Goal: Task Accomplishment & Management: Manage account settings

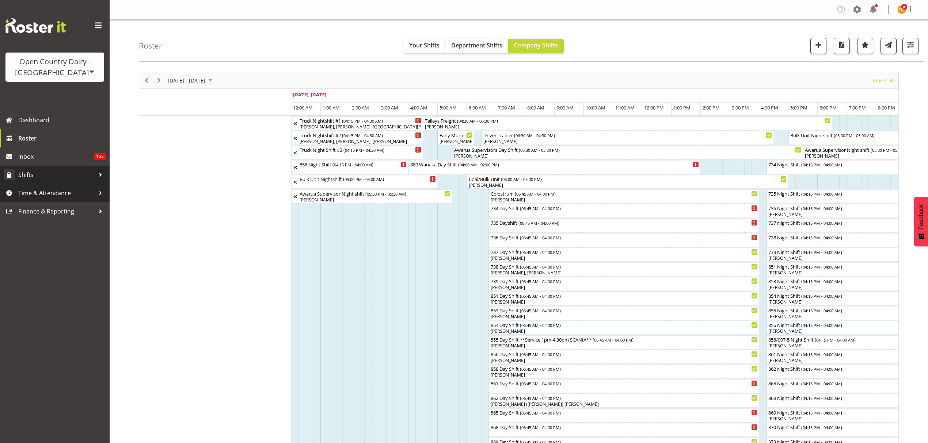
click at [60, 180] on link "Shifts" at bounding box center [55, 175] width 110 height 18
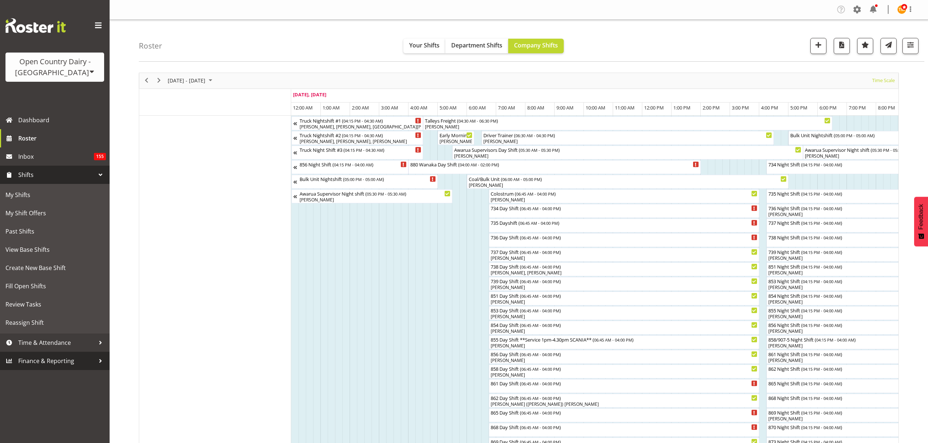
click at [53, 354] on link "Finance & Reporting" at bounding box center [55, 361] width 110 height 18
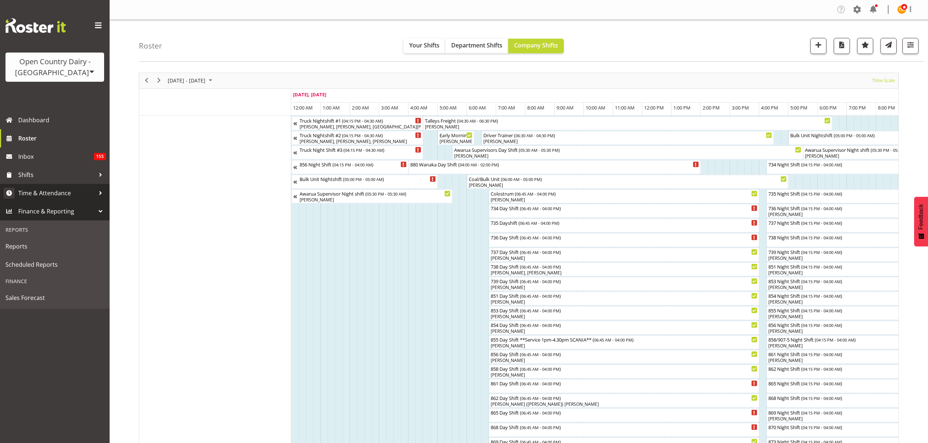
click at [47, 200] on link "Time & Attendance" at bounding box center [55, 193] width 110 height 18
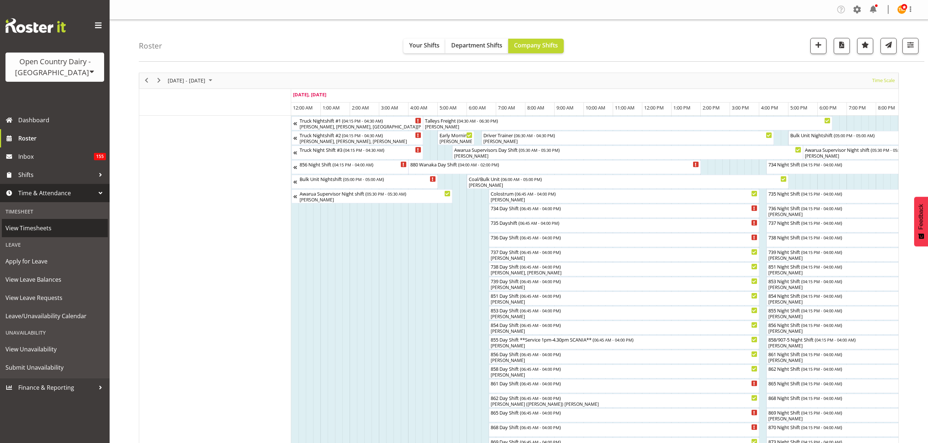
click at [48, 223] on span "View Timesheets" at bounding box center [54, 228] width 99 height 11
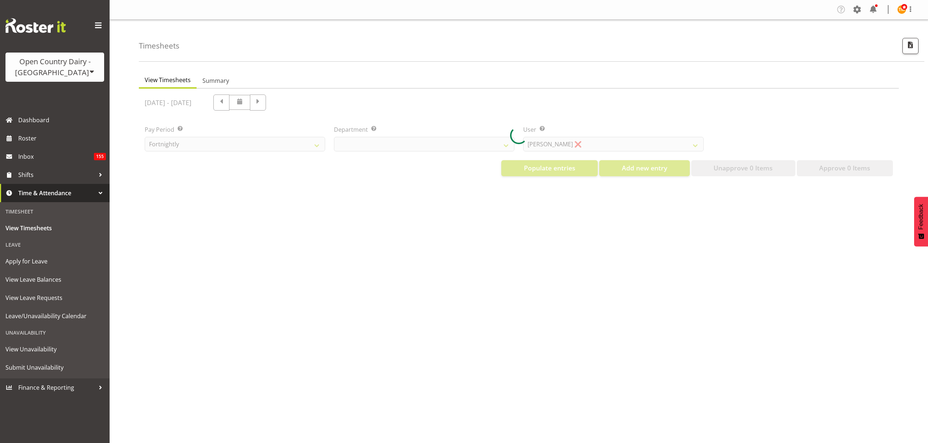
select select "699"
select select "8449"
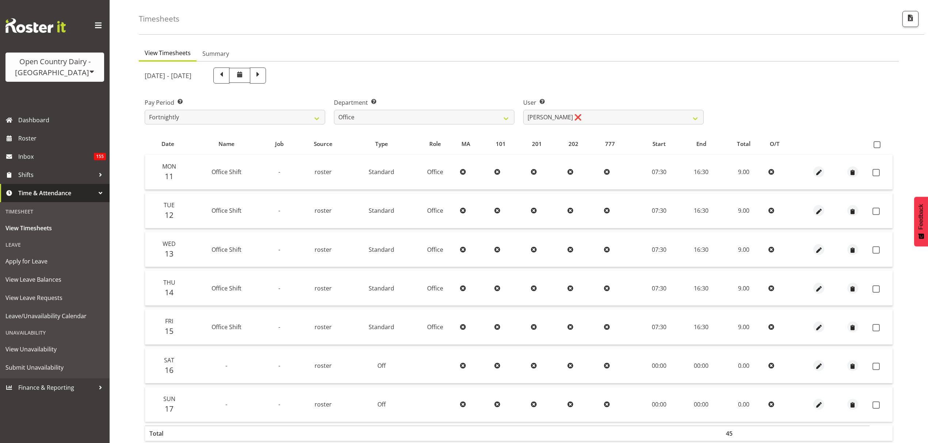
scroll to position [65, 0]
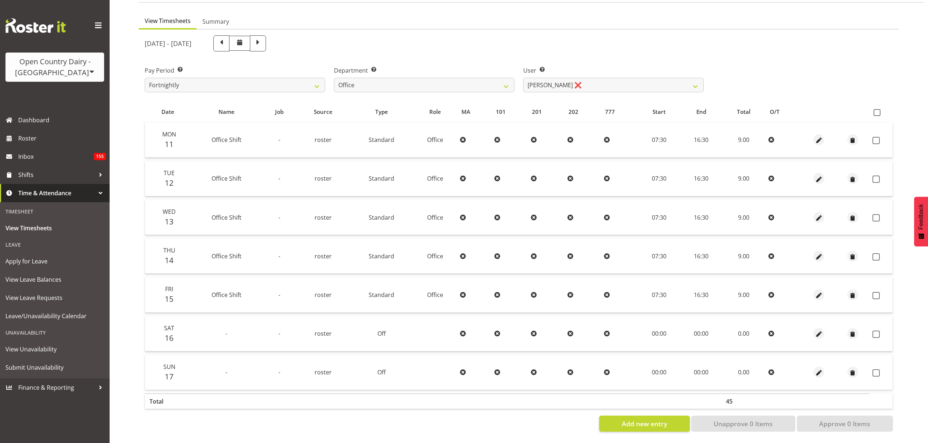
click at [506, 88] on div "Department Select which department you would like to view. 734 735 736 737 738 …" at bounding box center [423, 76] width 189 height 41
click at [503, 85] on select "734 735 736 737 738 739 850 851 852 853 854 855 856 858 861 862 865 868 869 870" at bounding box center [424, 85] width 180 height 15
select select "905"
click at [334, 78] on select "734 735 736 737 738 739 850 851 852 853 854 855 856 858 861 862 865 868 869 870" at bounding box center [424, 85] width 180 height 15
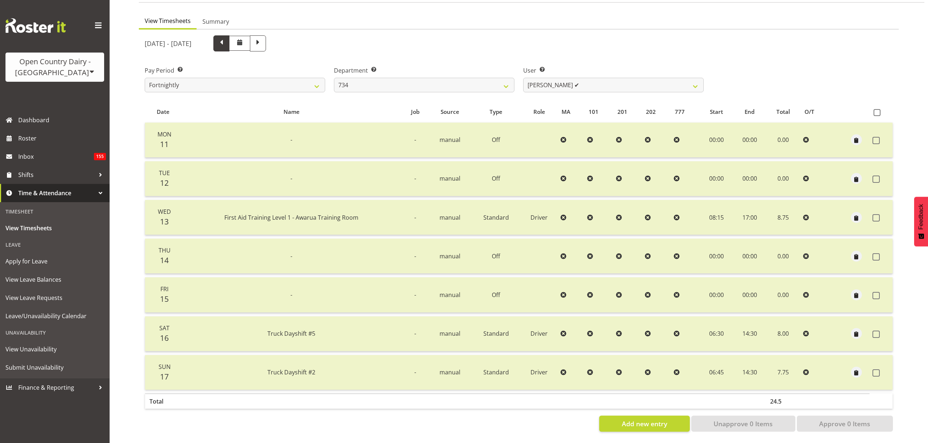
click at [226, 39] on span at bounding box center [221, 42] width 9 height 9
select select
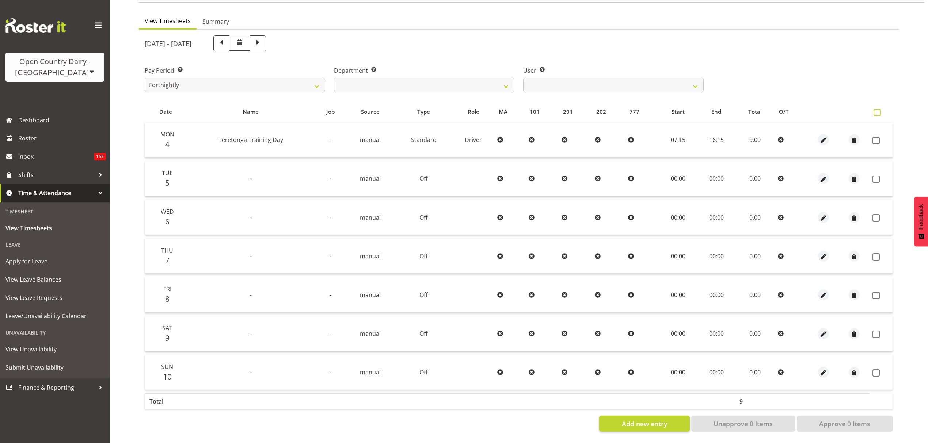
click at [873, 109] on span at bounding box center [876, 112] width 7 height 7
click at [873, 110] on input "checkbox" at bounding box center [875, 112] width 5 height 5
checkbox input "true"
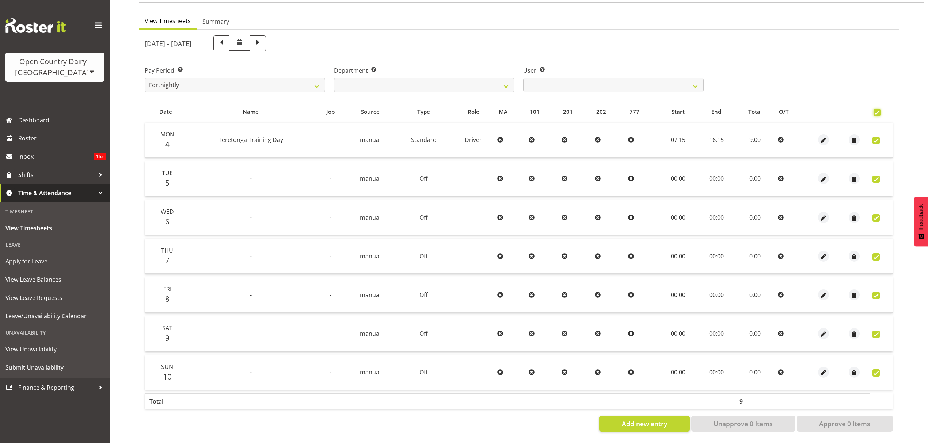
checkbox input "true"
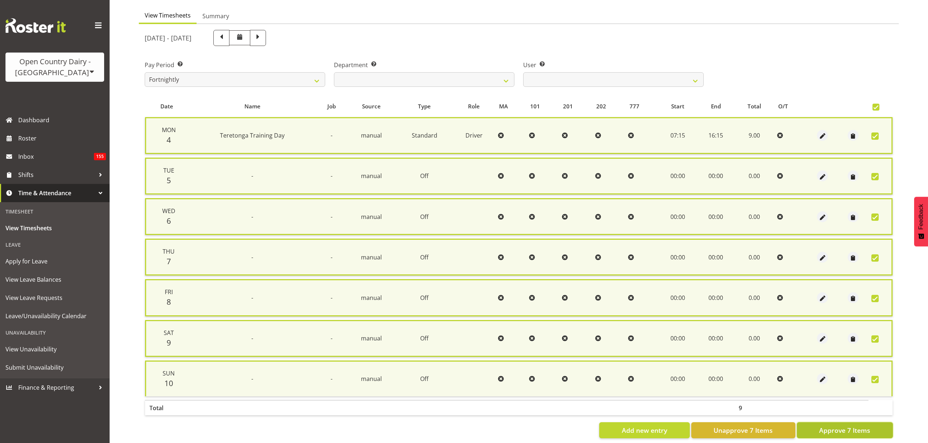
click at [832, 426] on span "Approve 7 Items" at bounding box center [844, 430] width 51 height 9
checkbox input "false"
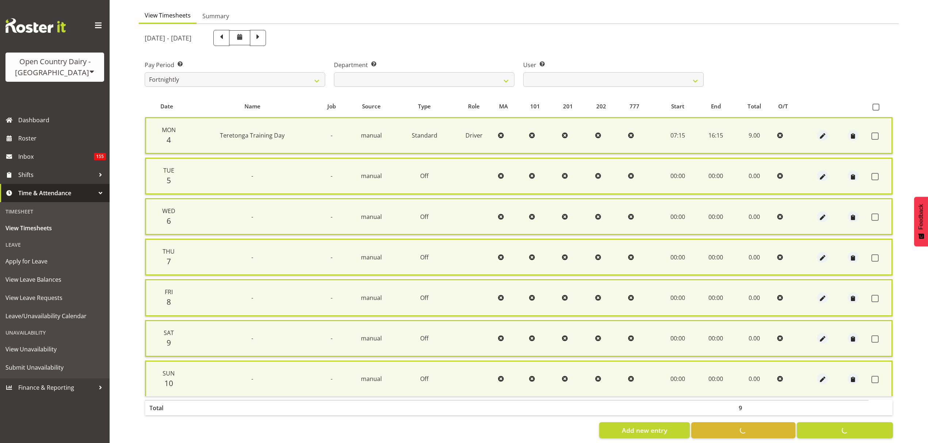
checkbox input "false"
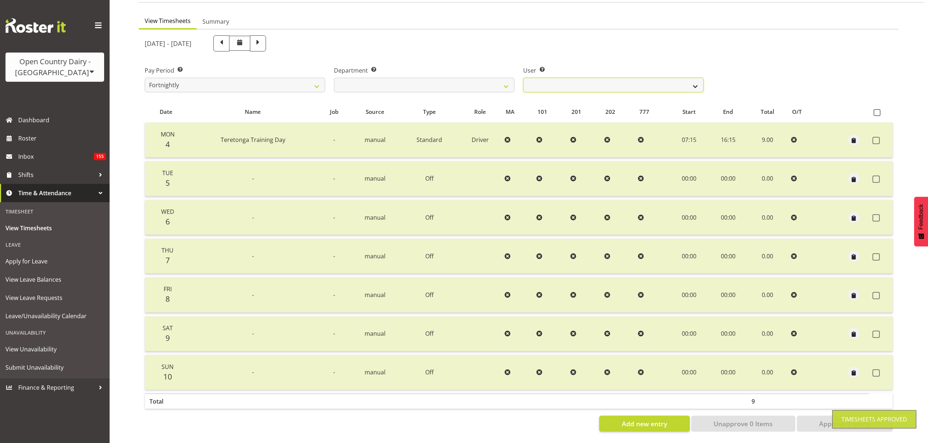
click at [606, 81] on select "Justin Spicer ✔ Ryan Thompson ✔ Tracey Chittock ✔ Tracy Inder ✔ Zachary Shanks ✔" at bounding box center [613, 85] width 180 height 15
click at [550, 60] on div "User Select user. Note: This is filtered down by the previous two drop-down ite…" at bounding box center [613, 76] width 189 height 41
click at [554, 84] on select "Justin Spicer ✔ Ryan Thompson ✔ Tracey Chittock ✔ Tracy Inder ✔ Zachary Shanks ✔" at bounding box center [613, 85] width 180 height 15
click at [552, 84] on select "Justin Spicer ✔ Ryan Thompson ✔ Tracey Chittock ✔ Tracy Inder ✔ Zachary Shanks ✔" at bounding box center [613, 85] width 180 height 15
click at [266, 46] on span at bounding box center [258, 43] width 16 height 16
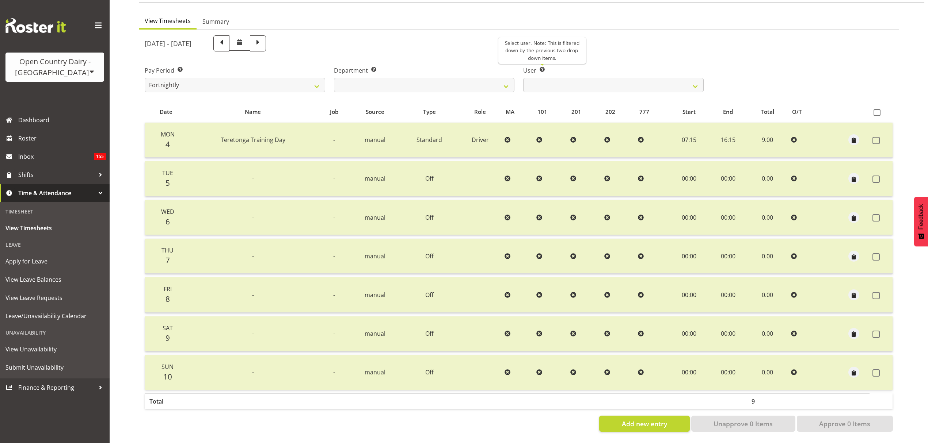
select select
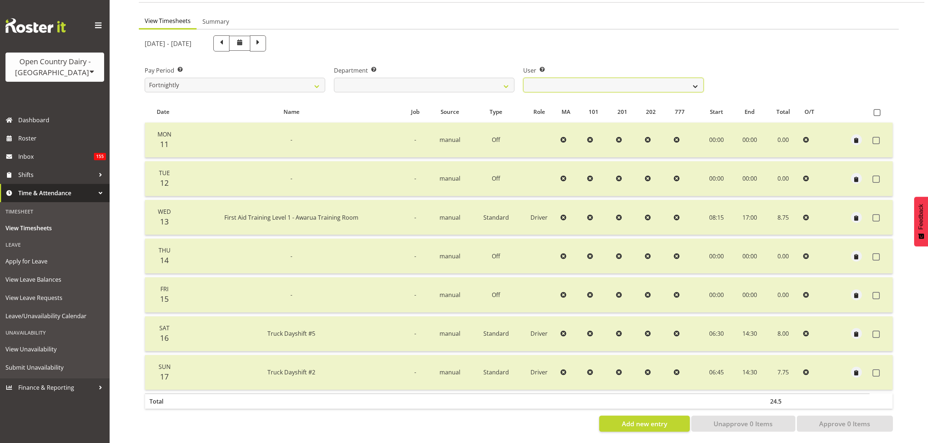
click at [588, 80] on select "Justin Spicer ✔ Ryan Thompson ✔ Tracey Chittock ✔ Tracy Inder ✔ Zachary Shanks ✔" at bounding box center [613, 85] width 180 height 15
drag, startPoint x: 588, startPoint y: 80, endPoint x: 575, endPoint y: 83, distance: 13.3
click at [588, 80] on select "Justin Spicer ✔ Ryan Thompson ✔ Tracey Chittock ✔ Tracy Inder ✔ Zachary Shanks ✔" at bounding box center [613, 85] width 180 height 15
click at [480, 78] on select "734 735 736 737 738 739 850 851 852 853 854 855 856 858 861 862 865 868 869 870" at bounding box center [424, 85] width 180 height 15
select select "909"
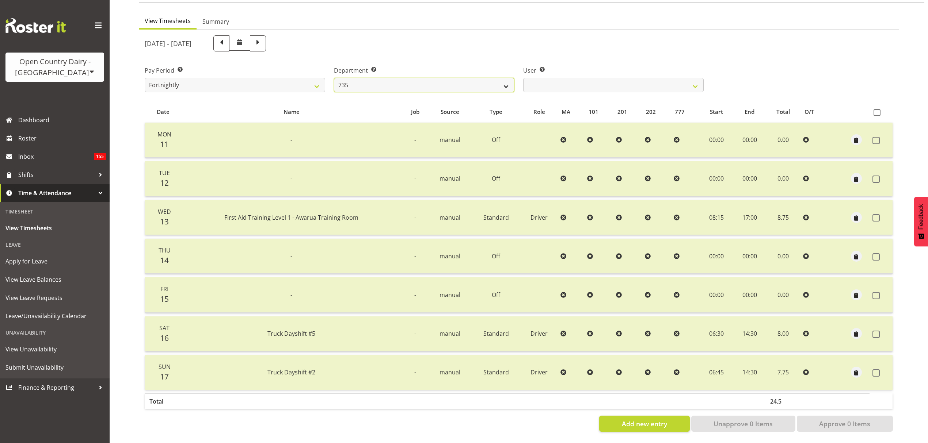
click at [334, 78] on select "734 735 736 737 738 739 850 851 852 853 854 855 856 858 861 862 865 868 869 870" at bounding box center [424, 85] width 180 height 15
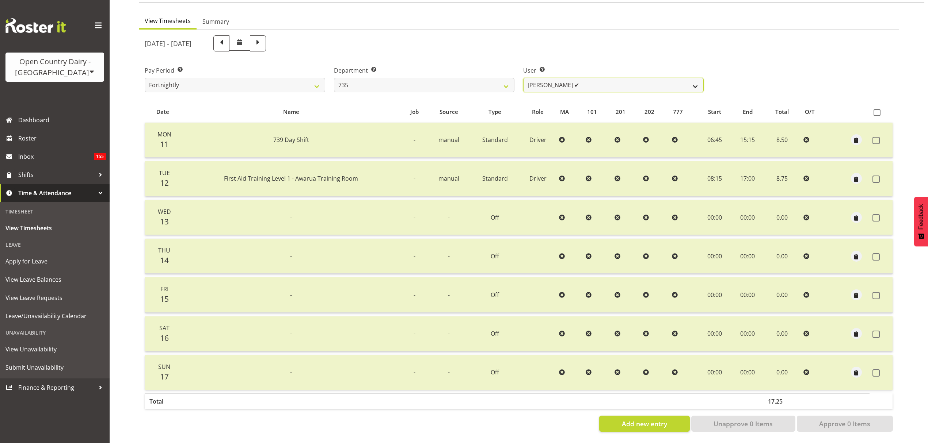
click at [580, 78] on select "Andrew Crawford ✔ Ashley Bragg ✔ Cherie Williams ✔ Stuart Craig ✔" at bounding box center [613, 85] width 180 height 15
click at [348, 57] on div "Department Select which department you would like to view. 734 735 736 737 738 …" at bounding box center [423, 76] width 189 height 41
click at [226, 38] on span at bounding box center [221, 42] width 9 height 9
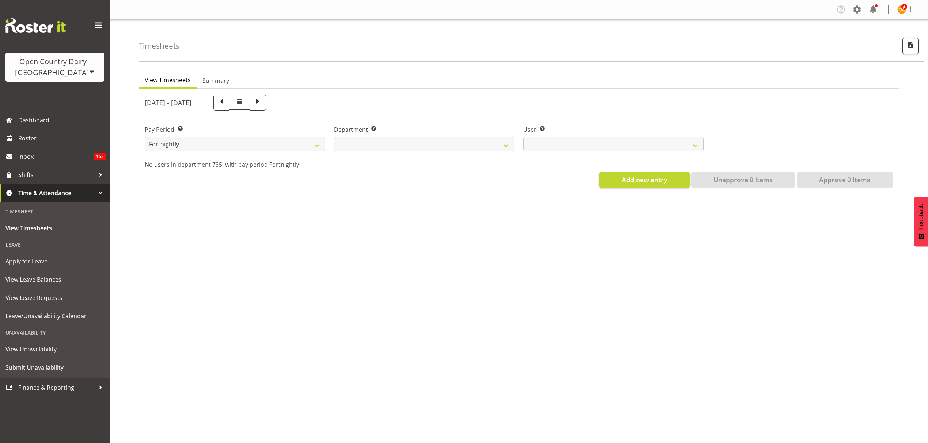
select select
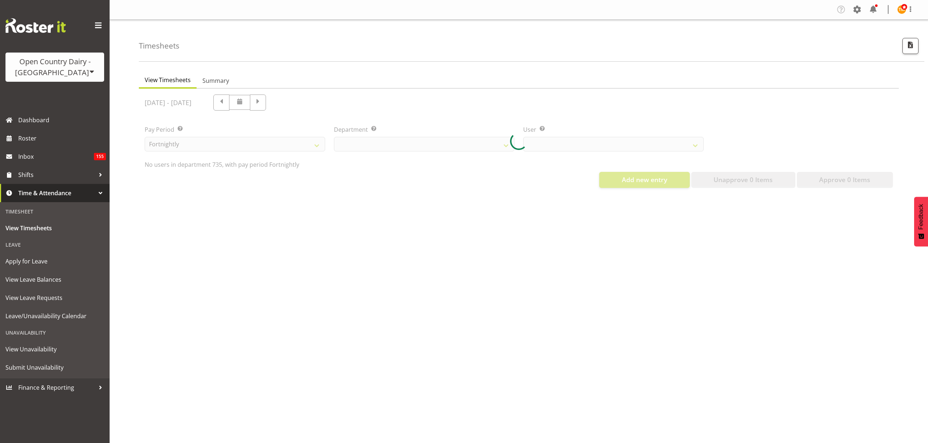
select select "909"
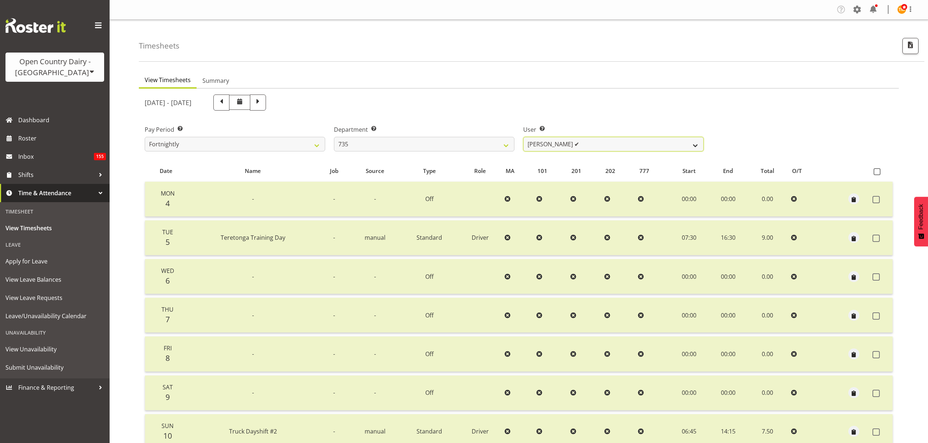
click at [550, 144] on select "Andrew Crawford ✔ Ashley Bragg ✔ Cherie Williams ✔ Stuart Craig ✔" at bounding box center [613, 144] width 180 height 15
click at [482, 142] on select "734 735 736 737 738 739 850 851 852 853 854 855 856 858 861 862 865 868 869 870" at bounding box center [424, 144] width 180 height 15
click at [554, 146] on select "Andrew Crawford ✔ Ashley Bragg ✔ Cherie Williams ✔ Stuart Craig ✔" at bounding box center [613, 144] width 180 height 15
click at [397, 88] on ul "View Timesheets Summary" at bounding box center [519, 81] width 760 height 16
click at [312, 108] on div "[DATE] - [DATE]" at bounding box center [424, 103] width 559 height 16
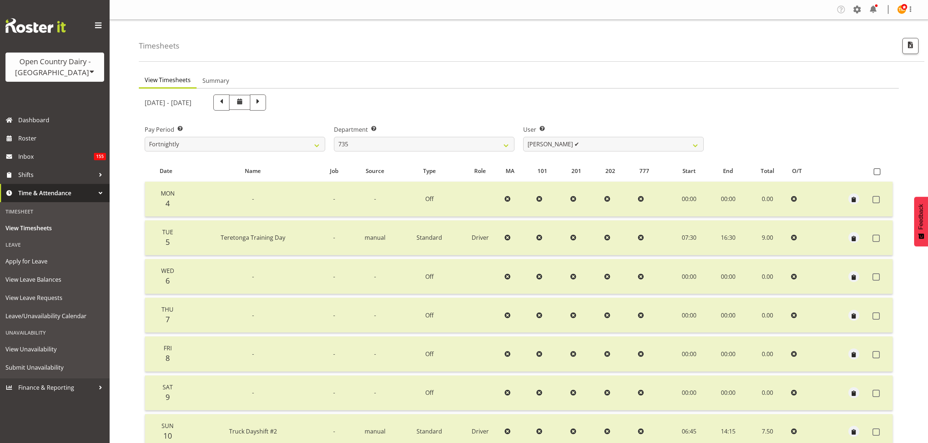
click at [266, 104] on span at bounding box center [258, 103] width 16 height 16
select select
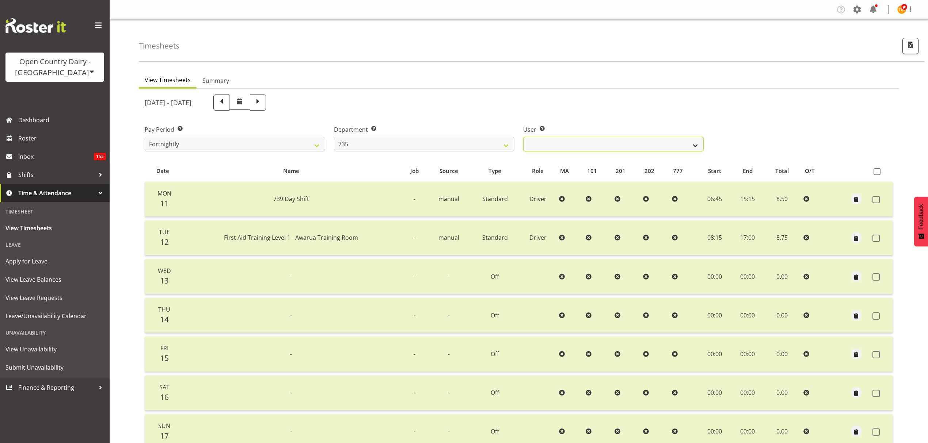
click at [542, 149] on select "Andrew Crawford ✔ Ashley Bragg ✔ Cherie Williams ✔ Stuart Craig ✔" at bounding box center [613, 144] width 180 height 15
click at [511, 151] on select "734 735 736 737 738 739 850 851 852 853 854 855 856 858 861 862 865 868 869 870" at bounding box center [424, 144] width 180 height 15
select select "906"
click at [334, 137] on select "734 735 736 737 738 739 850 851 852 853 854 855 856 858 861 862 865 868 869 870" at bounding box center [424, 144] width 180 height 15
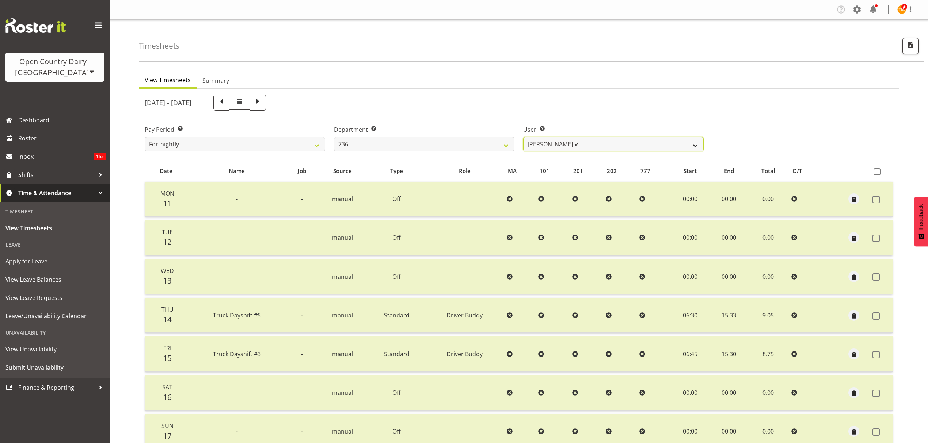
click at [563, 137] on select "Andrew Muir ✔ Gert (Gerry) Van Der Berg ✔ Jamie Seaton ✔" at bounding box center [613, 144] width 180 height 15
drag, startPoint x: 564, startPoint y: 137, endPoint x: 543, endPoint y: 135, distance: 20.9
click at [564, 137] on select "Andrew Muir ✔ Gert (Gerry) Van Der Berg ✔ Jamie Seaton ✔" at bounding box center [613, 144] width 180 height 15
click at [229, 104] on span at bounding box center [221, 103] width 16 height 16
select select
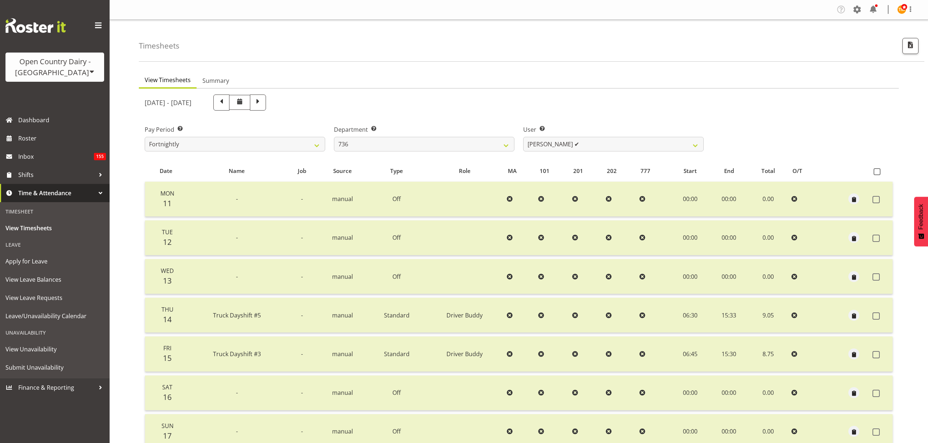
select select
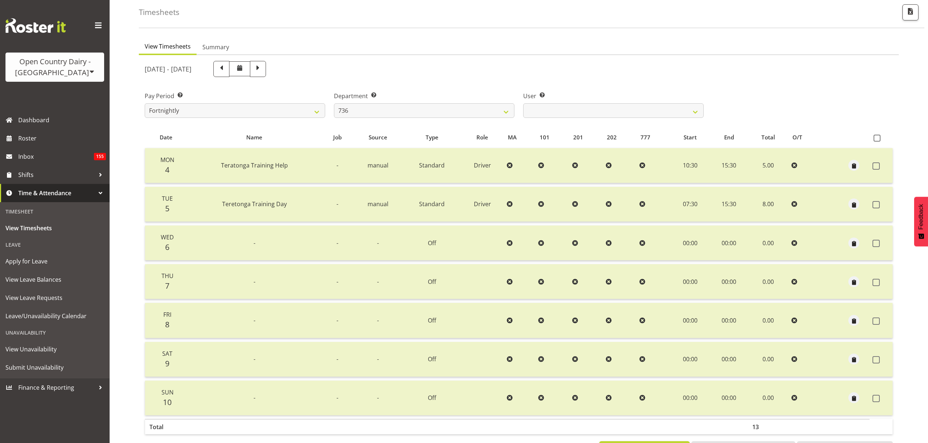
scroll to position [65, 0]
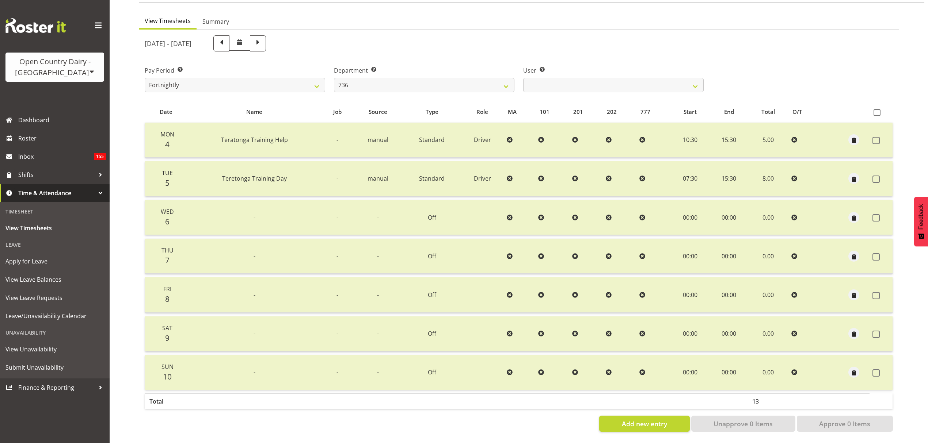
click at [617, 69] on div "User Select user. Note: This is filtered down by the previous two drop-down ite…" at bounding box center [613, 79] width 180 height 26
click at [617, 78] on select "Andrew Muir ✔ Gert (Gerry) Van Der Berg ✔ Jamie Seaton ✔" at bounding box center [613, 85] width 180 height 15
click at [374, 78] on select "734 735 736 737 738 739 850 851 852 853 854 855 856 858 861 862 865 868 869 870" at bounding box center [424, 85] width 180 height 15
select select "903"
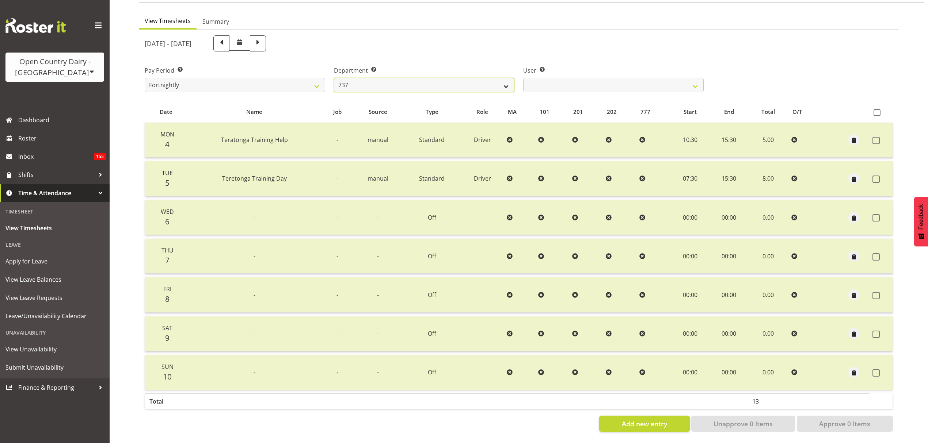
click at [334, 78] on select "734 735 736 737 738 739 850 851 852 853 854 855 856 858 861 862 865 868 869 870" at bounding box center [424, 85] width 180 height 15
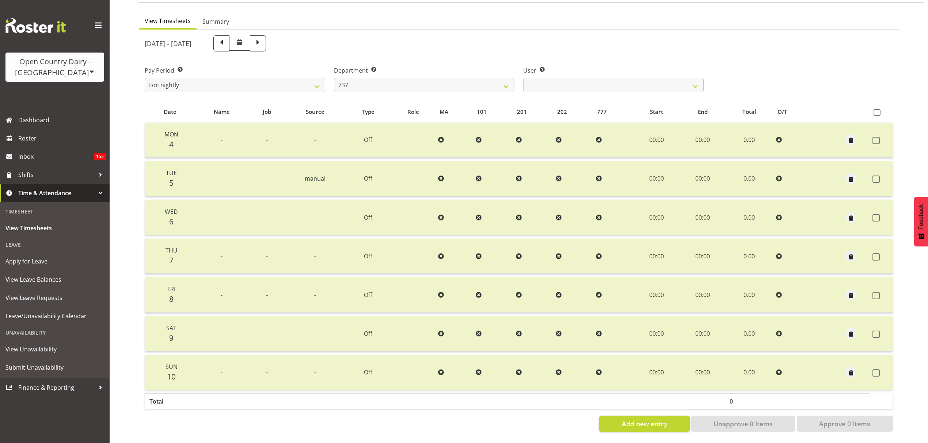
click at [594, 88] on div "User Select user. Note: This is filtered down by the previous two drop-down ite…" at bounding box center [613, 76] width 189 height 41
click at [592, 85] on select "Brian Neas ✔ Christopher Sutherland ✔ Richard Turnbull ✔" at bounding box center [613, 85] width 180 height 15
drag, startPoint x: 478, startPoint y: 65, endPoint x: 419, endPoint y: 58, distance: 59.2
click at [478, 66] on label "Department Select which department you would like to view." at bounding box center [424, 70] width 180 height 9
drag, startPoint x: 309, startPoint y: 36, endPoint x: 314, endPoint y: 37, distance: 5.6
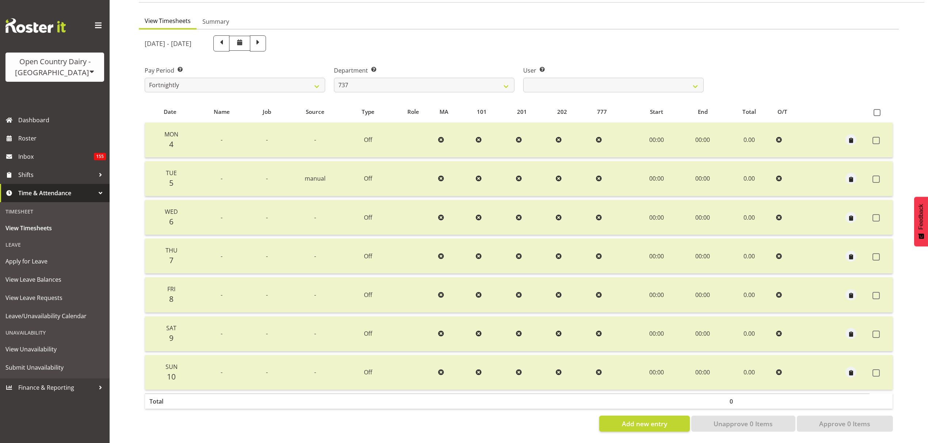
click at [266, 35] on span at bounding box center [258, 43] width 16 height 16
select select
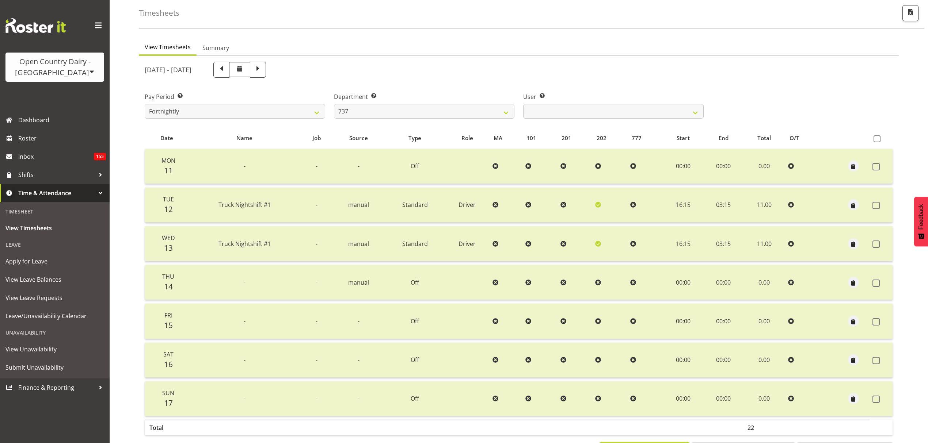
scroll to position [49, 0]
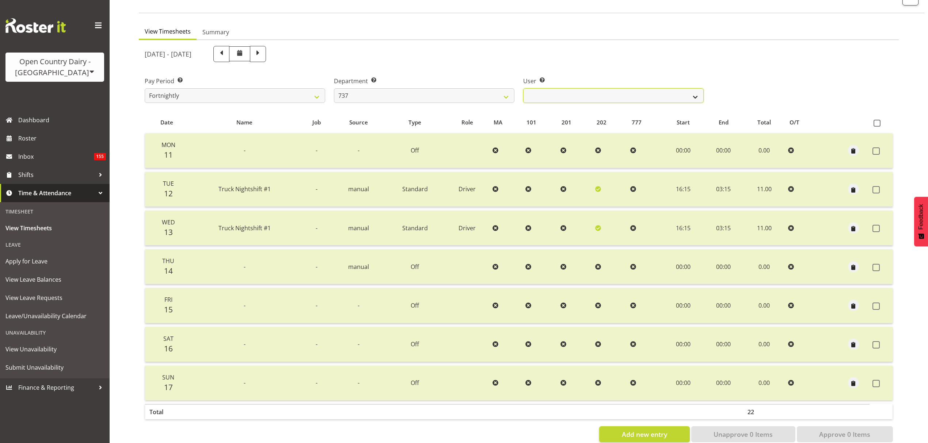
click at [588, 92] on select "Brian Neas ✔ Christopher Sutherland ✔ Richard Turnbull ✔" at bounding box center [613, 95] width 180 height 15
click at [503, 74] on div "Department Select which department you would like to view. 734 735 736 737 738 …" at bounding box center [423, 86] width 189 height 41
click at [567, 103] on select "Brian Neas ✔ Christopher Sutherland ✔ Richard Turnbull ✔" at bounding box center [613, 95] width 180 height 15
click at [523, 81] on label "User Select user. Note: This is filtered down by the previous two drop-down ite…" at bounding box center [613, 81] width 180 height 9
click at [391, 90] on select "734 735 736 737 738 739 850 851 852 853 854 855 856 858 861 862 865 868 869 870" at bounding box center [424, 95] width 180 height 15
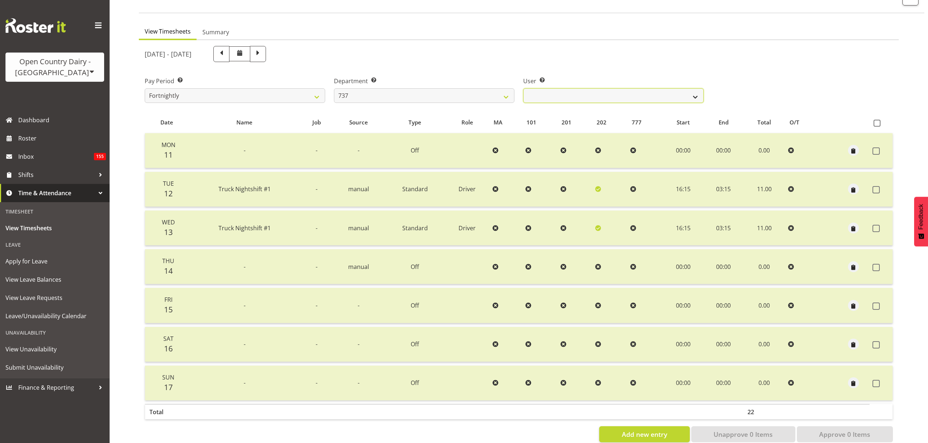
click at [532, 90] on select "Brian Neas ✔ Christopher Sutherland ✔ Richard Turnbull ✔" at bounding box center [613, 95] width 180 height 15
click at [488, 97] on select "734 735 736 737 738 739 850 851 852 853 854 855 856 858 861 862 865 868 869 870" at bounding box center [424, 95] width 180 height 15
select select "904"
click at [334, 88] on select "734 735 736 737 738 739 850 851 852 853 854 855 856 858 861 862 865 868 869 870" at bounding box center [424, 95] width 180 height 15
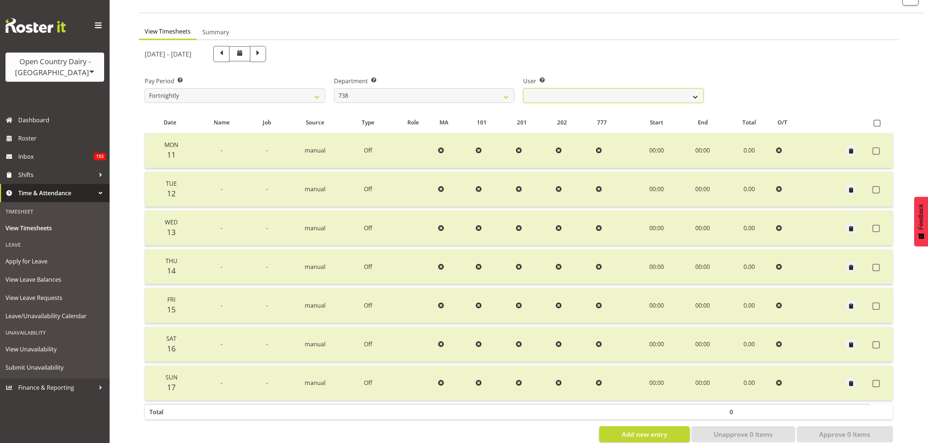
click at [560, 88] on select "Christopher Gamble ✔ Raymond Campbell ✔ Tama Irvine ✔" at bounding box center [613, 95] width 180 height 15
click at [560, 67] on div "User Select user. Note: This is filtered down by the previous two drop-down ite…" at bounding box center [613, 86] width 189 height 41
click at [263, 58] on span at bounding box center [257, 53] width 9 height 9
select select
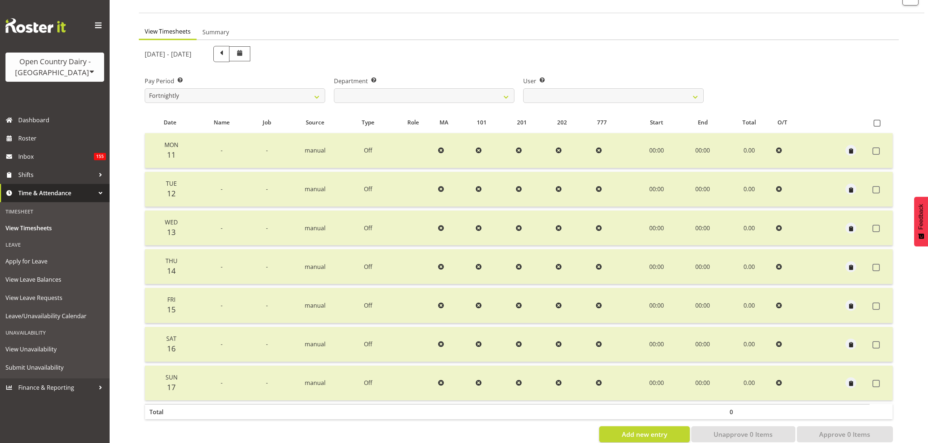
scroll to position [0, 0]
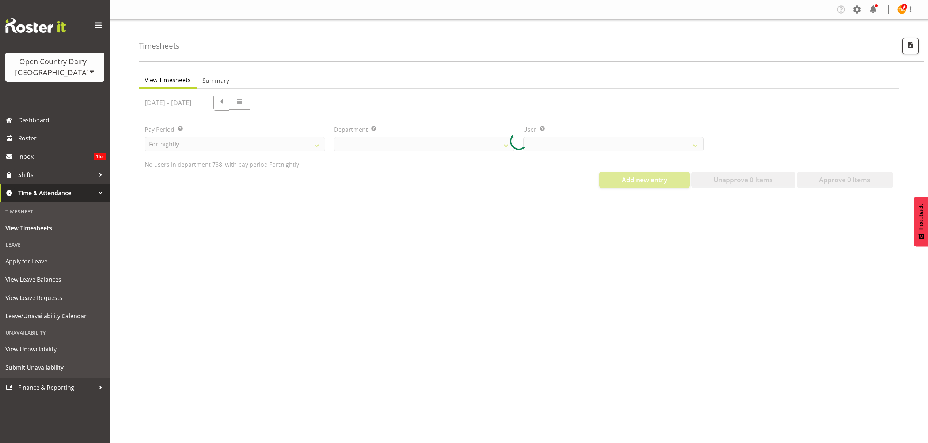
select select "904"
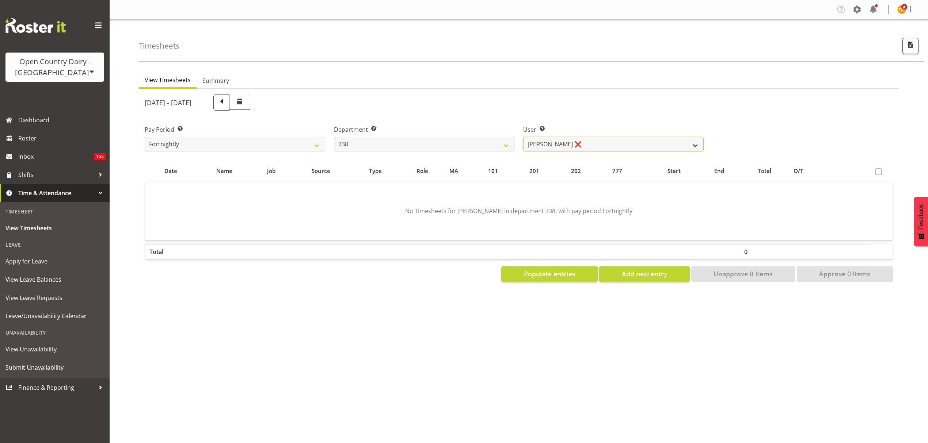
click at [536, 144] on select "Christopher Gamble ❌ Raymond Campbell ❌ Tama Irvine ❌" at bounding box center [613, 144] width 180 height 15
click at [226, 103] on span at bounding box center [221, 101] width 9 height 9
select select
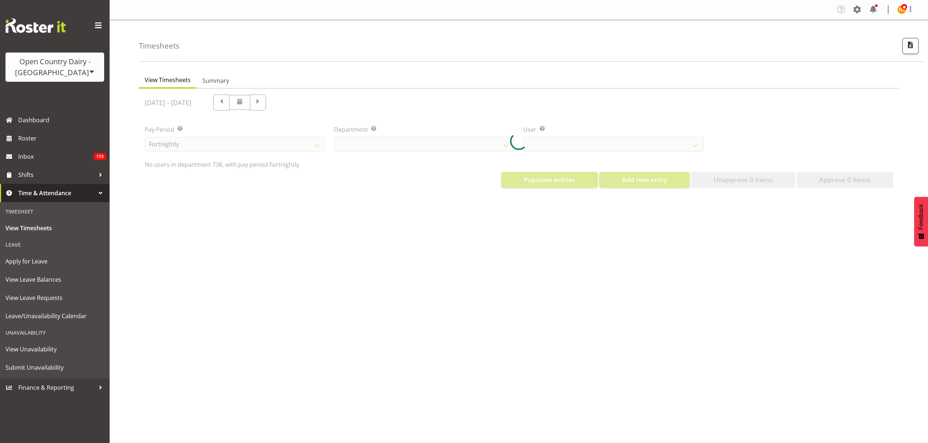
select select "904"
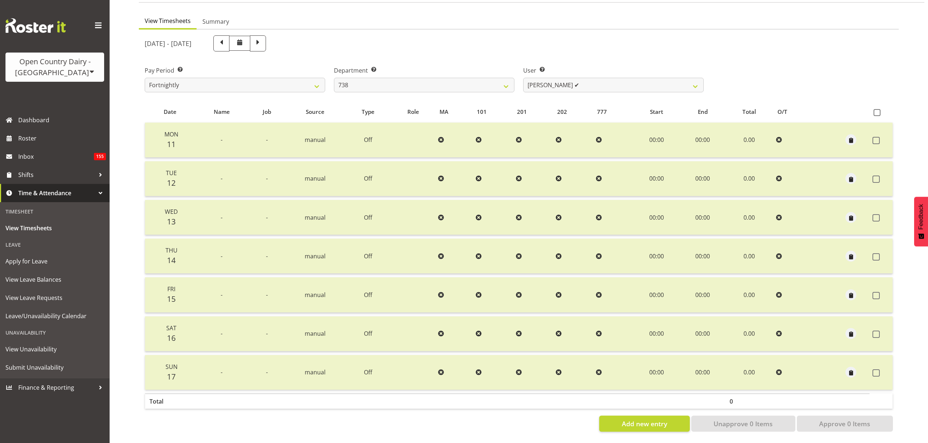
scroll to position [65, 0]
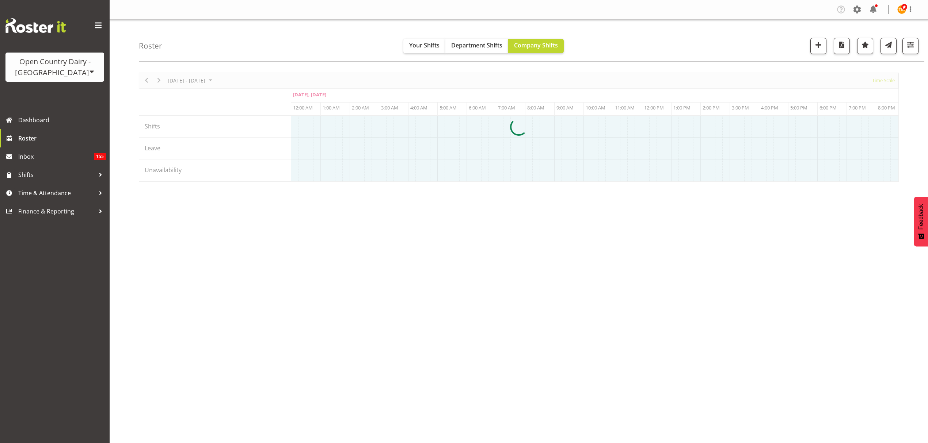
select select "shiftH"
click at [909, 45] on span "button" at bounding box center [909, 44] width 9 height 9
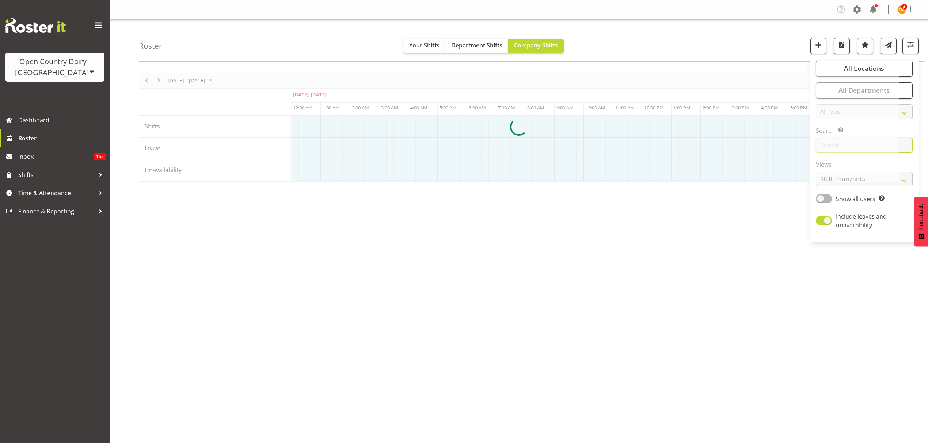
click at [908, 145] on input "text" at bounding box center [863, 145] width 97 height 15
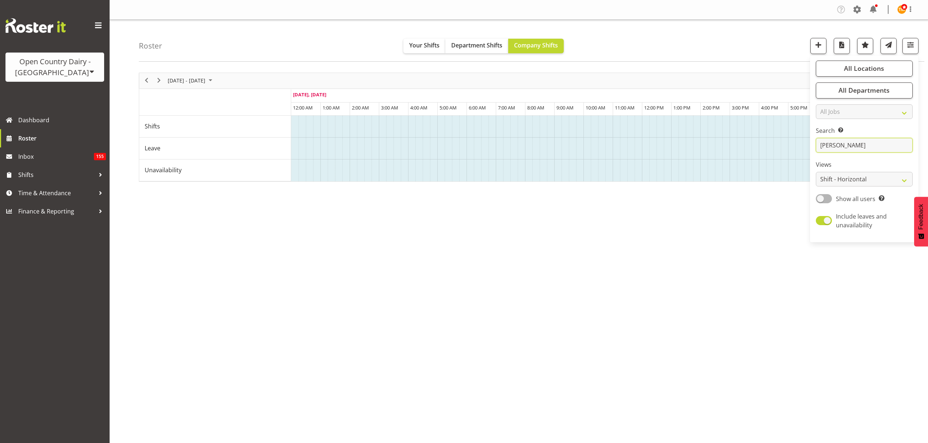
type input "Chris gam"
click at [146, 77] on span "Previous" at bounding box center [146, 80] width 9 height 9
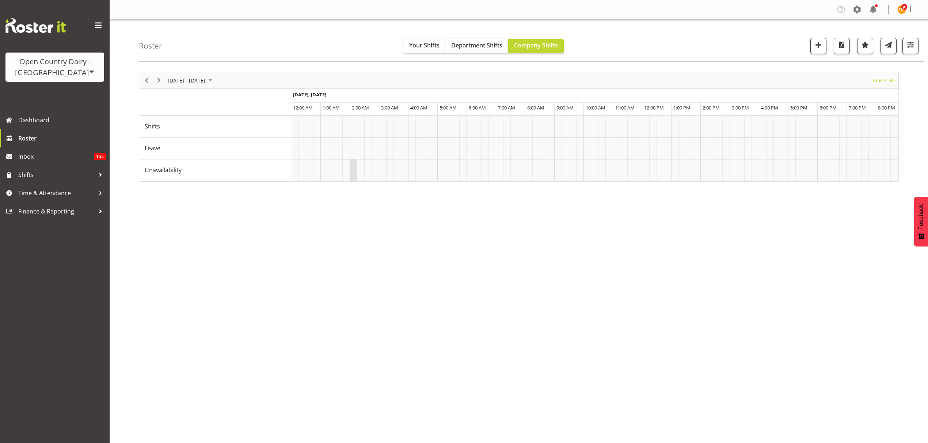
click at [352, 181] on td "Timeline Week of August 11, 2025" at bounding box center [352, 171] width 7 height 22
click at [198, 49] on div "Roster Your Shifts Department Shifts Company Shifts All Locations Clear Awarua …" at bounding box center [531, 41] width 785 height 42
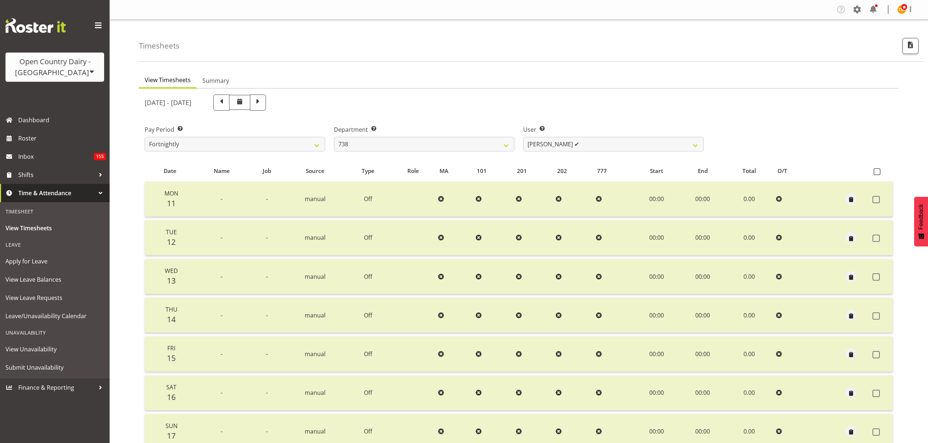
drag, startPoint x: 0, startPoint y: 0, endPoint x: 557, endPoint y: 91, distance: 564.6
click at [598, 137] on select "Christopher Gamble ✔ Raymond Campbell ✔ Tama Irvine ✔" at bounding box center [613, 144] width 180 height 15
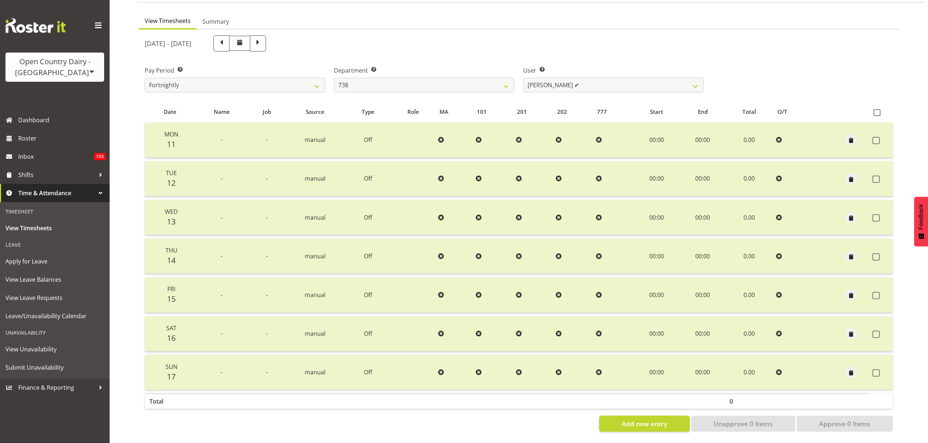
scroll to position [65, 0]
click at [468, 87] on select "734 735 736 737 738 739 850 851 852 853 854 855 856 858 861 862 865 868 869 870" at bounding box center [424, 85] width 180 height 15
select select "702"
click at [334, 78] on select "734 735 736 737 738 739 850 851 852 853 854 855 856 858 861 862 865 868 869 870" at bounding box center [424, 85] width 180 height 15
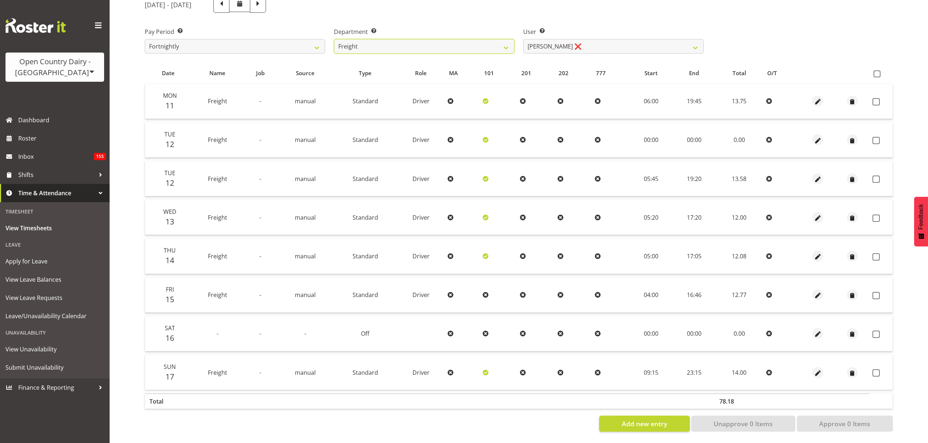
scroll to position [103, 0]
click at [877, 70] on span at bounding box center [876, 73] width 7 height 7
click at [877, 72] on input "checkbox" at bounding box center [875, 74] width 5 height 5
checkbox input "true"
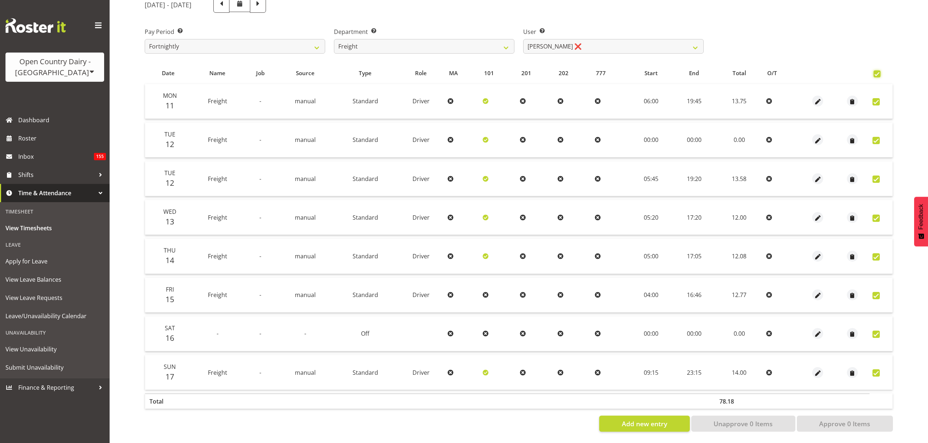
checkbox input "true"
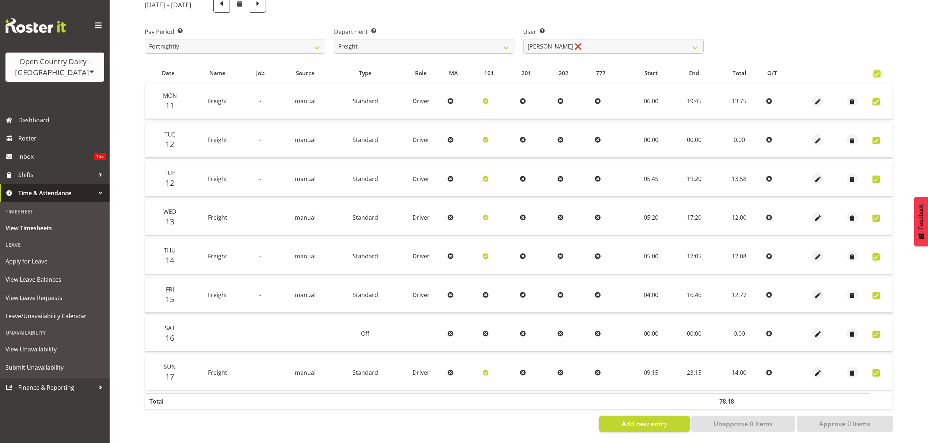
checkbox input "true"
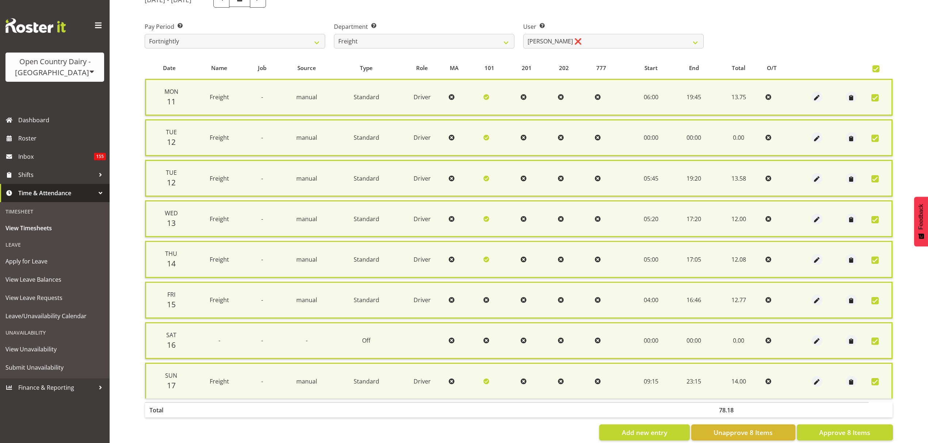
click at [881, 439] on section "August 11th - August 17th 2025 Pay Period Select which pay period you would lik…" at bounding box center [519, 216] width 760 height 461
click at [879, 433] on button "Approve 8 Items" at bounding box center [844, 433] width 96 height 16
checkbox input "false"
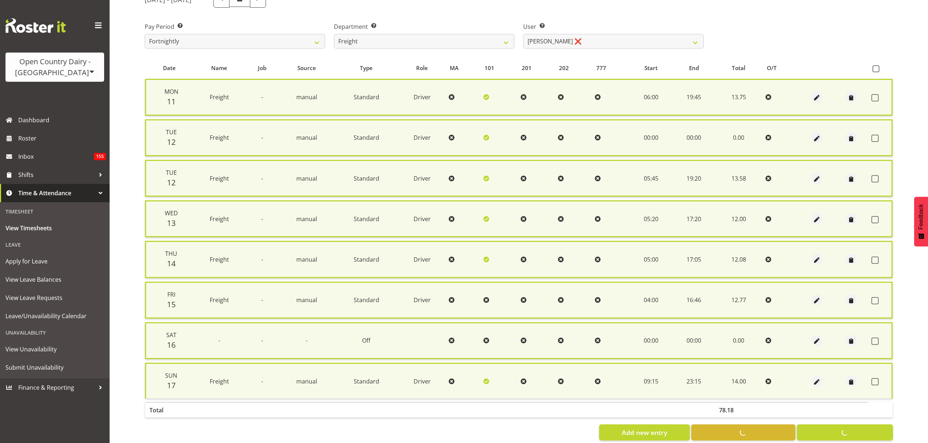
checkbox input "false"
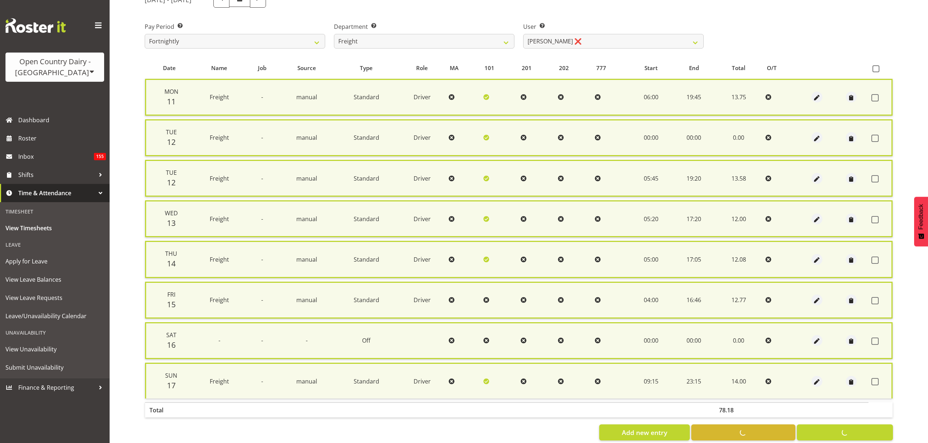
checkbox input "false"
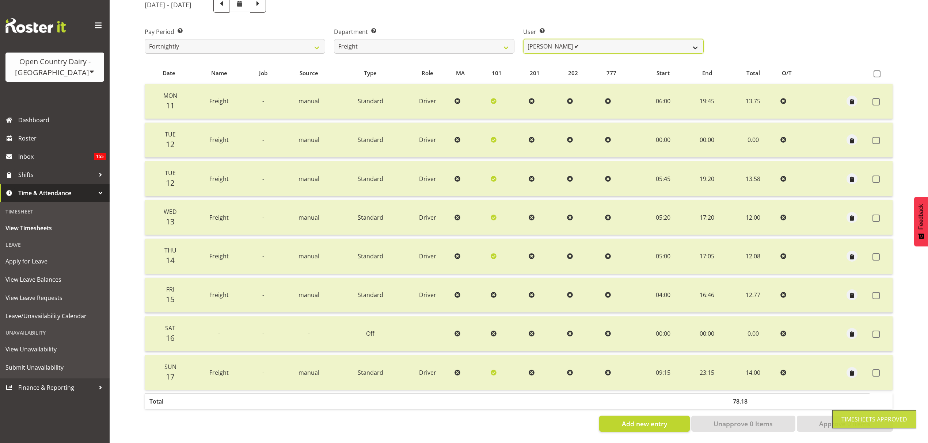
click at [590, 41] on select "Andy Earnshaw ✔ Arthur Jelley ❌ Blair Symon ❌ Brett (Spotty) McMurdo ❌ Cindy Ir…" at bounding box center [613, 46] width 180 height 15
select select "7427"
click at [523, 39] on select "Andy Earnshaw ✔ Arthur Jelley ❌ Blair Symon ❌ Brett (Spotty) McMurdo ❌ Cindy Ir…" at bounding box center [613, 46] width 180 height 15
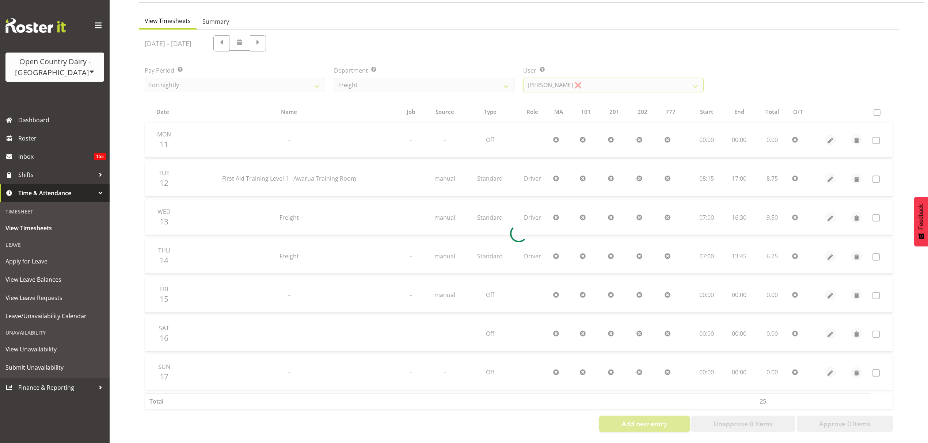
scroll to position [65, 0]
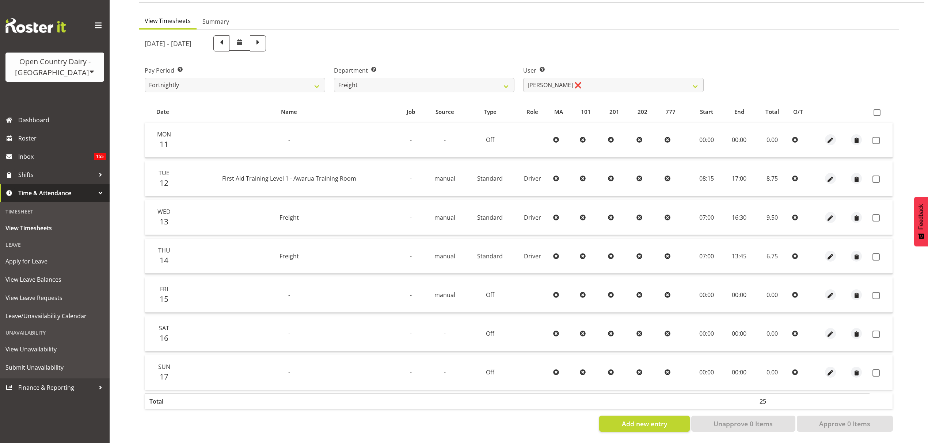
click at [878, 109] on span at bounding box center [876, 112] width 7 height 7
click at [878, 110] on input "checkbox" at bounding box center [875, 112] width 5 height 5
checkbox input "true"
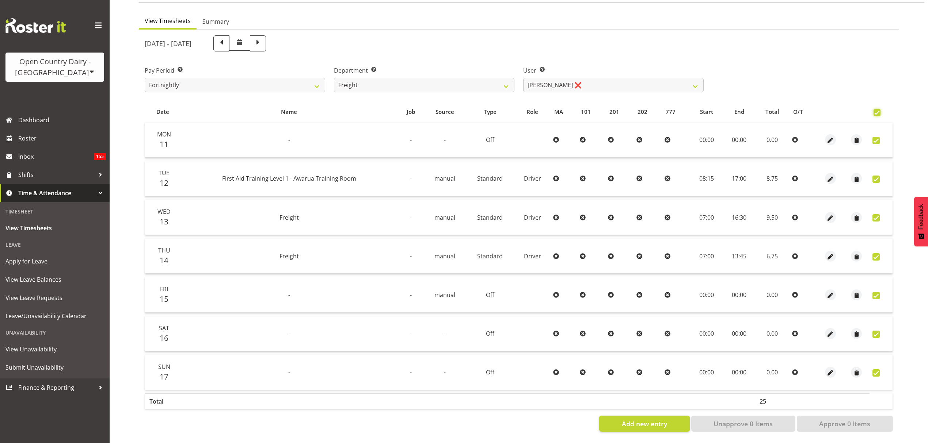
checkbox input "true"
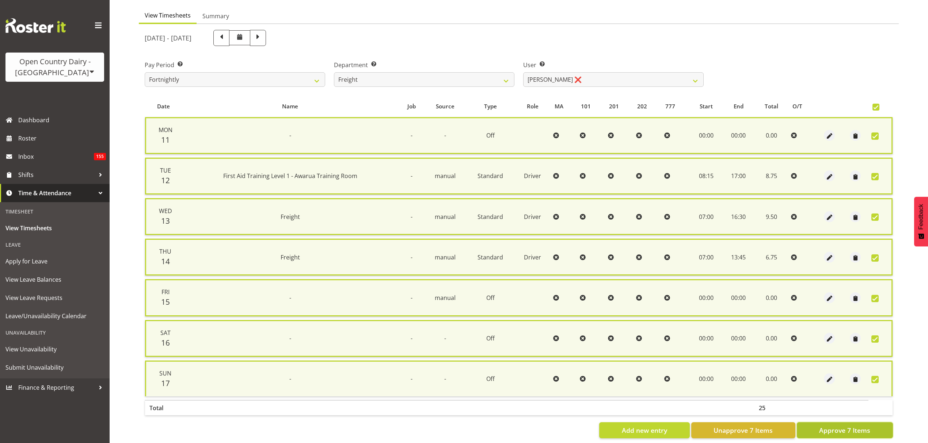
click at [864, 426] on span "Approve 7 Items" at bounding box center [844, 430] width 51 height 9
checkbox input "false"
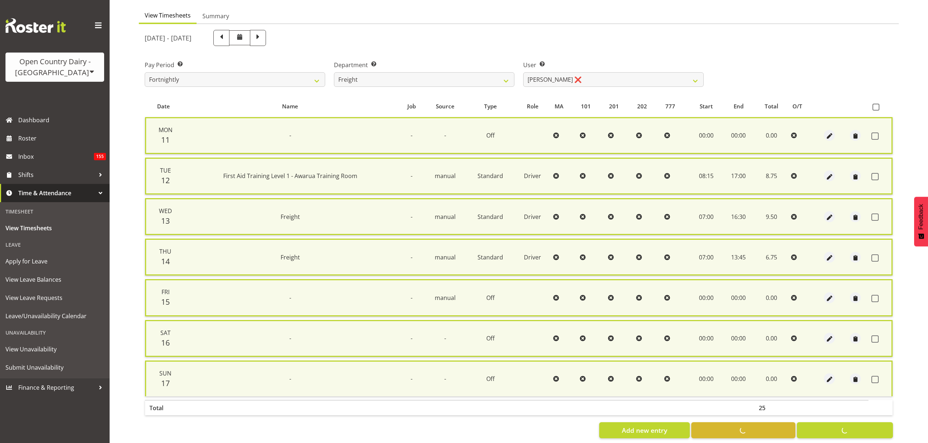
checkbox input "false"
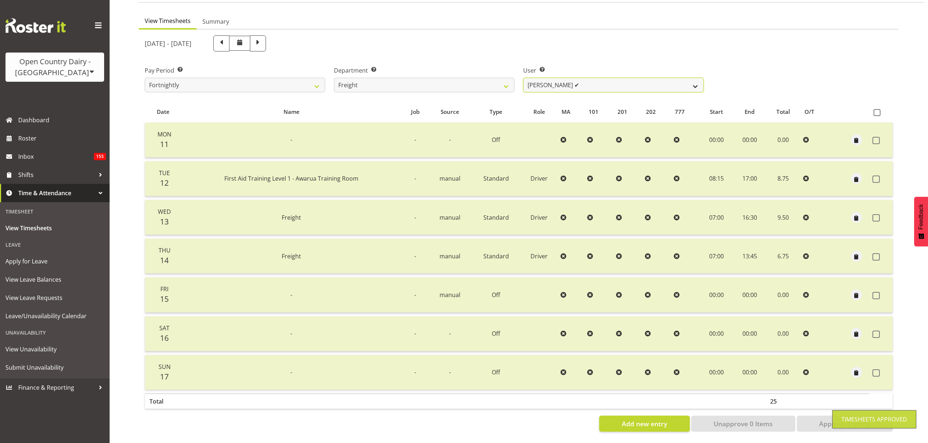
drag, startPoint x: 598, startPoint y: 79, endPoint x: 600, endPoint y: 85, distance: 6.4
click at [598, 79] on select "Andy Earnshaw ✔ Arthur Jelley ✔ Blair Symon ❌ Brett (Spotty) McMurdo ❌ Cindy Ir…" at bounding box center [613, 85] width 180 height 15
select select "11249"
click at [523, 78] on select "Andy Earnshaw ✔ Arthur Jelley ✔ Blair Symon ❌ Brett (Spotty) McMurdo ❌ Cindy Ir…" at bounding box center [613, 85] width 180 height 15
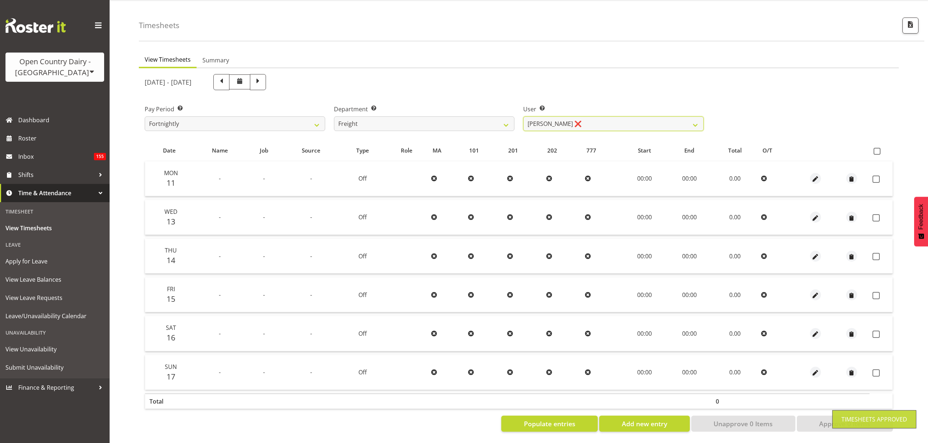
scroll to position [26, 0]
click at [880, 140] on table "Date Name Job Source Type Role MA 101 201 202 777 Start End Total O/T Mon 11 - …" at bounding box center [519, 276] width 748 height 273
click at [874, 148] on span at bounding box center [876, 151] width 7 height 7
click at [874, 149] on input "checkbox" at bounding box center [875, 151] width 5 height 5
checkbox input "true"
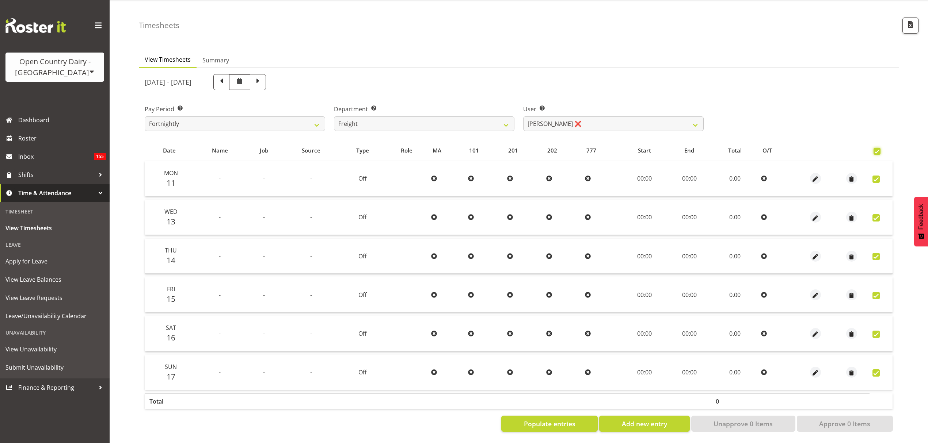
checkbox input "true"
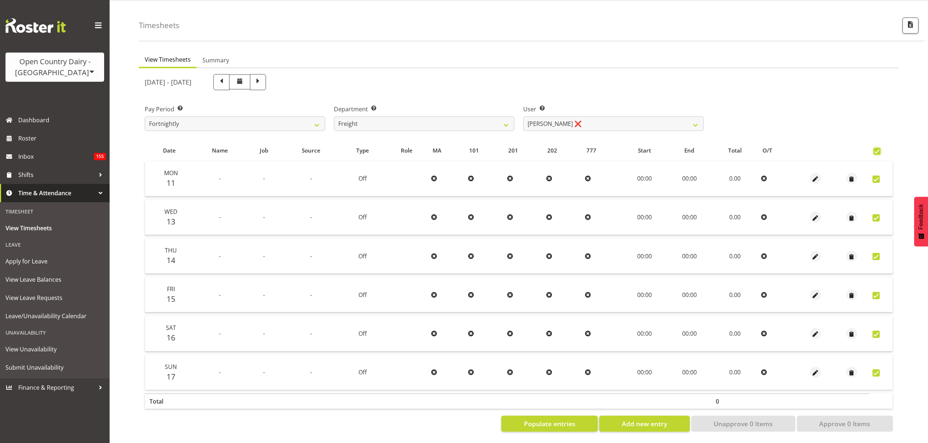
checkbox input "true"
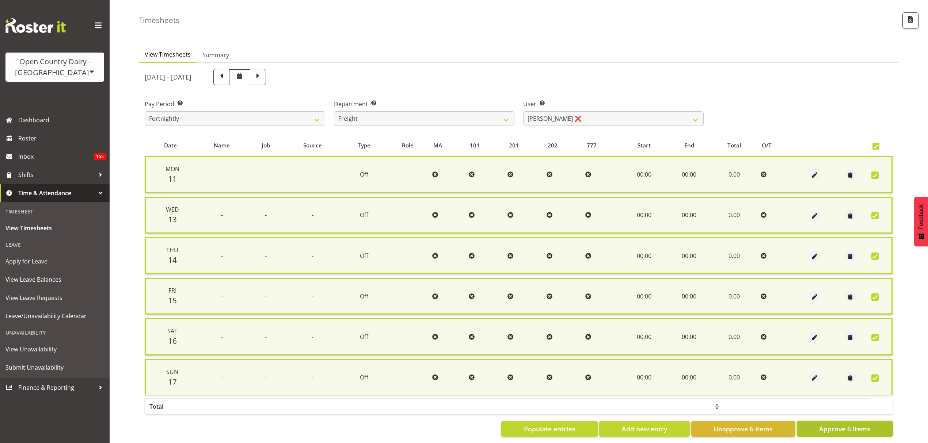
click at [852, 432] on button "Approve 6 Items" at bounding box center [844, 429] width 96 height 16
checkbox input "false"
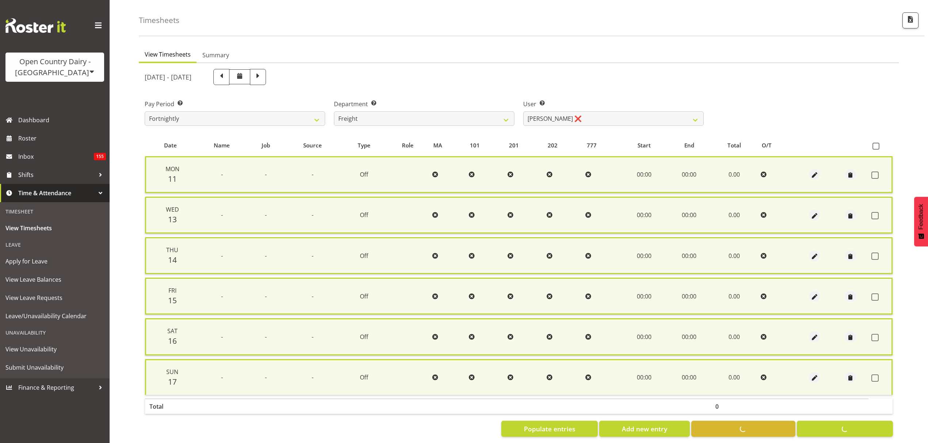
checkbox input "false"
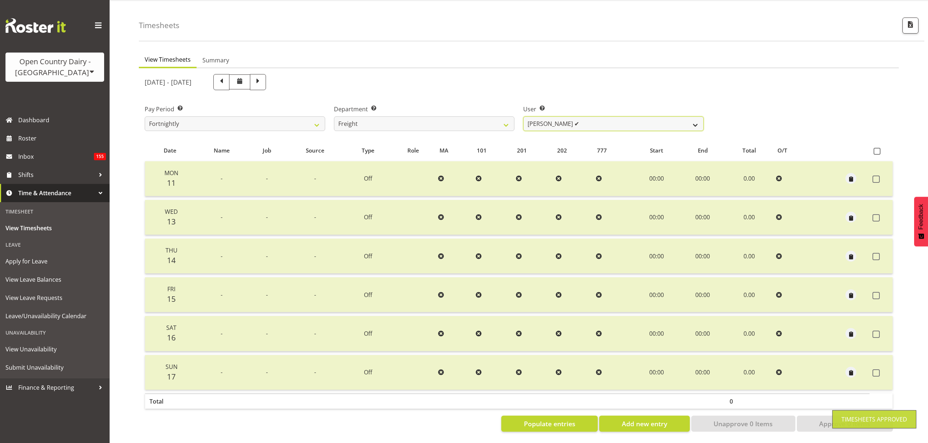
click at [583, 120] on select "Andy Earnshaw ✔ Arthur Jelley ✔ Blair Symon ✔ Brett (Spotty) McMurdo ❌ Cindy Ir…" at bounding box center [613, 123] width 180 height 15
select select "7385"
click at [523, 116] on select "Andy Earnshaw ✔ Arthur Jelley ✔ Blair Symon ✔ Brett (Spotty) McMurdo ❌ Cindy Ir…" at bounding box center [613, 123] width 180 height 15
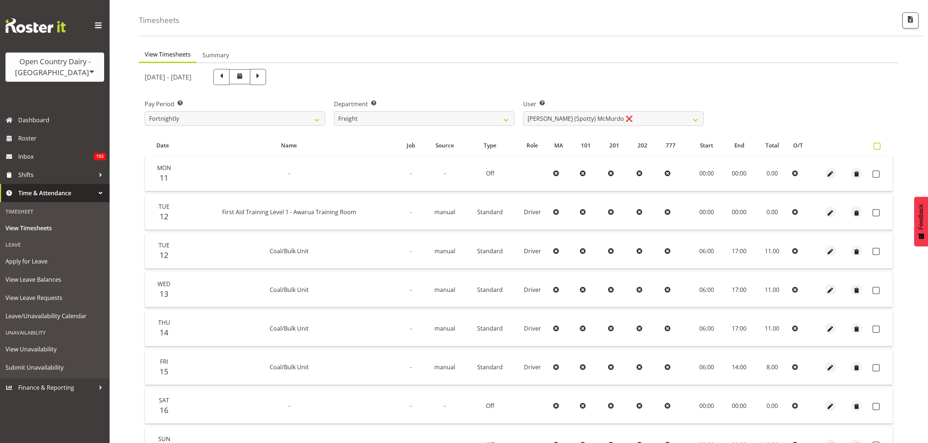
click at [877, 144] on span at bounding box center [876, 146] width 7 height 7
click at [877, 144] on input "checkbox" at bounding box center [875, 146] width 5 height 5
checkbox input "true"
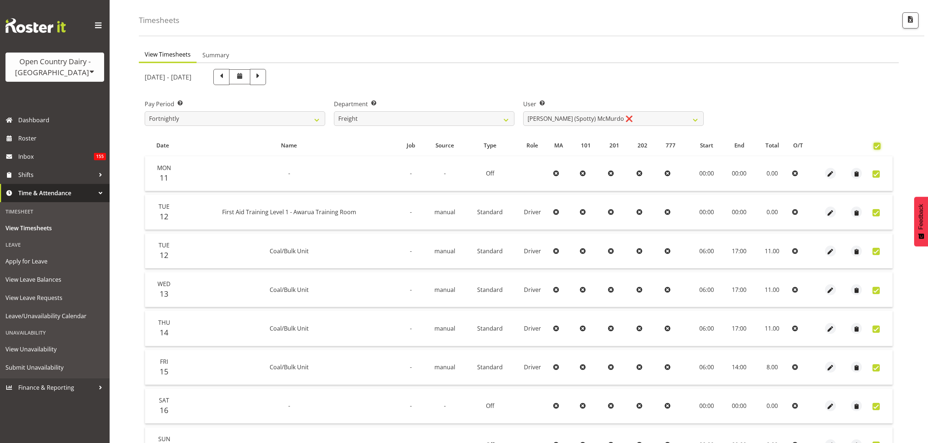
checkbox input "true"
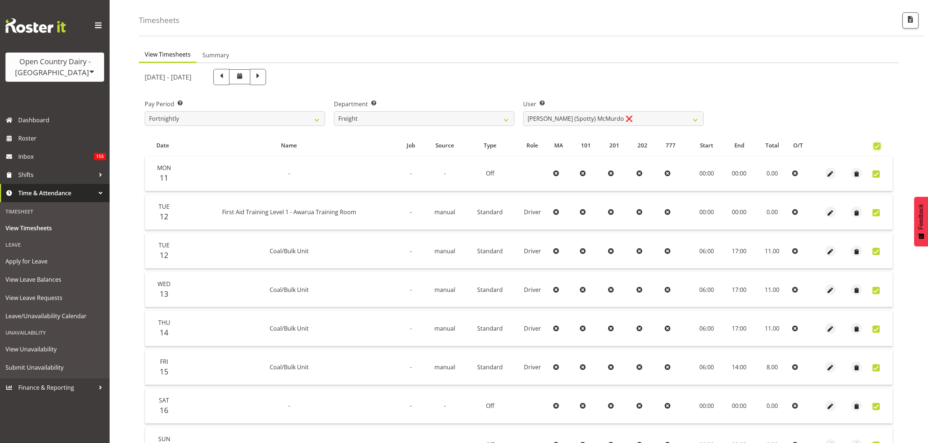
checkbox input "true"
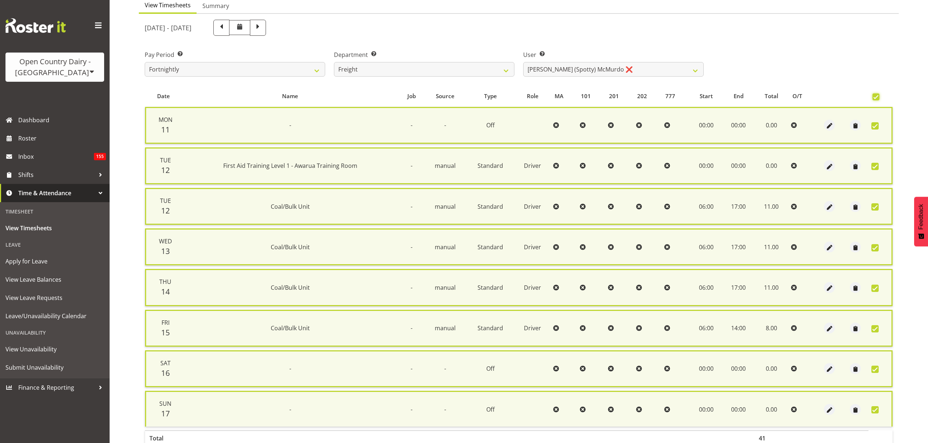
scroll to position [114, 0]
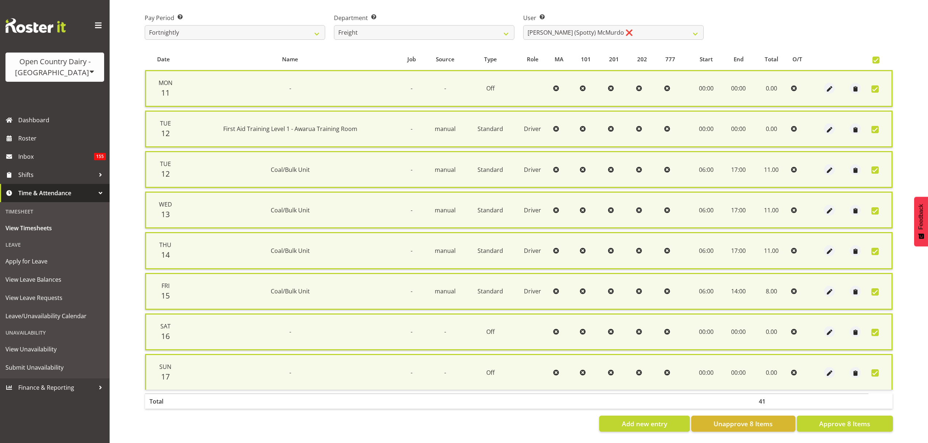
click at [858, 404] on table "Date Name Job Source Type Role MA 101 201 202 777 Start End Total O/T Mon 11 - …" at bounding box center [519, 231] width 748 height 364
click at [859, 419] on span "Approve 8 Items" at bounding box center [844, 423] width 51 height 9
checkbox input "false"
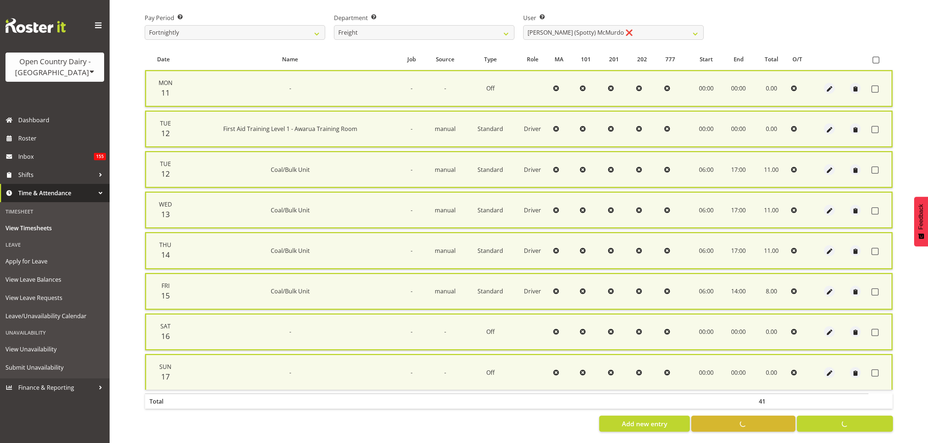
checkbox input "false"
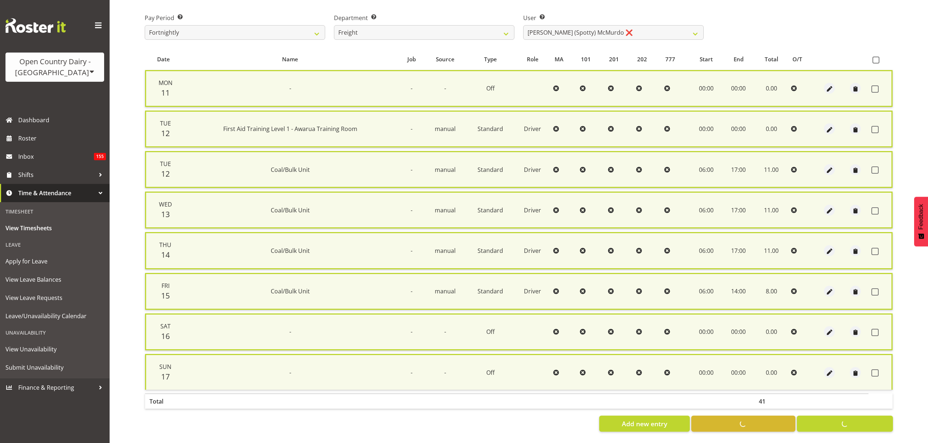
checkbox input "false"
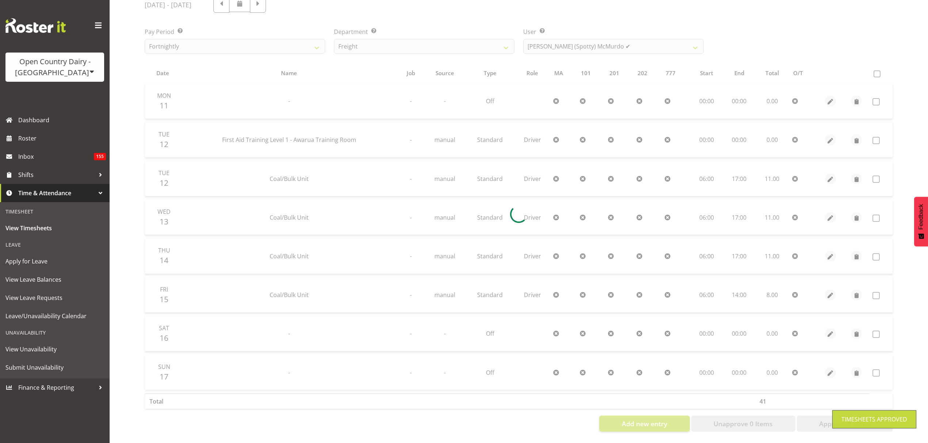
click at [575, 46] on div at bounding box center [519, 214] width 760 height 447
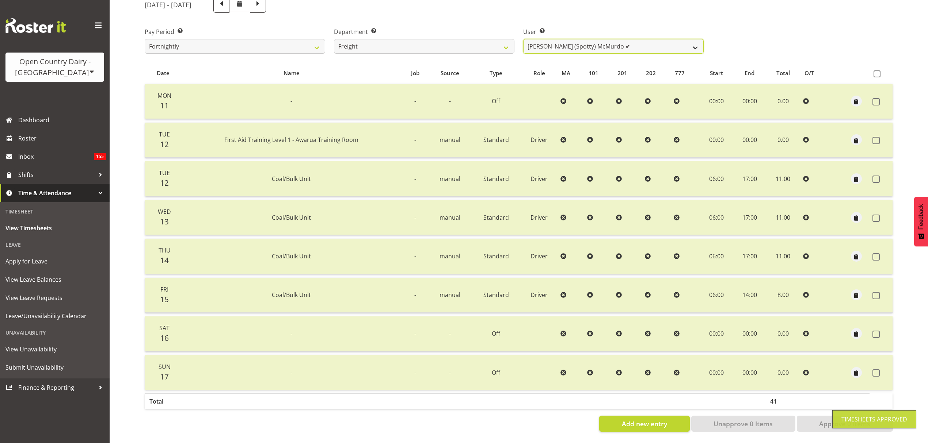
click at [576, 42] on select "Andy Earnshaw ✔ Arthur Jelley ✔ Blair Symon ✔ Brett (Spotty) McMurdo ✔ Cindy Ir…" at bounding box center [613, 46] width 180 height 15
select select "7405"
click at [523, 39] on select "Andy Earnshaw ✔ Arthur Jelley ✔ Blair Symon ✔ Brett (Spotty) McMurdo ✔ Cindy Ir…" at bounding box center [613, 46] width 180 height 15
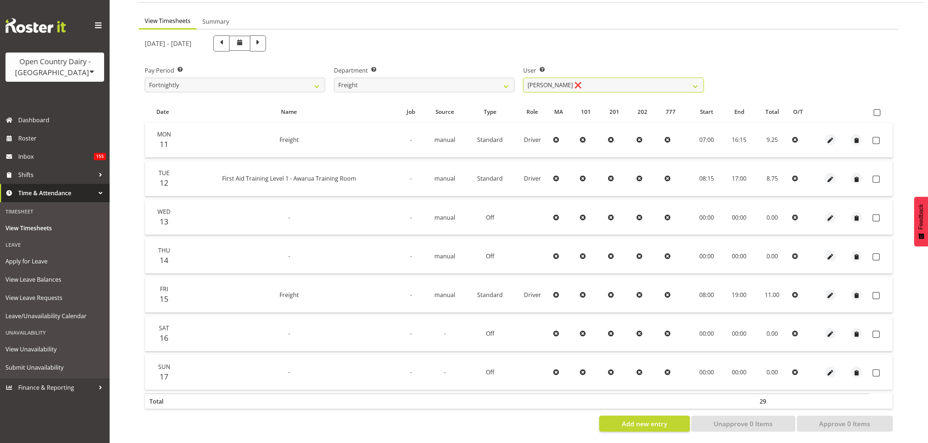
scroll to position [65, 0]
click at [876, 105] on th at bounding box center [880, 112] width 23 height 14
click at [878, 109] on span at bounding box center [876, 112] width 7 height 7
click at [878, 110] on input "checkbox" at bounding box center [875, 112] width 5 height 5
checkbox input "true"
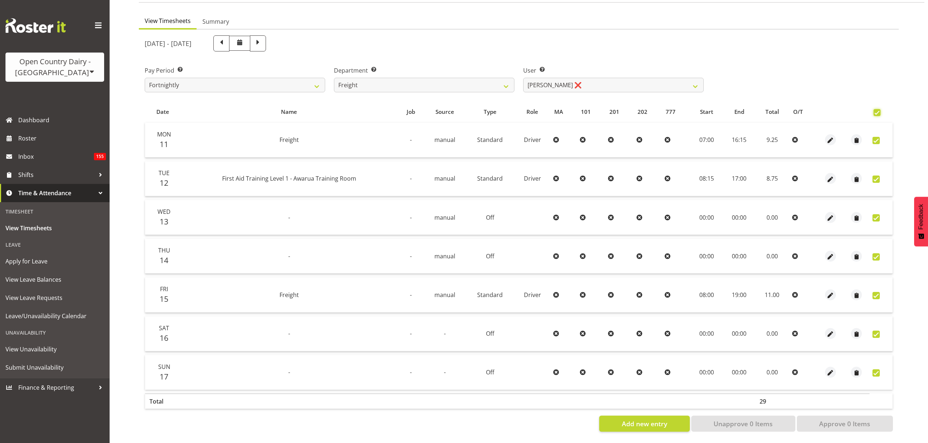
checkbox input "true"
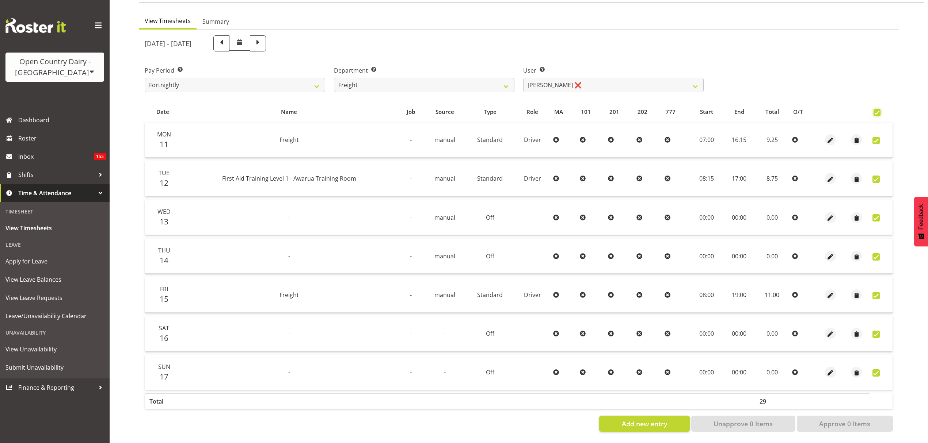
checkbox input "true"
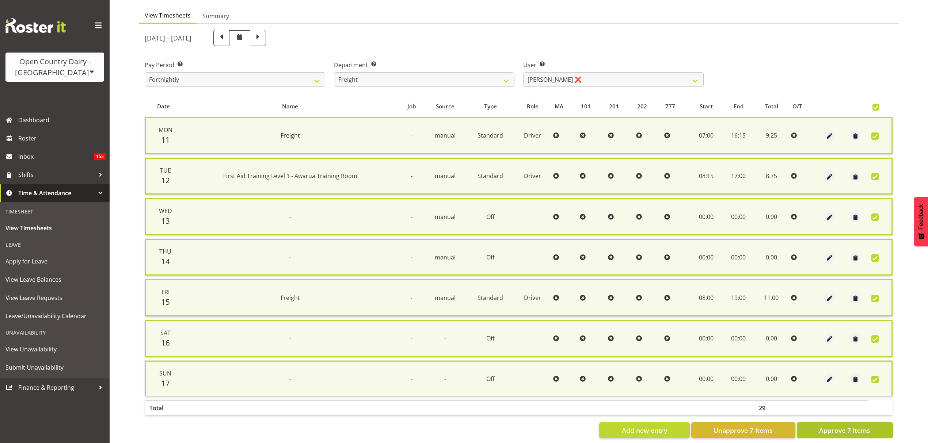
click at [848, 426] on span "Approve 7 Items" at bounding box center [844, 430] width 51 height 9
checkbox input "false"
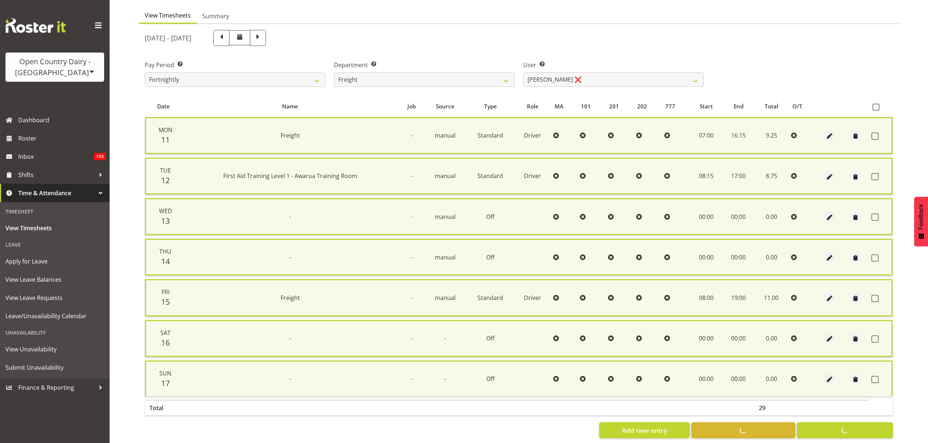
checkbox input "false"
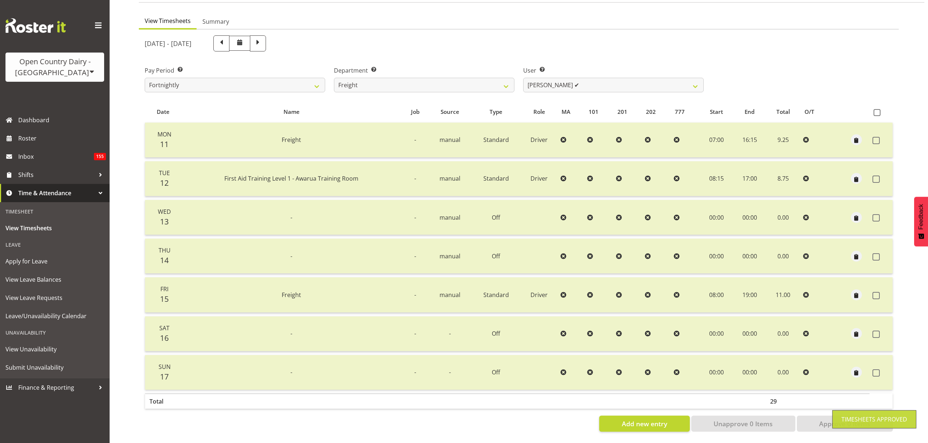
click at [630, 78] on div at bounding box center [519, 234] width 760 height 408
drag, startPoint x: 630, startPoint y: 78, endPoint x: 631, endPoint y: 83, distance: 5.7
click at [630, 78] on select "Andy Earnshaw ✔ Arthur Jelley ✔ Blair Symon ✔ Brett (Spotty) McMurdo ✔ Cindy Ir…" at bounding box center [613, 85] width 180 height 15
select select "7403"
click at [523, 78] on select "Andy Earnshaw ✔ Arthur Jelley ✔ Blair Symon ✔ Brett (Spotty) McMurdo ✔ Cindy Ir…" at bounding box center [613, 85] width 180 height 15
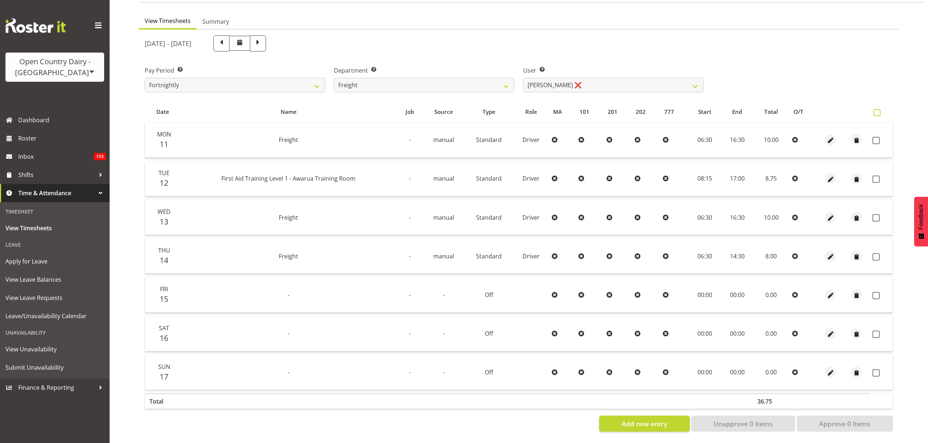
click at [877, 110] on span at bounding box center [876, 112] width 7 height 7
click at [877, 110] on input "checkbox" at bounding box center [875, 112] width 5 height 5
checkbox input "true"
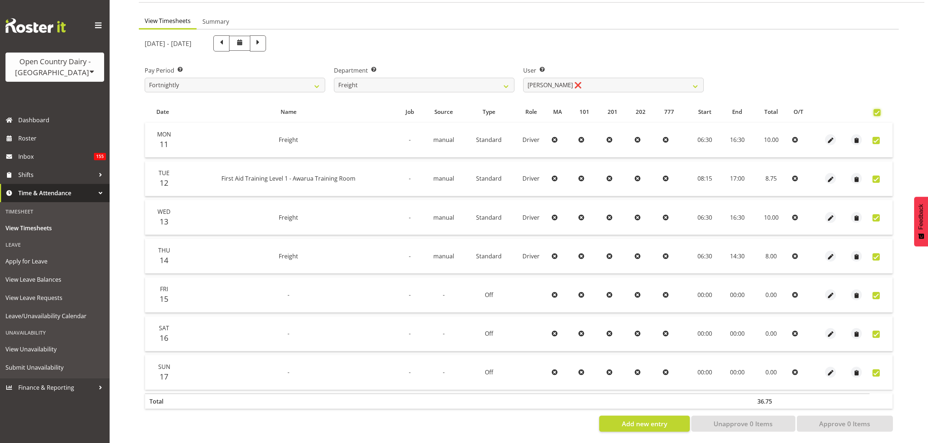
checkbox input "true"
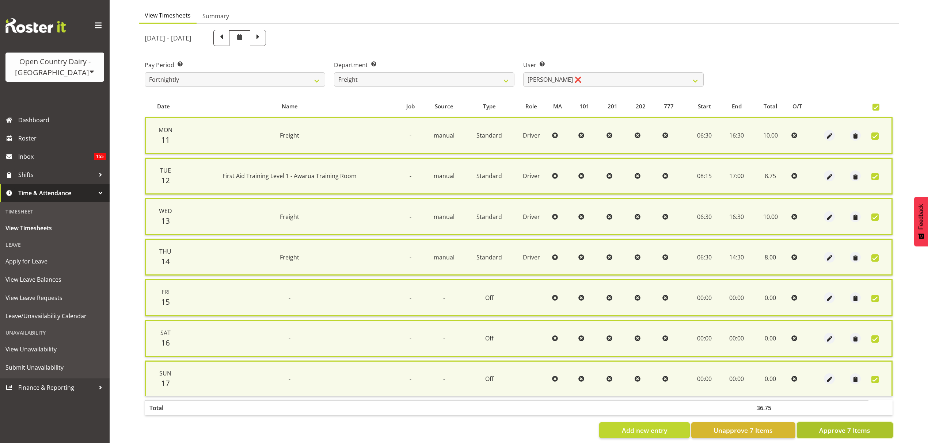
click at [846, 430] on span "Approve 7 Items" at bounding box center [844, 430] width 51 height 9
checkbox input "false"
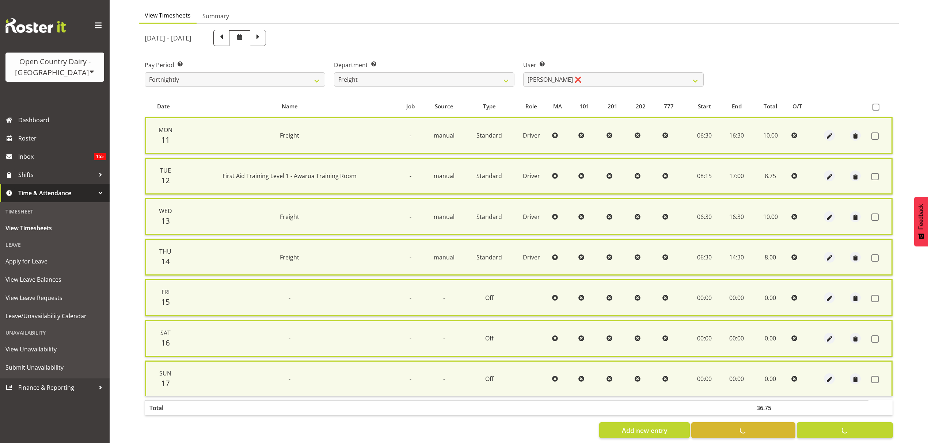
checkbox input "false"
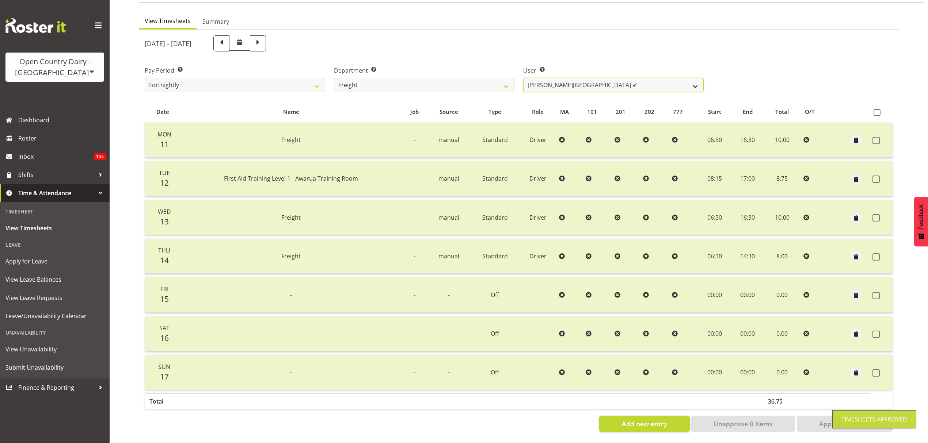
click at [588, 78] on select "Andy Earnshaw ✔ Arthur Jelley ✔ Blair Symon ✔ Brett (Spotty) McMurdo ✔ Cindy Ir…" at bounding box center [613, 85] width 180 height 15
select select "7436"
click at [523, 78] on select "Andy Earnshaw ✔ Arthur Jelley ✔ Blair Symon ✔ Brett (Spotty) McMurdo ✔ Cindy Ir…" at bounding box center [613, 85] width 180 height 15
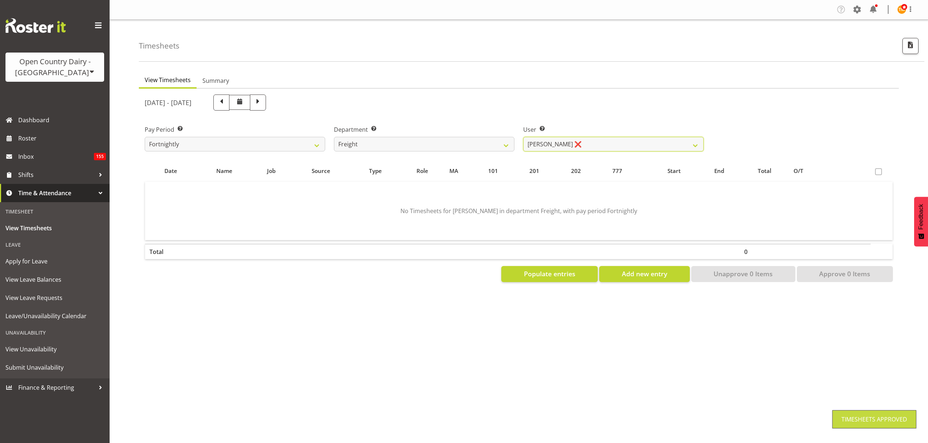
scroll to position [0, 0]
click at [551, 274] on span "Populate entries" at bounding box center [549, 273] width 51 height 9
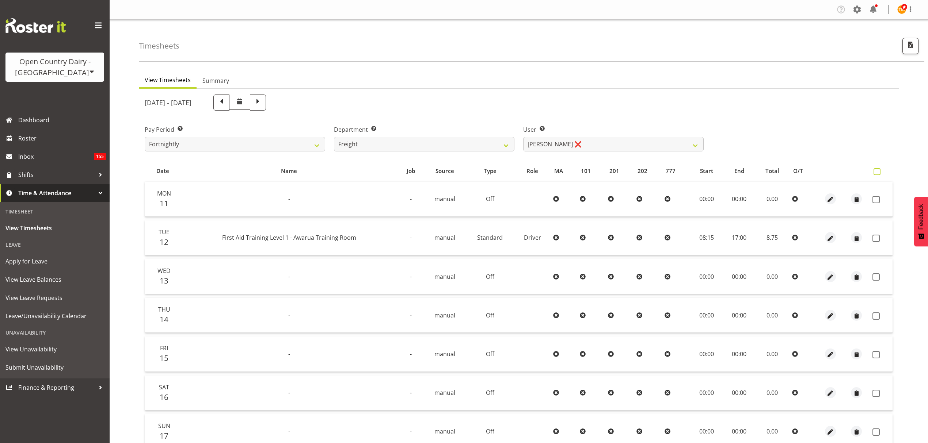
click at [874, 172] on span at bounding box center [876, 171] width 7 height 7
click at [874, 172] on input "checkbox" at bounding box center [875, 171] width 5 height 5
checkbox input "true"
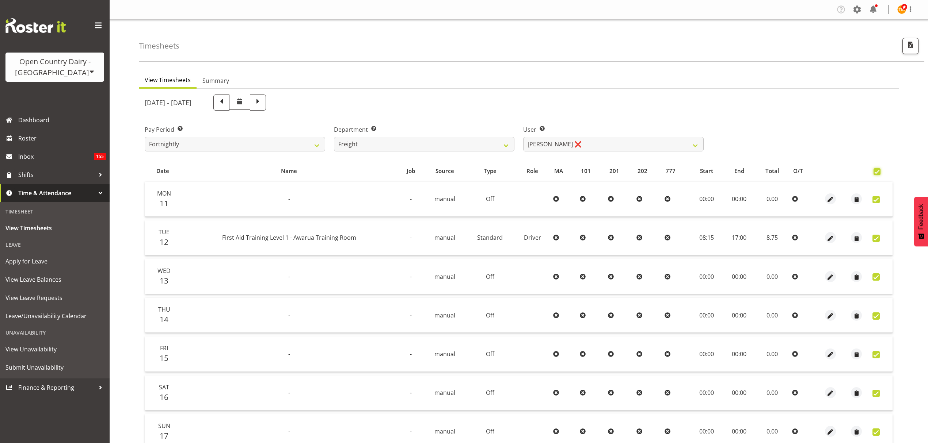
checkbox input "true"
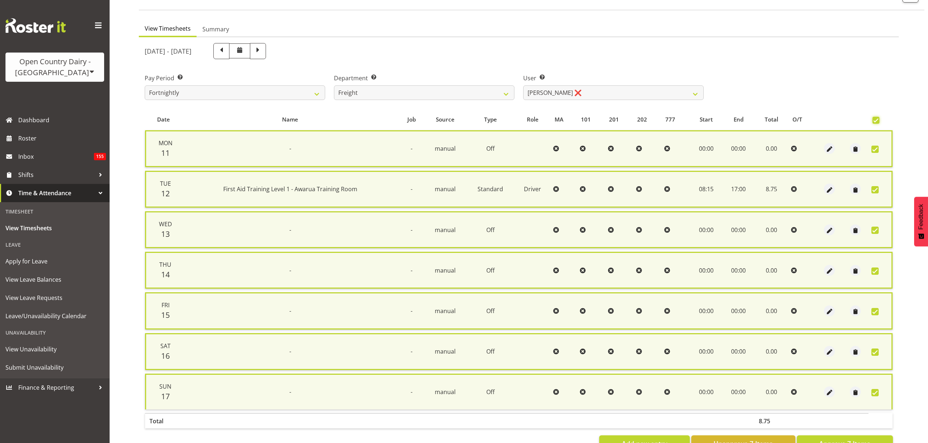
scroll to position [74, 0]
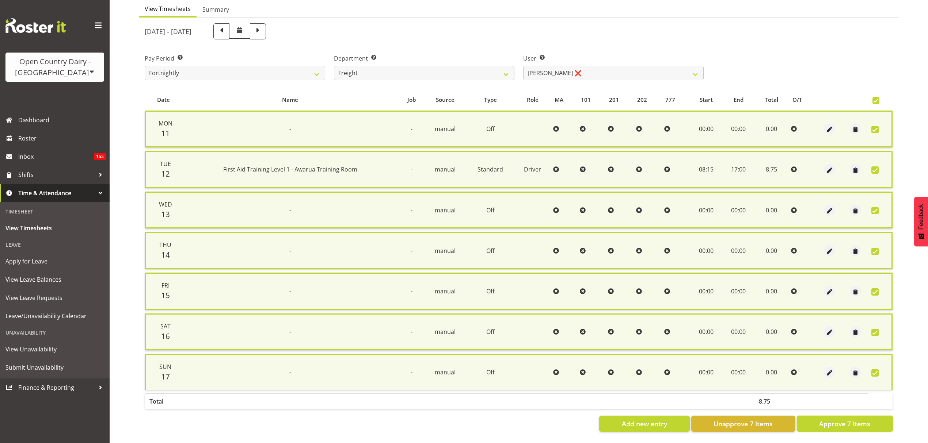
click at [852, 419] on span "Approve 7 Items" at bounding box center [844, 423] width 51 height 9
checkbox input "false"
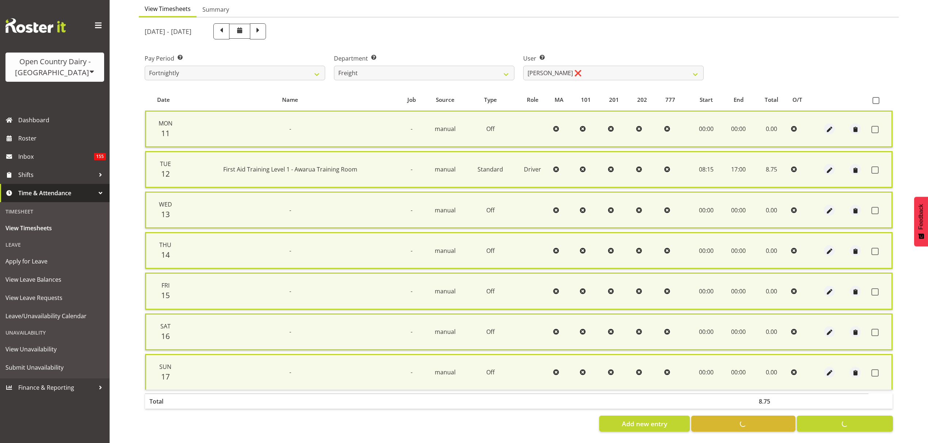
checkbox input "false"
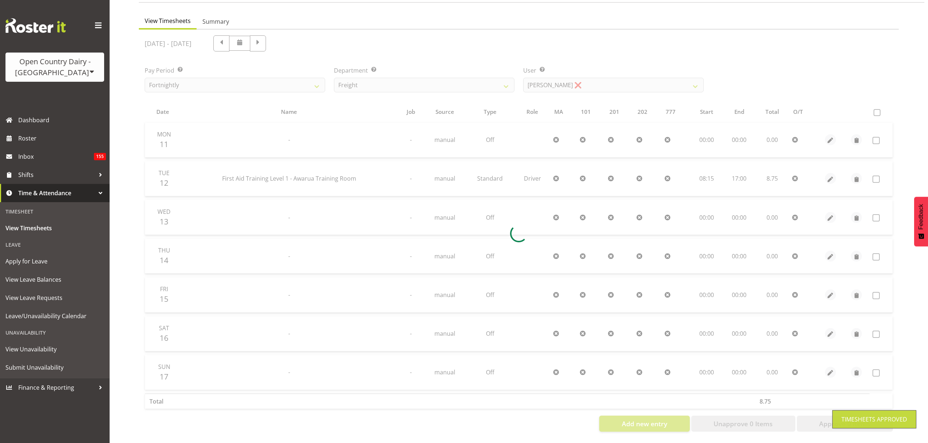
scroll to position [65, 0]
click at [617, 82] on div at bounding box center [519, 234] width 760 height 408
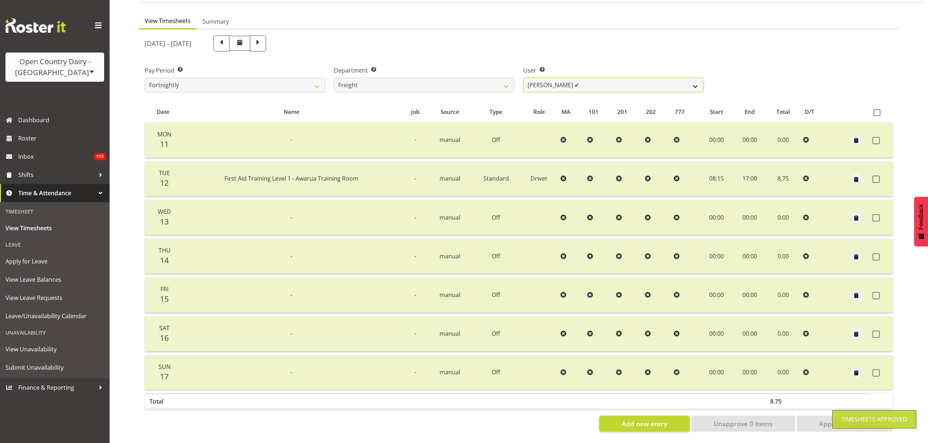
click at [617, 82] on select "Andy Earnshaw ✔ Arthur Jelley ✔ Blair Symon ✔ Brett (Spotty) McMurdo ✔ Cindy Ir…" at bounding box center [613, 85] width 180 height 15
select select "7410"
click at [523, 78] on select "Andy Earnshaw ✔ Arthur Jelley ✔ Blair Symon ✔ Brett (Spotty) McMurdo ✔ Cindy Ir…" at bounding box center [613, 85] width 180 height 15
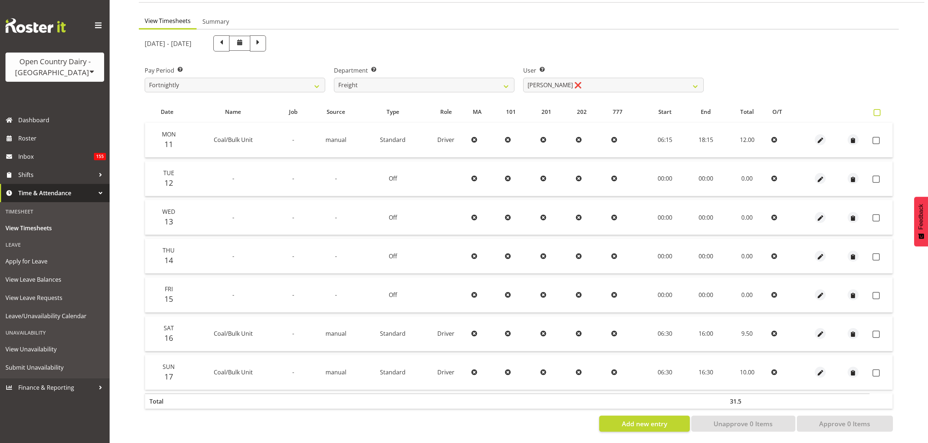
click at [876, 109] on span at bounding box center [876, 112] width 7 height 7
click at [876, 110] on input "checkbox" at bounding box center [875, 112] width 5 height 5
checkbox input "true"
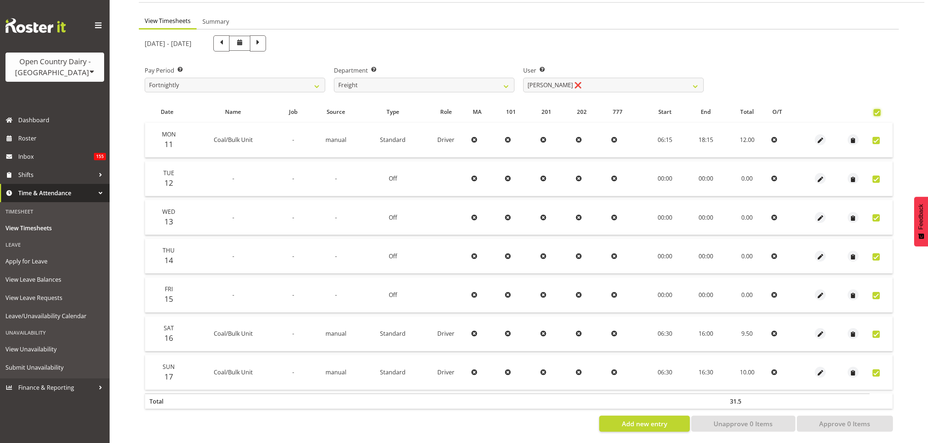
checkbox input "true"
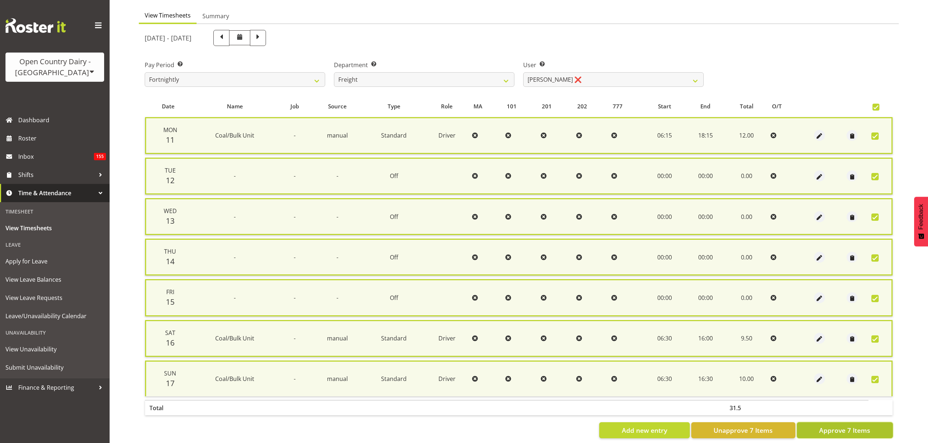
click at [840, 432] on button "Approve 7 Items" at bounding box center [844, 431] width 96 height 16
checkbox input "false"
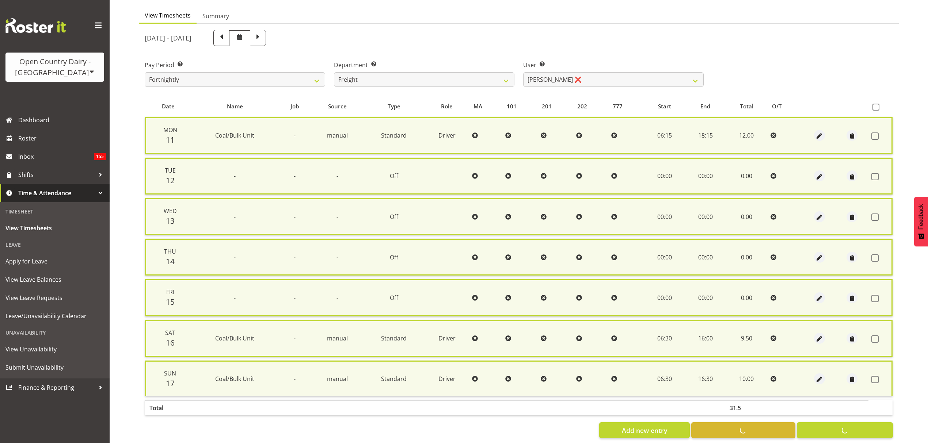
checkbox input "false"
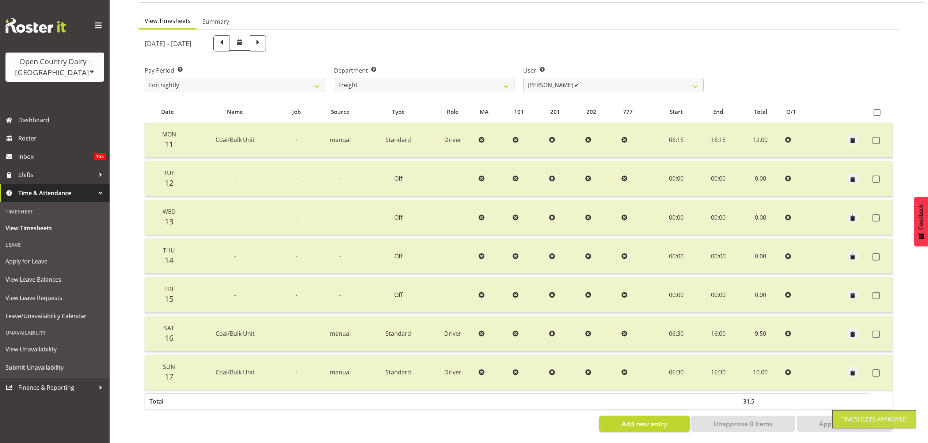
click at [583, 75] on div "August 11th - August 17th 2025 Pay Period Select which pay period you would lik…" at bounding box center [519, 231] width 748 height 401
drag, startPoint x: 582, startPoint y: 76, endPoint x: 585, endPoint y: 85, distance: 9.0
click at [582, 78] on select "Andy Earnshaw ✔ Arthur Jelley ✔ Blair Symon ✔ Brett (Spotty) McMurdo ✔ Cindy Ir…" at bounding box center [613, 85] width 180 height 15
select select "11798"
click at [523, 78] on select "Andy Earnshaw ✔ Arthur Jelley ✔ Blair Symon ✔ Brett (Spotty) McMurdo ✔ Cindy Ir…" at bounding box center [613, 85] width 180 height 15
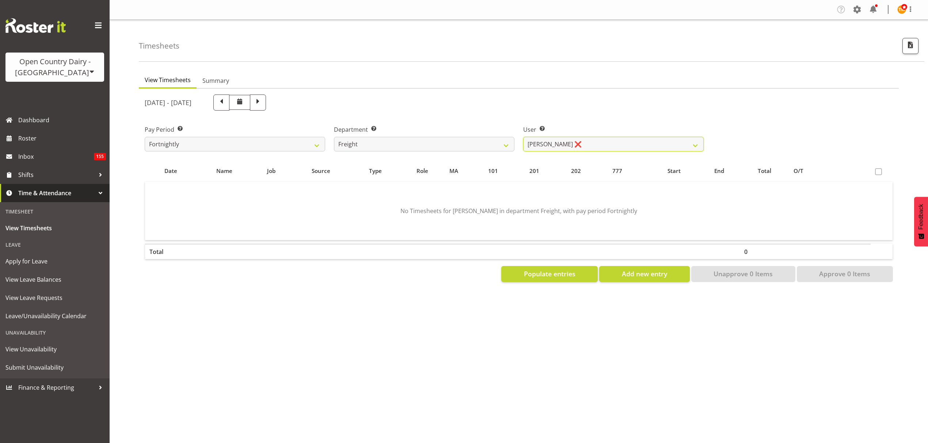
scroll to position [0, 0]
click at [554, 266] on button "Populate entries" at bounding box center [549, 274] width 96 height 16
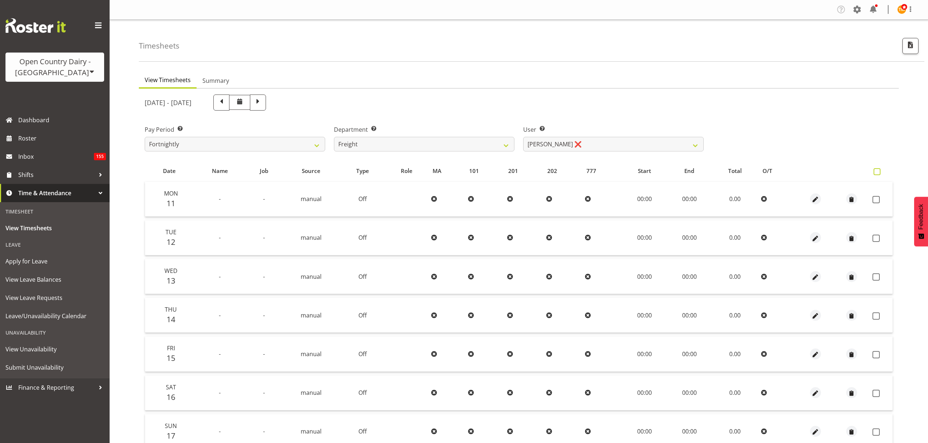
click at [873, 174] on span at bounding box center [876, 171] width 7 height 7
click at [873, 174] on input "checkbox" at bounding box center [875, 171] width 5 height 5
checkbox input "true"
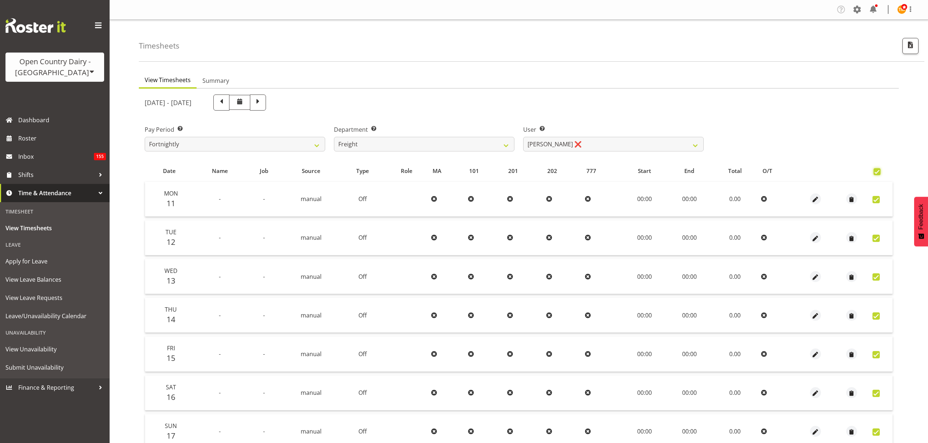
checkbox input "true"
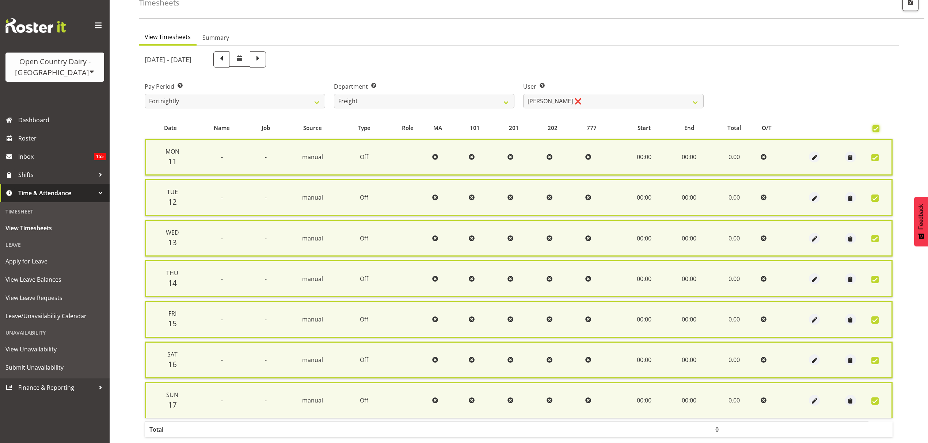
scroll to position [74, 0]
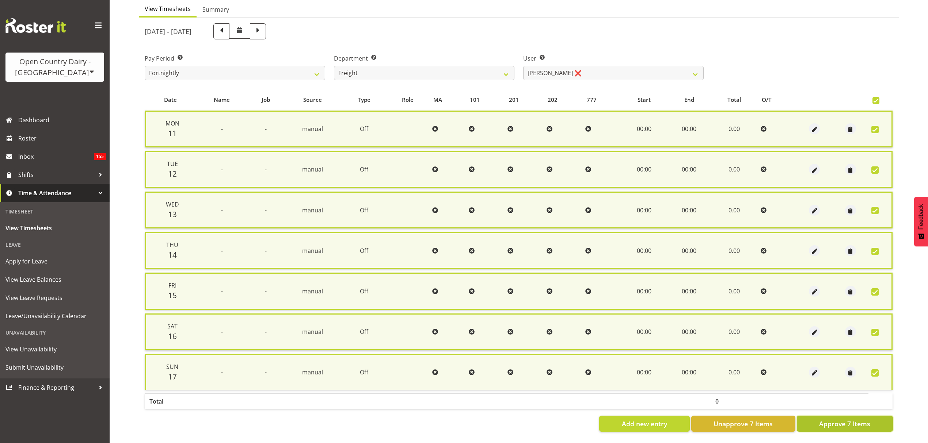
click at [849, 421] on span "Approve 7 Items" at bounding box center [844, 423] width 51 height 9
checkbox input "false"
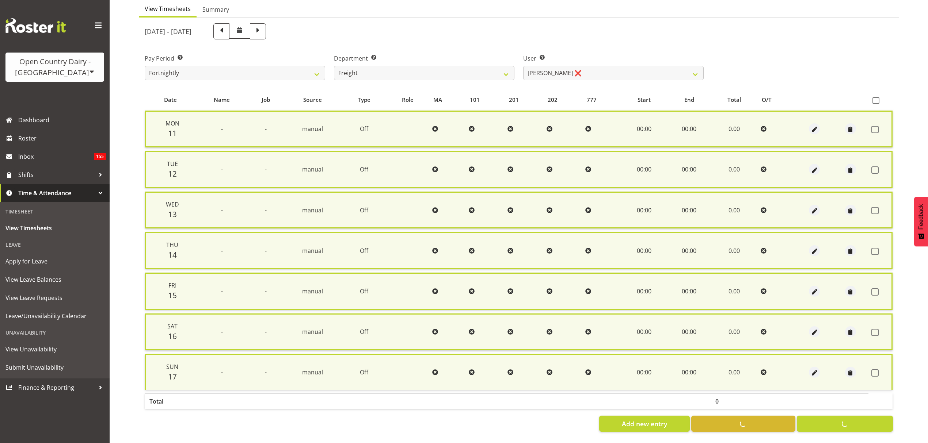
checkbox input "false"
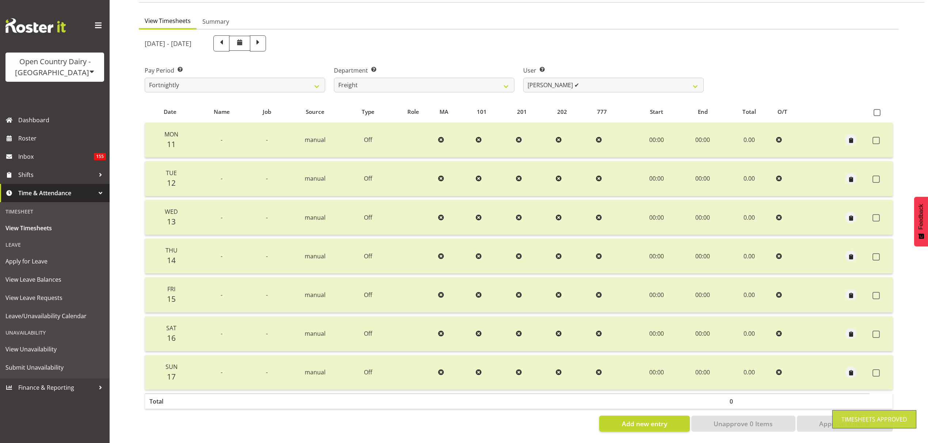
click at [619, 87] on div "User Select user. Note: This is filtered down by the previous two drop-down ite…" at bounding box center [613, 76] width 189 height 41
click at [612, 78] on select "Andy Earnshaw ✔ Arthur Jelley ✔ Blair Symon ✔ Brett (Spotty) McMurdo ✔ Cindy Ir…" at bounding box center [613, 85] width 180 height 15
select select "7462"
click at [523, 78] on select "Andy Earnshaw ✔ Arthur Jelley ✔ Blair Symon ✔ Brett (Spotty) McMurdo ✔ Cindy Ir…" at bounding box center [613, 85] width 180 height 15
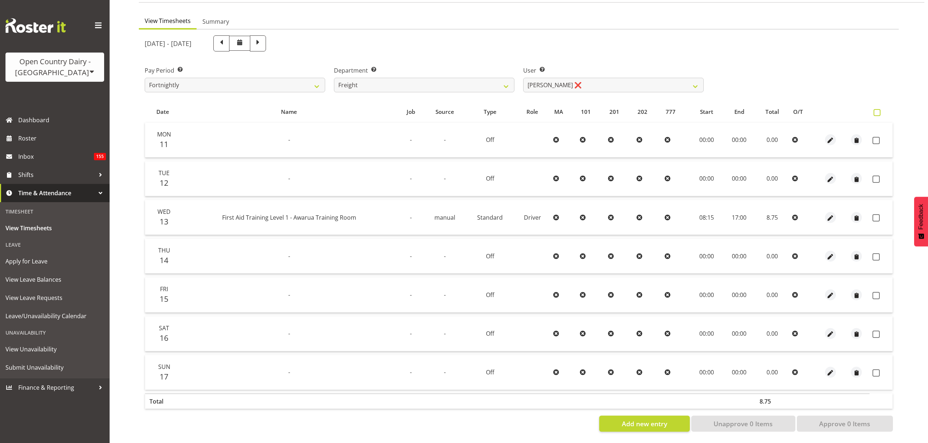
click at [881, 109] on label at bounding box center [878, 112] width 11 height 7
click at [878, 110] on input "checkbox" at bounding box center [875, 112] width 5 height 5
checkbox input "true"
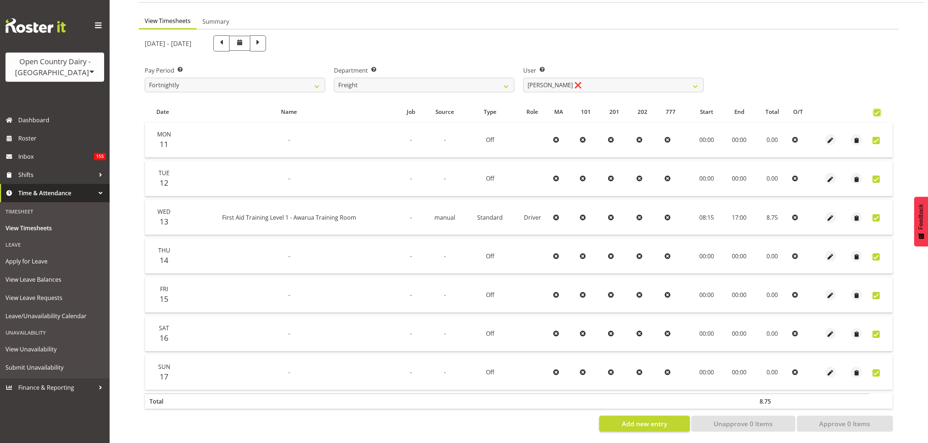
checkbox input "true"
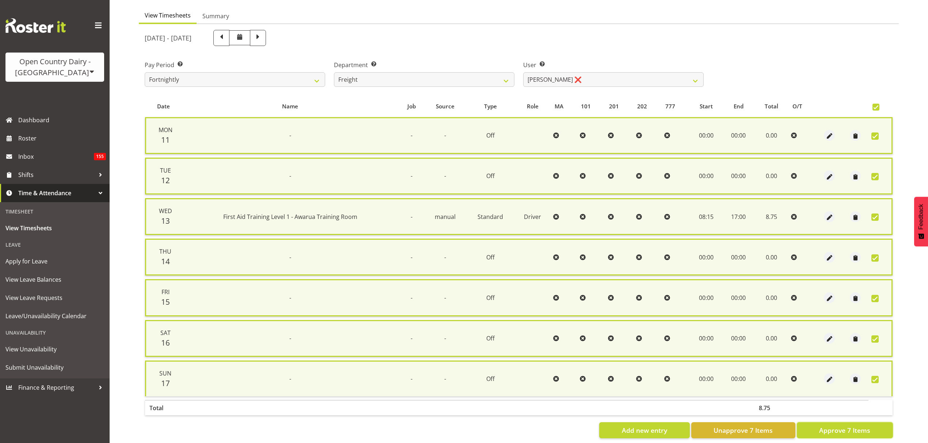
click at [851, 428] on span "Approve 7 Items" at bounding box center [844, 430] width 51 height 9
checkbox input "false"
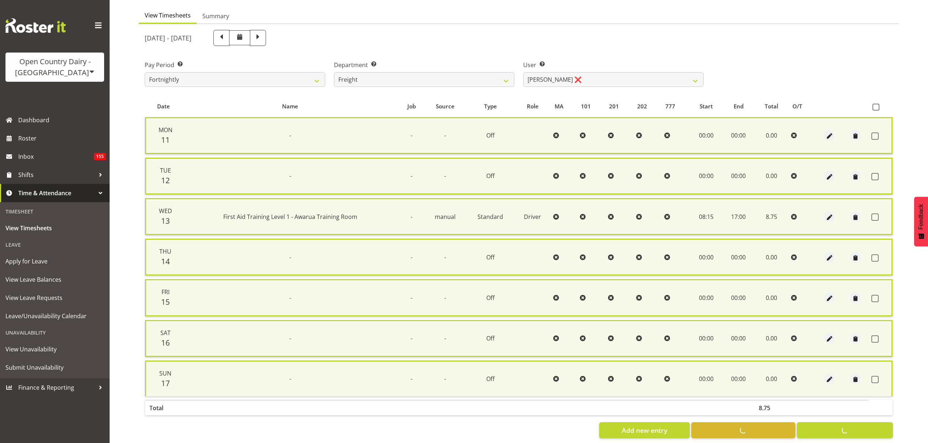
checkbox input "false"
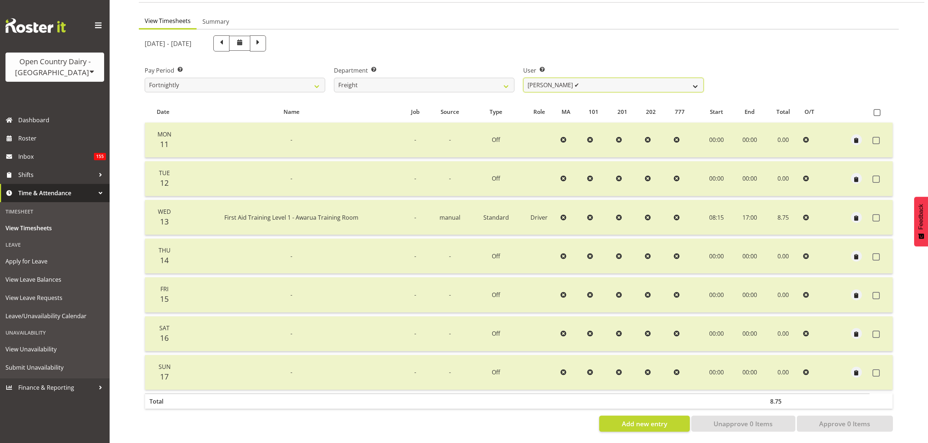
click at [611, 82] on select "Andy Earnshaw ✔ Arthur Jelley ✔ Blair Symon ✔ Brett (Spotty) McMurdo ✔ Cindy Ir…" at bounding box center [613, 85] width 180 height 15
select select "7463"
click at [523, 78] on select "Andy Earnshaw ✔ Arthur Jelley ✔ Blair Symon ✔ Brett (Spotty) McMurdo ✔ Cindy Ir…" at bounding box center [613, 85] width 180 height 15
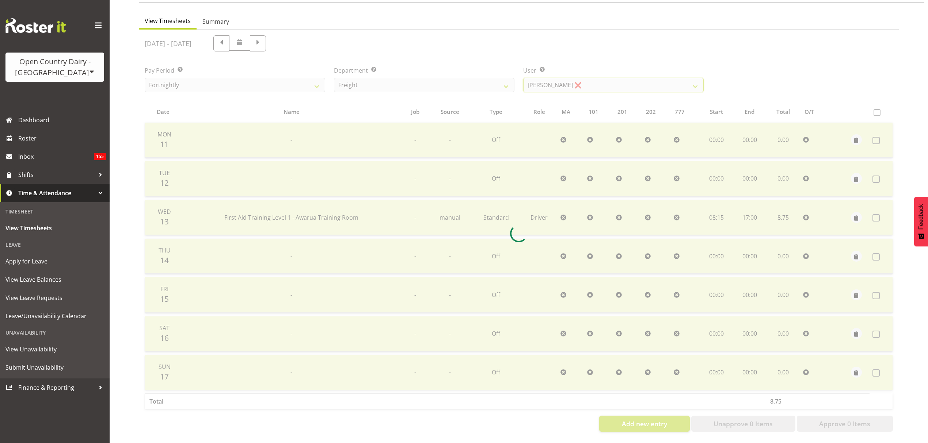
scroll to position [0, 0]
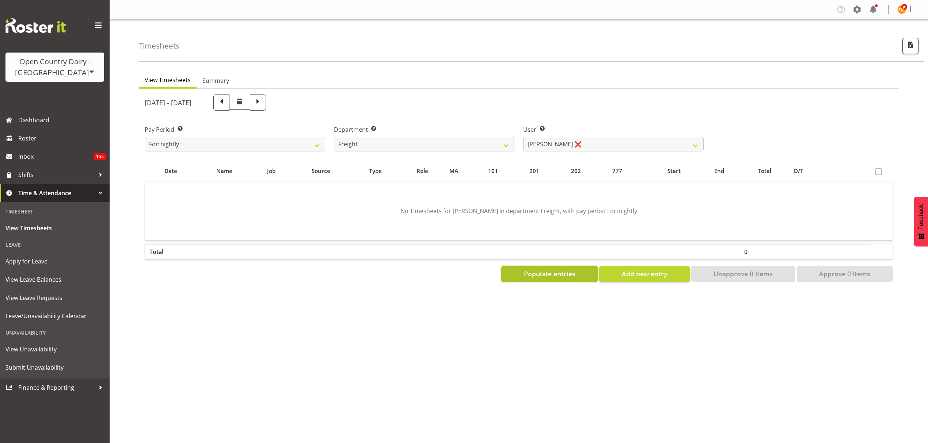
click at [547, 275] on span "Populate entries" at bounding box center [549, 273] width 51 height 9
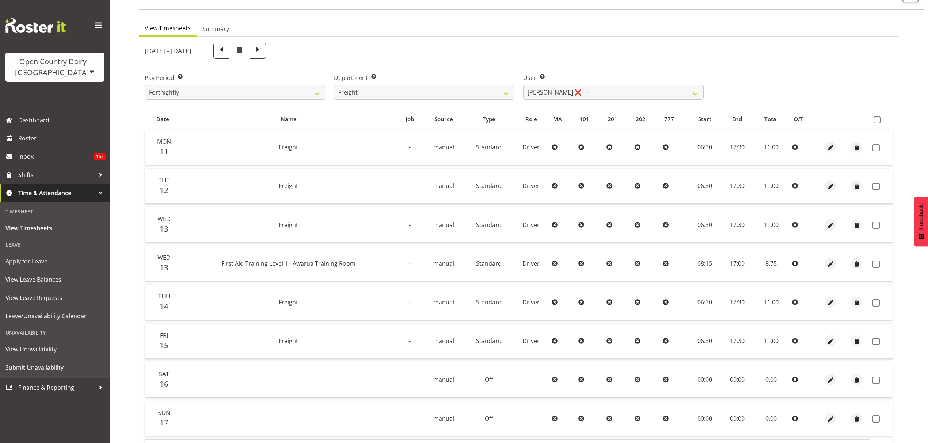
scroll to position [6, 0]
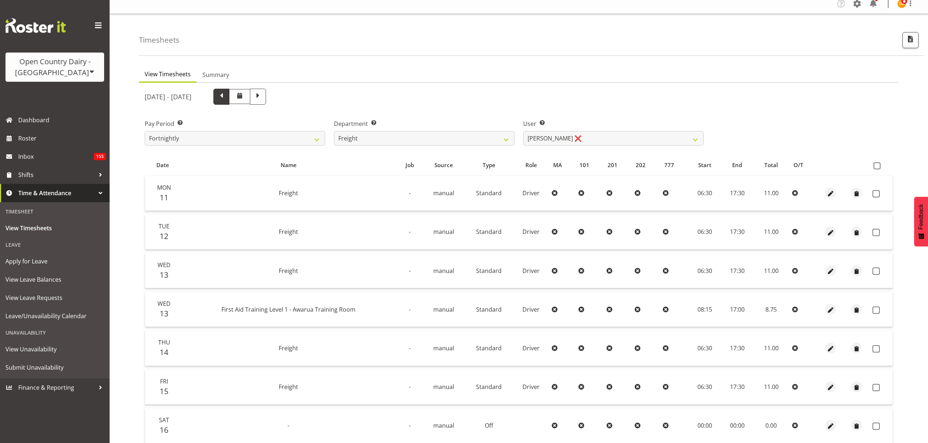
click at [229, 93] on span at bounding box center [221, 97] width 16 height 16
select select
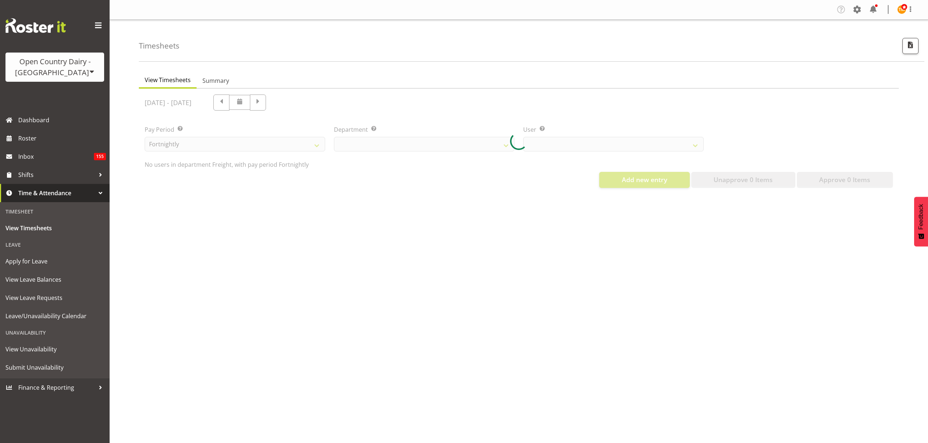
select select "702"
select select "7463"
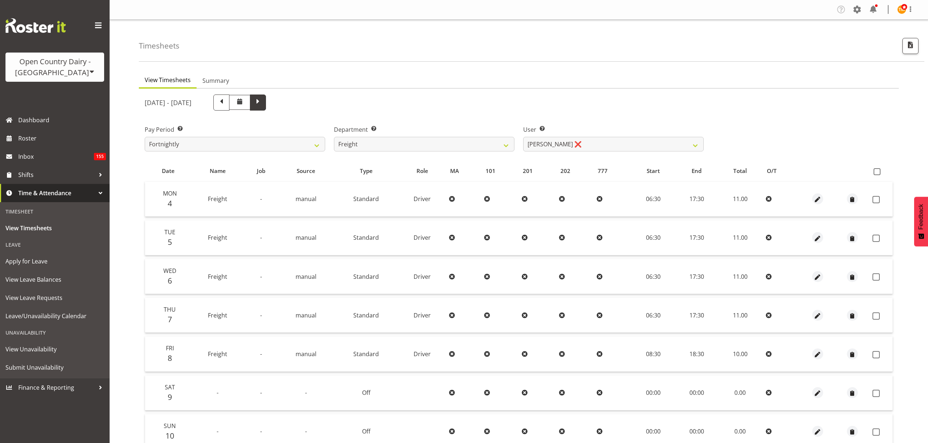
click at [263, 99] on span at bounding box center [257, 101] width 9 height 9
select select
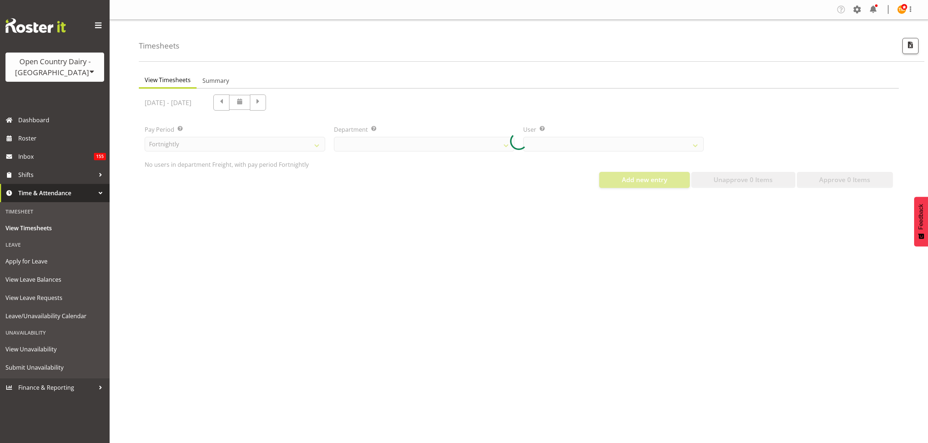
select select "702"
select select "7463"
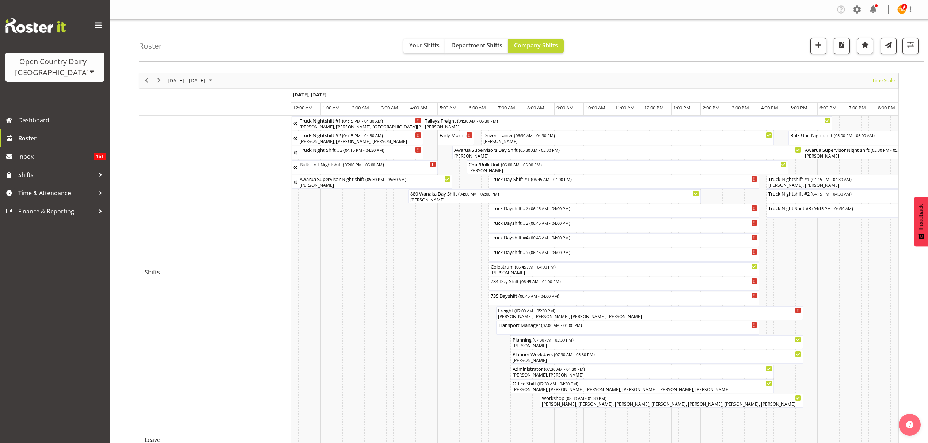
click at [205, 47] on div "Roster Your Shifts Department Shifts Company Shifts All Locations Clear Awarua …" at bounding box center [531, 41] width 785 height 42
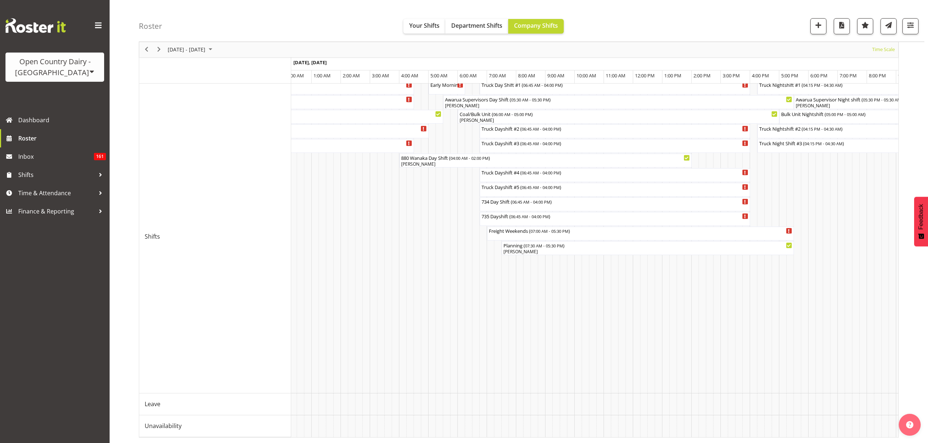
drag, startPoint x: 837, startPoint y: 437, endPoint x: 579, endPoint y: 440, distance: 258.2
click at [488, 429] on div "[DATE] - [DATE] [DATE] Timeline Day Timeline Week Timeline Fortnight Timeline M…" at bounding box center [519, 237] width 760 height 401
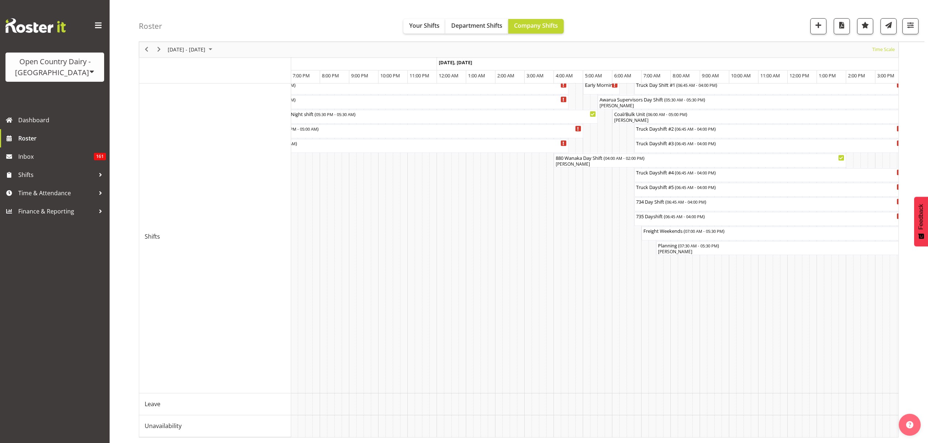
scroll to position [0, 12]
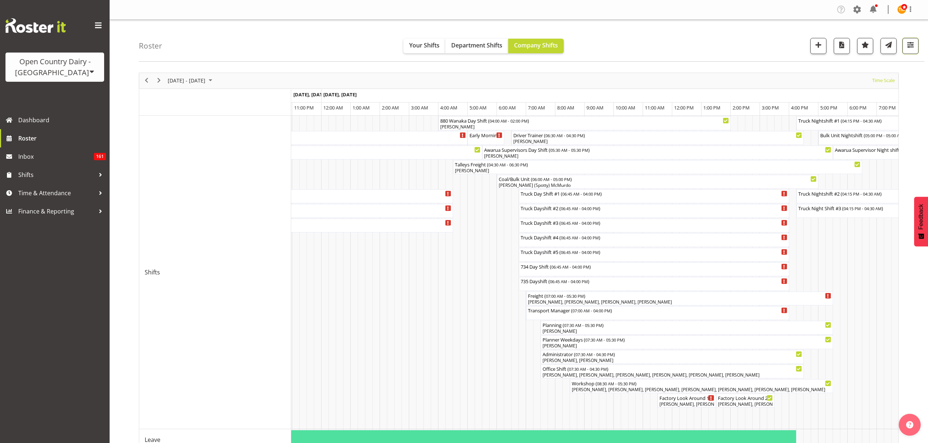
click at [909, 49] on span "button" at bounding box center [909, 44] width 9 height 9
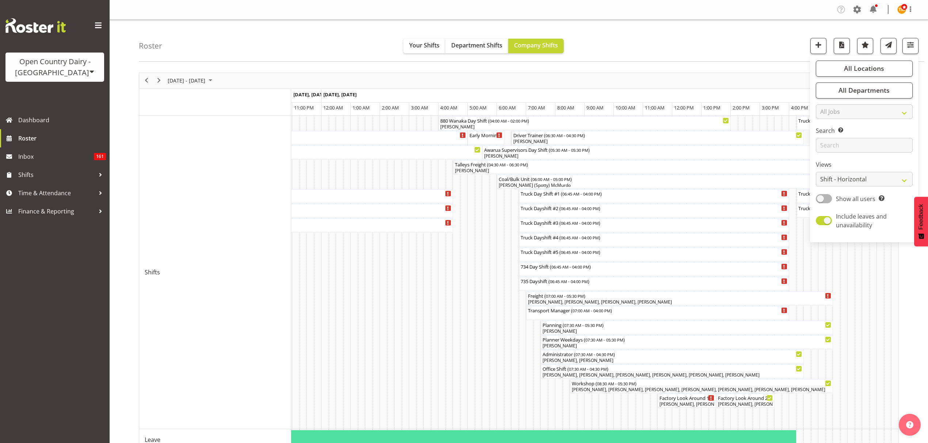
click at [733, 75] on div "[DATE] - [DATE] [DATE] Timeline Day Timeline Week Timeline Fortnight Timeline M…" at bounding box center [518, 80] width 759 height 15
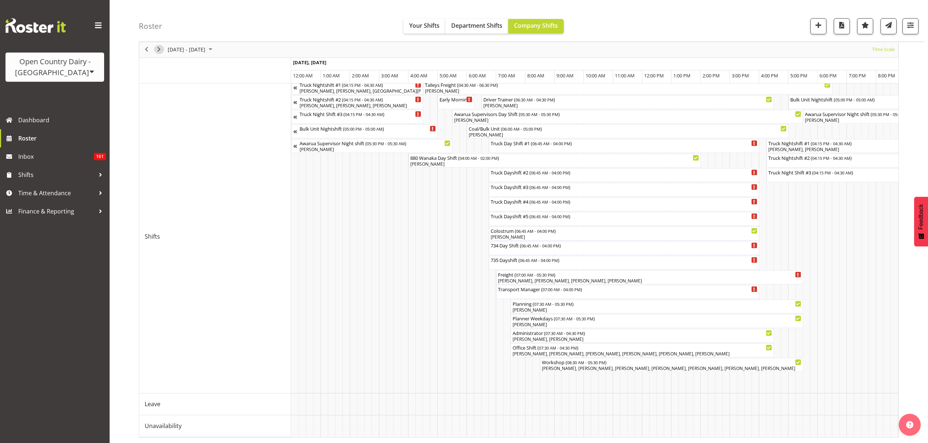
click at [158, 49] on span "Next" at bounding box center [158, 49] width 9 height 9
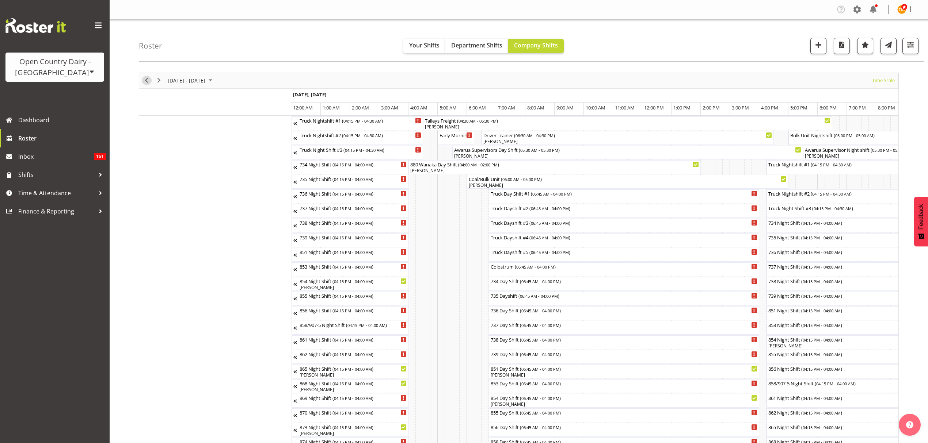
click at [151, 80] on button "Previous" at bounding box center [147, 80] width 10 height 9
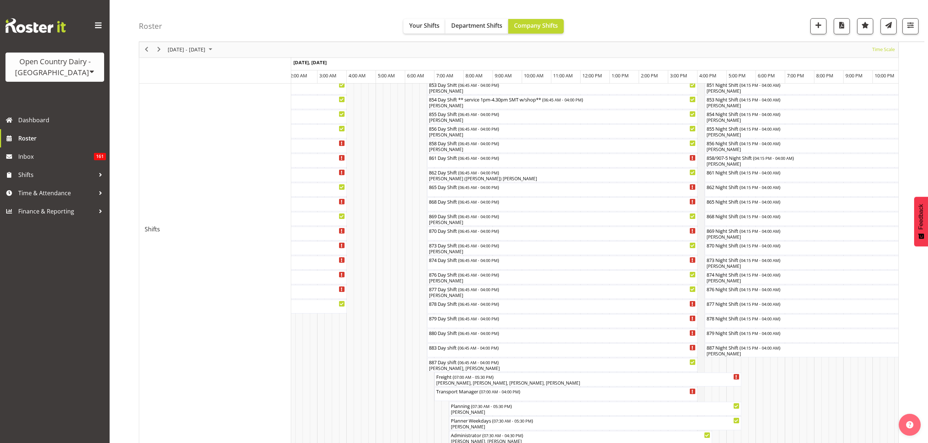
scroll to position [243, 0]
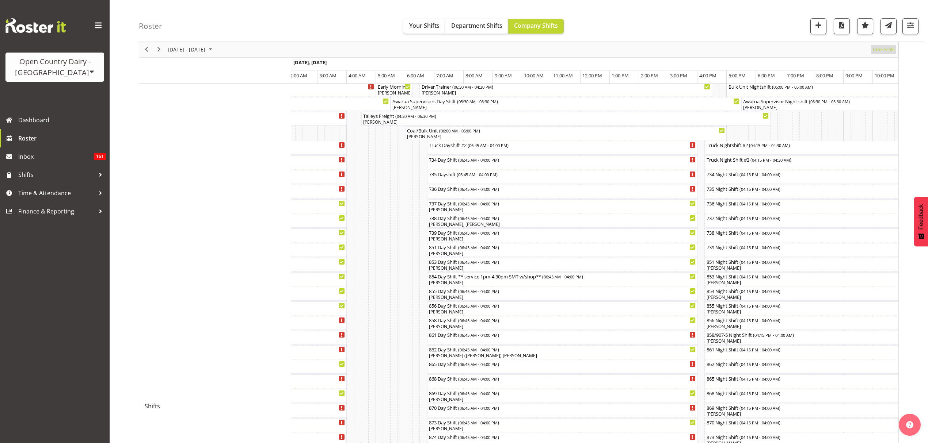
click at [887, 53] on span "Time Scale" at bounding box center [883, 49] width 24 height 9
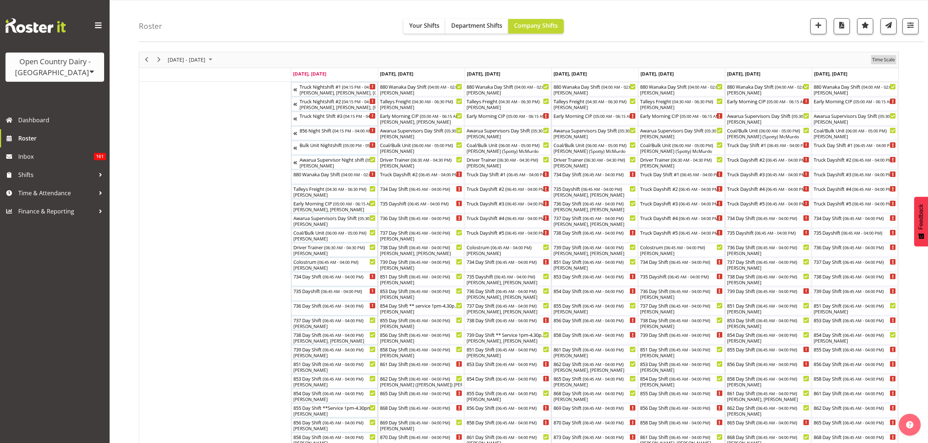
scroll to position [0, 0]
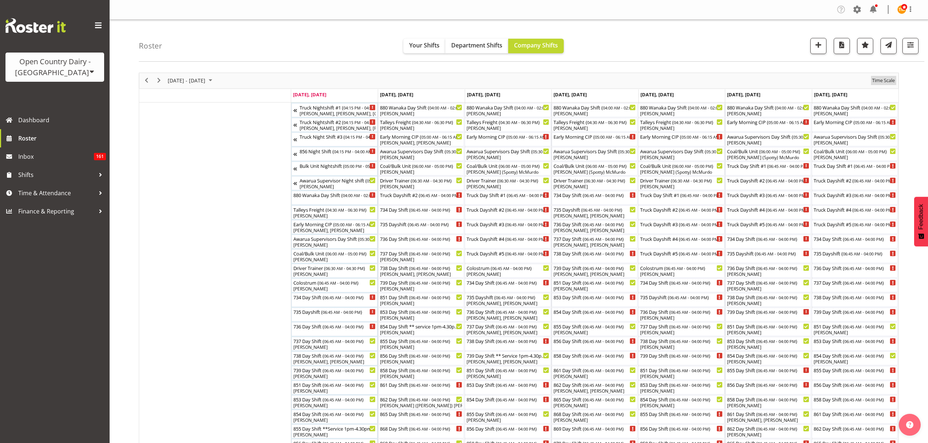
click at [890, 78] on span "Time Scale" at bounding box center [883, 80] width 24 height 9
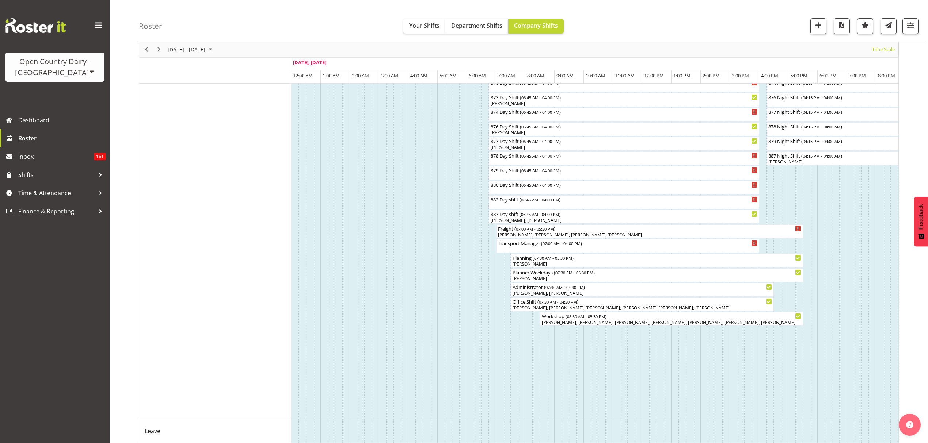
scroll to position [408, 0]
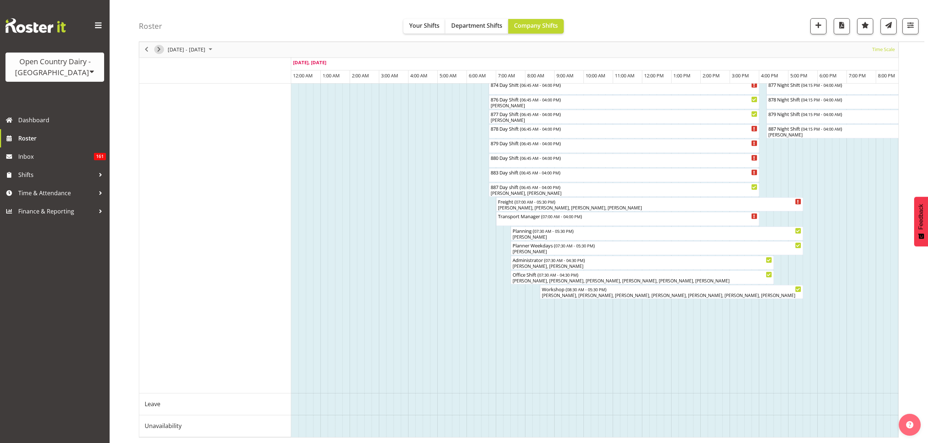
click at [155, 47] on span "Next" at bounding box center [158, 49] width 9 height 9
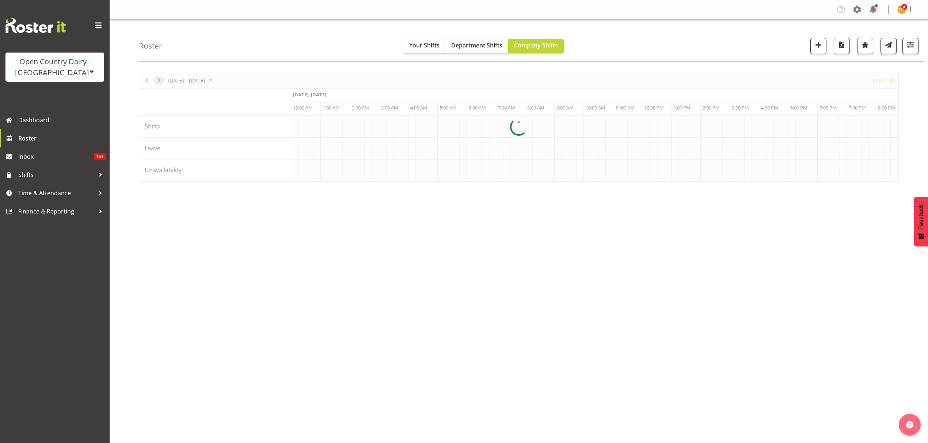
scroll to position [0, 0]
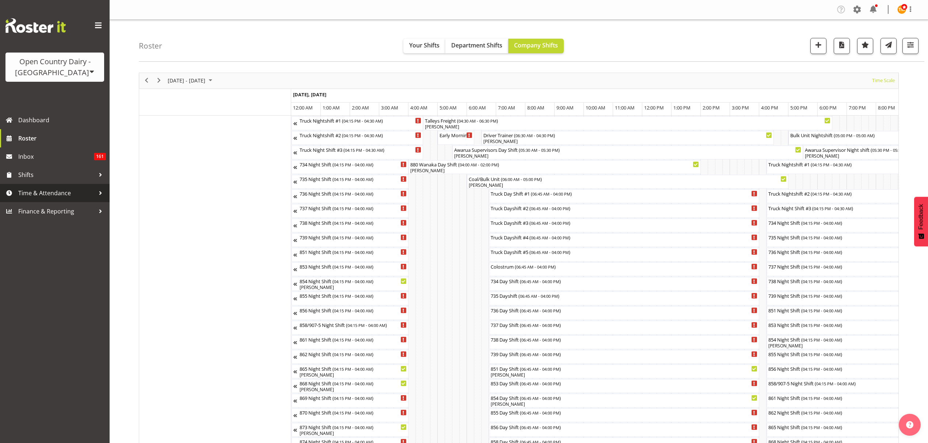
click at [56, 187] on link "Time & Attendance" at bounding box center [55, 193] width 110 height 18
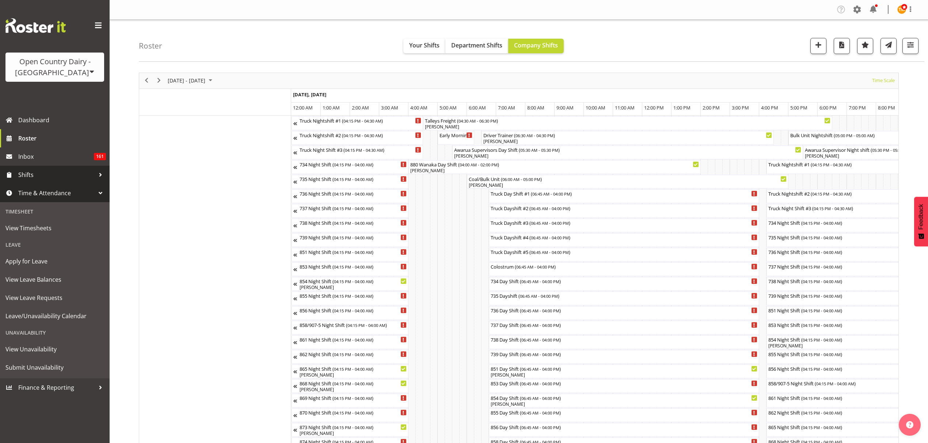
click at [53, 180] on span "Shifts" at bounding box center [56, 174] width 77 height 11
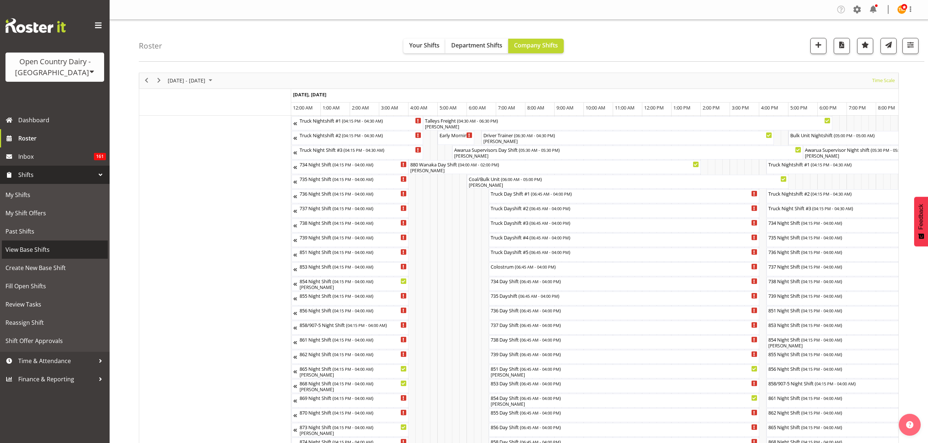
click at [44, 248] on span "View Base Shifts" at bounding box center [54, 249] width 99 height 11
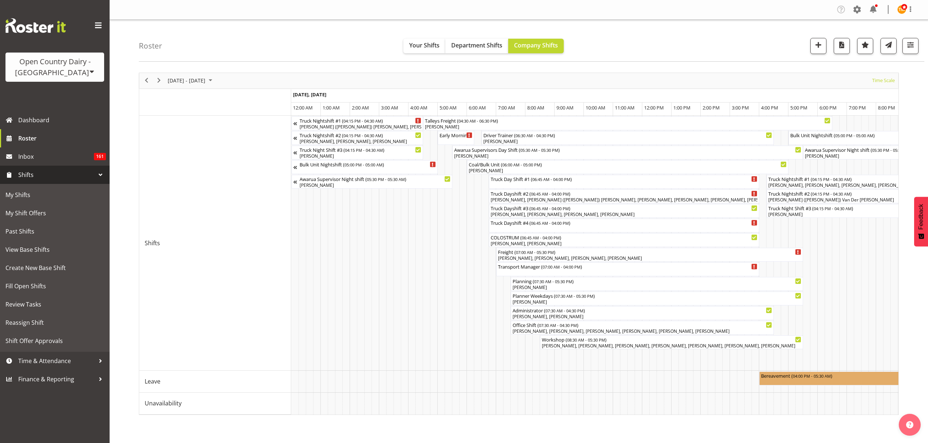
scroll to position [0, 3874]
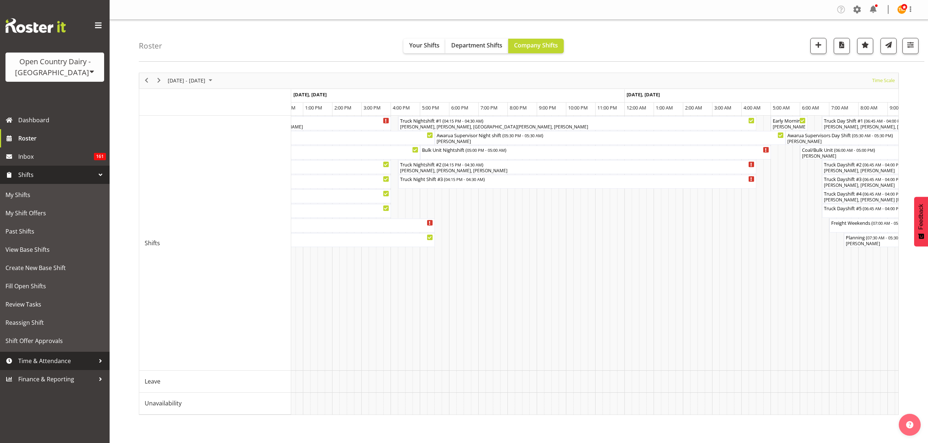
click at [81, 364] on span "Time & Attendance" at bounding box center [56, 361] width 77 height 11
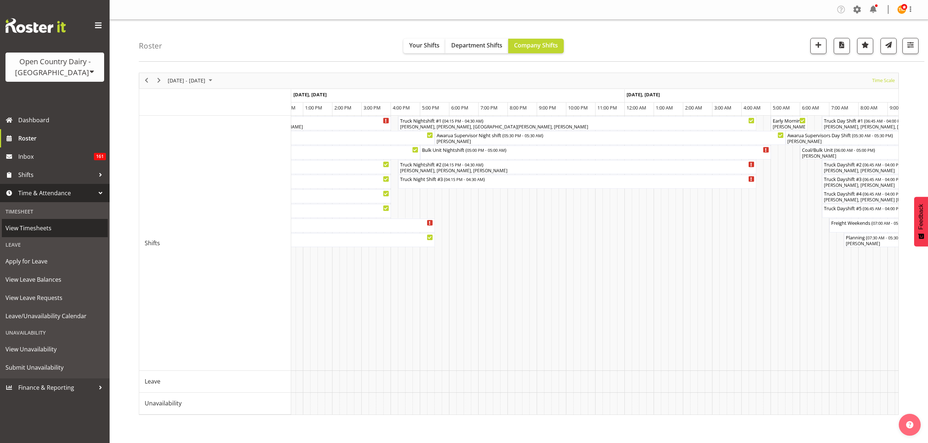
click at [33, 230] on span "View Timesheets" at bounding box center [54, 228] width 99 height 11
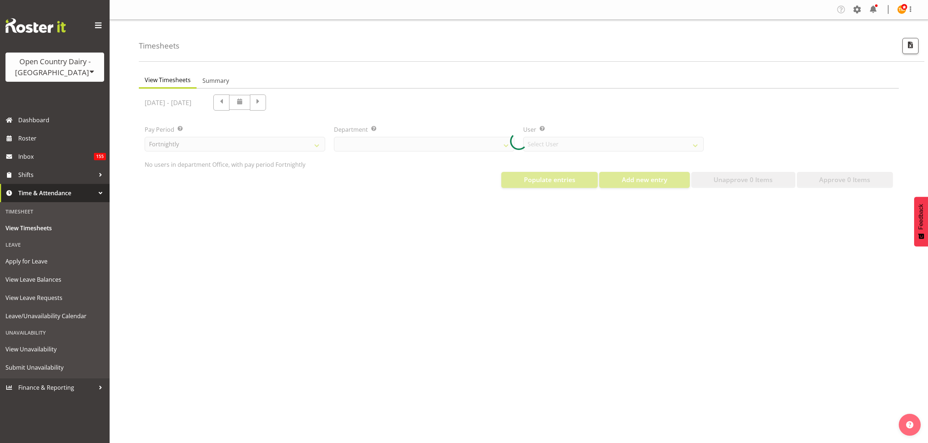
scroll to position [11, 0]
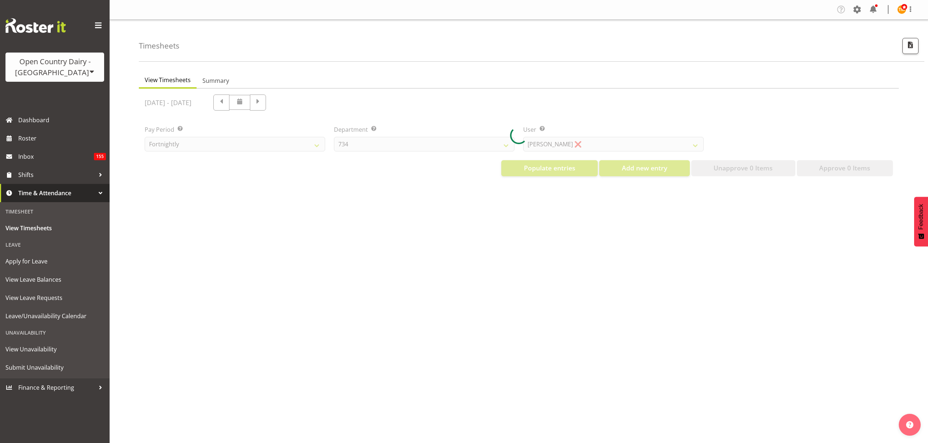
select select "699"
select select "8449"
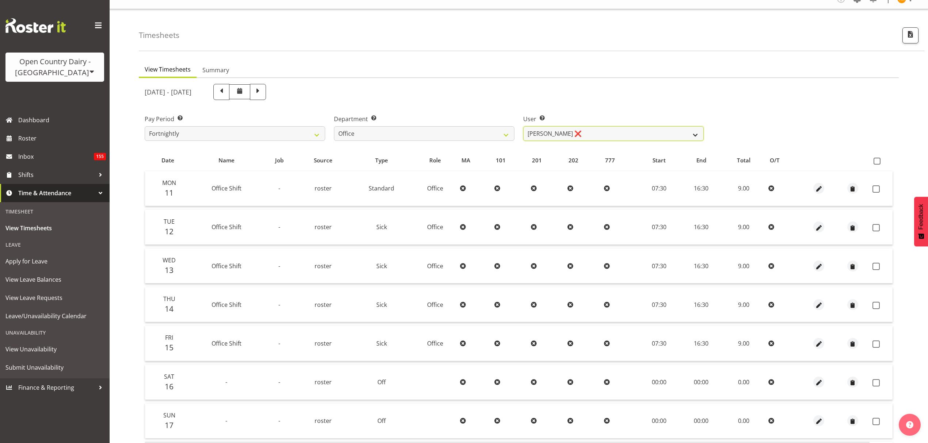
click at [542, 139] on select "[PERSON_NAME] ❌ [PERSON_NAME] ❌ [PERSON_NAME] ❌ [PERSON_NAME] ❌ [PERSON_NAME] ✔…" at bounding box center [613, 133] width 180 height 15
click at [494, 134] on select "734 735 736 737 738 739 850 851 852 853 854 855 856 858 861 862 865 868 869 870" at bounding box center [424, 133] width 180 height 15
select select "702"
click at [334, 126] on select "734 735 736 737 738 739 850 851 852 853 854 855 856 858 861 862 865 868 869 870" at bounding box center [424, 133] width 180 height 15
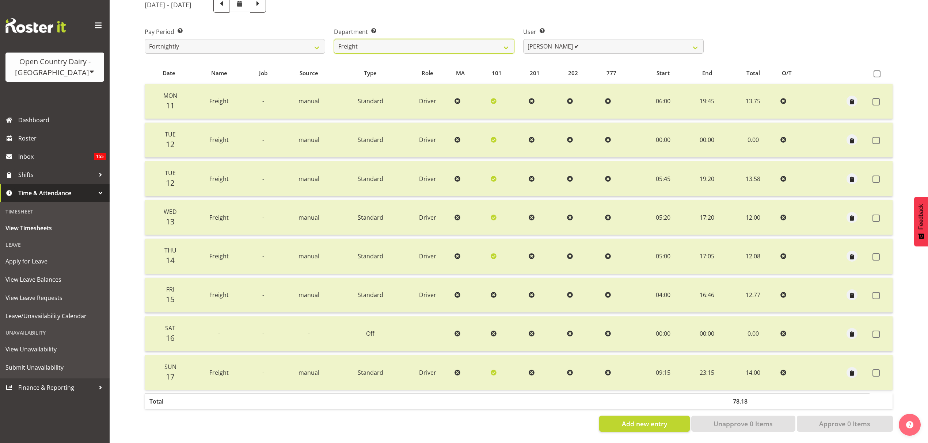
scroll to position [114, 0]
click at [573, 39] on select "[PERSON_NAME] ✔ [PERSON_NAME] ✔ [PERSON_NAME] ✔ [PERSON_NAME] (Spotty) [PERSON_…" at bounding box center [613, 46] width 180 height 15
select select "7463"
click at [523, 39] on select "[PERSON_NAME] ✔ [PERSON_NAME] ✔ [PERSON_NAME] ✔ [PERSON_NAME] (Spotty) [PERSON_…" at bounding box center [613, 46] width 180 height 15
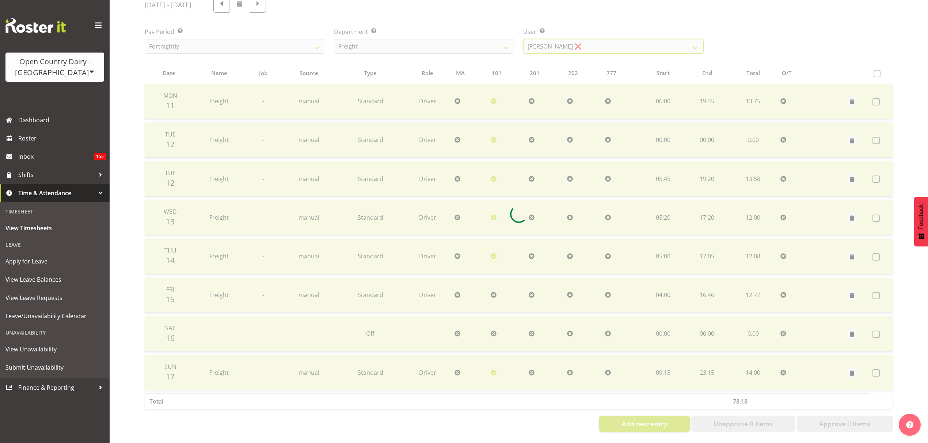
scroll to position [75, 0]
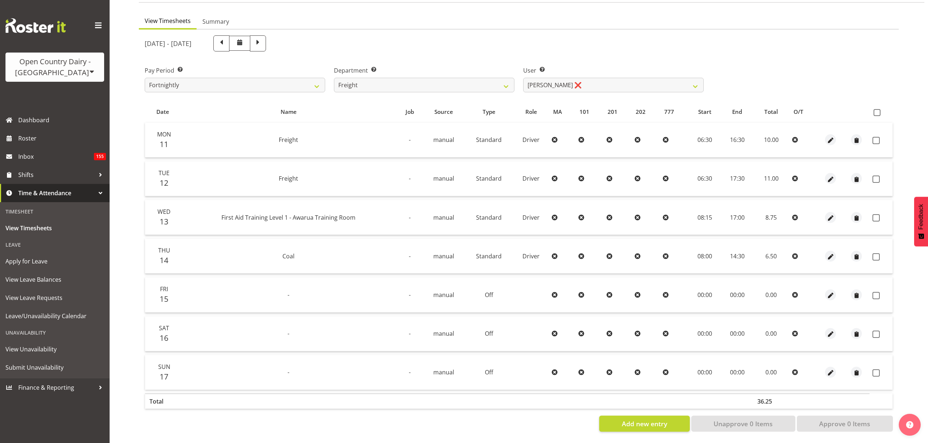
click at [879, 101] on table "Date Name Job Source Type Role MA 101 201 202 777 Start End Total O/T Mon 11 Fr…" at bounding box center [519, 257] width 748 height 312
click at [879, 105] on th at bounding box center [880, 112] width 23 height 14
click at [881, 109] on label at bounding box center [878, 112] width 11 height 7
click at [878, 110] on input "checkbox" at bounding box center [875, 112] width 5 height 5
checkbox input "true"
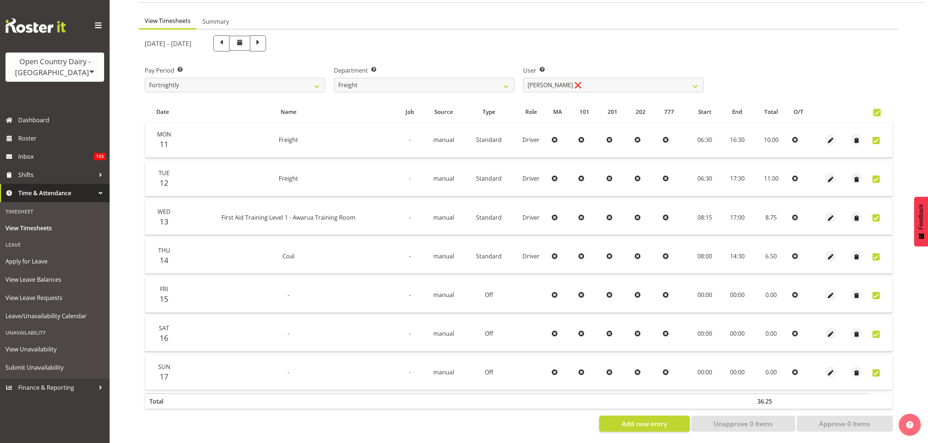
checkbox input "true"
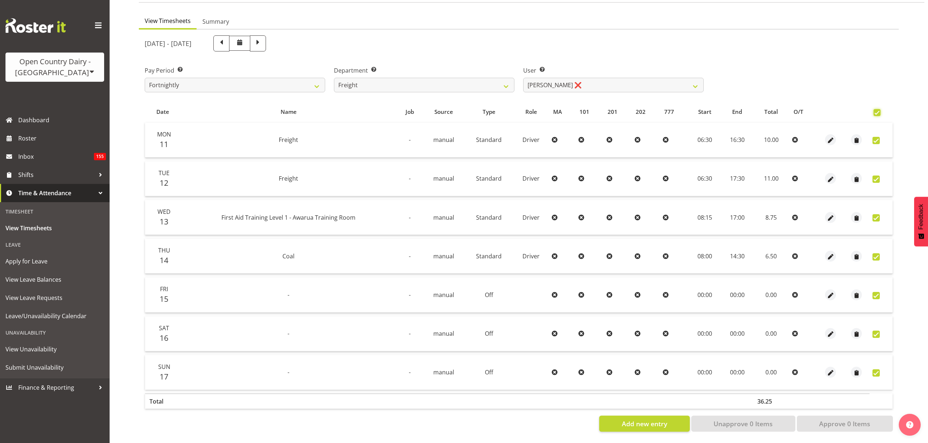
checkbox input "true"
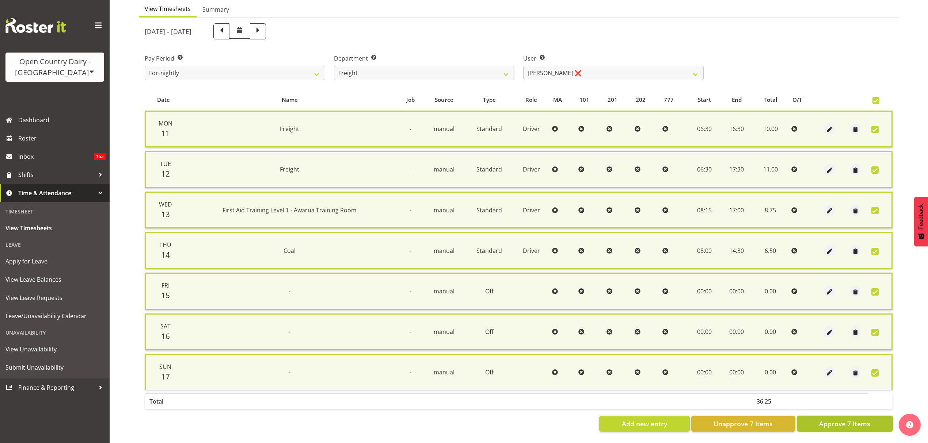
click at [847, 419] on span "Approve 7 Items" at bounding box center [844, 423] width 51 height 9
checkbox input "false"
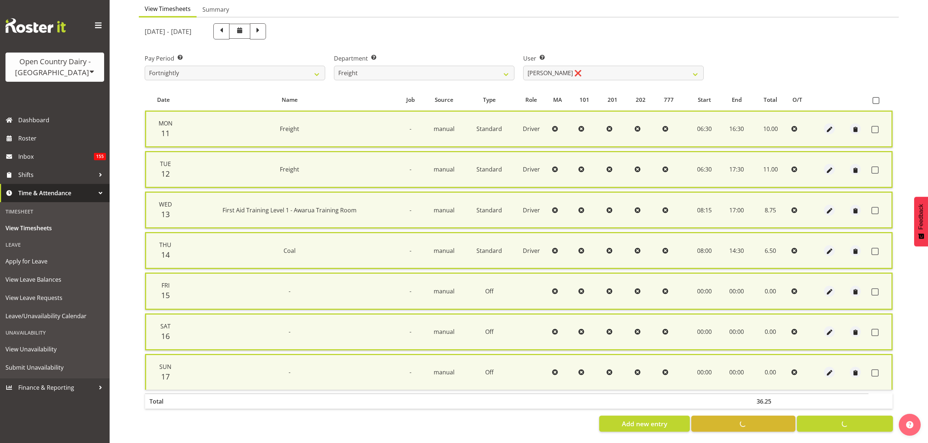
checkbox input "false"
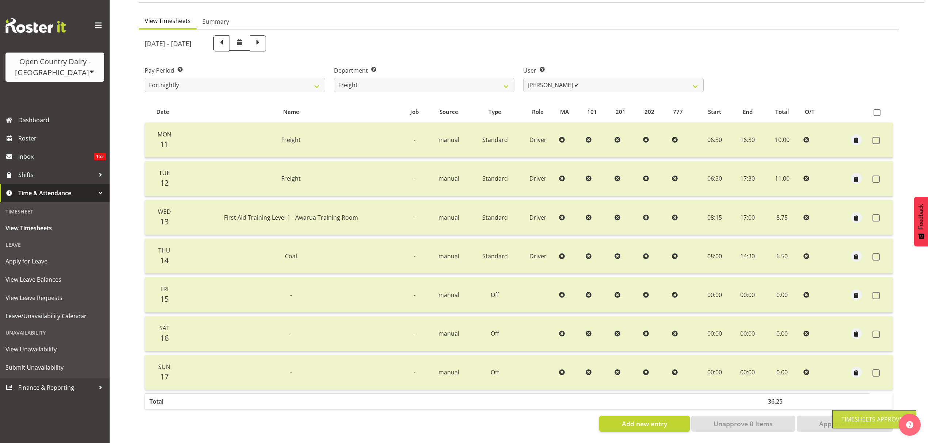
click at [263, 38] on span at bounding box center [257, 42] width 9 height 9
select select
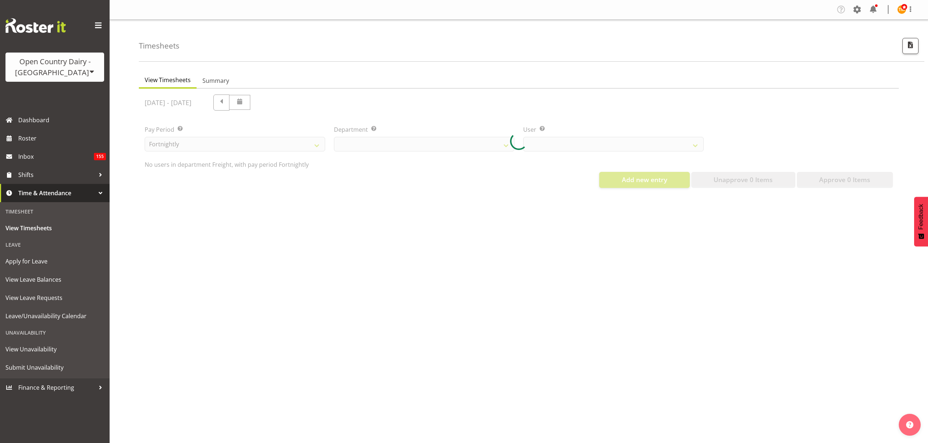
select select "702"
select select "7463"
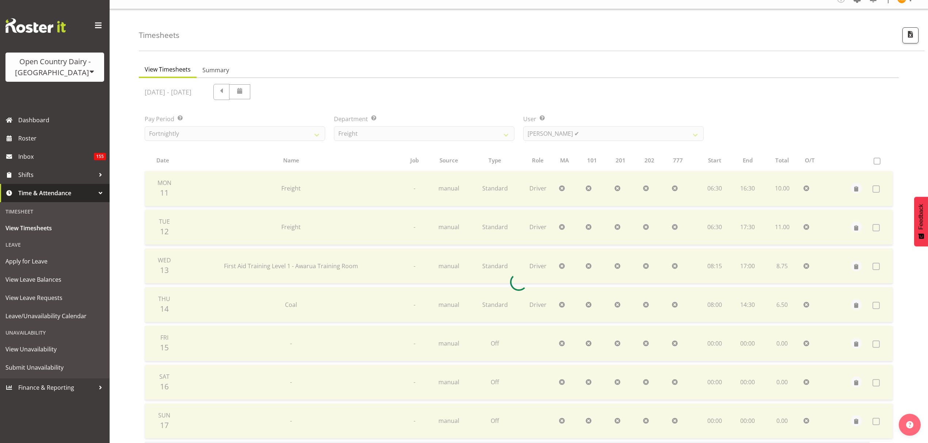
scroll to position [75, 0]
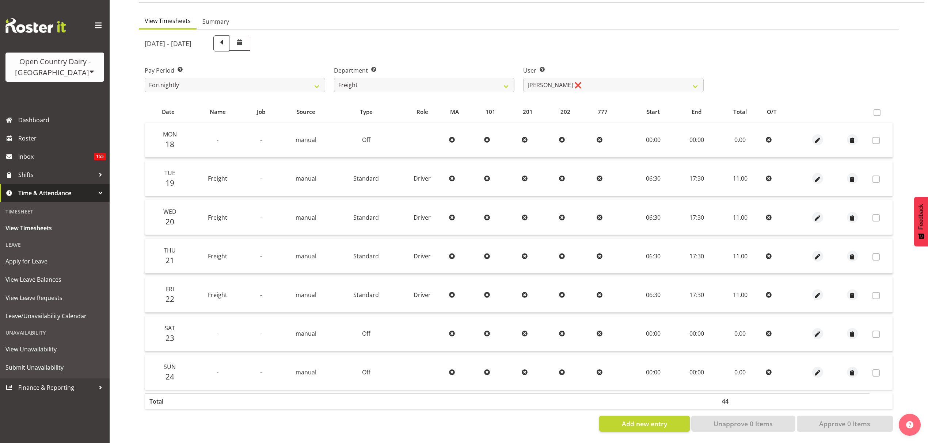
click at [872, 105] on th at bounding box center [880, 112] width 23 height 14
click at [874, 109] on span at bounding box center [876, 112] width 7 height 7
click at [877, 109] on span at bounding box center [876, 112] width 7 height 7
click at [229, 35] on span at bounding box center [221, 43] width 16 height 16
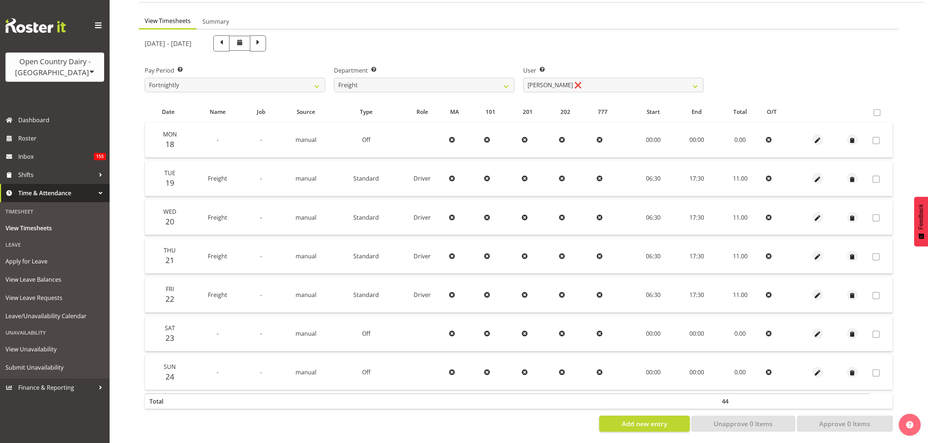
select select
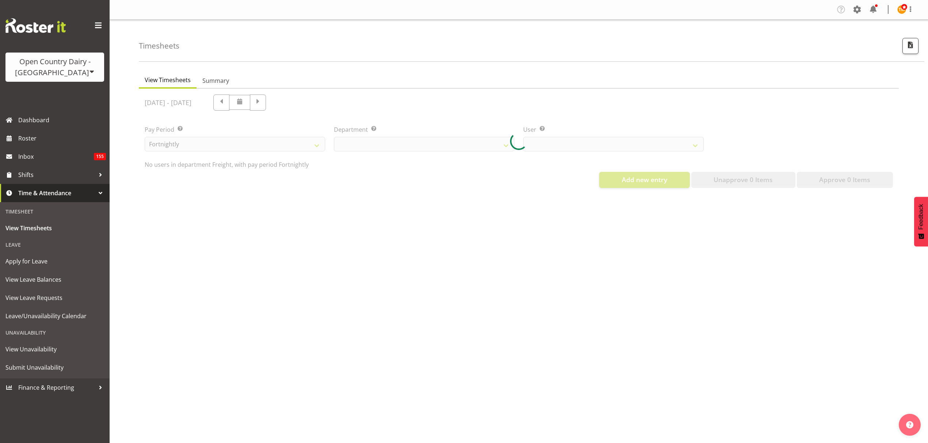
select select "702"
select select "7463"
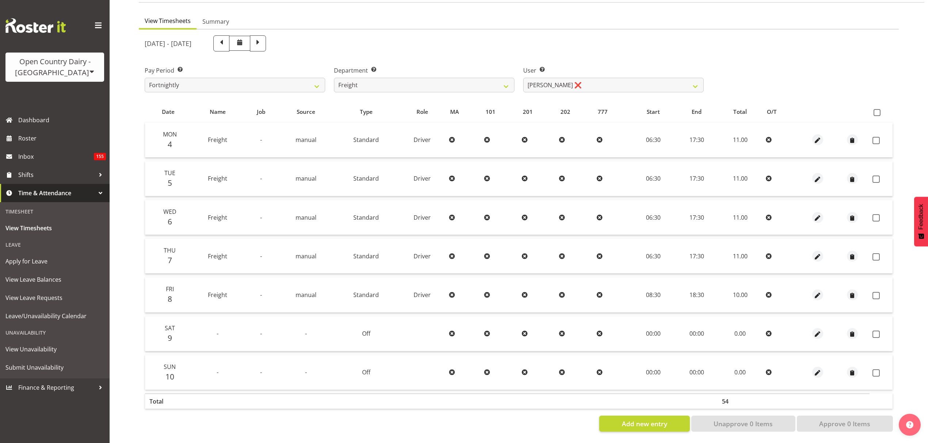
click at [879, 105] on th at bounding box center [880, 112] width 23 height 14
click at [880, 109] on label at bounding box center [878, 112] width 11 height 7
click at [878, 110] on input "checkbox" at bounding box center [875, 112] width 5 height 5
checkbox input "true"
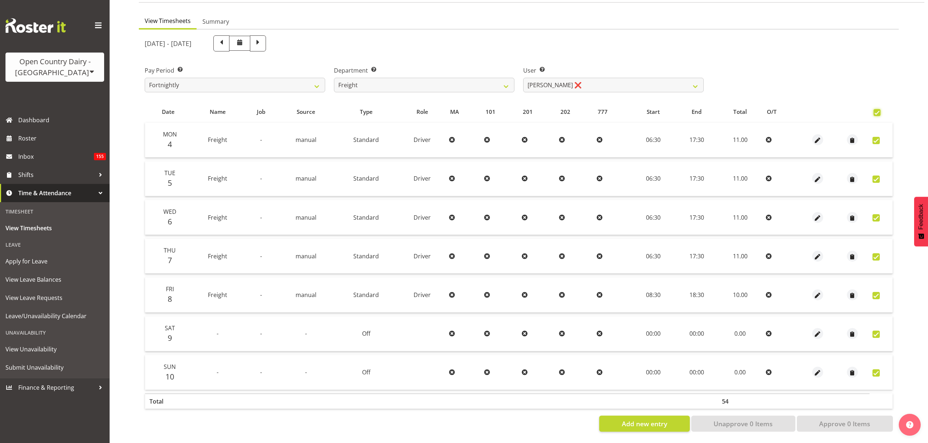
checkbox input "true"
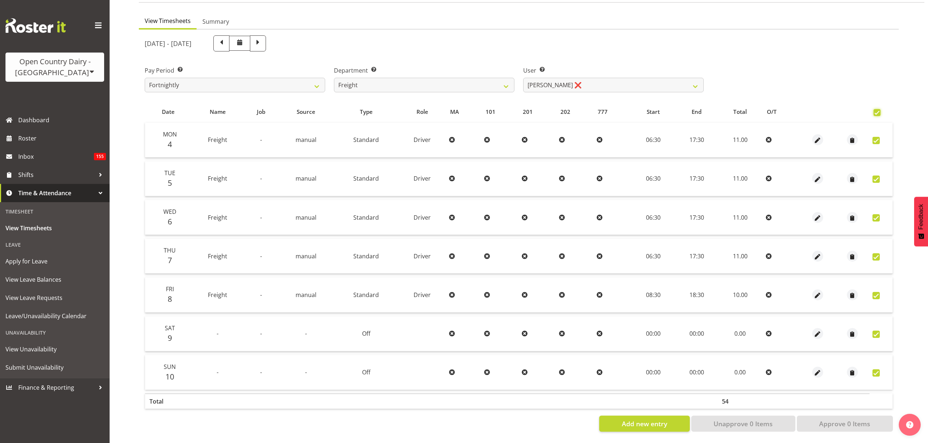
checkbox input "true"
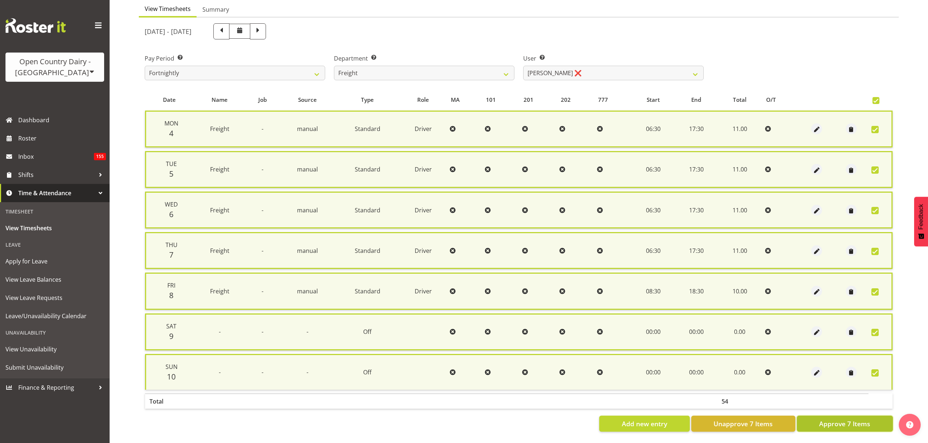
click at [841, 419] on span "Approve 7 Items" at bounding box center [844, 423] width 51 height 9
checkbox input "false"
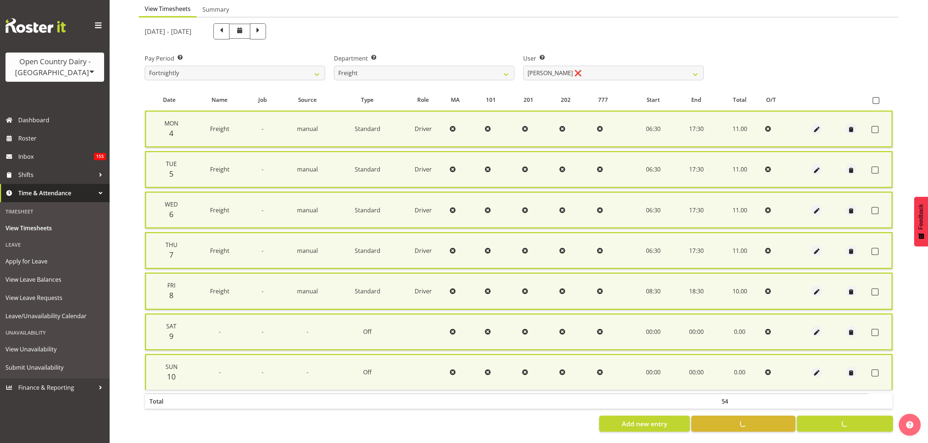
checkbox input "false"
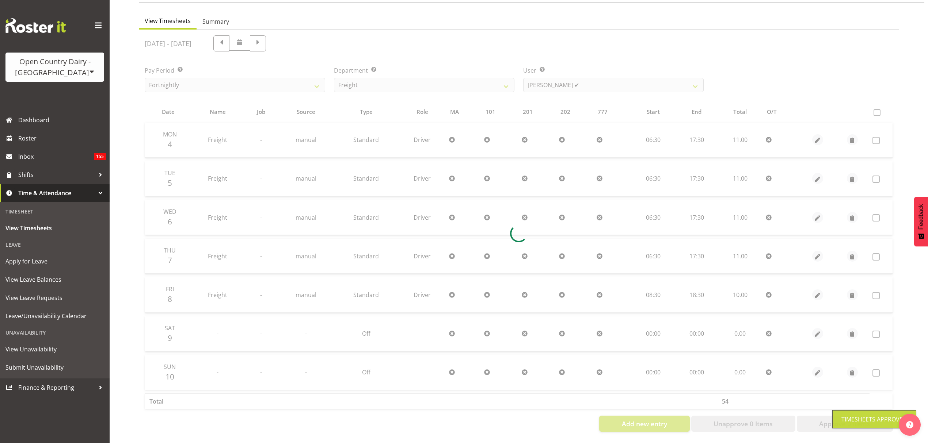
click at [564, 71] on div at bounding box center [519, 234] width 760 height 408
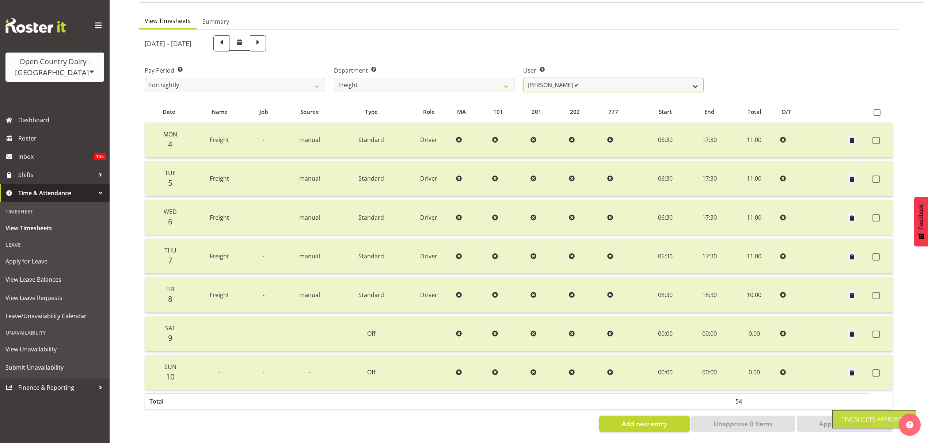
click at [565, 78] on select "Andy Earnshaw ❌ Arthur Jelley ❌ Blair Symon ❌ Brett (Spotty) McMurdo ❌ Cindy Ir…" at bounding box center [613, 85] width 180 height 15
select select "7380"
click at [523, 78] on select "Andy Earnshaw ❌ Arthur Jelley ❌ Blair Symon ❌ Brett (Spotty) McMurdo ❌ Cindy Ir…" at bounding box center [613, 85] width 180 height 15
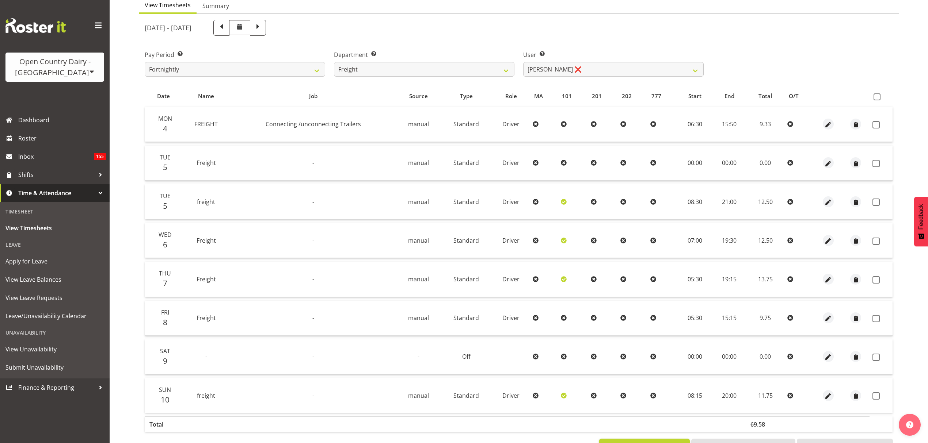
click at [876, 101] on th at bounding box center [880, 96] width 23 height 14
click at [876, 98] on span at bounding box center [876, 96] width 7 height 7
click at [876, 98] on input "checkbox" at bounding box center [875, 97] width 5 height 5
checkbox input "true"
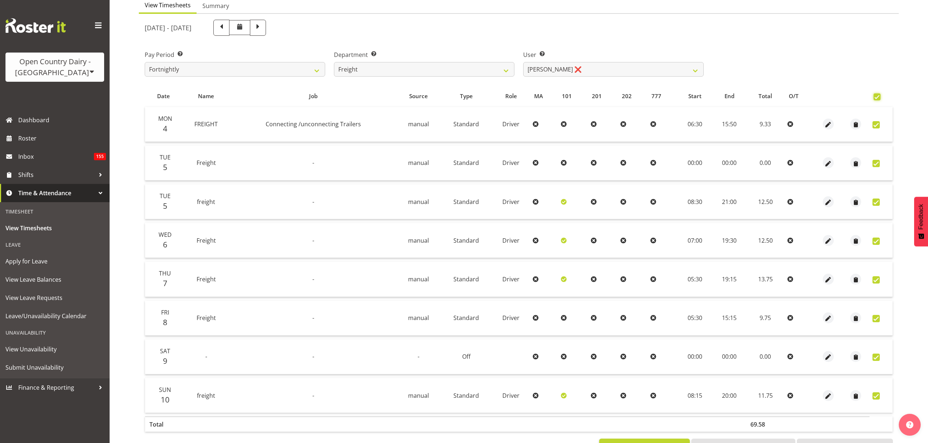
checkbox input "true"
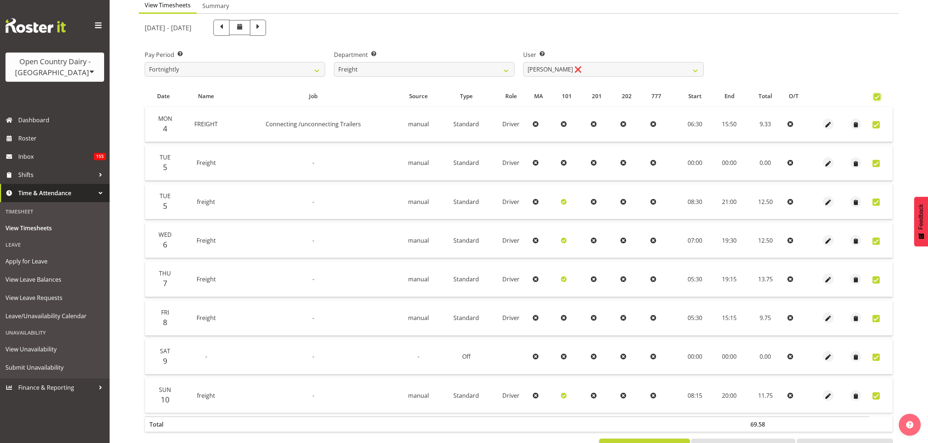
checkbox input "true"
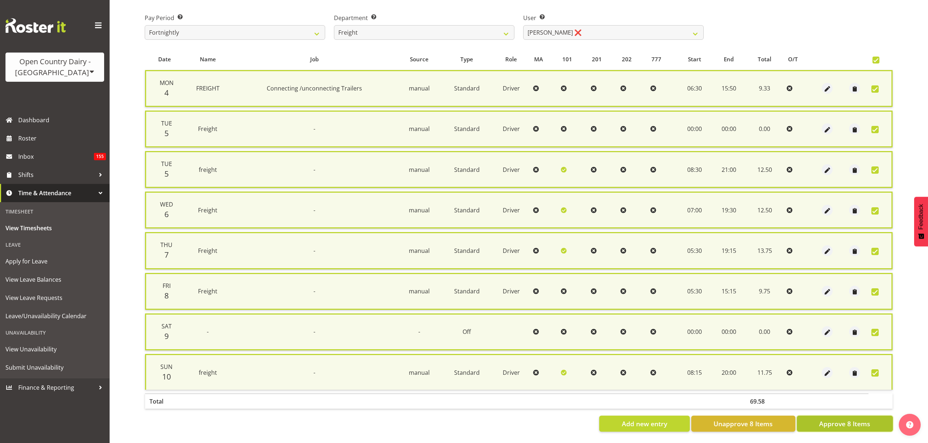
click at [828, 419] on span "Approve 8 Items" at bounding box center [844, 423] width 51 height 9
checkbox input "false"
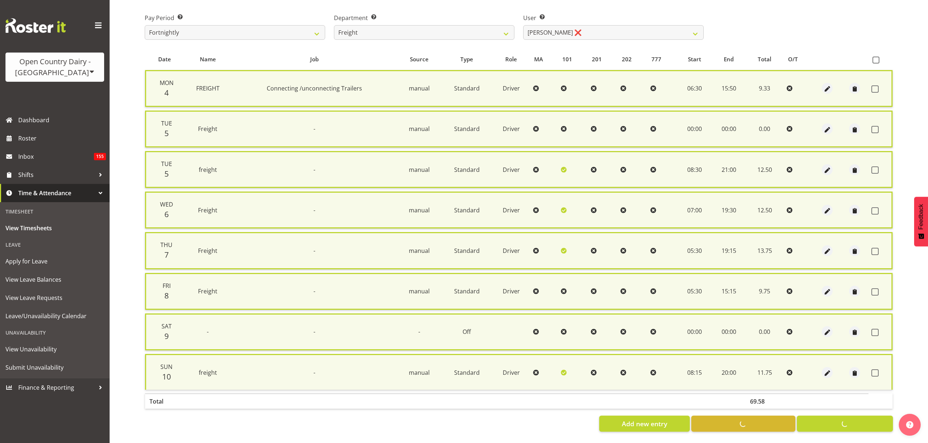
checkbox input "false"
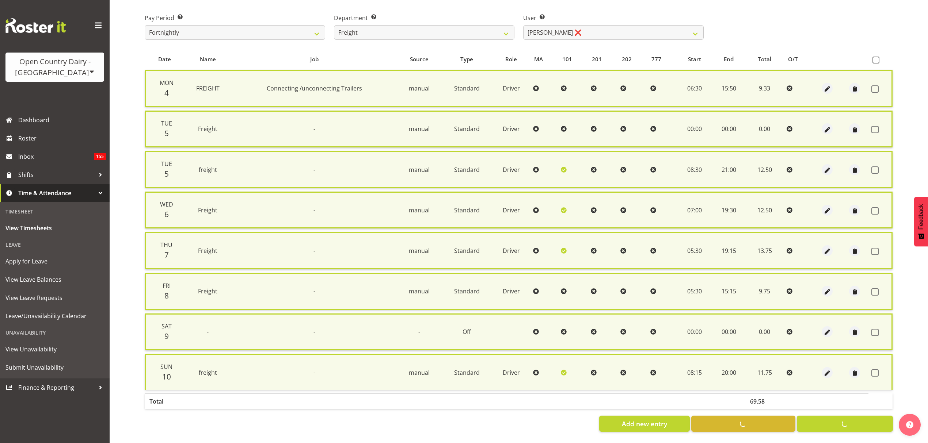
scroll to position [114, 0]
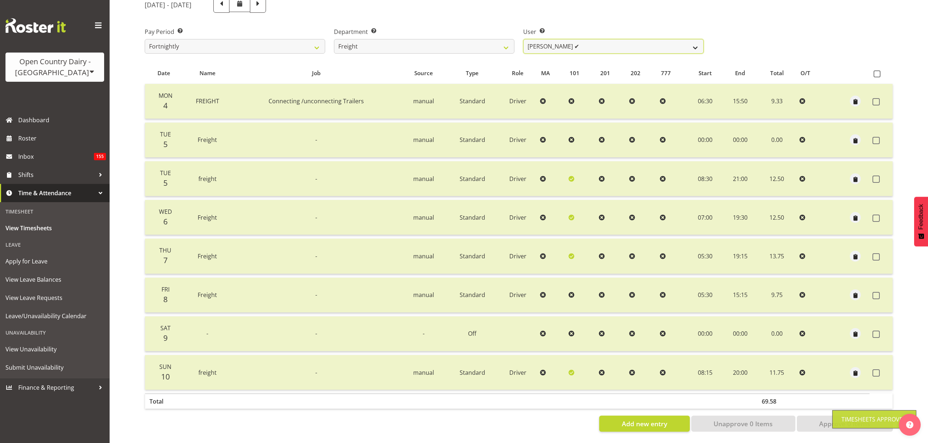
click at [544, 39] on select "Andy Earnshaw ✔ Arthur Jelley ❌ Blair Symon ❌ Brett (Spotty) McMurdo ❌ Cindy Ir…" at bounding box center [613, 46] width 180 height 15
select select "7427"
click at [523, 39] on select "Andy Earnshaw ✔ Arthur Jelley ❌ Blair Symon ❌ Brett (Spotty) McMurdo ❌ Cindy Ir…" at bounding box center [613, 46] width 180 height 15
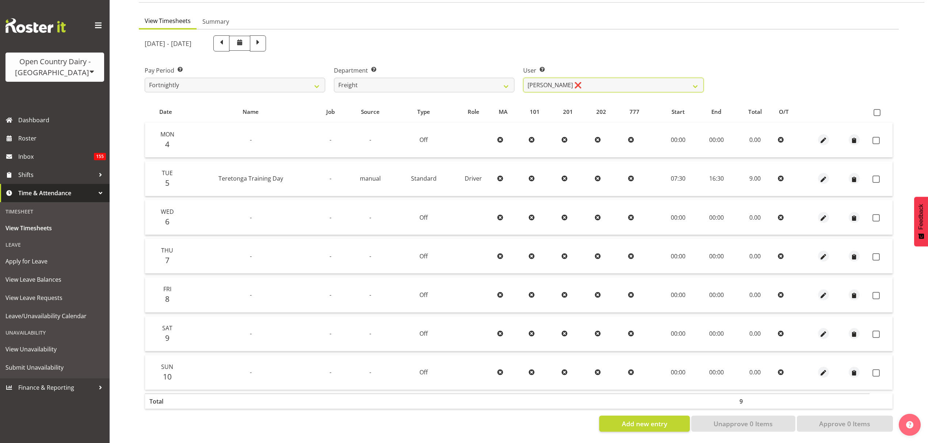
scroll to position [75, 0]
click at [880, 109] on span at bounding box center [876, 112] width 7 height 7
click at [878, 110] on input "checkbox" at bounding box center [875, 112] width 5 height 5
checkbox input "true"
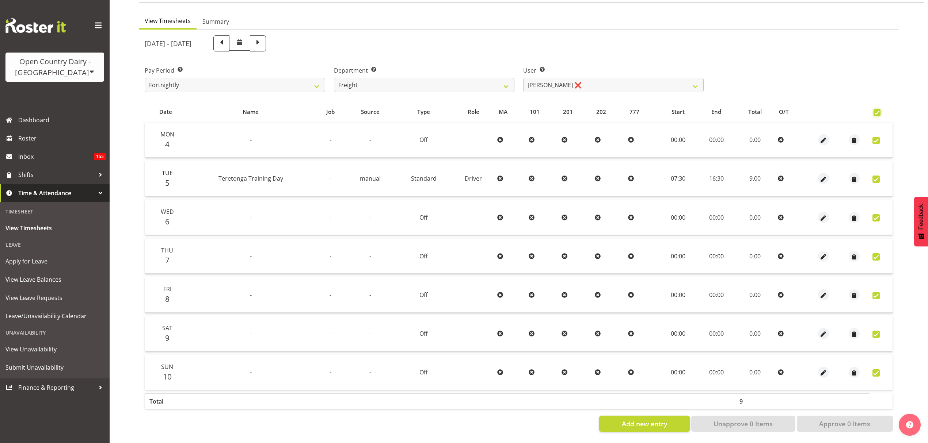
checkbox input "true"
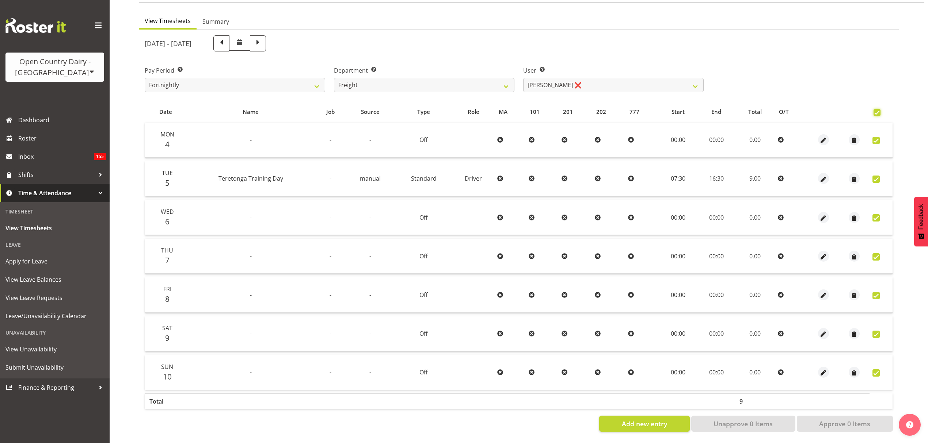
checkbox input "true"
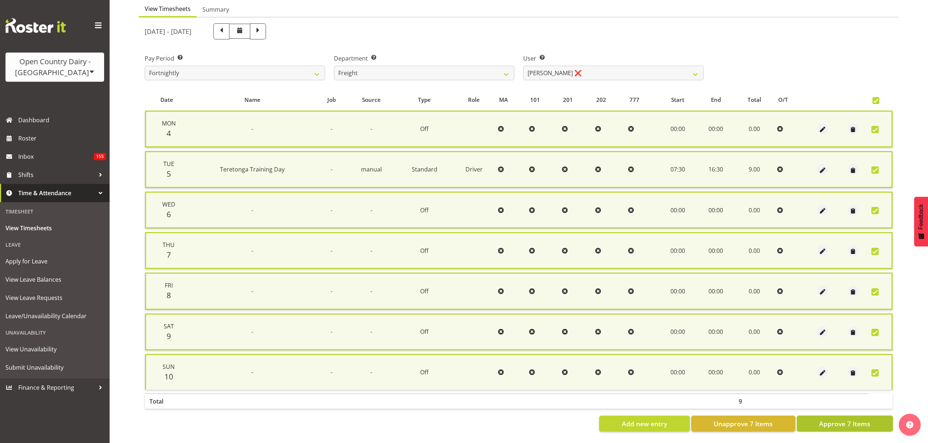
drag, startPoint x: 869, startPoint y: 416, endPoint x: 858, endPoint y: 382, distance: 35.8
click at [869, 419] on span "Approve 7 Items" at bounding box center [844, 423] width 51 height 9
checkbox input "false"
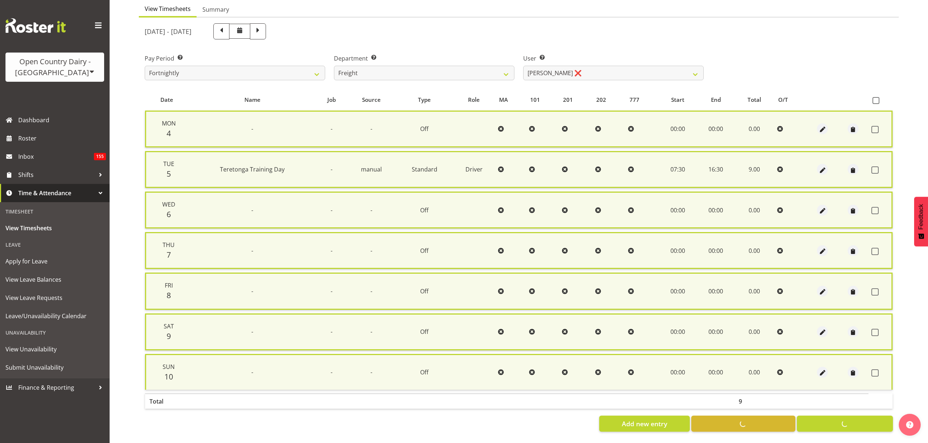
checkbox input "false"
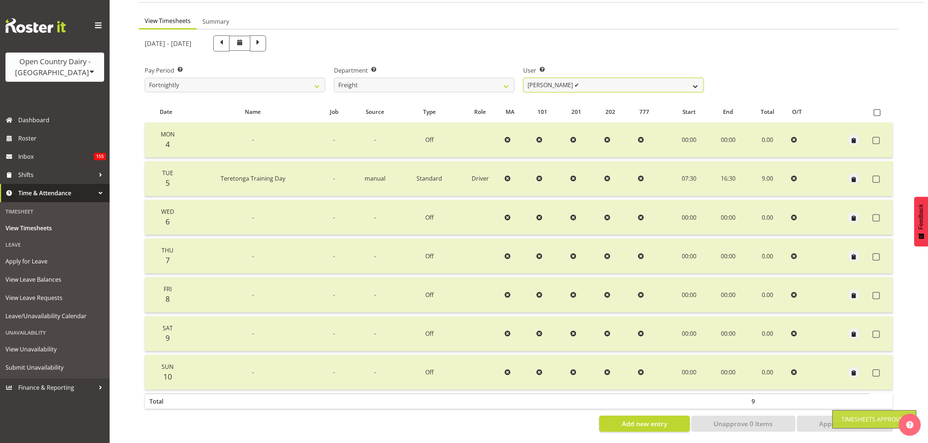
click at [610, 78] on select "Andy Earnshaw ✔ Arthur Jelley ✔ Blair Symon ❌ Brett (Spotty) McMurdo ❌ Cindy Ir…" at bounding box center [613, 85] width 180 height 15
select select "11249"
click at [523, 78] on select "Andy Earnshaw ✔ Arthur Jelley ✔ Blair Symon ❌ Brett (Spotty) McMurdo ❌ Cindy Ir…" at bounding box center [613, 85] width 180 height 15
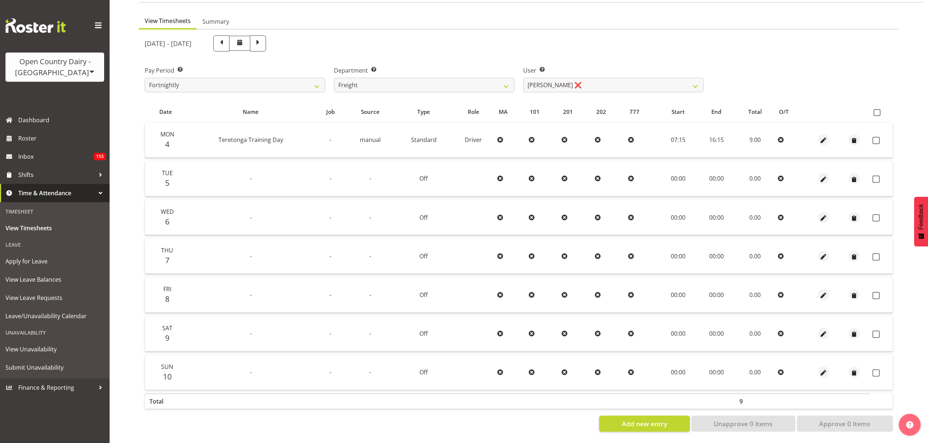
click at [868, 105] on th at bounding box center [853, 112] width 31 height 14
click at [875, 109] on span at bounding box center [876, 112] width 7 height 7
click at [875, 110] on input "checkbox" at bounding box center [875, 112] width 5 height 5
checkbox input "true"
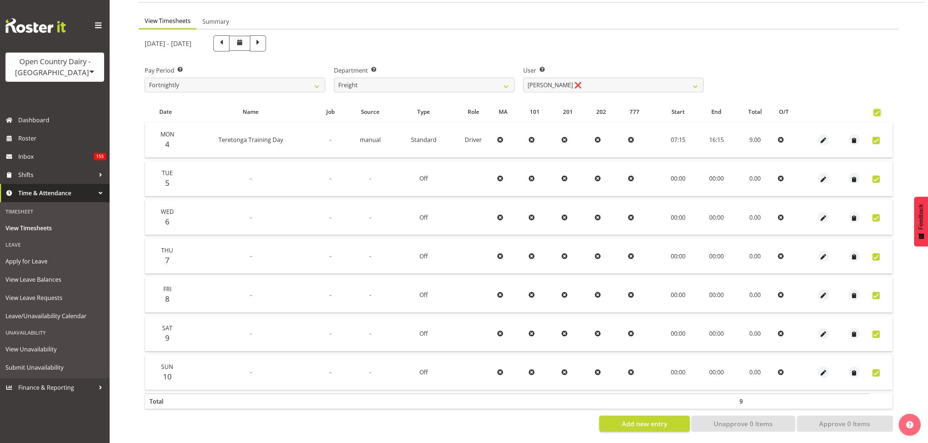
checkbox input "true"
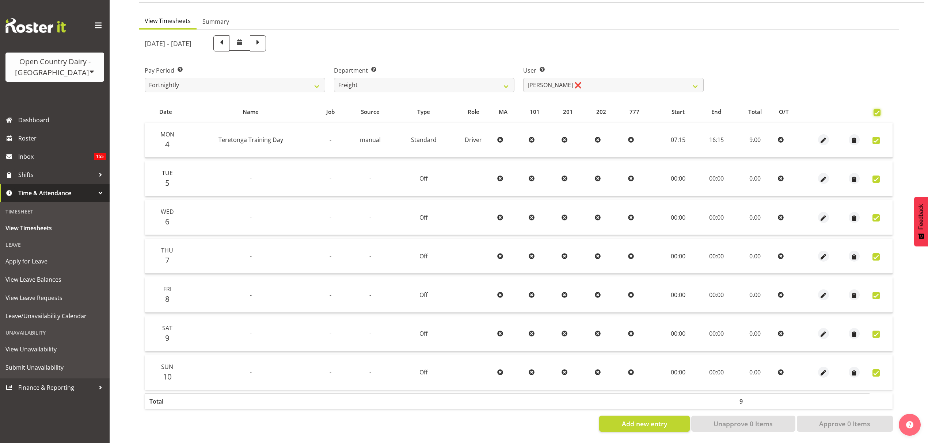
checkbox input "true"
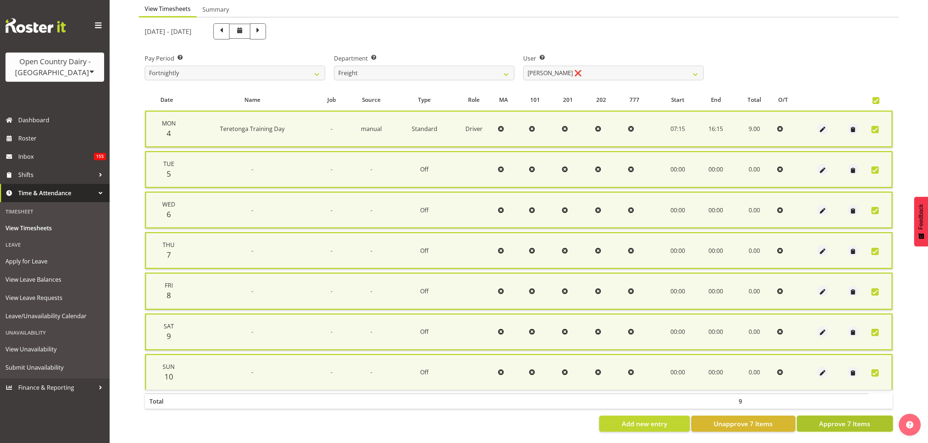
click at [855, 419] on span "Approve 7 Items" at bounding box center [844, 423] width 51 height 9
checkbox input "false"
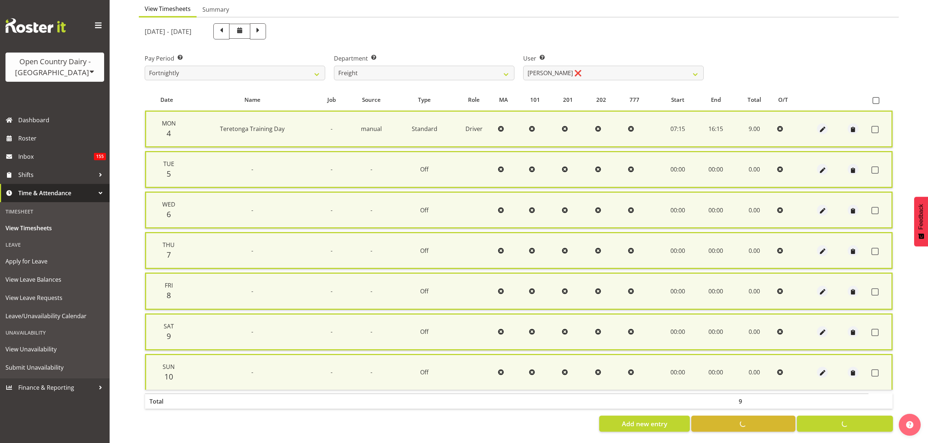
checkbox input "false"
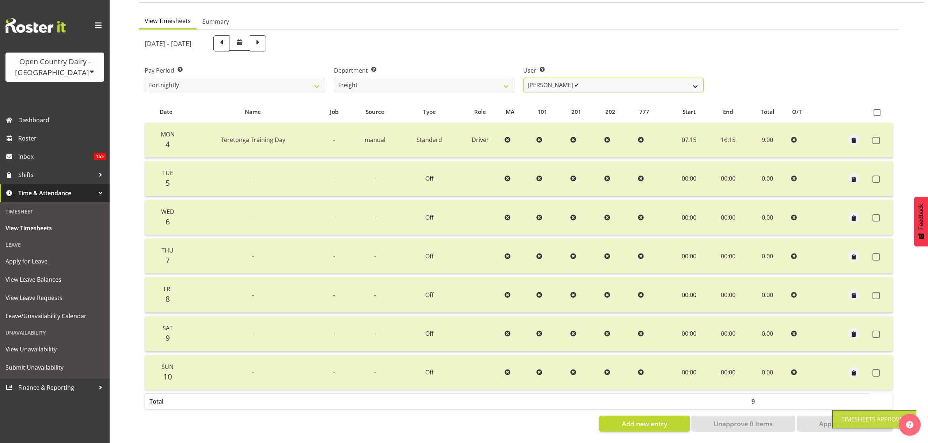
click at [576, 78] on select "Andy Earnshaw ✔ Arthur Jelley ✔ Blair Symon ✔ Brett (Spotty) McMurdo ❌ Cindy Ir…" at bounding box center [613, 85] width 180 height 15
select select "7385"
click at [523, 78] on select "Andy Earnshaw ✔ Arthur Jelley ✔ Blair Symon ✔ Brett (Spotty) McMurdo ❌ Cindy Ir…" at bounding box center [613, 85] width 180 height 15
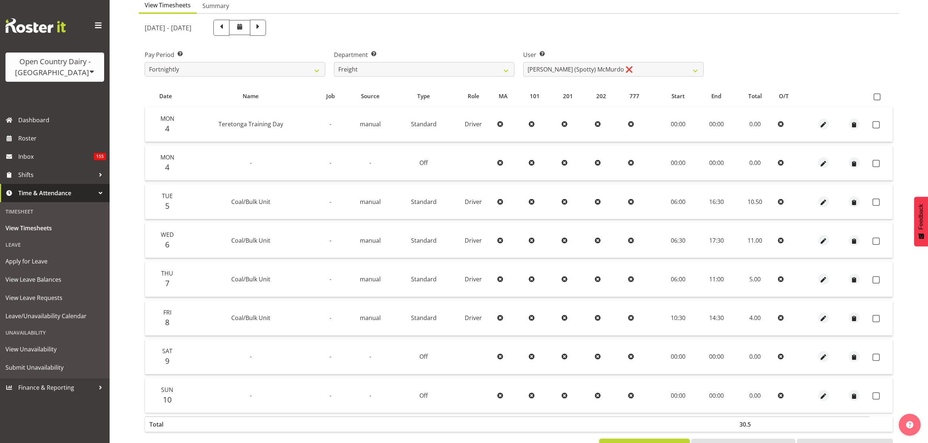
click at [872, 96] on th at bounding box center [880, 96] width 23 height 14
click at [873, 96] on span at bounding box center [876, 96] width 7 height 7
click at [873, 96] on input "checkbox" at bounding box center [875, 97] width 5 height 5
checkbox input "true"
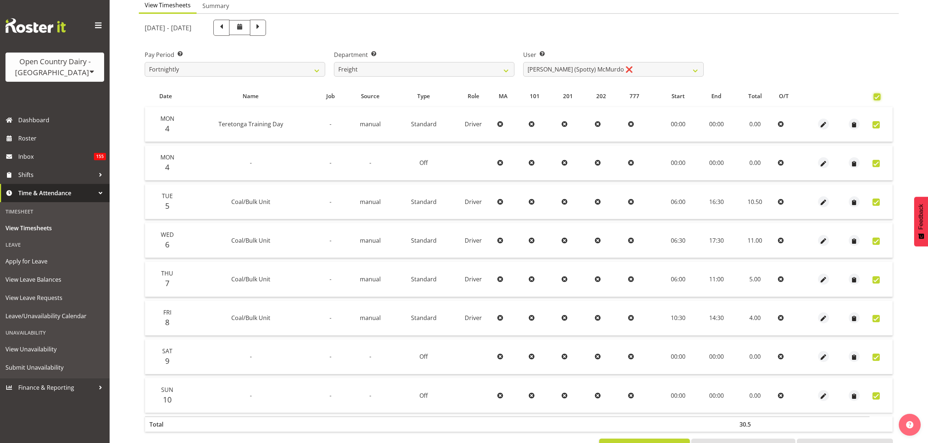
checkbox input "true"
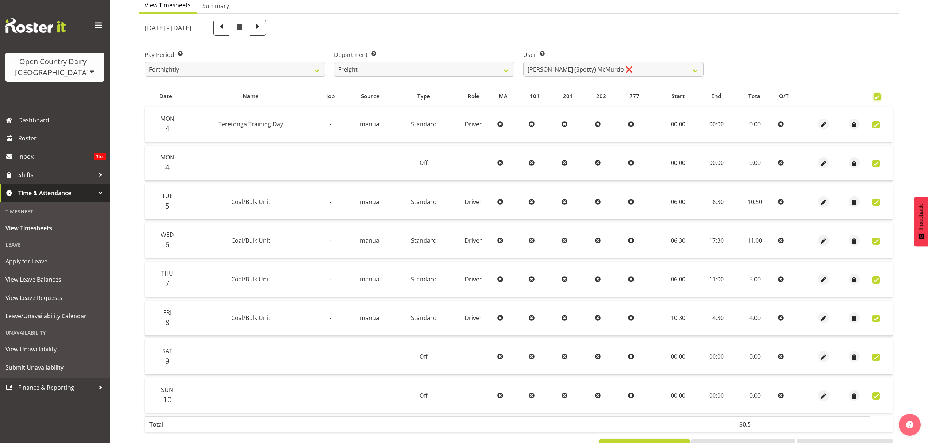
checkbox input "true"
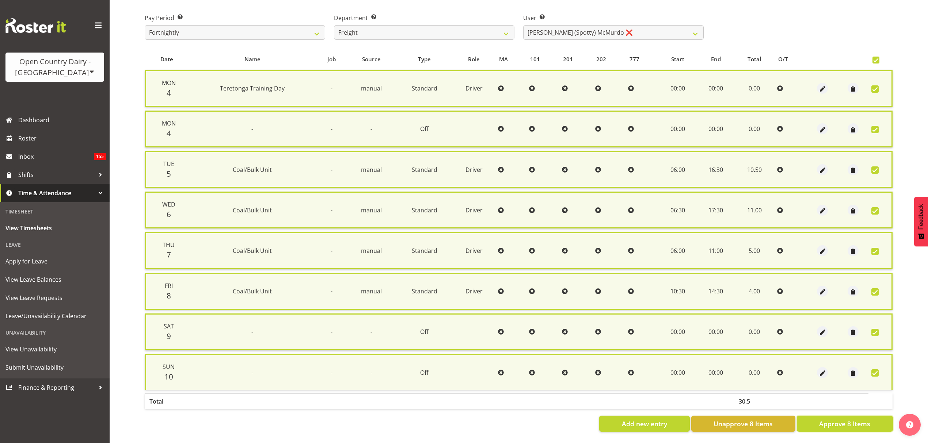
click at [849, 416] on button "Approve 8 Items" at bounding box center [844, 424] width 96 height 16
checkbox input "false"
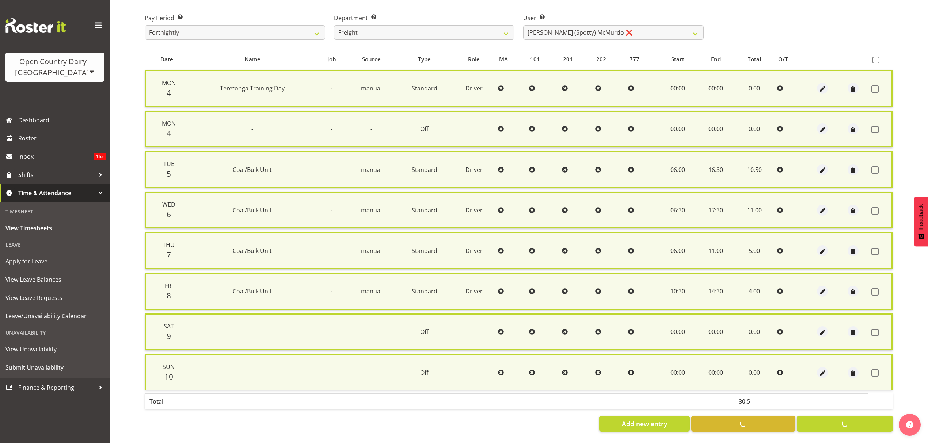
checkbox input "false"
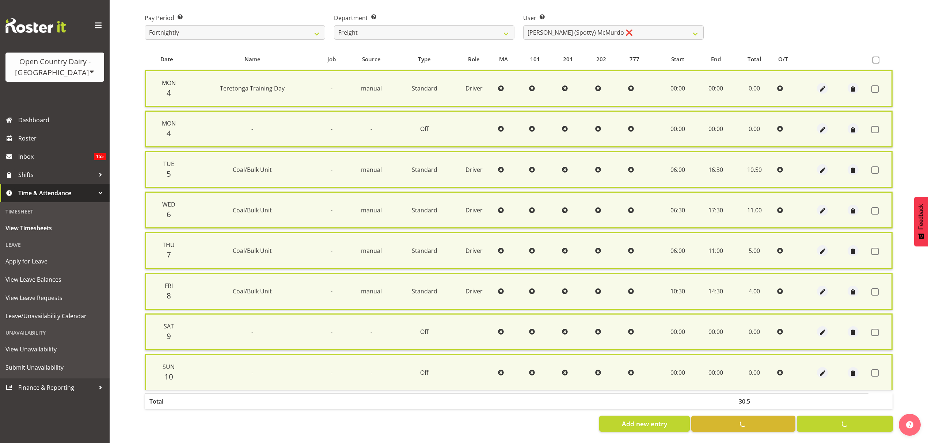
scroll to position [114, 0]
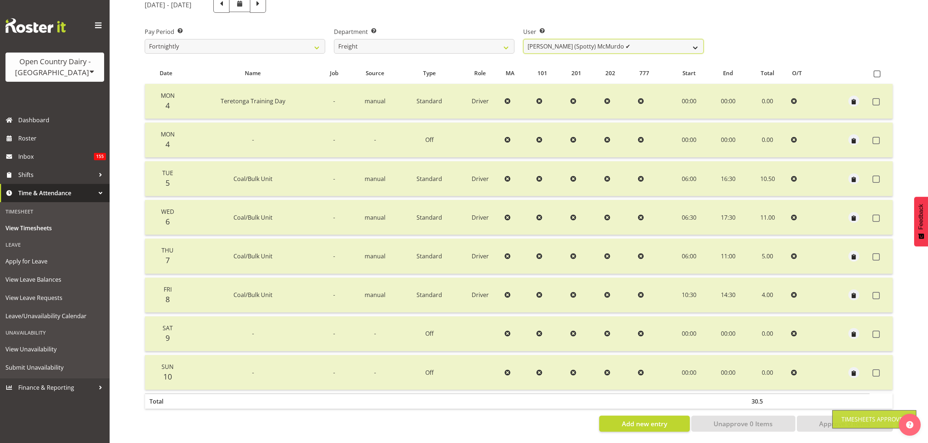
click at [607, 39] on select "Andy Earnshaw ✔ Arthur Jelley ✔ Blair Symon ✔ Brett (Spotty) McMurdo ✔ Cindy Ir…" at bounding box center [613, 46] width 180 height 15
select select "7405"
click at [523, 39] on select "Andy Earnshaw ✔ Arthur Jelley ✔ Blair Symon ✔ Brett (Spotty) McMurdo ✔ Cindy Ir…" at bounding box center [613, 46] width 180 height 15
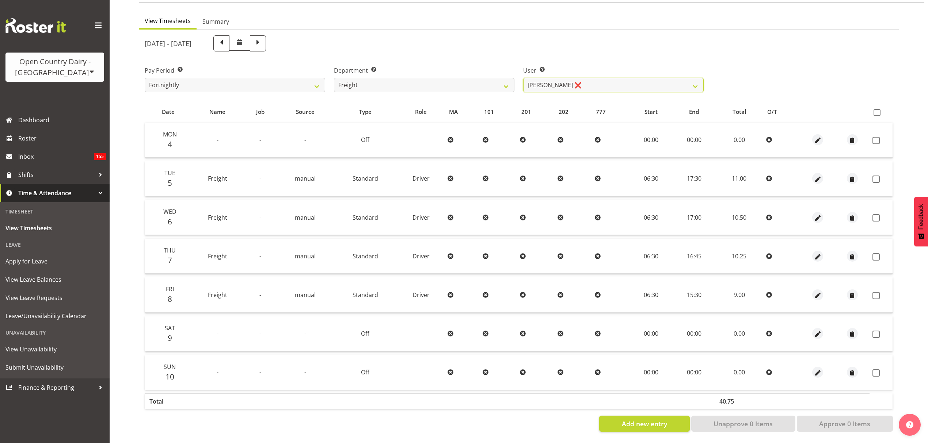
scroll to position [75, 0]
click at [879, 101] on table "Date Name Job Source Type Role MA 101 201 202 777 Start End Total O/T Mon 4 - -…" at bounding box center [519, 257] width 748 height 312
click at [879, 105] on th at bounding box center [880, 112] width 23 height 14
click at [880, 104] on table "Date Name Job Source Type Role MA 101 201 202 777 Start End Total O/T Mon 4 - -…" at bounding box center [519, 257] width 748 height 312
click at [877, 109] on span at bounding box center [876, 112] width 7 height 7
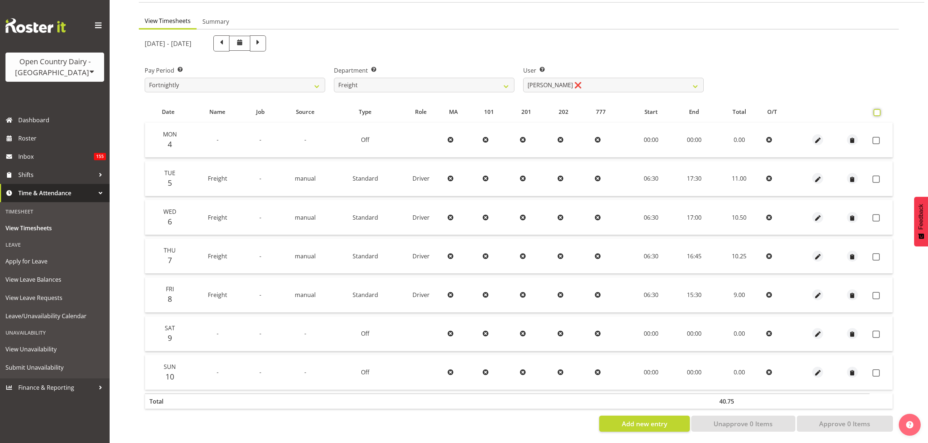
click at [877, 110] on input "checkbox" at bounding box center [875, 112] width 5 height 5
checkbox input "true"
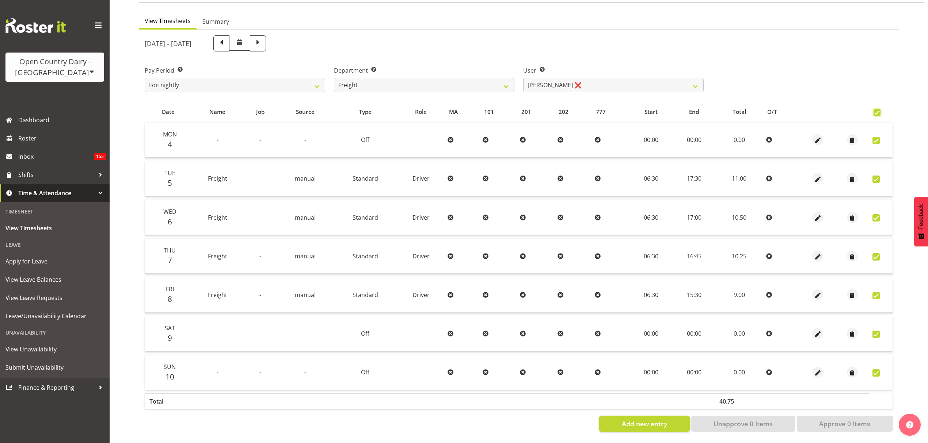
checkbox input "true"
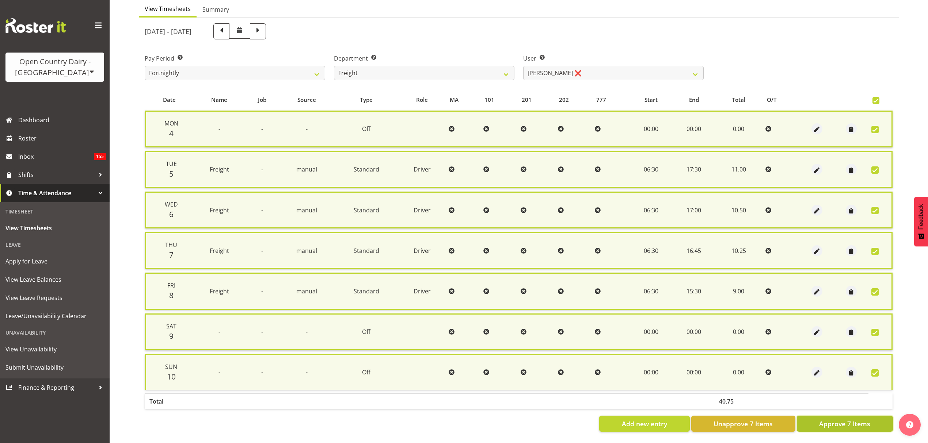
click at [824, 416] on button "Approve 7 Items" at bounding box center [844, 424] width 96 height 16
checkbox input "false"
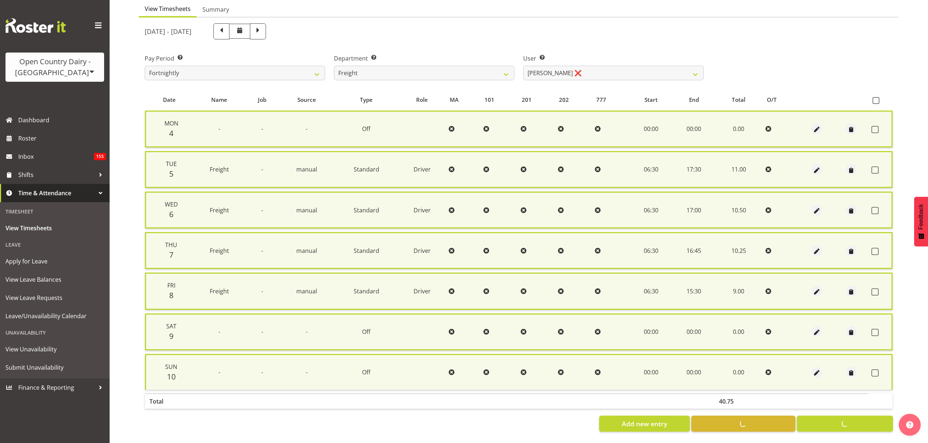
checkbox input "false"
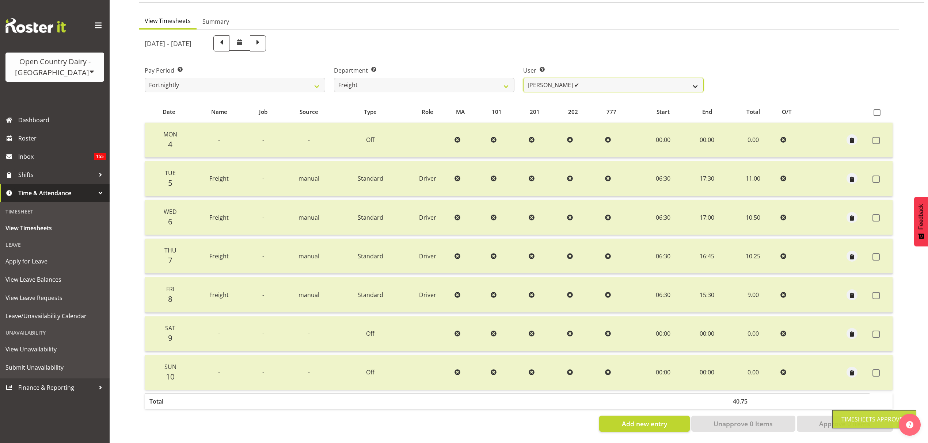
drag, startPoint x: 576, startPoint y: 70, endPoint x: 576, endPoint y: 75, distance: 4.4
click at [576, 78] on select "Andy Earnshaw ✔ Arthur Jelley ✔ Blair Symon ✔ Brett (Spotty) McMurdo ✔ Cindy Ir…" at bounding box center [613, 85] width 180 height 15
select select "7436"
click at [523, 78] on select "Andy Earnshaw ✔ Arthur Jelley ✔ Blair Symon ✔ Brett (Spotty) McMurdo ✔ Cindy Ir…" at bounding box center [613, 85] width 180 height 15
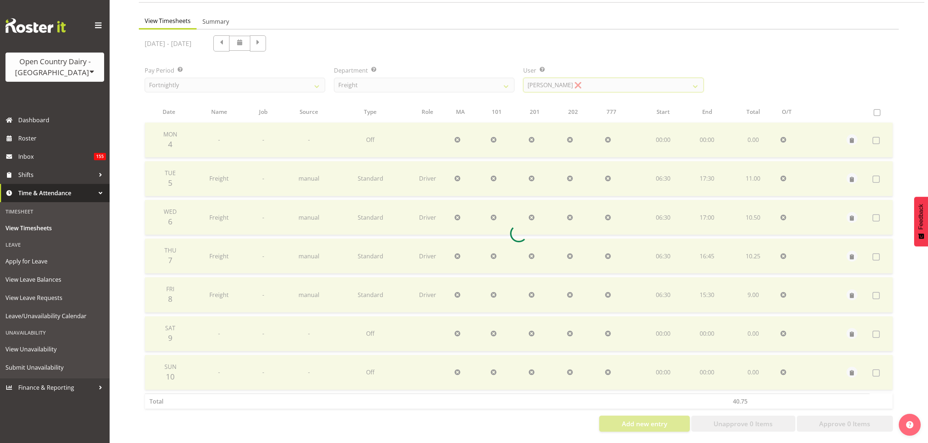
scroll to position [11, 0]
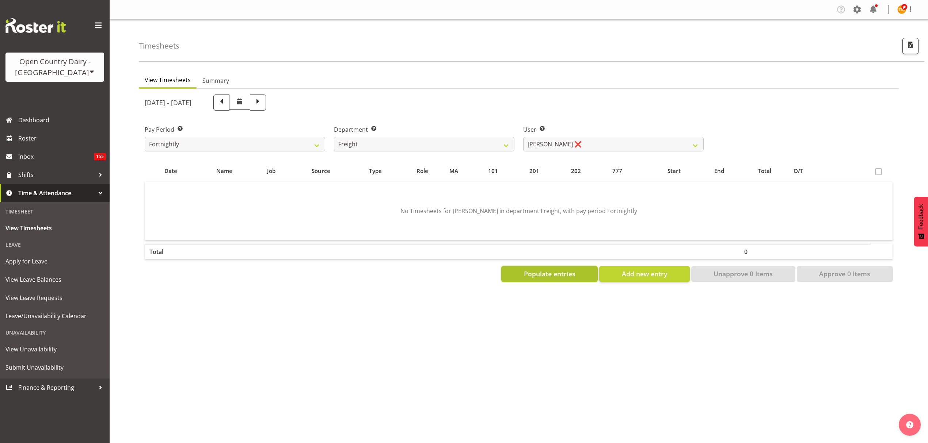
click at [559, 269] on span "Populate entries" at bounding box center [549, 273] width 51 height 9
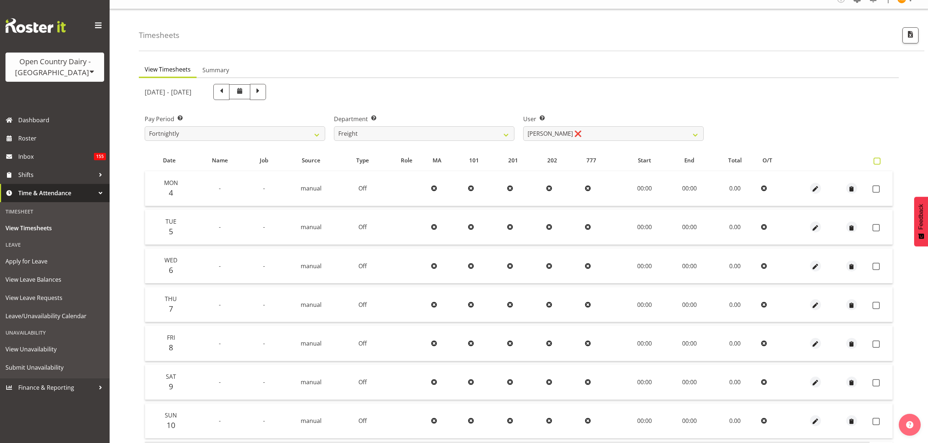
click at [874, 160] on span at bounding box center [876, 161] width 7 height 7
click at [874, 160] on input "checkbox" at bounding box center [875, 161] width 5 height 5
checkbox input "true"
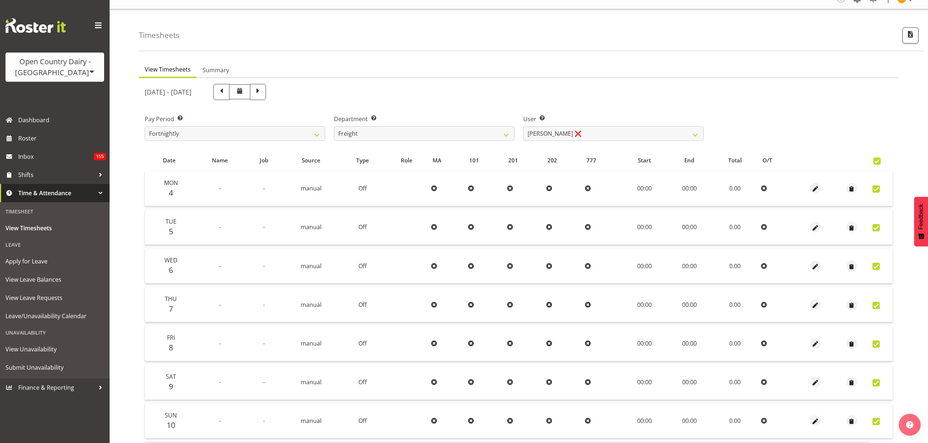
checkbox input "true"
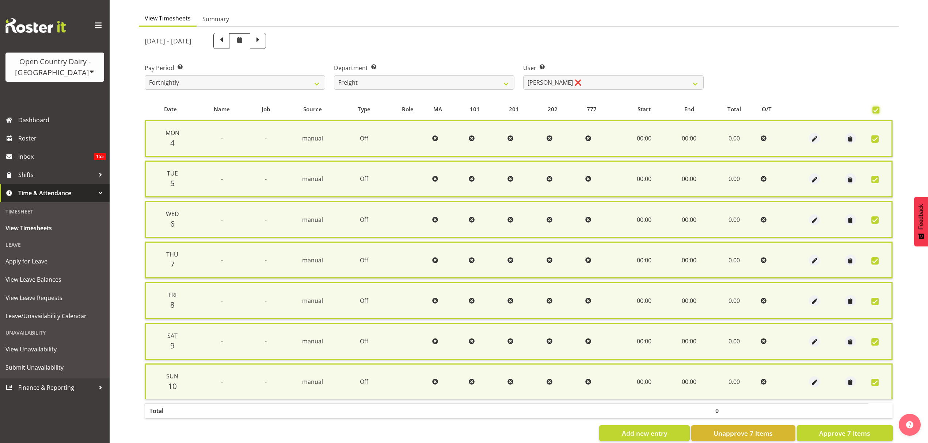
scroll to position [85, 0]
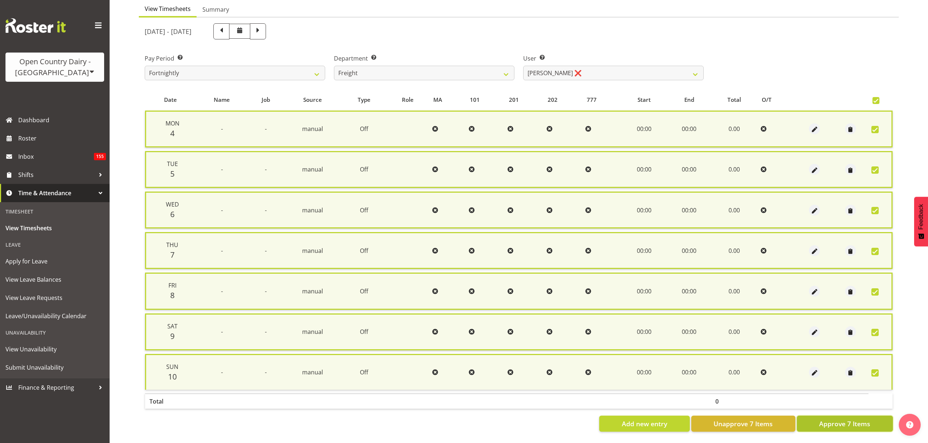
click at [846, 419] on span "Approve 7 Items" at bounding box center [844, 423] width 51 height 9
checkbox input "false"
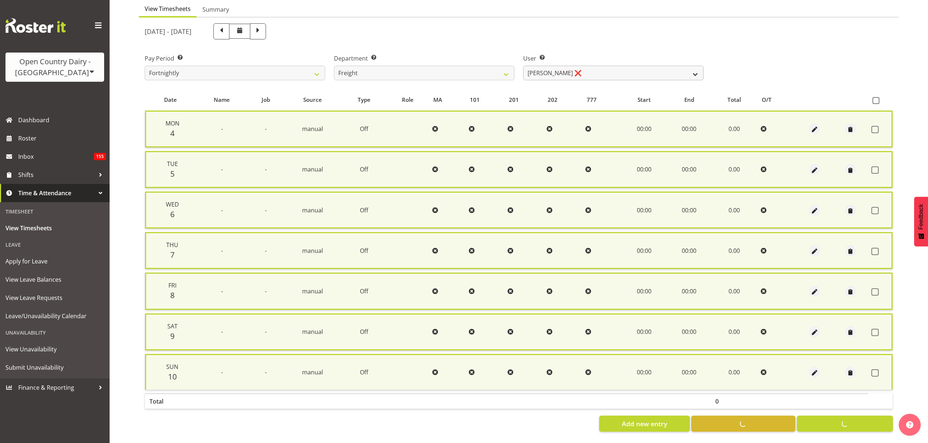
checkbox input "false"
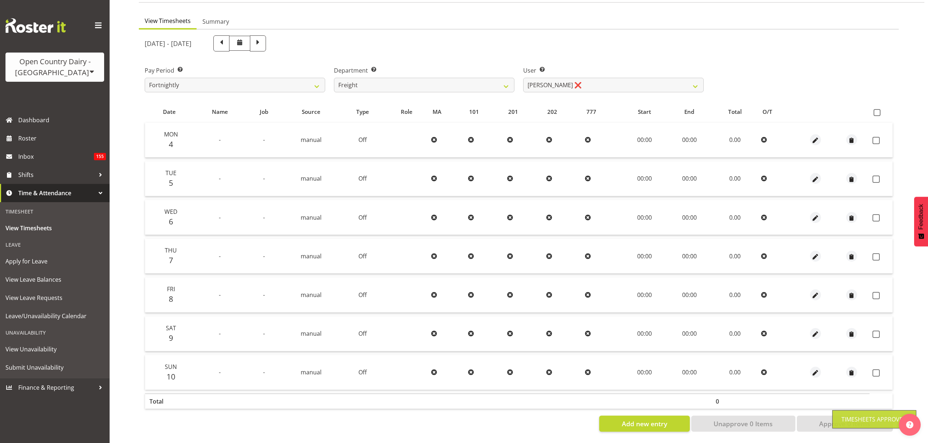
scroll to position [75, 0]
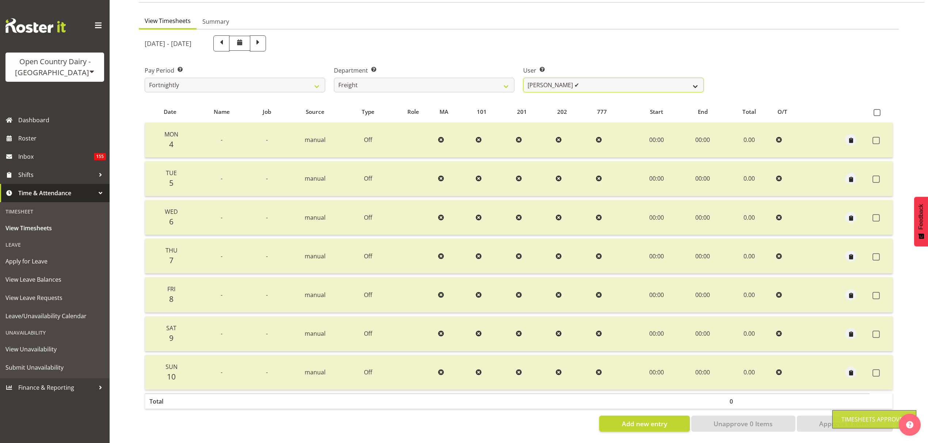
click at [581, 78] on select "Andy Earnshaw ✔ Arthur Jelley ✔ Blair Symon ✔ Brett (Spotty) McMurdo ✔ Cindy Ir…" at bounding box center [613, 85] width 180 height 15
select select "7410"
click at [523, 78] on select "Andy Earnshaw ✔ Arthur Jelley ✔ Blair Symon ✔ Brett (Spotty) McMurdo ✔ Cindy Ir…" at bounding box center [613, 85] width 180 height 15
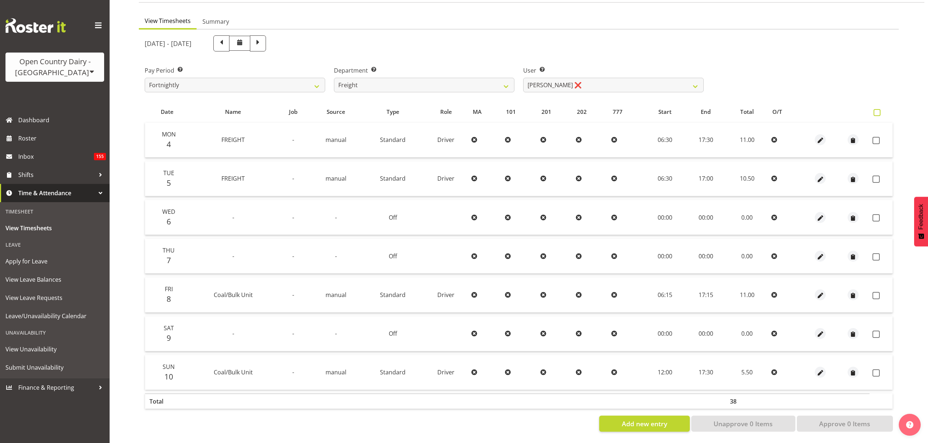
click at [878, 105] on th at bounding box center [880, 112] width 23 height 14
click at [878, 109] on span at bounding box center [876, 112] width 7 height 7
click at [878, 110] on input "checkbox" at bounding box center [875, 112] width 5 height 5
checkbox input "true"
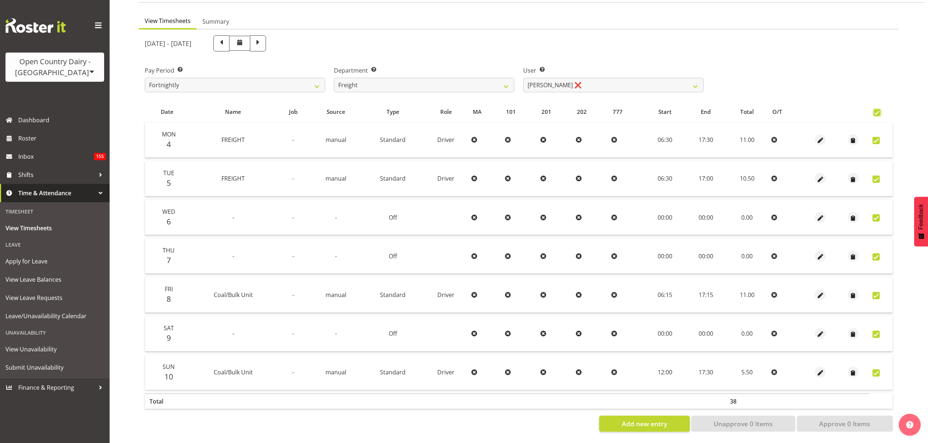
checkbox input "true"
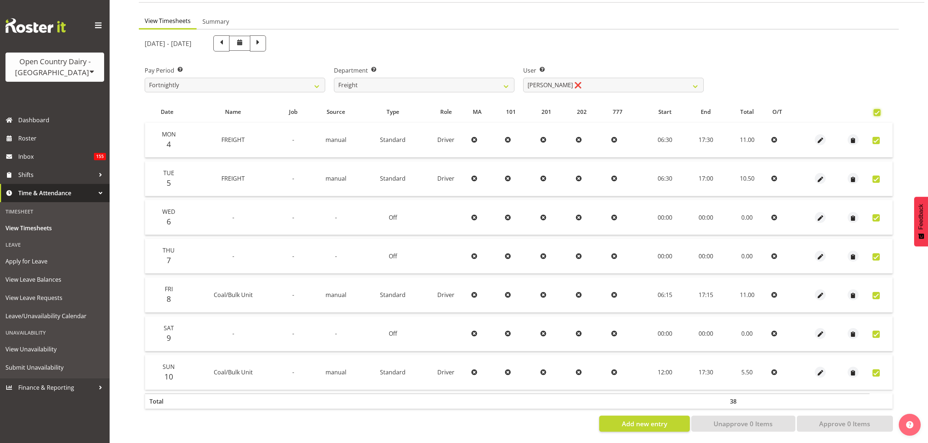
checkbox input "true"
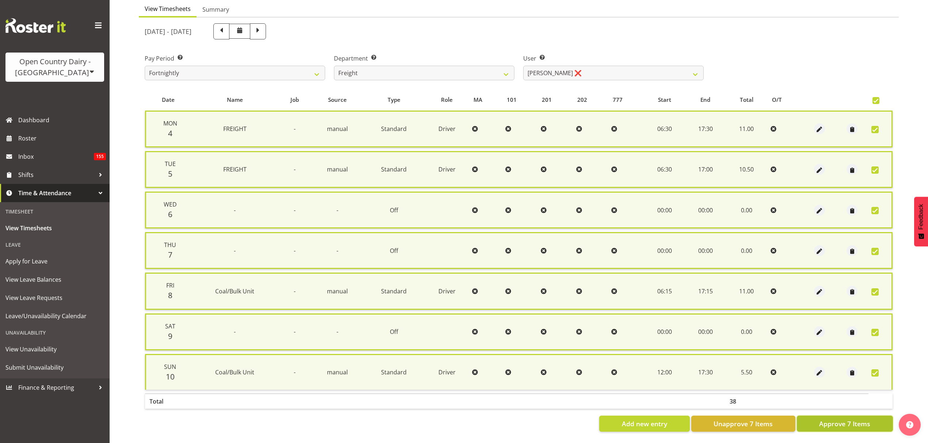
click at [852, 419] on span "Approve 7 Items" at bounding box center [844, 423] width 51 height 9
checkbox input "false"
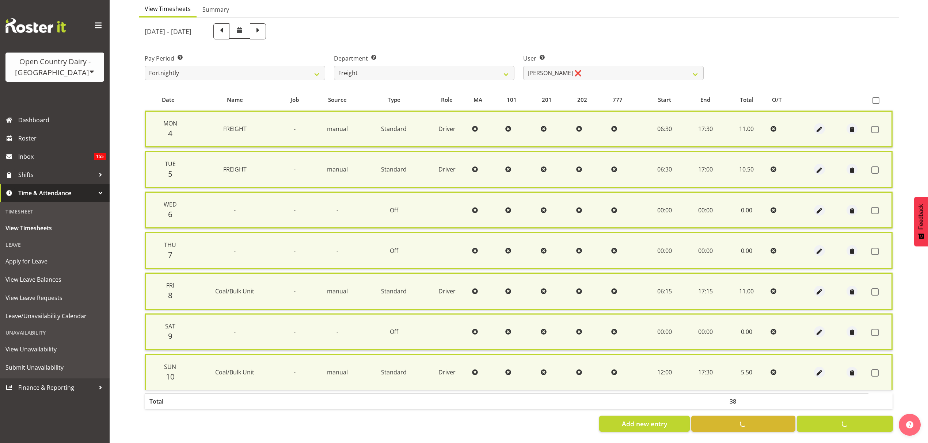
checkbox input "false"
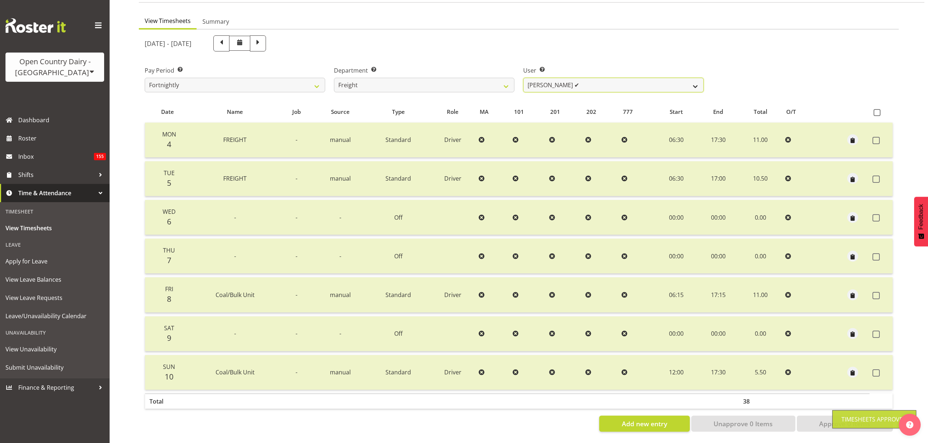
click at [556, 78] on select "Andy Earnshaw ✔ Arthur Jelley ✔ Blair Symon ✔ Brett (Spotty) McMurdo ✔ Cindy Ir…" at bounding box center [613, 85] width 180 height 15
select select "11798"
click at [523, 78] on select "Andy Earnshaw ✔ Arthur Jelley ✔ Blair Symon ✔ Brett (Spotty) McMurdo ✔ Cindy Ir…" at bounding box center [613, 85] width 180 height 15
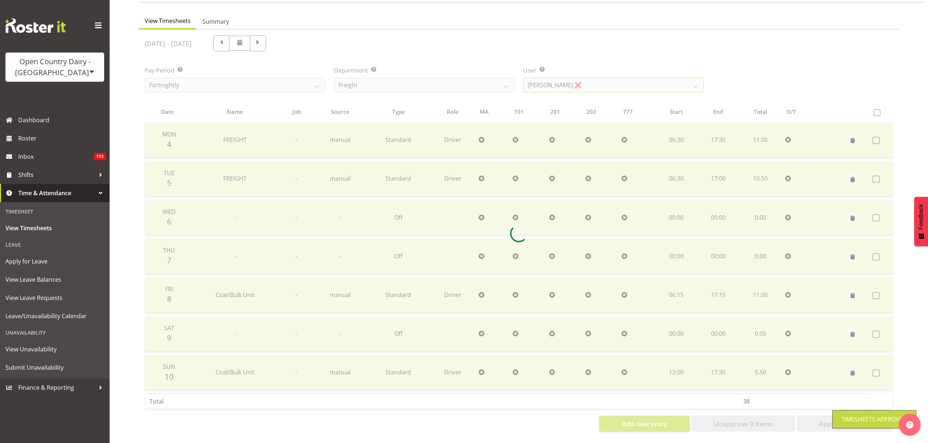
scroll to position [11, 0]
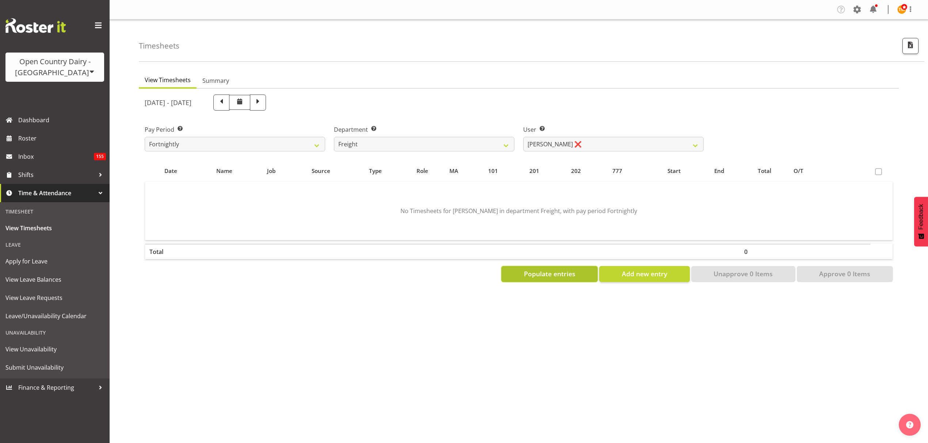
click at [567, 269] on span "Populate entries" at bounding box center [549, 273] width 51 height 9
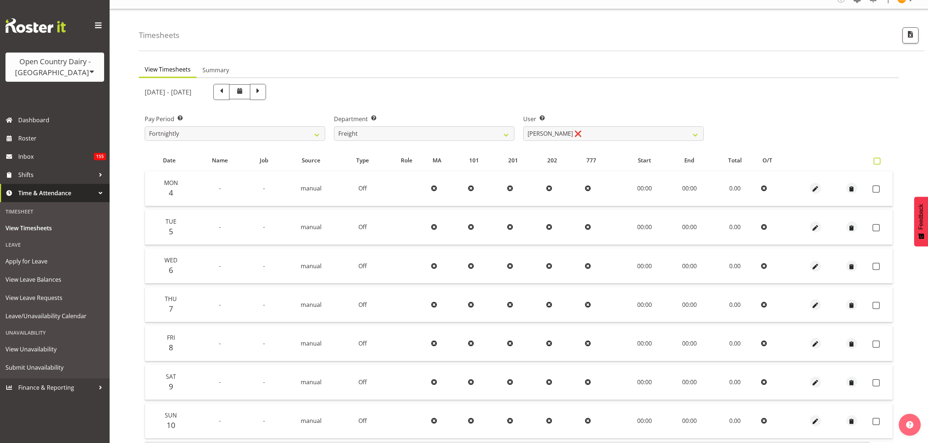
click at [875, 160] on span at bounding box center [876, 161] width 7 height 7
click at [875, 160] on input "checkbox" at bounding box center [875, 161] width 5 height 5
checkbox input "true"
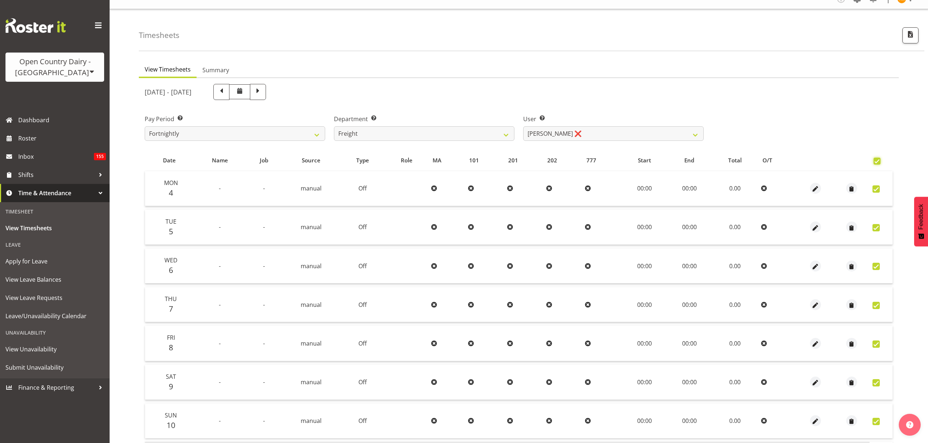
checkbox input "true"
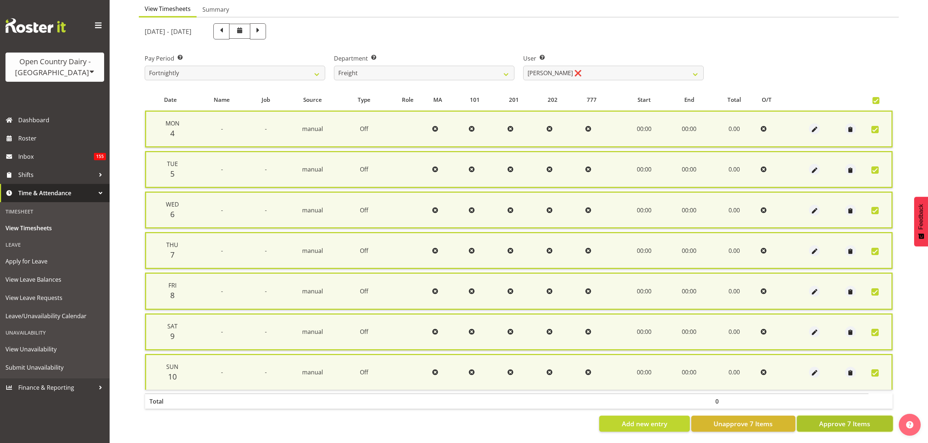
click at [861, 416] on button "Approve 7 Items" at bounding box center [844, 424] width 96 height 16
checkbox input "false"
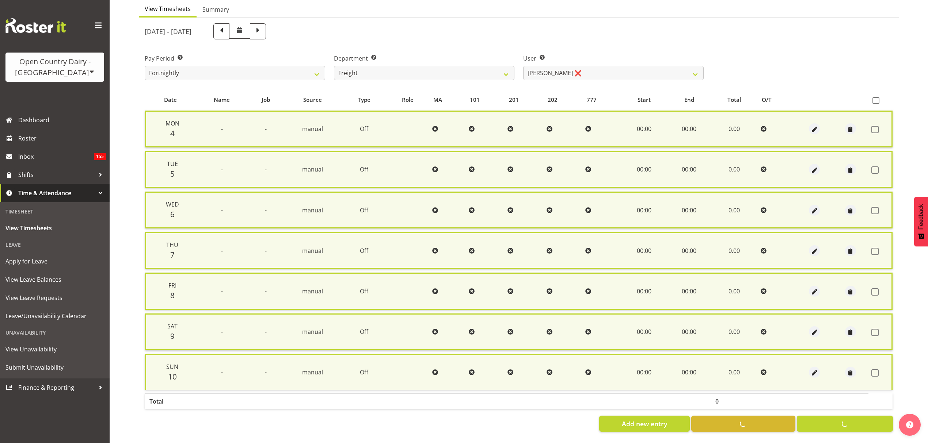
checkbox input "false"
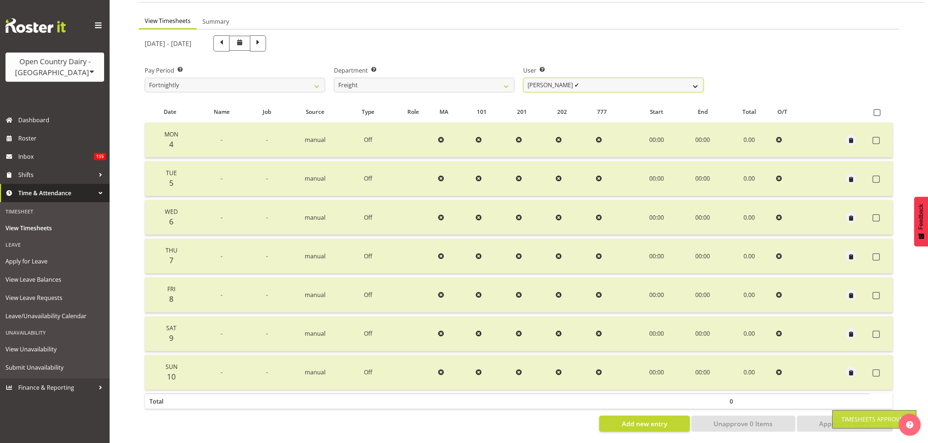
click at [581, 78] on select "Andy Earnshaw ✔ Arthur Jelley ✔ Blair Symon ✔ Brett (Spotty) McMurdo ✔ Cindy Ir…" at bounding box center [613, 85] width 180 height 15
select select "7462"
click at [523, 78] on select "Andy Earnshaw ✔ Arthur Jelley ✔ Blair Symon ✔ Brett (Spotty) McMurdo ✔ Cindy Ir…" at bounding box center [613, 85] width 180 height 15
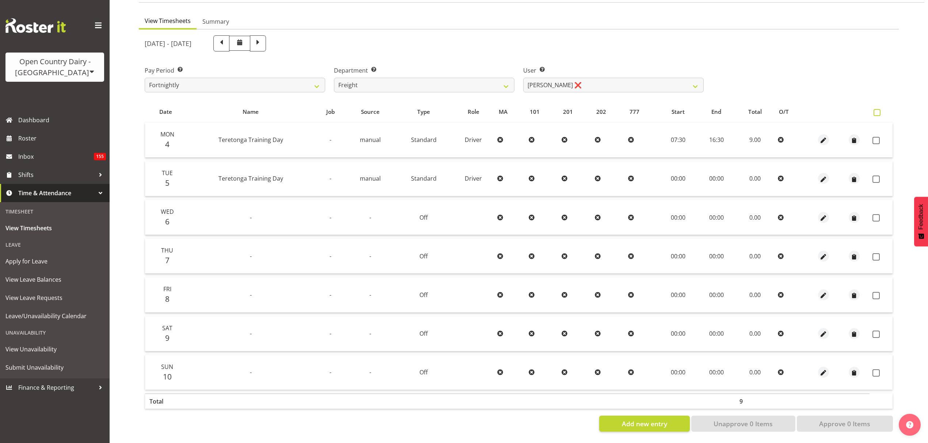
click at [881, 109] on label at bounding box center [878, 112] width 11 height 7
click at [878, 110] on input "checkbox" at bounding box center [875, 112] width 5 height 5
checkbox input "true"
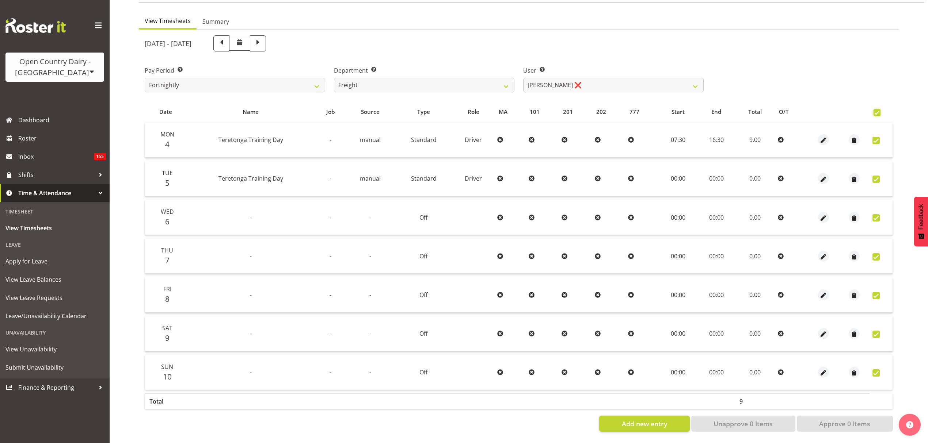
checkbox input "true"
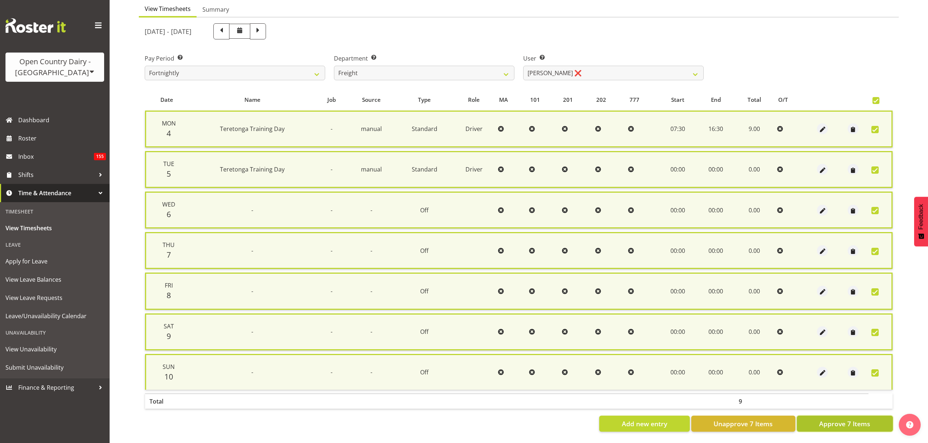
click at [827, 419] on span "Approve 7 Items" at bounding box center [844, 423] width 51 height 9
checkbox input "false"
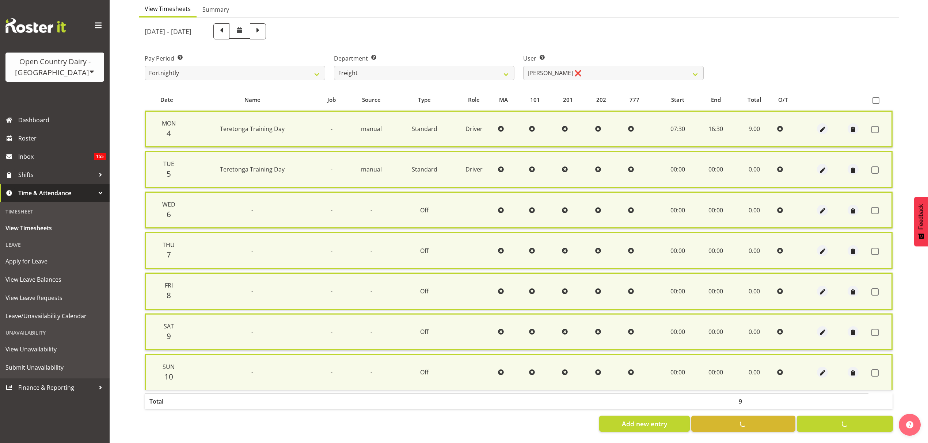
checkbox input "false"
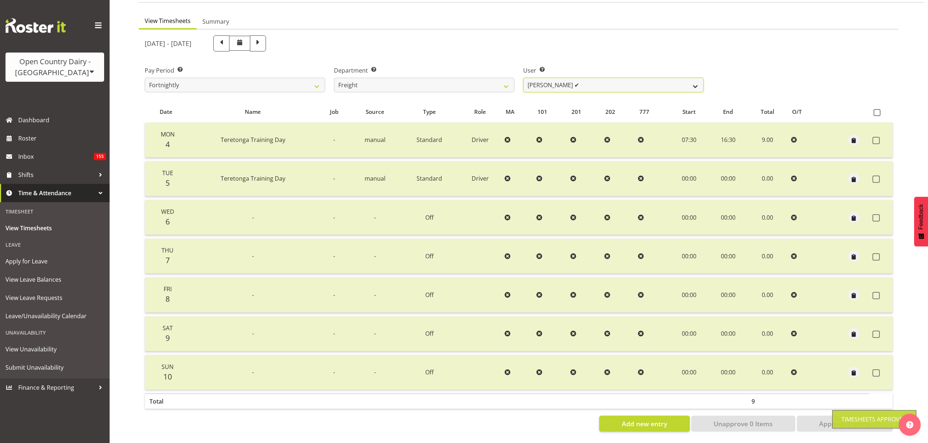
click at [567, 78] on select "Andy Earnshaw ✔ Arthur Jelley ✔ Blair Symon ✔ Brett (Spotty) McMurdo ✔ Cindy Ir…" at bounding box center [613, 85] width 180 height 15
click at [461, 78] on select "734 735 736 737 738 739 850 851 852 853 854 855 856 858 861 862 865 868 869 870" at bounding box center [424, 85] width 180 height 15
click at [334, 78] on select "734 735 736 737 738 739 850 851 852 853 854 855 856 858 861 862 865 868 869 870" at bounding box center [424, 85] width 180 height 15
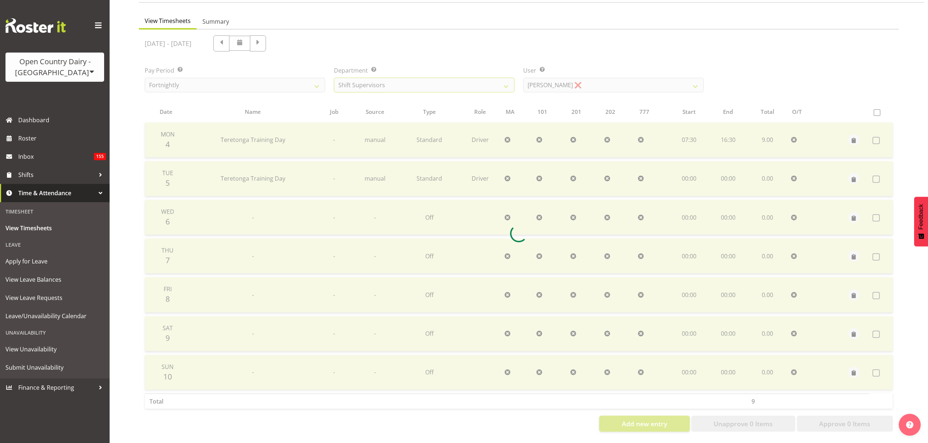
scroll to position [11, 0]
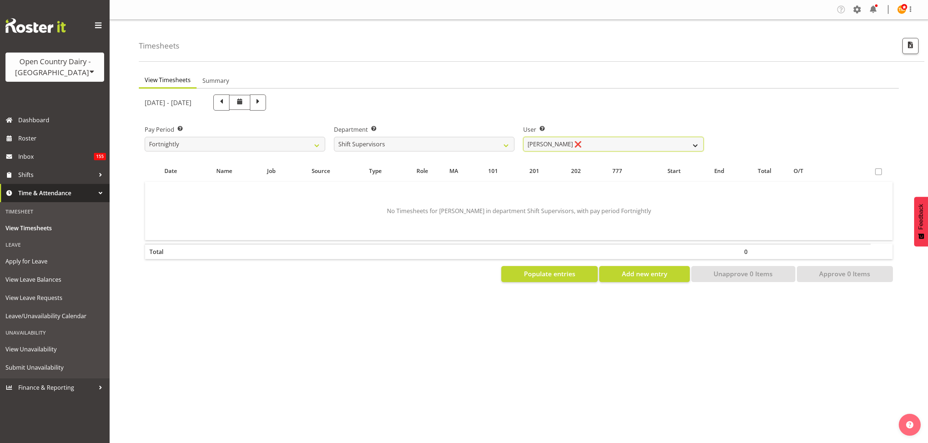
click at [661, 137] on select "Ethan Moore ❌ Laura Courtney ❌ Leonna Turner ❌ Michael Straith ❌ Vishal Vadador…" at bounding box center [613, 144] width 180 height 15
click at [635, 139] on select "Ethan Moore ❌ Laura Courtney ❌ Leonna Turner ❌ Michael Straith ❌ Vishal Vadador…" at bounding box center [613, 144] width 180 height 15
click at [566, 268] on button "Populate entries" at bounding box center [549, 274] width 96 height 16
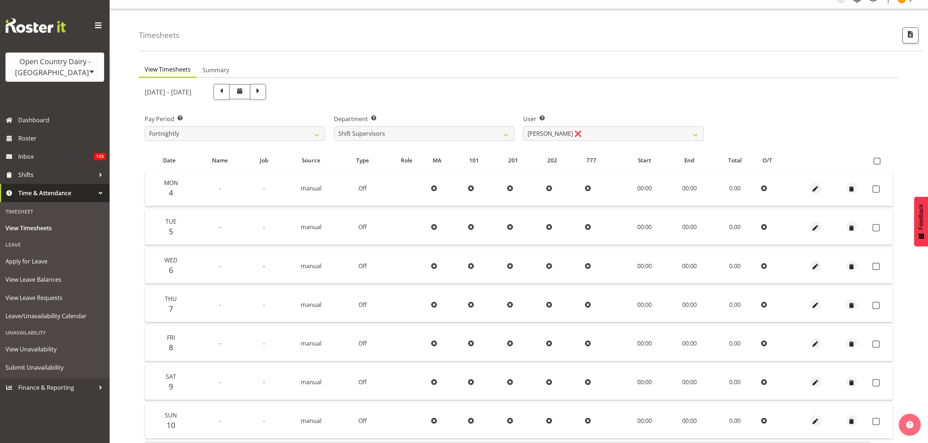
click at [871, 161] on th at bounding box center [880, 161] width 23 height 14
click at [877, 158] on span at bounding box center [876, 161] width 7 height 7
click at [877, 159] on input "checkbox" at bounding box center [875, 161] width 5 height 5
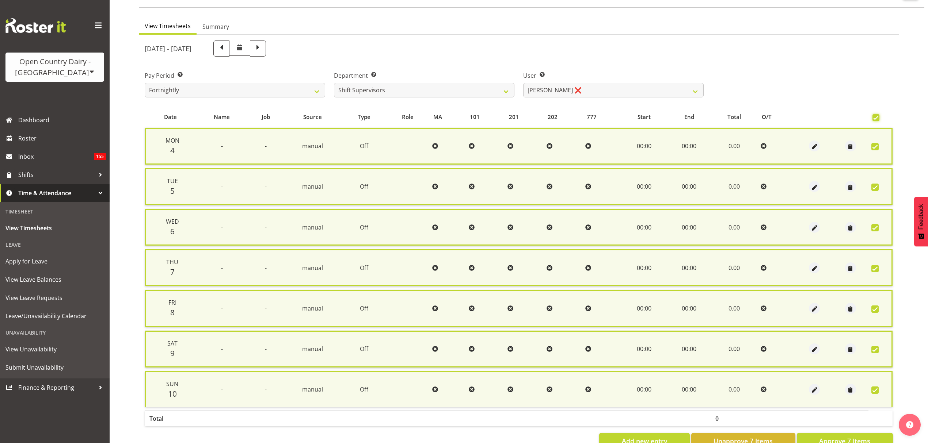
scroll to position [85, 0]
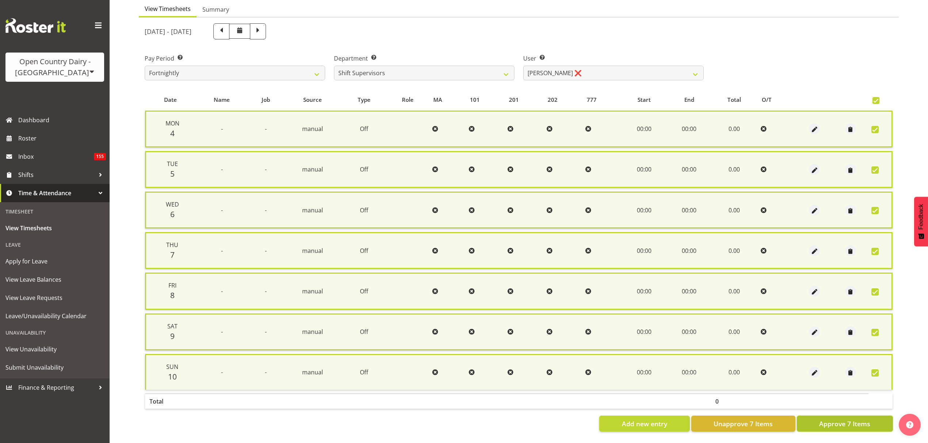
click at [840, 419] on span "Approve 7 Items" at bounding box center [844, 423] width 51 height 9
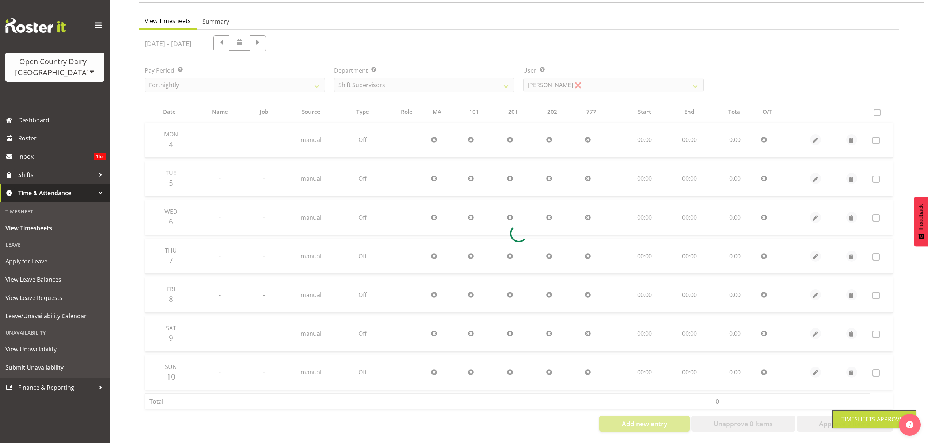
scroll to position [75, 0]
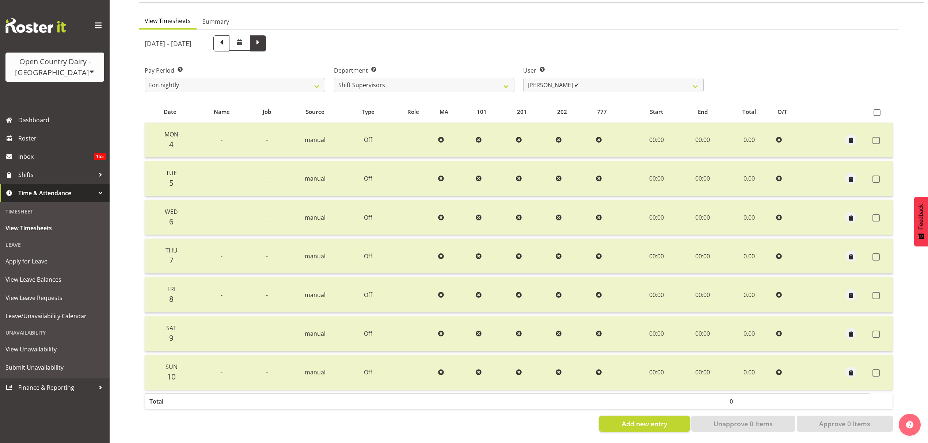
click at [263, 38] on span at bounding box center [257, 42] width 9 height 9
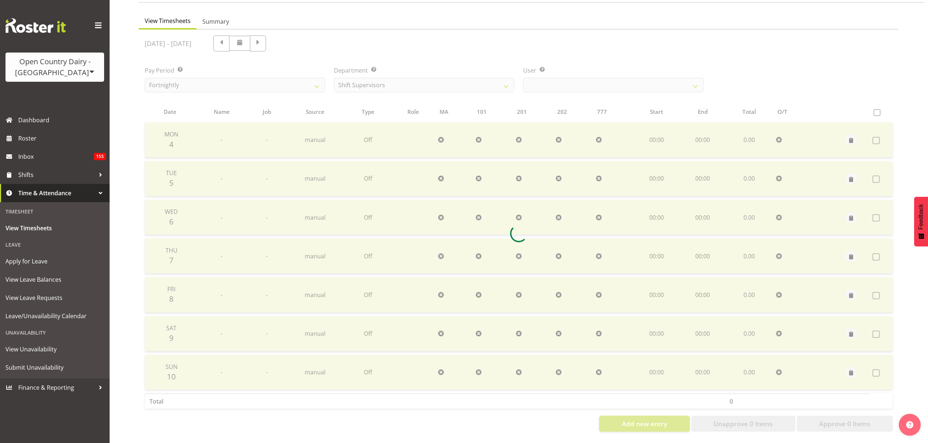
scroll to position [11, 0]
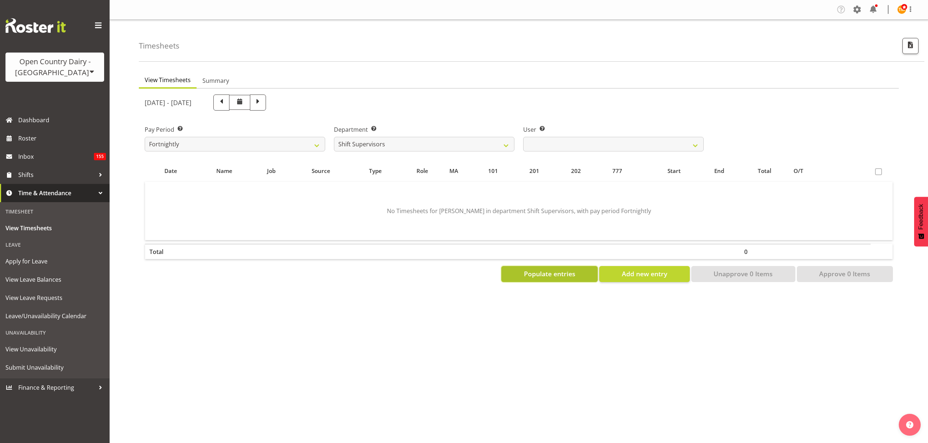
click at [545, 269] on span "Populate entries" at bounding box center [549, 273] width 51 height 9
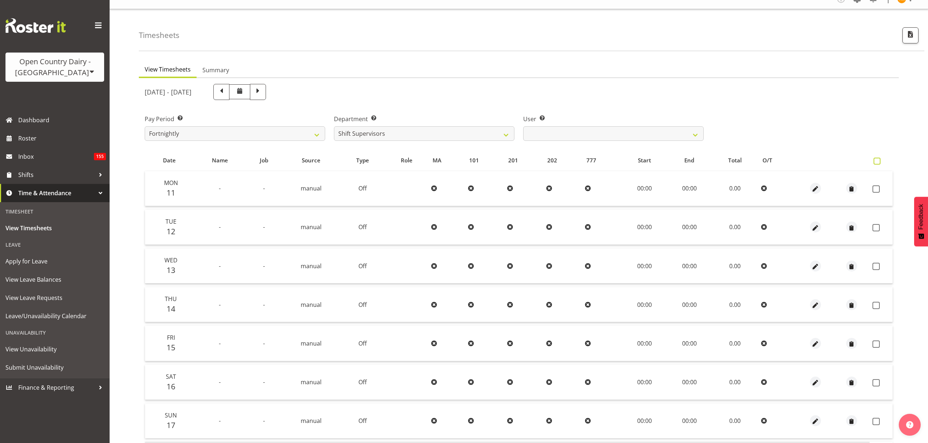
click at [874, 159] on span at bounding box center [876, 161] width 7 height 7
click at [874, 159] on input "checkbox" at bounding box center [875, 161] width 5 height 5
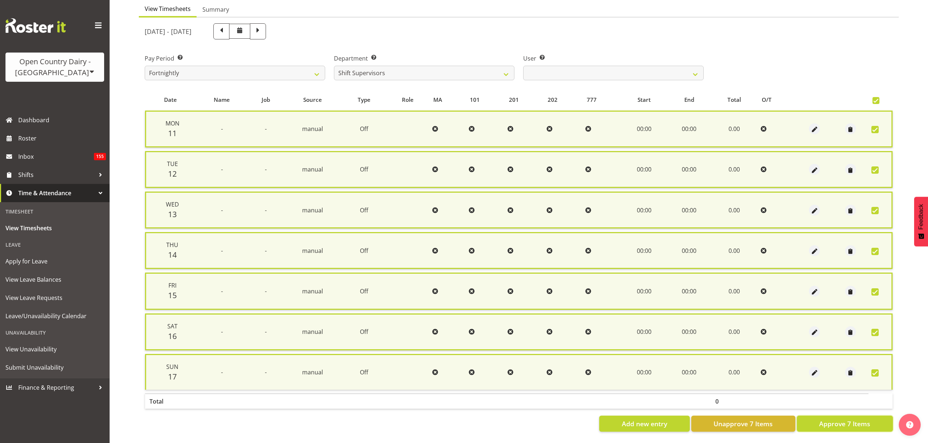
click at [843, 419] on span "Approve 7 Items" at bounding box center [844, 423] width 51 height 9
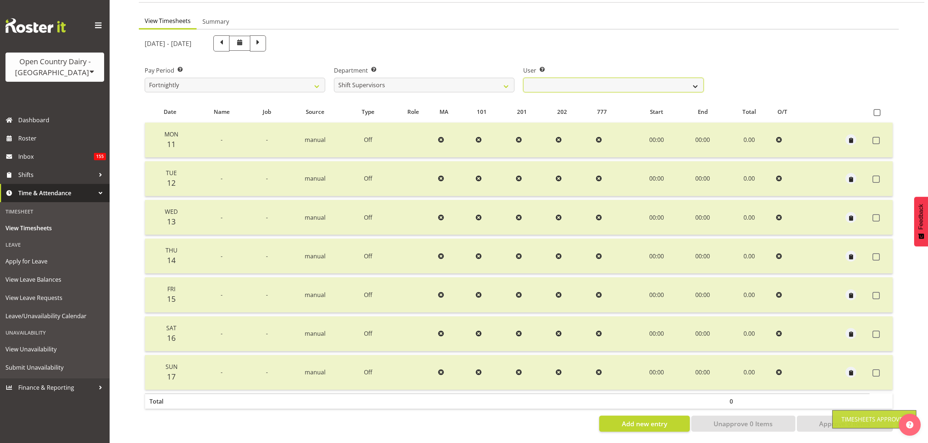
click at [564, 78] on select "Ethan Moore ✔ Laura Courtney ❌ Leonna Turner ❌ Michael Straith ❌ Vishal Vadador…" at bounding box center [613, 85] width 180 height 15
click at [523, 78] on select "Ethan Moore ✔ Laura Courtney ❌ Leonna Turner ❌ Michael Straith ❌ Vishal Vadador…" at bounding box center [613, 85] width 180 height 15
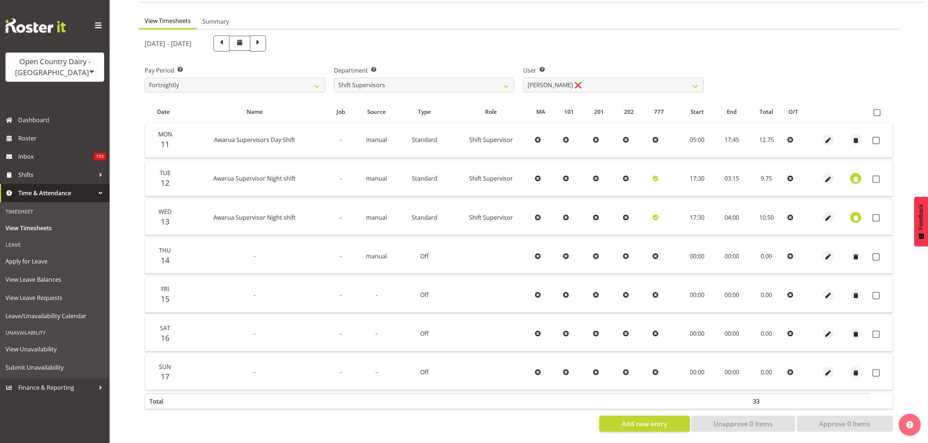
click at [875, 105] on th at bounding box center [880, 112] width 23 height 14
click at [852, 175] on span "button" at bounding box center [855, 179] width 8 height 8
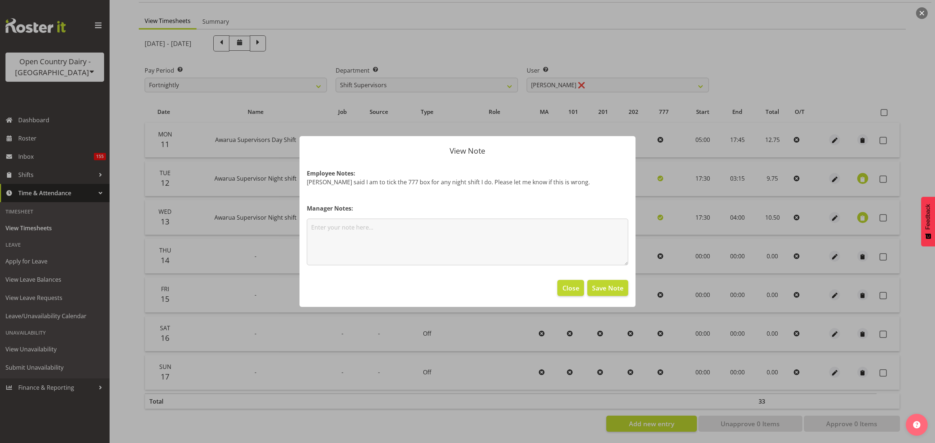
click at [846, 151] on div at bounding box center [467, 221] width 935 height 443
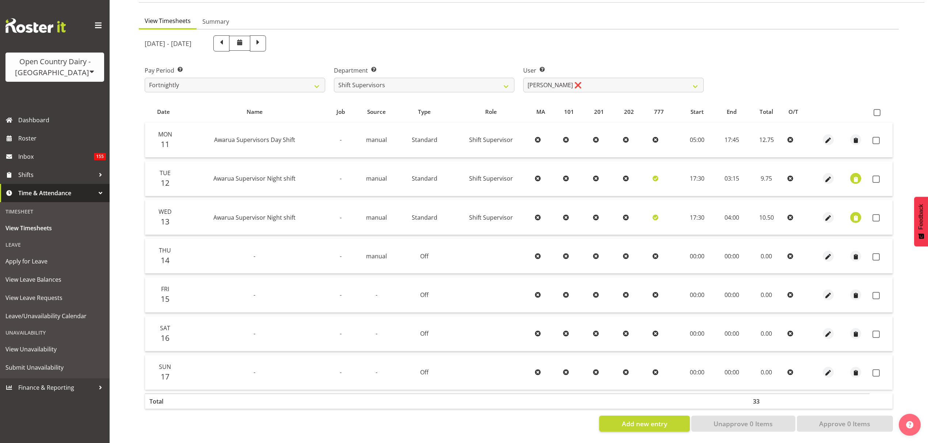
click at [880, 105] on th at bounding box center [880, 112] width 23 height 14
click at [880, 109] on span at bounding box center [876, 112] width 7 height 7
click at [878, 110] on input "checkbox" at bounding box center [875, 112] width 5 height 5
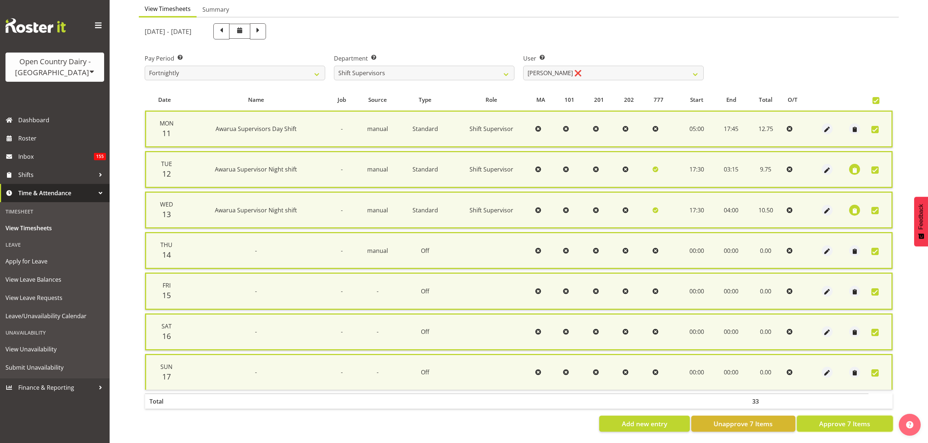
click at [858, 419] on span "Approve 7 Items" at bounding box center [844, 423] width 51 height 9
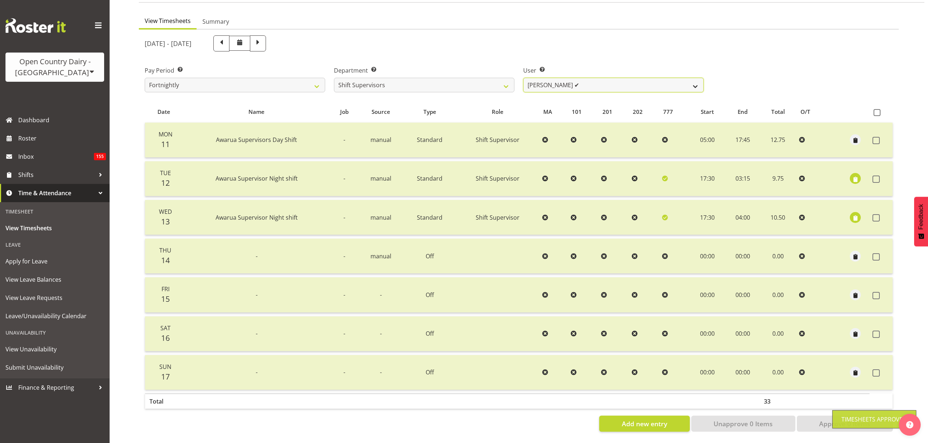
click at [573, 78] on select "Ethan Moore ✔ Laura Courtney ✔ Leonna Turner ❌ Michael Straith ❌ Vishal Vadador…" at bounding box center [613, 85] width 180 height 15
click at [523, 78] on select "Ethan Moore ✔ Laura Courtney ✔ Leonna Turner ❌ Michael Straith ❌ Vishal Vadador…" at bounding box center [613, 85] width 180 height 15
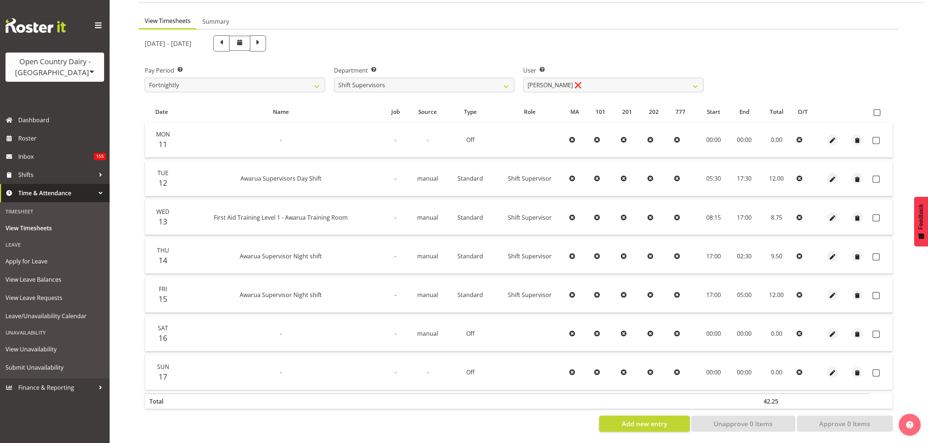
click at [870, 105] on th at bounding box center [880, 112] width 23 height 14
click at [874, 109] on span at bounding box center [876, 112] width 7 height 7
click at [874, 110] on input "checkbox" at bounding box center [875, 112] width 5 height 5
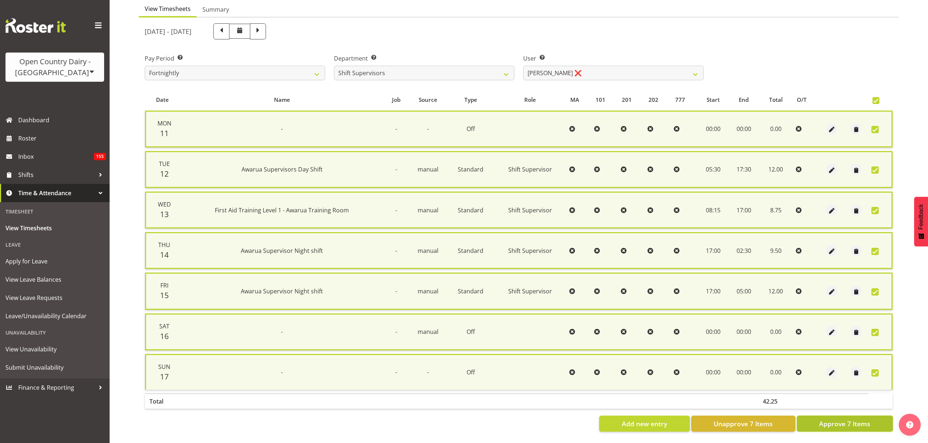
click at [860, 419] on span "Approve 7 Items" at bounding box center [844, 423] width 51 height 9
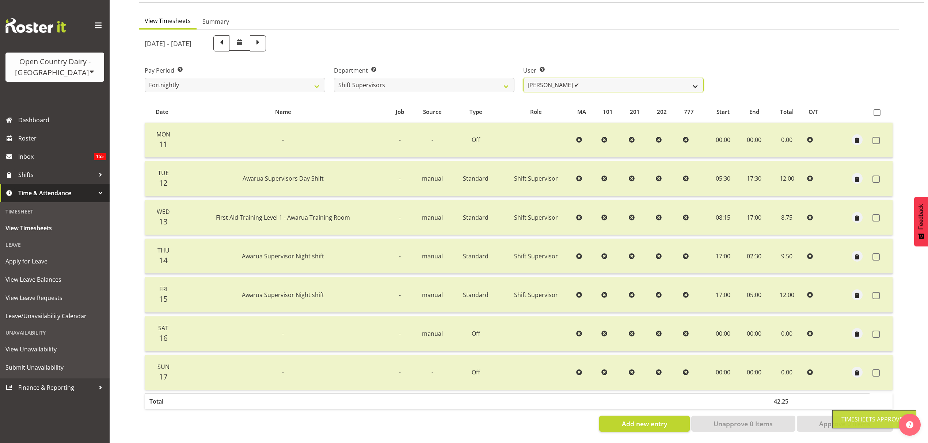
click at [561, 78] on select "Ethan Moore ✔ Laura Courtney ✔ Leonna Turner ✔ Michael Straith ❌ Vishal Vadador…" at bounding box center [613, 85] width 180 height 15
click at [523, 78] on select "Ethan Moore ✔ Laura Courtney ✔ Leonna Turner ✔ Michael Straith ❌ Vishal Vadador…" at bounding box center [613, 85] width 180 height 15
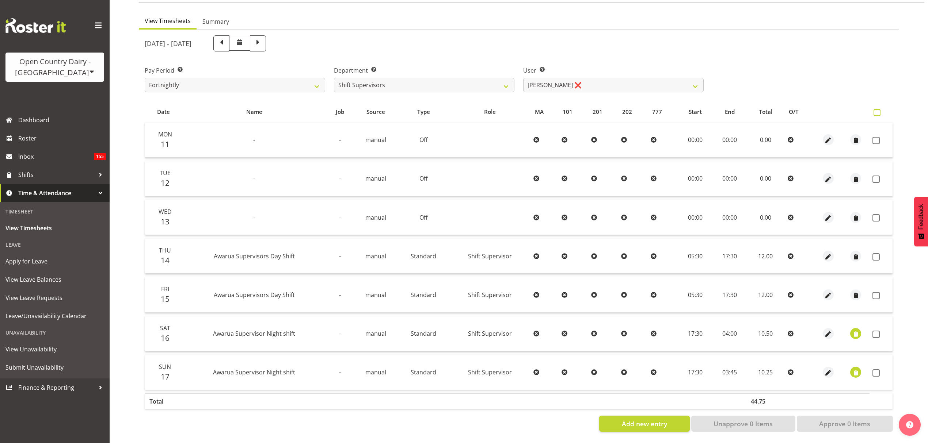
click at [875, 109] on span at bounding box center [876, 112] width 7 height 7
click at [875, 110] on input "checkbox" at bounding box center [875, 112] width 5 height 5
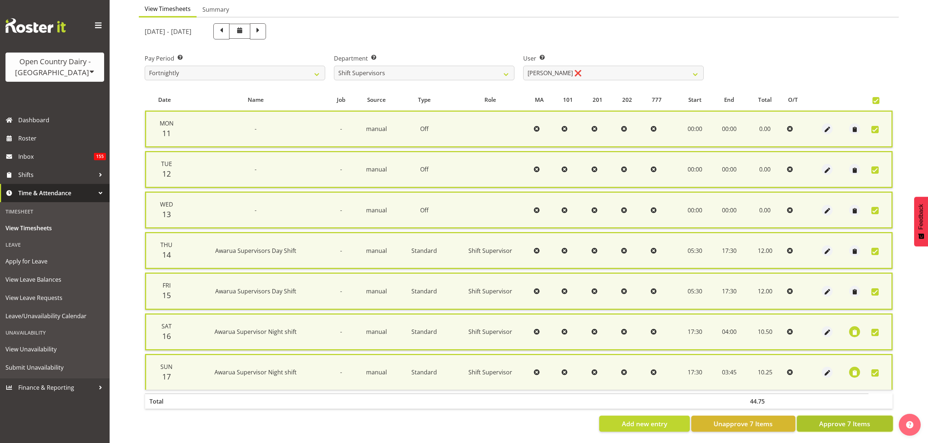
click at [863, 419] on span "Approve 7 Items" at bounding box center [844, 423] width 51 height 9
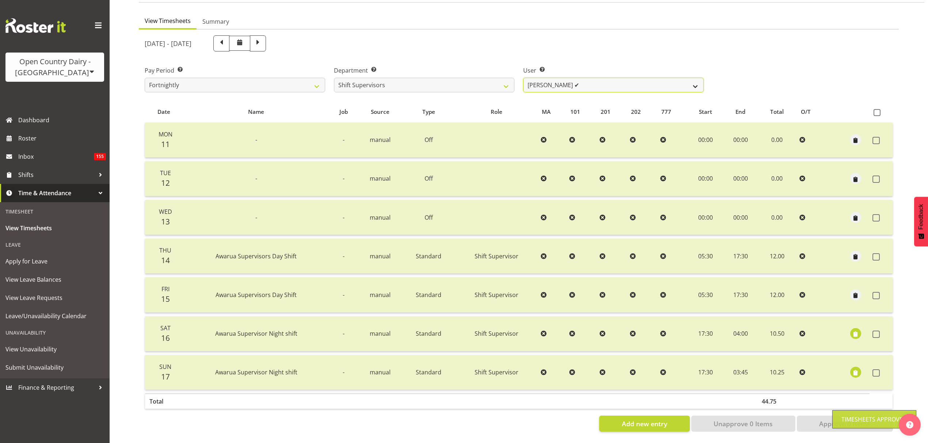
drag, startPoint x: 579, startPoint y: 69, endPoint x: 579, endPoint y: 74, distance: 4.7
click at [579, 78] on select "Ethan Moore ✔ Laura Courtney ✔ Leonna Turner ✔ Michael Straith ✔ Vishal Vadador…" at bounding box center [613, 85] width 180 height 15
click at [523, 78] on select "Ethan Moore ✔ Laura Courtney ✔ Leonna Turner ✔ Michael Straith ✔ Vishal Vadador…" at bounding box center [613, 85] width 180 height 15
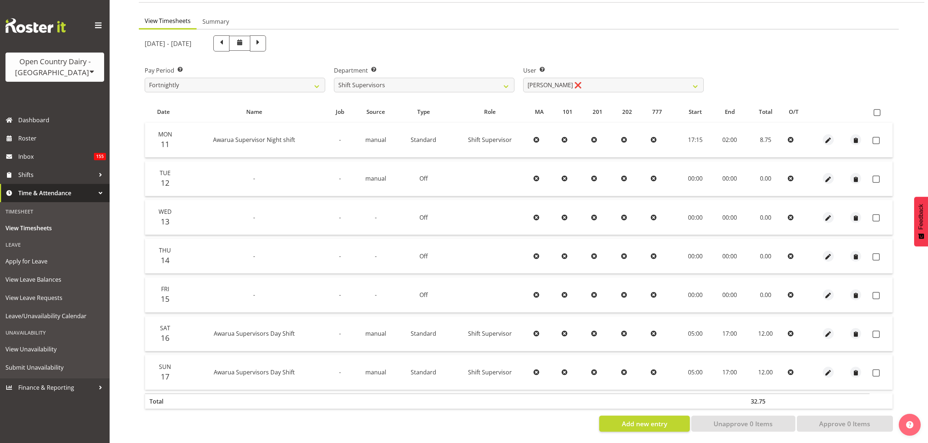
click at [876, 109] on span at bounding box center [876, 112] width 7 height 7
click at [876, 110] on input "checkbox" at bounding box center [875, 112] width 5 height 5
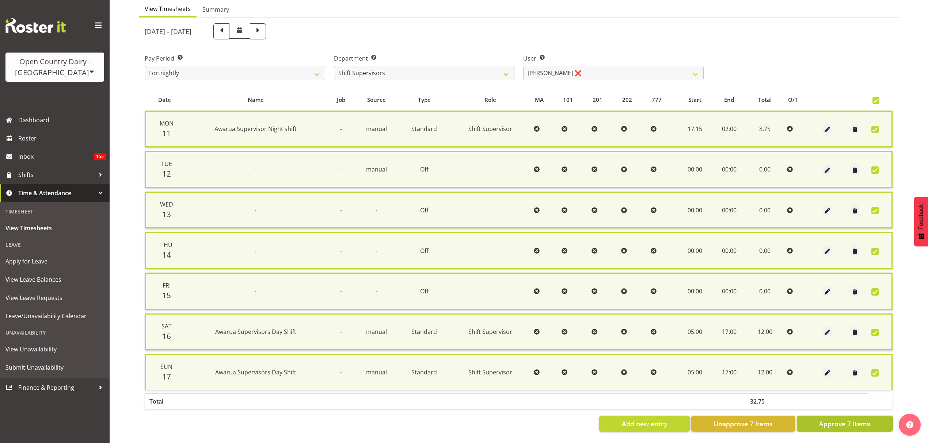
click at [858, 416] on button "Approve 7 Items" at bounding box center [844, 424] width 96 height 16
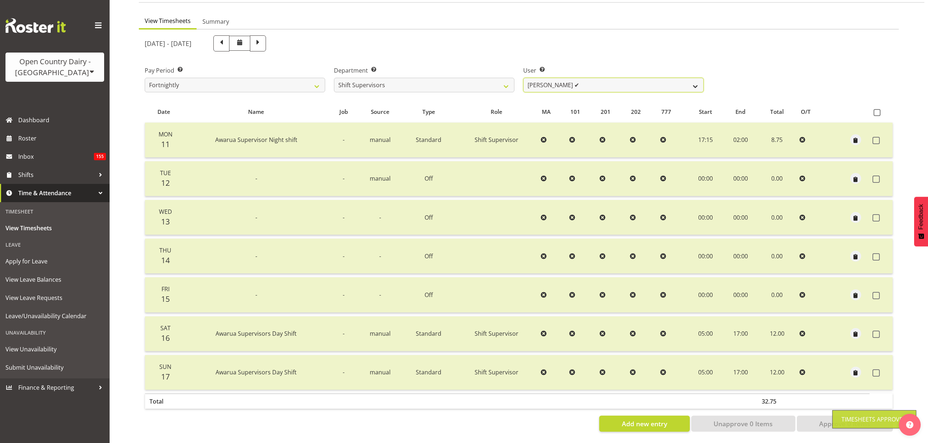
click at [538, 78] on select "Ethan Moore ✔ Laura Courtney ✔ Leonna Turner ✔ Michael Straith ✔ Vishal Vadador…" at bounding box center [613, 85] width 180 height 15
click at [229, 35] on span at bounding box center [221, 43] width 16 height 16
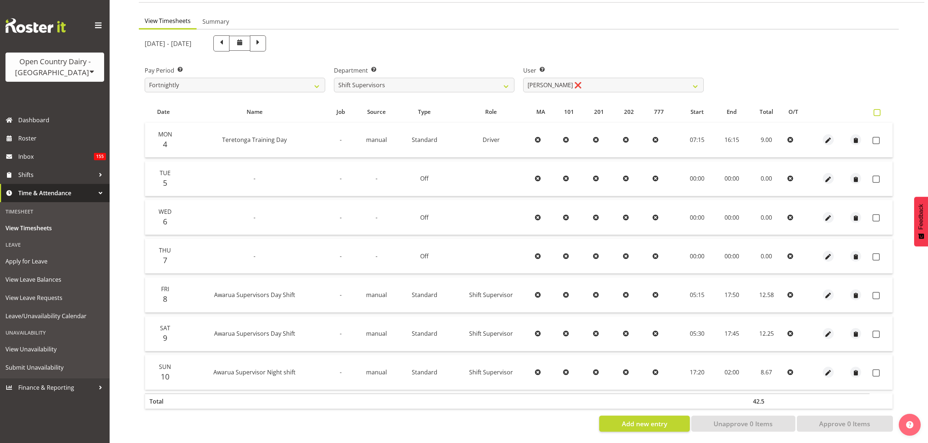
click at [881, 109] on label at bounding box center [878, 112] width 11 height 7
click at [878, 110] on input "checkbox" at bounding box center [875, 112] width 5 height 5
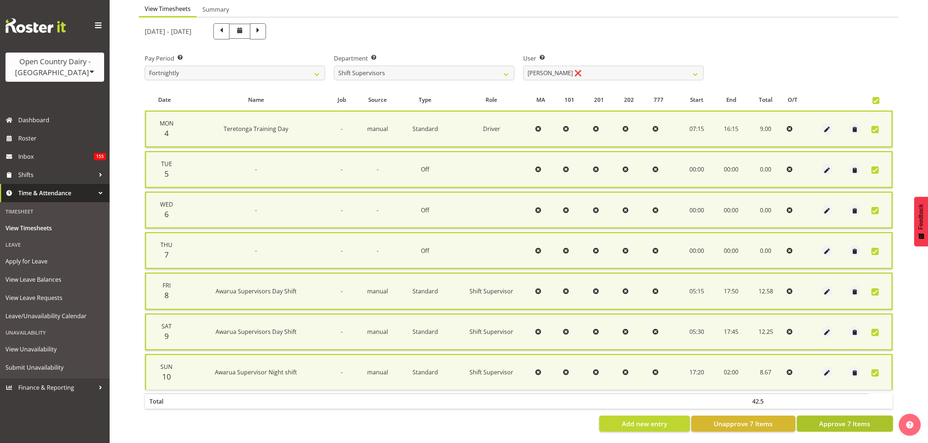
click at [850, 421] on span "Approve 7 Items" at bounding box center [844, 423] width 51 height 9
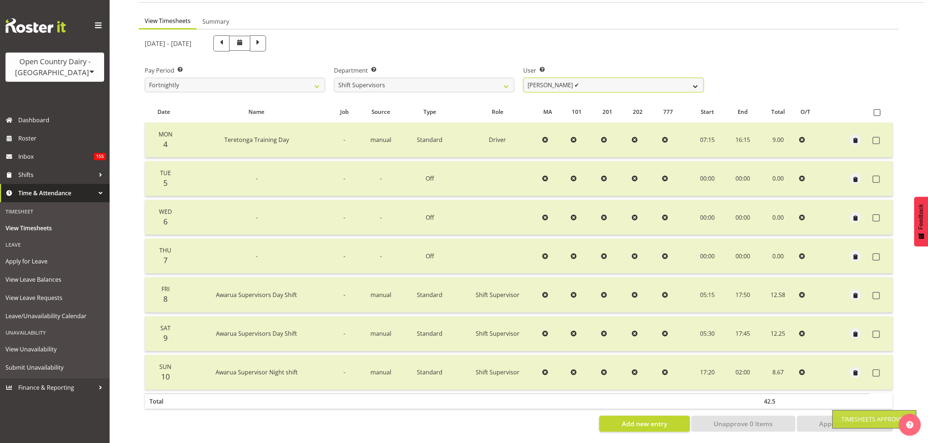
click at [608, 78] on select "Ethan Moore ✔ Laura Courtney ❌ Leonna Turner ❌ Michael Straith ❌ Vishal Vadador…" at bounding box center [613, 85] width 180 height 15
click at [523, 78] on select "Ethan Moore ✔ Laura Courtney ❌ Leonna Turner ❌ Michael Straith ❌ Vishal Vadador…" at bounding box center [613, 85] width 180 height 15
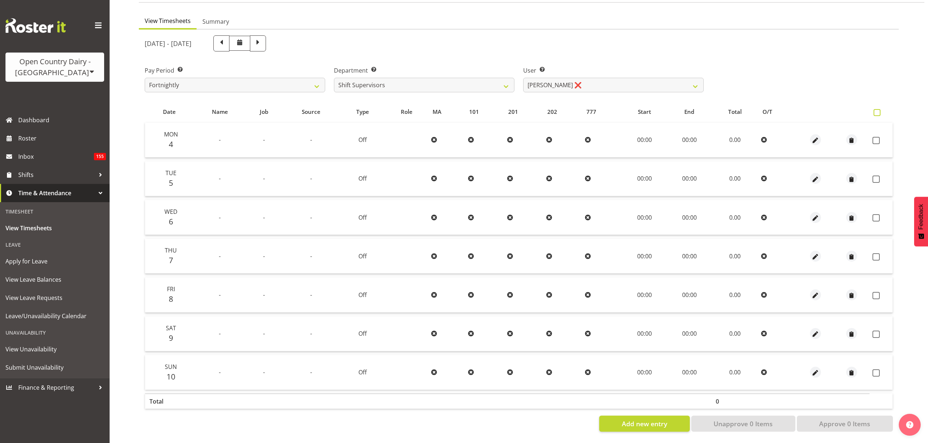
click at [882, 109] on label at bounding box center [878, 112] width 11 height 7
click at [878, 110] on input "checkbox" at bounding box center [875, 112] width 5 height 5
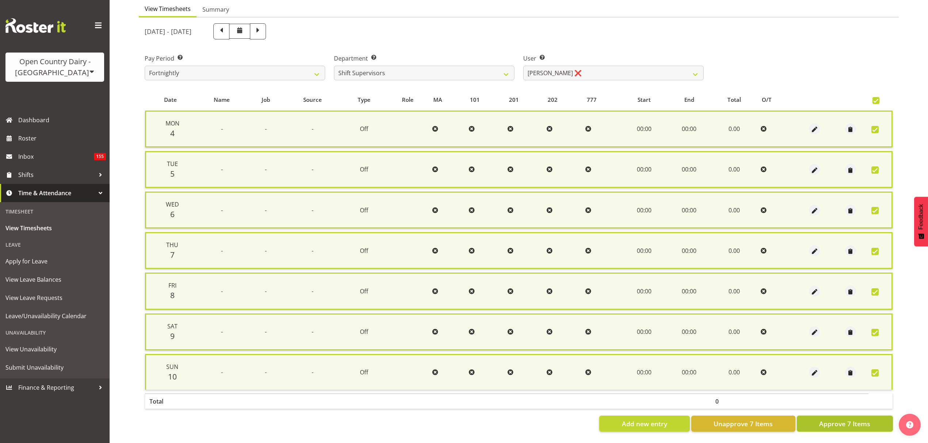
click at [856, 419] on span "Approve 7 Items" at bounding box center [844, 423] width 51 height 9
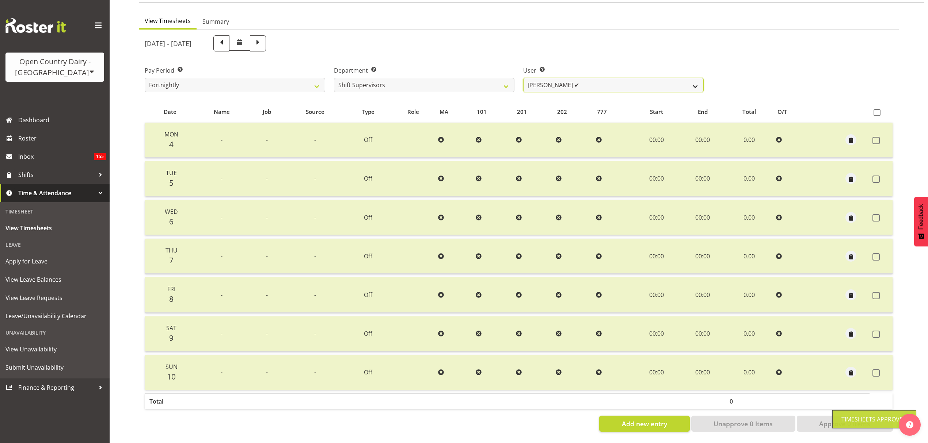
click at [628, 78] on select "Ethan Moore ✔ Laura Courtney ❌ Leonna Turner ✔ Michael Straith ❌ Vishal Vadador…" at bounding box center [613, 85] width 180 height 15
click at [523, 78] on select "Ethan Moore ✔ Laura Courtney ❌ Leonna Turner ✔ Michael Straith ❌ Vishal Vadador…" at bounding box center [613, 85] width 180 height 15
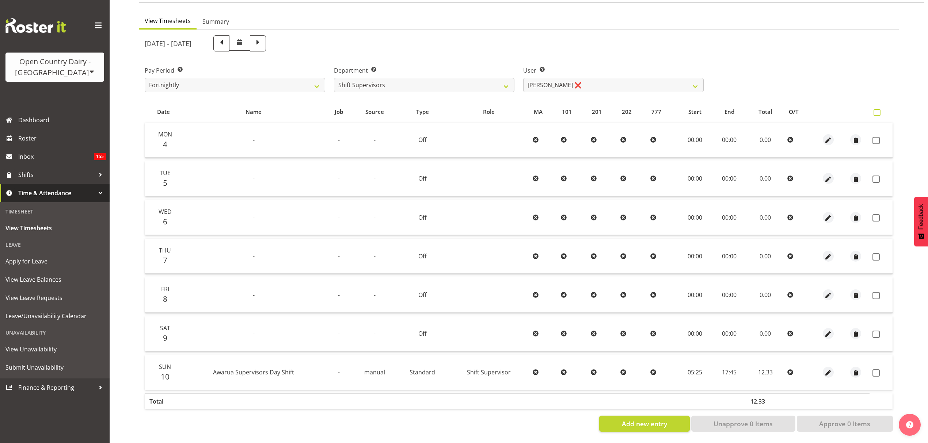
click at [876, 109] on span at bounding box center [876, 112] width 7 height 7
click at [876, 110] on input "checkbox" at bounding box center [875, 112] width 5 height 5
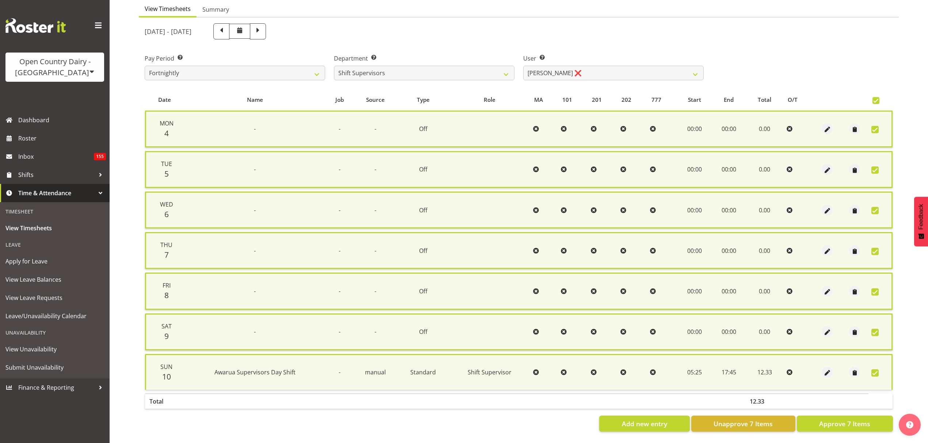
drag, startPoint x: 864, startPoint y: 434, endPoint x: 861, endPoint y: 427, distance: 7.4
click at [863, 433] on div "View Timesheets Summary August 4th - August 10th 2025 Pay Period Select which p…" at bounding box center [533, 219] width 789 height 447
click at [860, 419] on span "Approve 7 Items" at bounding box center [844, 423] width 51 height 9
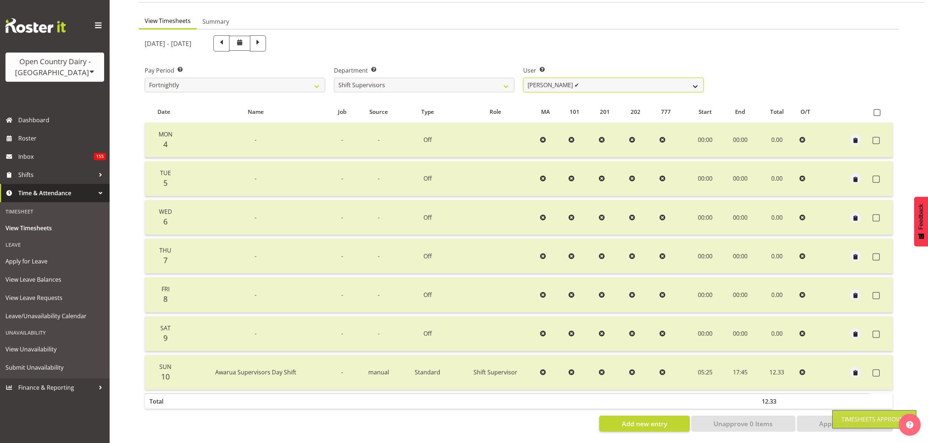
click at [586, 78] on select "Ethan Moore ✔ Laura Courtney ✔ Leonna Turner ✔ Michael Straith ❌ Vishal Vadador…" at bounding box center [613, 85] width 180 height 15
click at [523, 78] on select "Ethan Moore ✔ Laura Courtney ✔ Leonna Turner ✔ Michael Straith ❌ Vishal Vadador…" at bounding box center [613, 85] width 180 height 15
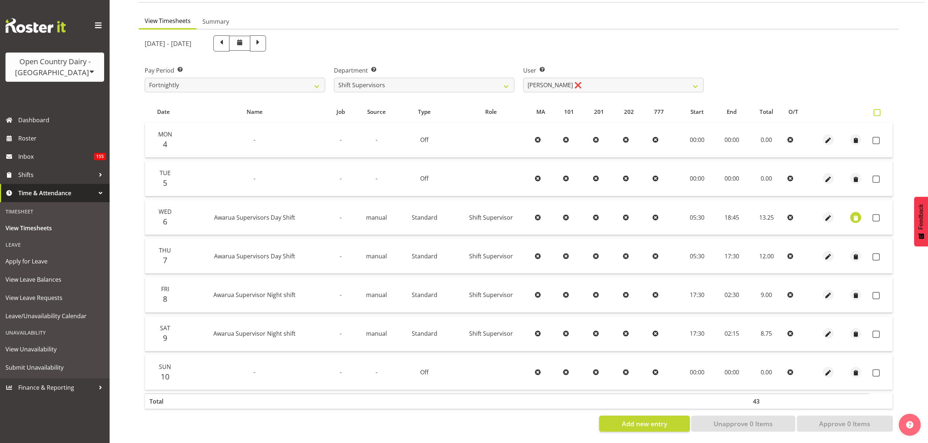
click at [878, 109] on span at bounding box center [876, 112] width 7 height 7
click at [878, 110] on input "checkbox" at bounding box center [875, 112] width 5 height 5
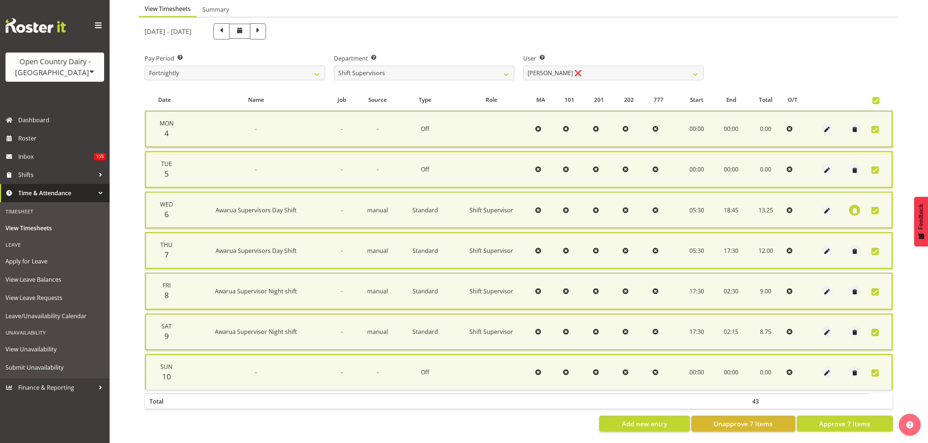
drag, startPoint x: 862, startPoint y: 421, endPoint x: 858, endPoint y: 423, distance: 4.1
click at [861, 421] on button "Approve 7 Items" at bounding box center [844, 424] width 96 height 16
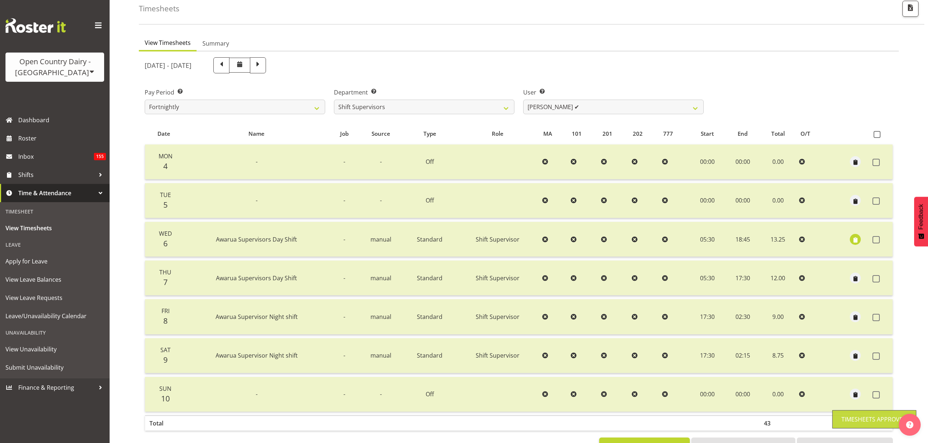
scroll to position [0, 0]
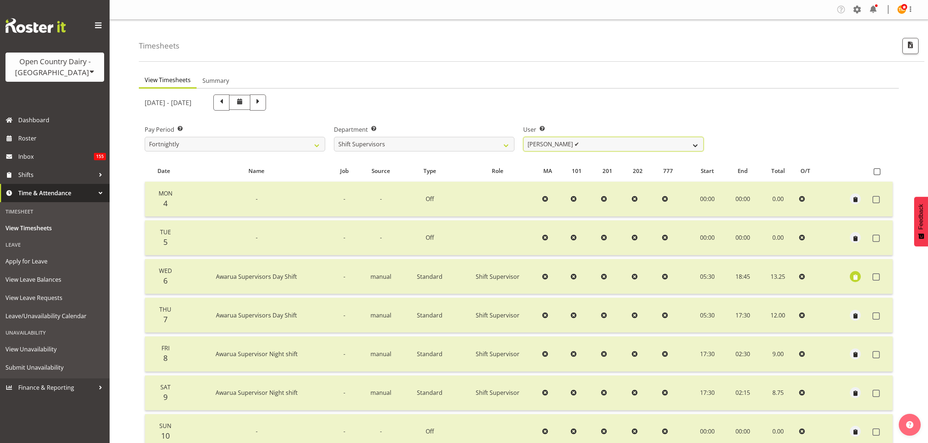
click at [534, 142] on select "Ethan Moore ✔ Laura Courtney ✔ Leonna Turner ✔ Michael Straith ✔ Vishal Vadador…" at bounding box center [613, 144] width 180 height 15
click at [552, 129] on label "User Select user. Note: This is filtered down by the previous two drop-down ite…" at bounding box center [613, 129] width 180 height 9
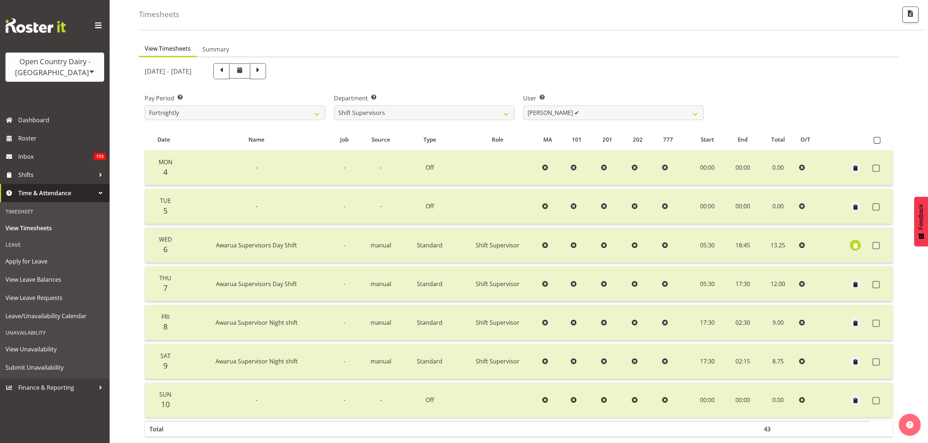
scroll to position [49, 0]
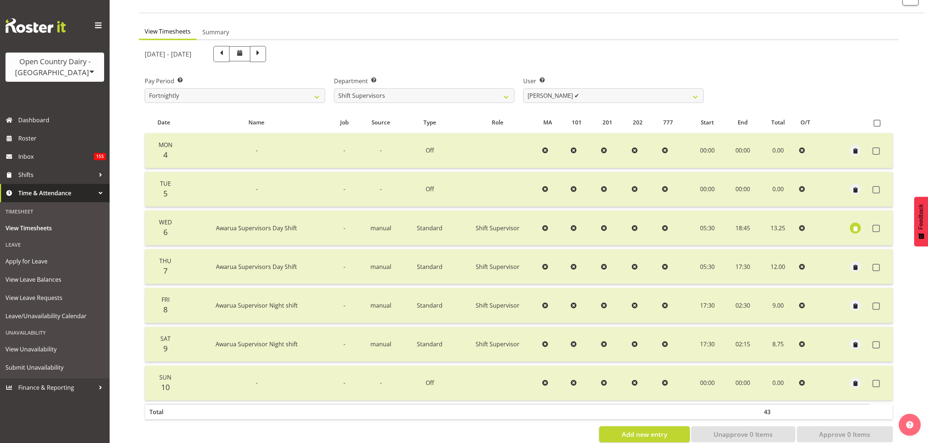
click at [675, 105] on div "User Select user. Note: This is filtered down by the previous two drop-down ite…" at bounding box center [613, 86] width 189 height 41
click at [674, 97] on select "Ethan Moore ✔ Laura Courtney ✔ Leonna Turner ✔ Michael Straith ✔ Vishal Vadador…" at bounding box center [613, 95] width 180 height 15
click at [502, 99] on select "734 735 736 737 738 739 850 851 852 853 854 855 856 858 861 862 865 868 869 870" at bounding box center [424, 95] width 180 height 15
click at [416, 39] on div "View Timesheets Summary August 4th - August 10th 2025 Pay Period Select which p…" at bounding box center [519, 236] width 760 height 424
click at [398, 89] on select "734 735 736 737 738 739 850 851 852 853 854 855 856 858 861 862 865 868 869 870" at bounding box center [424, 95] width 180 height 15
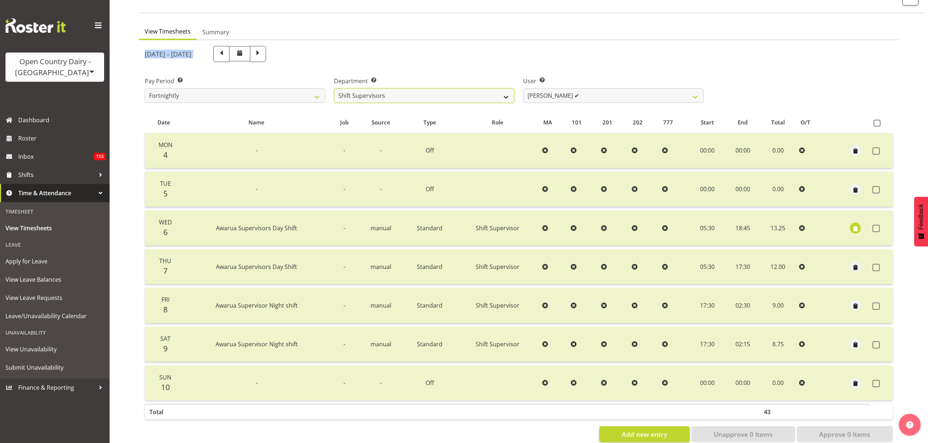
click at [414, 103] on select "734 735 736 737 738 739 850 851 852 853 854 855 856 858 861 862 865 868 869 870" at bounding box center [424, 95] width 180 height 15
click at [334, 88] on select "734 735 736 737 738 739 850 851 852 853 854 855 856 858 861 862 865 868 869 870" at bounding box center [424, 95] width 180 height 15
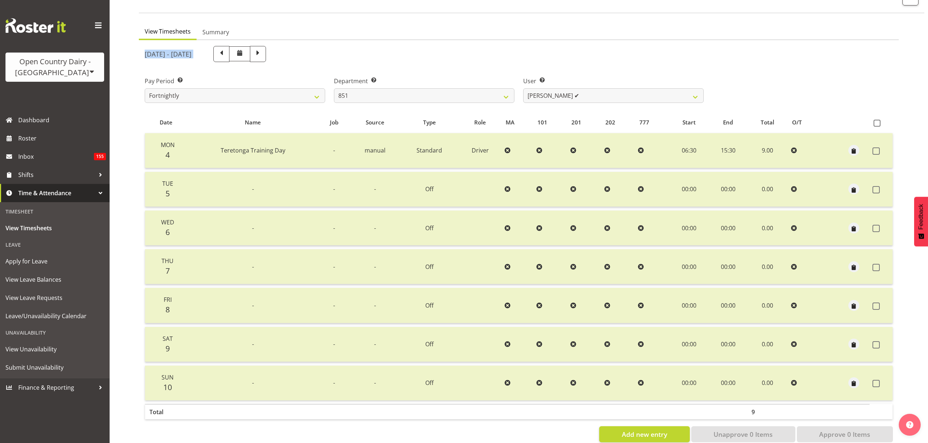
click at [420, 58] on div "August 4th - August 10th 2025" at bounding box center [424, 54] width 559 height 16
click at [263, 53] on span at bounding box center [257, 53] width 9 height 9
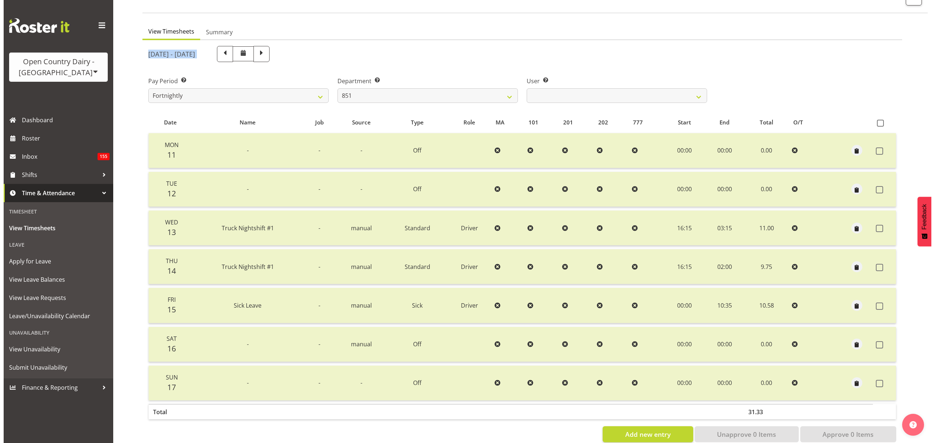
scroll to position [75, 0]
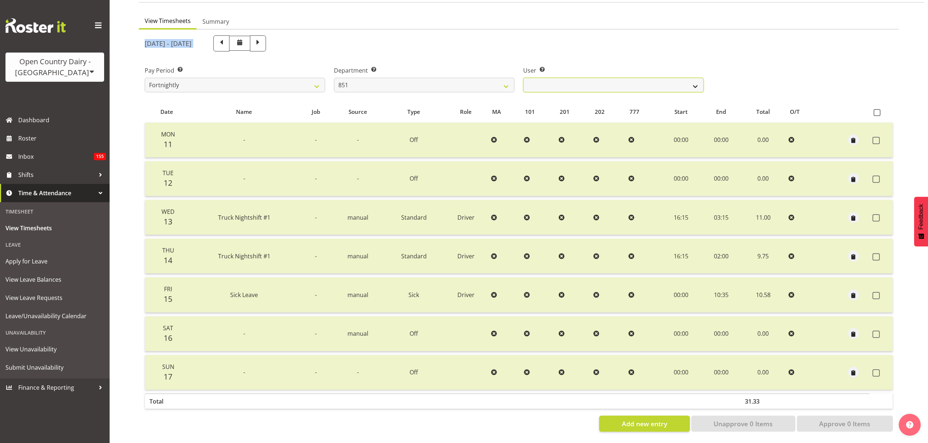
click at [607, 78] on select "Hayden Batt ✔ Martin Black ❌ Stacey Wilson ✔" at bounding box center [613, 85] width 180 height 15
click at [579, 66] on div "User Select user. Note: This is filtered down by the previous two drop-down ite…" at bounding box center [613, 79] width 180 height 26
click at [573, 78] on select "Hayden Batt ✔ Martin Black ❌ Stacey Wilson ✔" at bounding box center [613, 85] width 180 height 15
click at [523, 78] on select "Hayden Batt ✔ Martin Black ❌ Stacey Wilson ✔" at bounding box center [613, 85] width 180 height 15
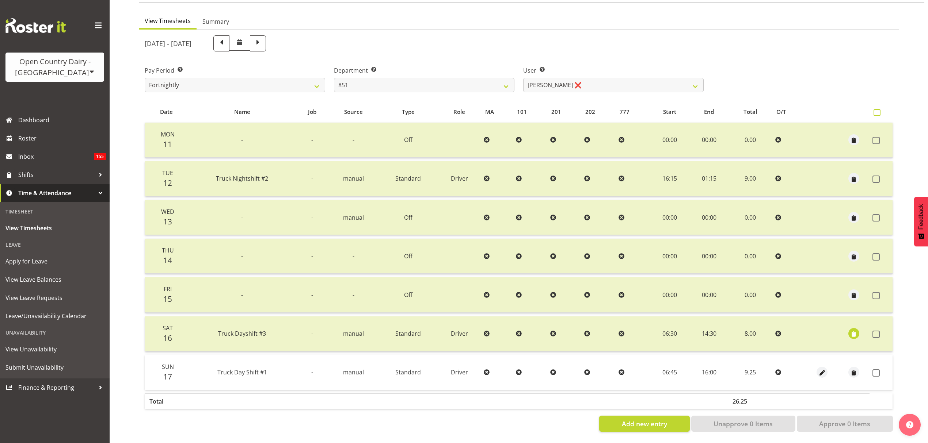
click at [876, 109] on span at bounding box center [876, 112] width 7 height 7
click at [876, 110] on input "checkbox" at bounding box center [875, 112] width 5 height 5
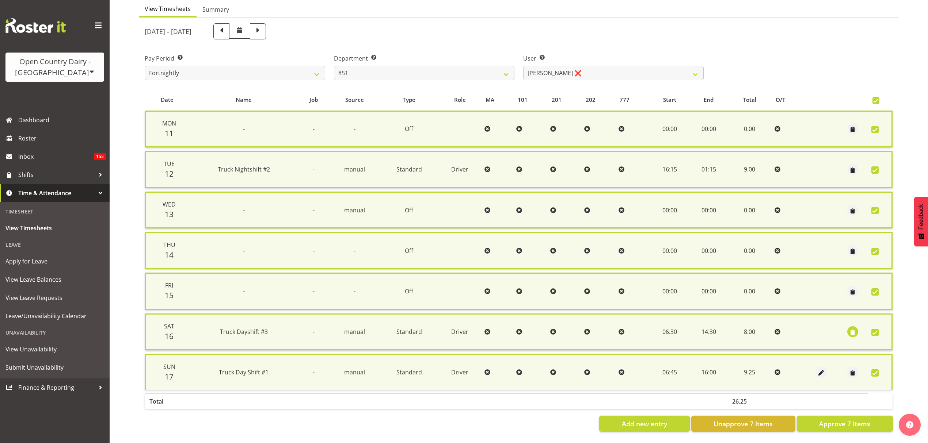
click at [851, 406] on div "Date Name Job Source Type Role MA 101 201 202 777 Start End Total O/T Mon 11 - …" at bounding box center [519, 260] width 748 height 343
click at [852, 419] on span "Approve 7 Items" at bounding box center [844, 423] width 51 height 9
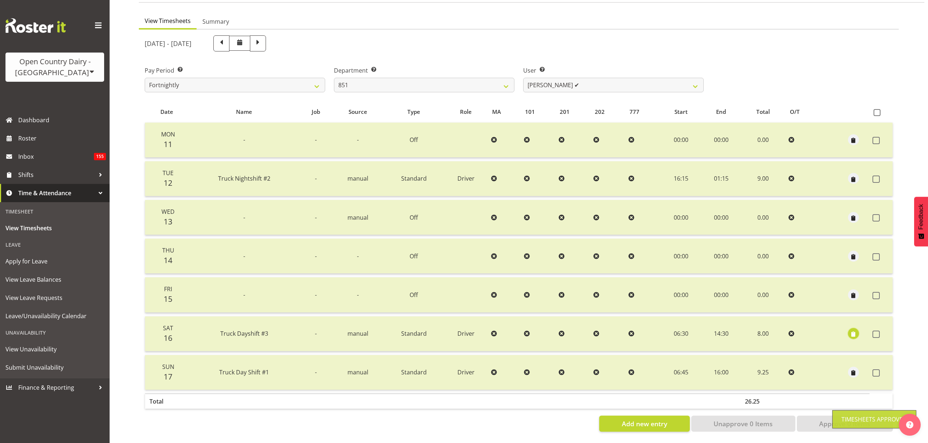
click at [855, 330] on span "button" at bounding box center [853, 334] width 8 height 8
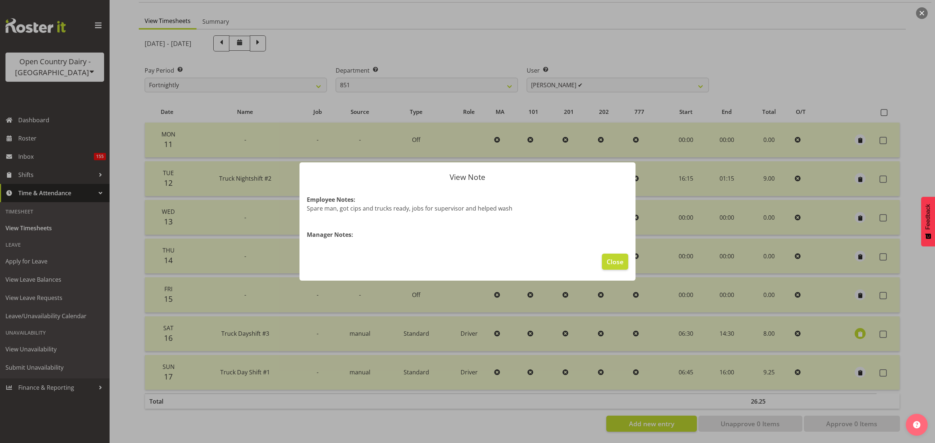
click at [828, 307] on div at bounding box center [467, 221] width 935 height 443
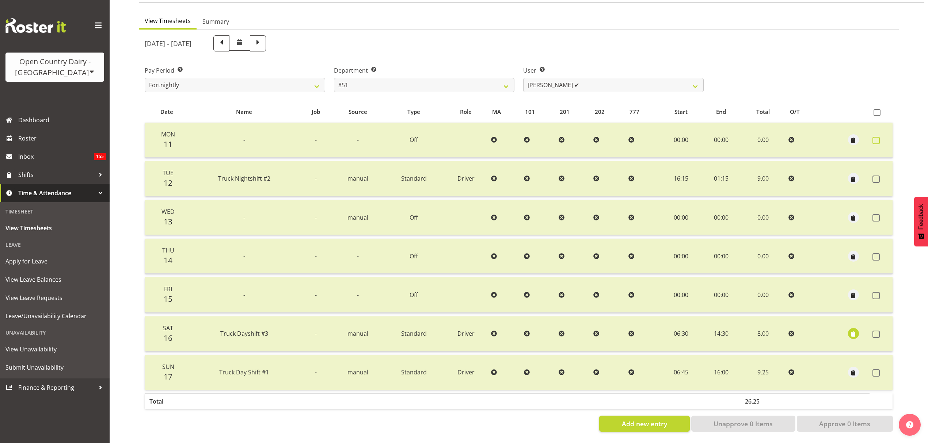
click at [879, 137] on label at bounding box center [877, 140] width 11 height 7
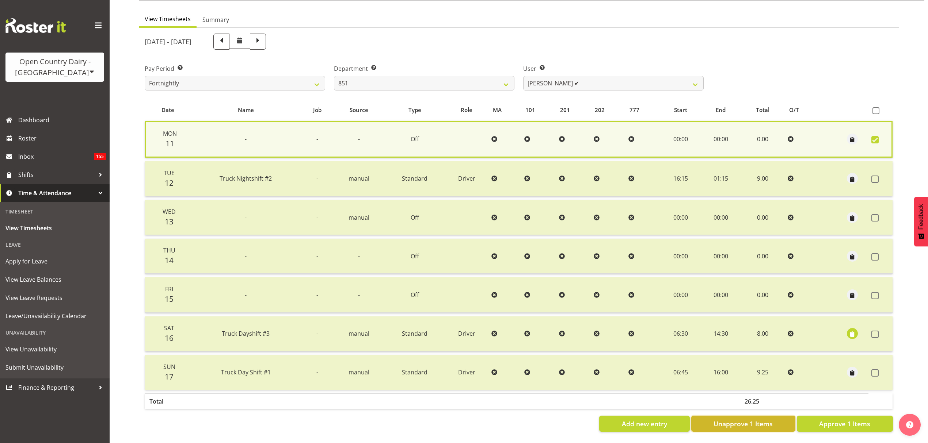
drag, startPoint x: 744, startPoint y: 408, endPoint x: 739, endPoint y: 379, distance: 29.5
click at [743, 419] on span "Unapprove 1 Items" at bounding box center [742, 423] width 59 height 9
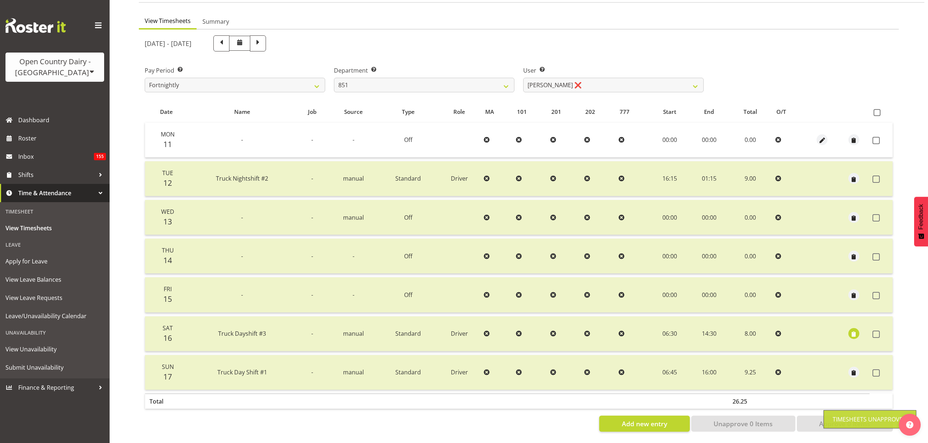
click at [815, 134] on div at bounding box center [822, 139] width 26 height 11
click at [813, 134] on div at bounding box center [822, 139] width 26 height 11
click at [818, 137] on span "button" at bounding box center [822, 141] width 8 height 8
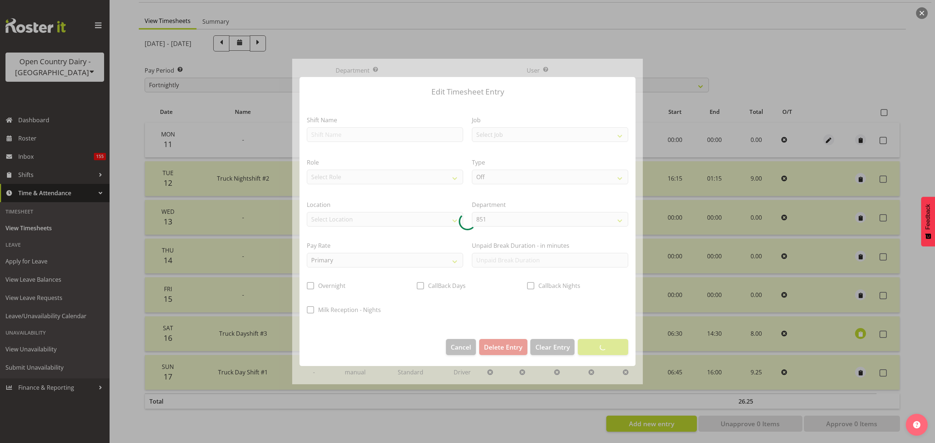
click at [351, 135] on div at bounding box center [467, 222] width 351 height 326
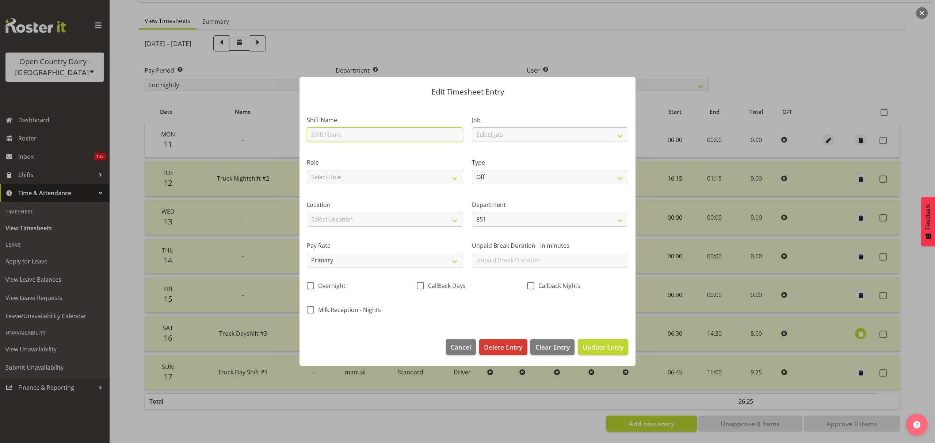
click at [353, 134] on input "text" at bounding box center [385, 134] width 156 height 15
click at [542, 176] on select "Off Standard Public Holiday Public Holiday (Worked) Day In Lieu Annual Leave Si…" at bounding box center [550, 177] width 156 height 15
click at [472, 170] on select "Off Standard Public Holiday Public Holiday (Worked) Day In Lieu Annual Leave Si…" at bounding box center [550, 177] width 156 height 15
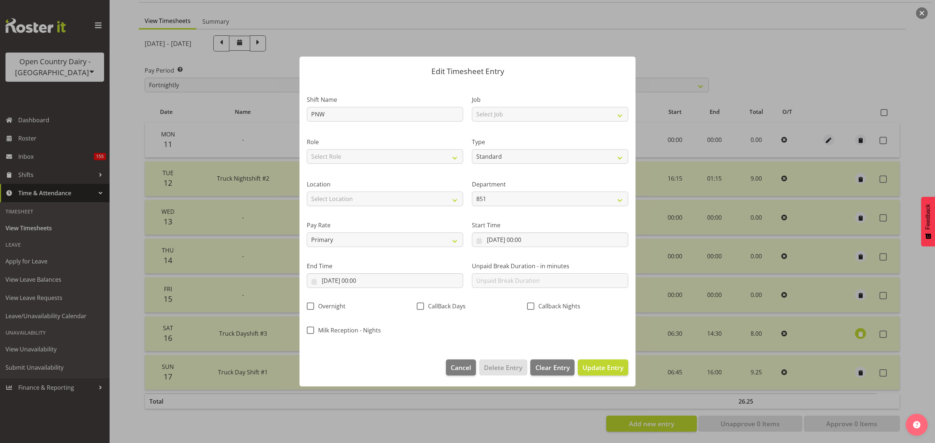
click at [387, 291] on div "End Time 11/08/2025, 00:00 January February March April May June July August Se…" at bounding box center [384, 272] width 165 height 41
click at [384, 287] on input "11/08/2025, 00:00" at bounding box center [385, 281] width 156 height 15
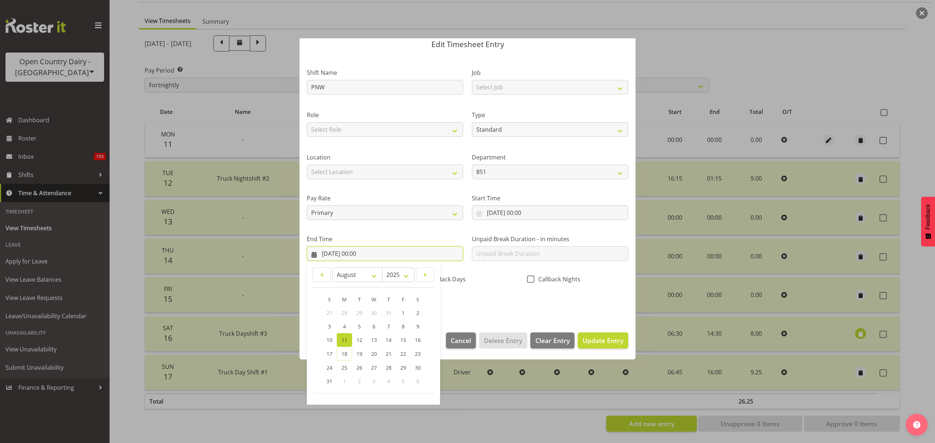
scroll to position [50, 0]
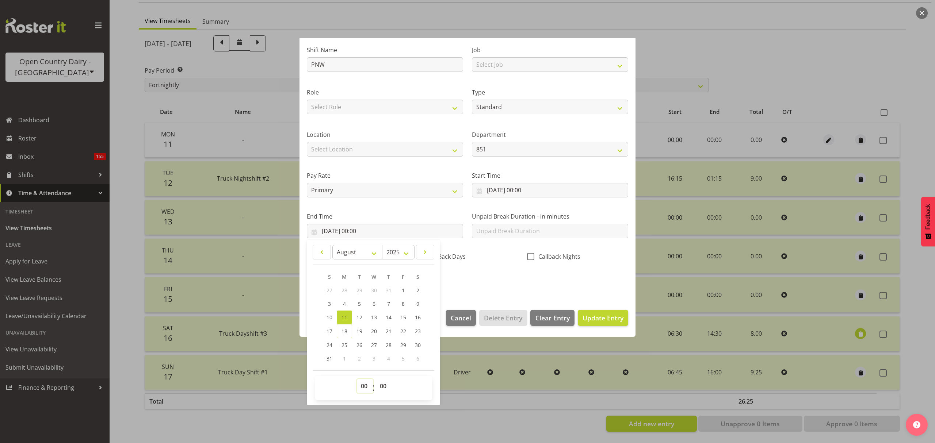
click at [371, 389] on select "00 01 02 03 04 05 06 07 08 09 10 11 12 13 14 15 16 17 18 19 20 21 22 23" at bounding box center [365, 386] width 16 height 15
click at [357, 379] on select "00 01 02 03 04 05 06 07 08 09 10 11 12 13 14 15 16 17 18 19 20 21 22 23" at bounding box center [365, 386] width 16 height 15
click at [484, 268] on div "Shift Name PNW Job Select Job Connecting /unconnecting Trailers Role Select Rol…" at bounding box center [467, 163] width 330 height 256
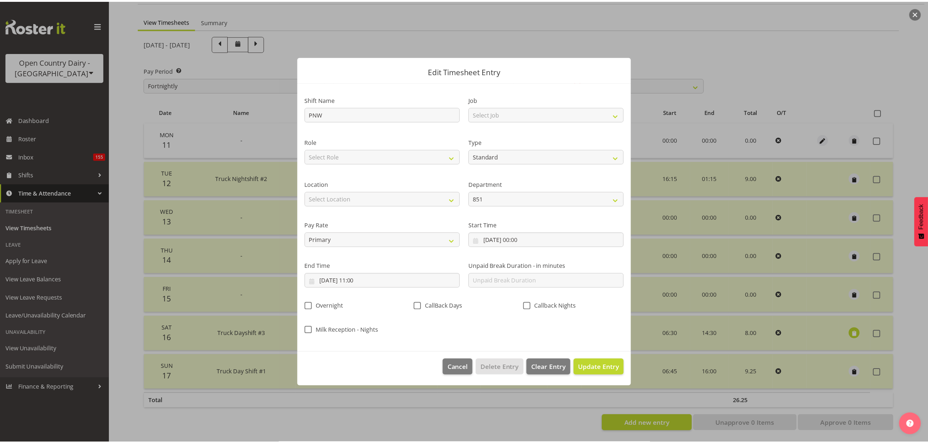
scroll to position [0, 0]
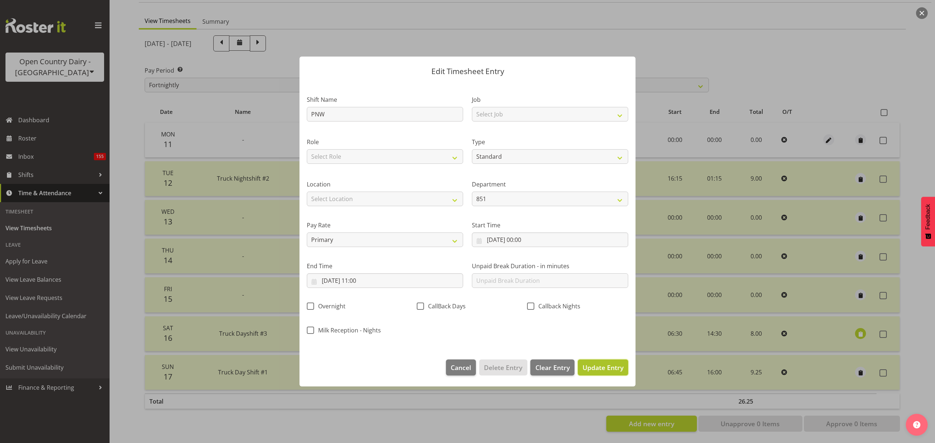
click at [595, 360] on button "Update Entry" at bounding box center [603, 368] width 50 height 16
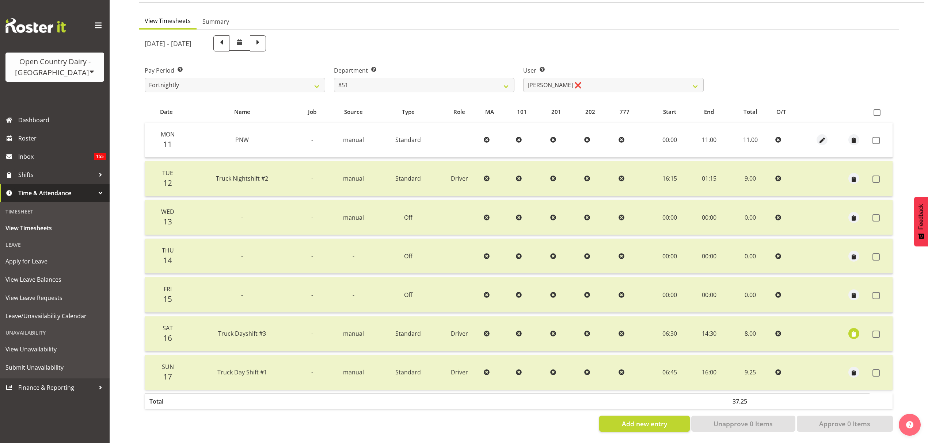
click at [870, 125] on td at bounding box center [880, 140] width 23 height 35
click at [874, 137] on span at bounding box center [875, 140] width 7 height 7
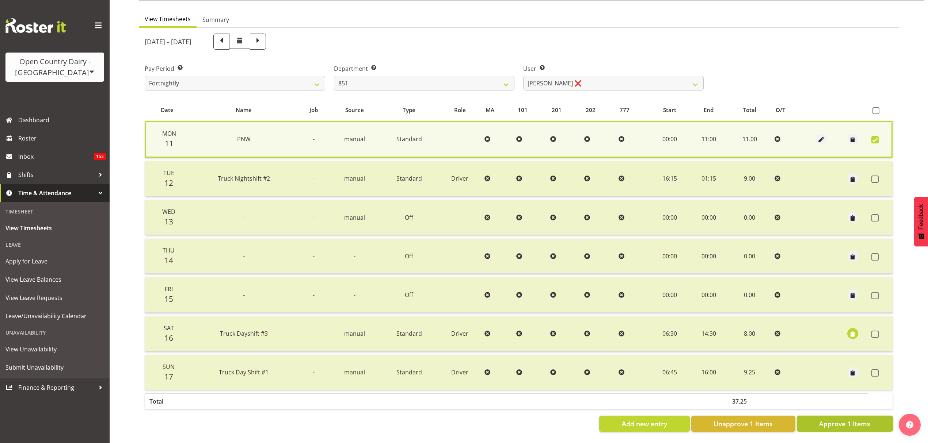
click at [840, 419] on span "Approve 1 Items" at bounding box center [844, 423] width 51 height 9
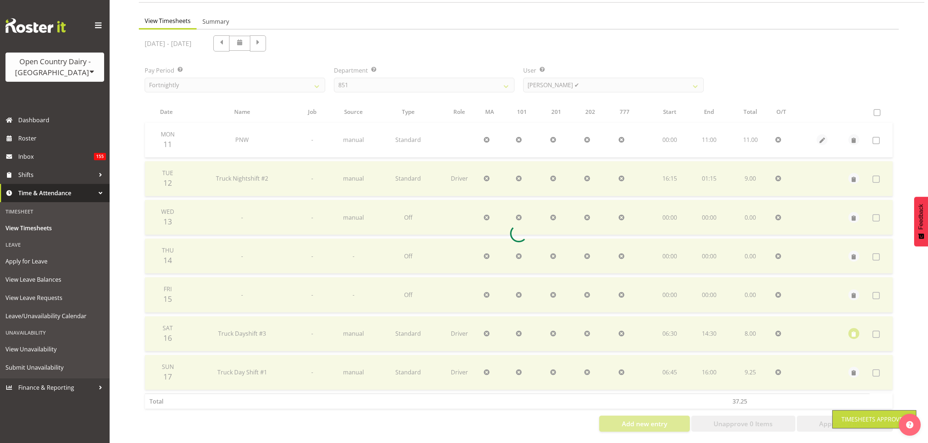
click at [561, 72] on div at bounding box center [519, 234] width 760 height 408
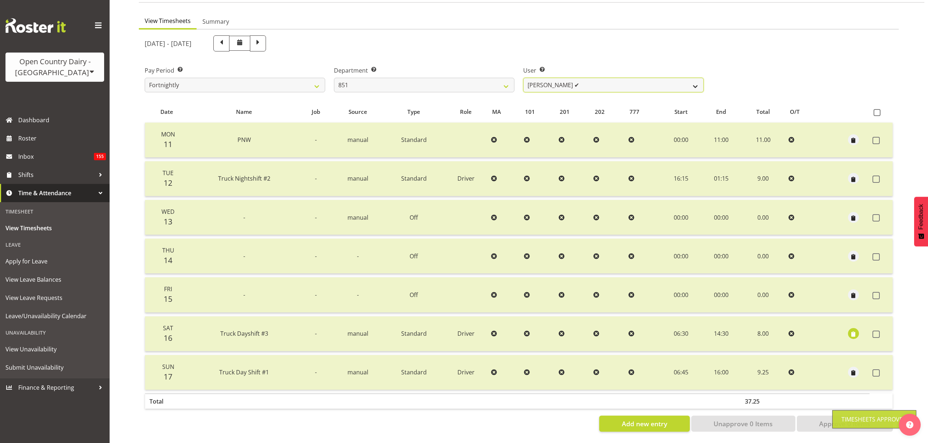
click at [561, 78] on select "Hayden Batt ✔ Martin Black ✔ Stacey Wilson ✔" at bounding box center [613, 85] width 180 height 15
click at [483, 78] on select "734 735 736 737 738 739 850 851 852 853 854 855 856 858 861 862 865 868 869 870" at bounding box center [424, 85] width 180 height 15
click at [334, 78] on select "734 735 736 737 738 739 850 851 852 853 854 855 856 858 861 862 865 868 869 870" at bounding box center [424, 85] width 180 height 15
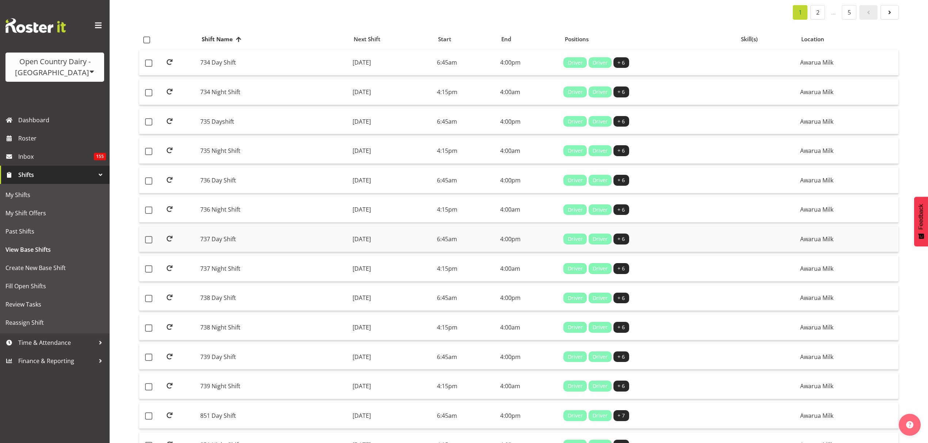
scroll to position [97, 0]
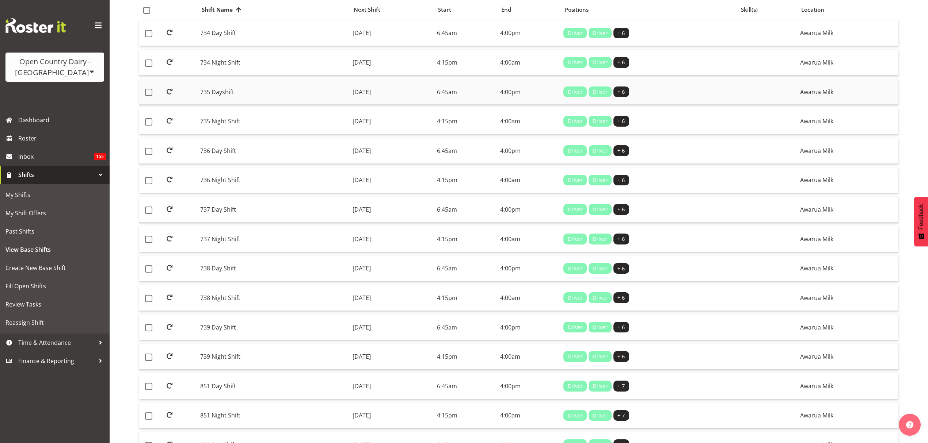
click at [234, 84] on td "735 Dayshift" at bounding box center [273, 92] width 152 height 26
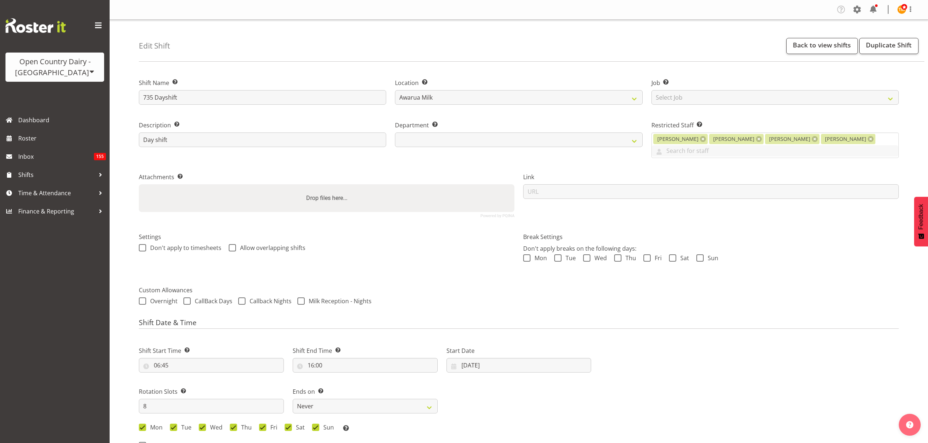
click at [785, 31] on div "Edit Shift Back to view shifts Duplicate Shift" at bounding box center [531, 41] width 785 height 42
click at [794, 38] on link "Back to view shifts" at bounding box center [822, 46] width 72 height 16
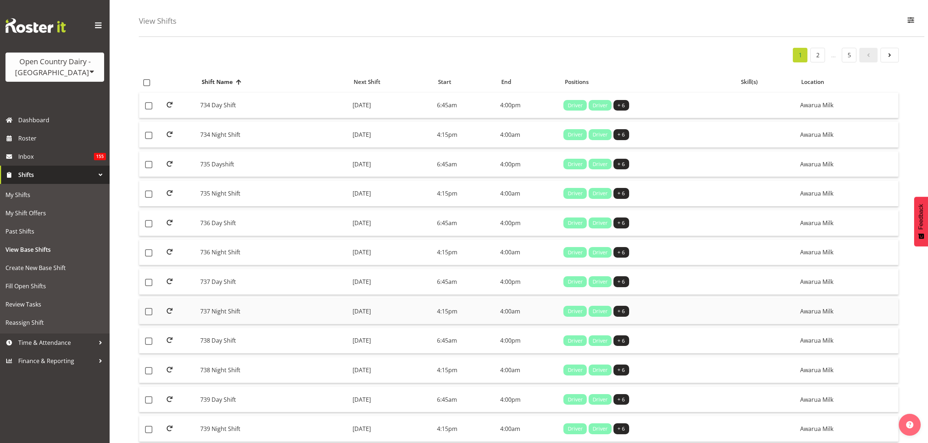
scroll to position [49, 0]
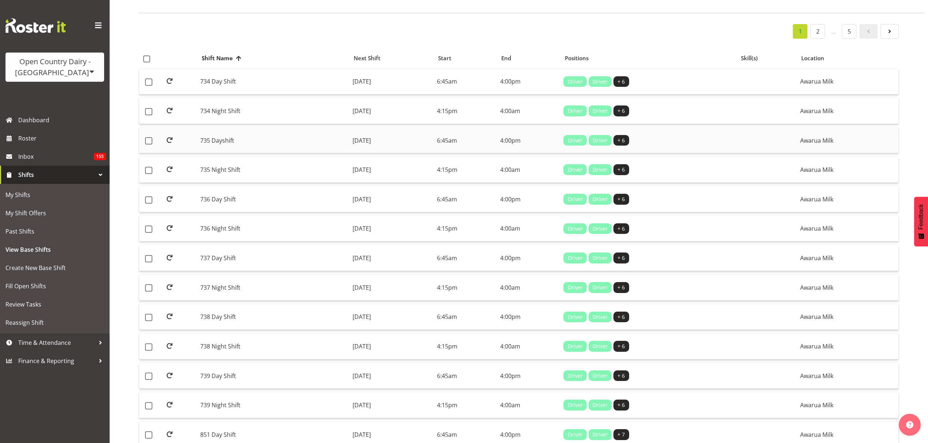
click at [219, 144] on td "735 Dayshift" at bounding box center [273, 141] width 152 height 26
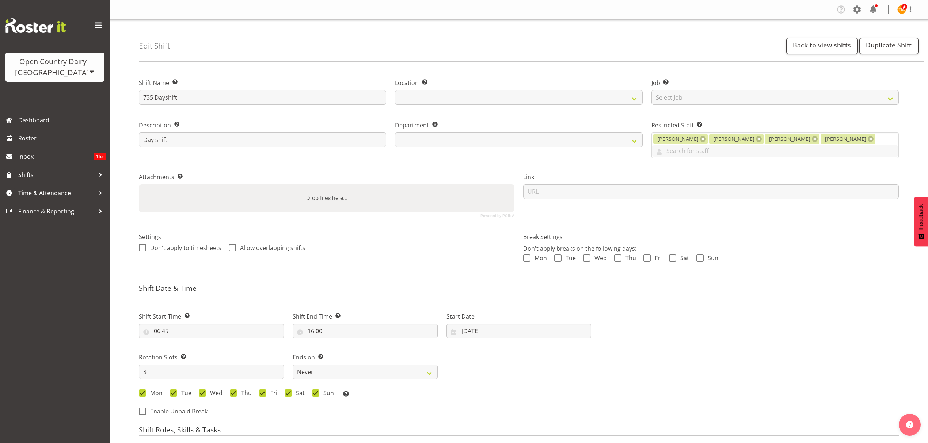
select select "7"
select select "2025"
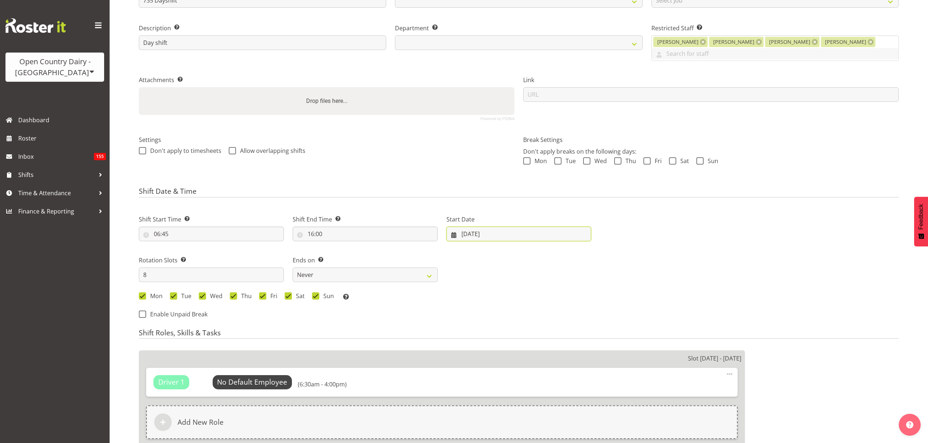
click at [494, 227] on input "[DATE]" at bounding box center [518, 234] width 145 height 15
select select
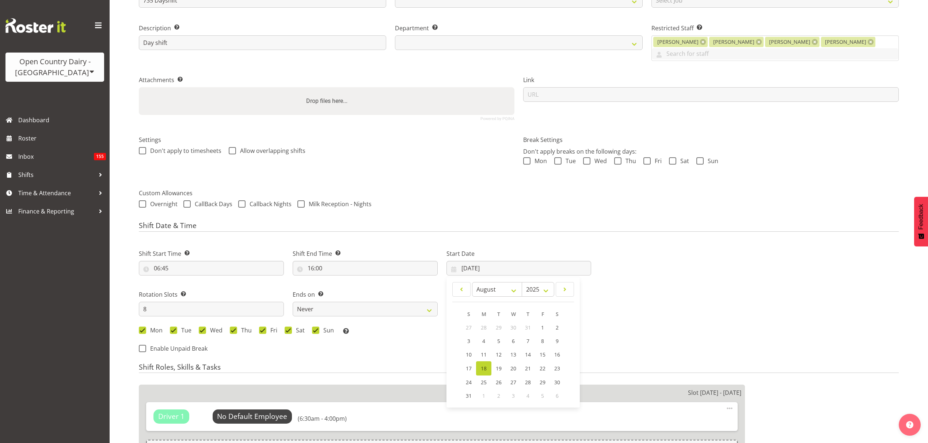
click at [482, 239] on div "Start Date [DATE] January February March April May June July August September O…" at bounding box center [519, 259] width 154 height 41
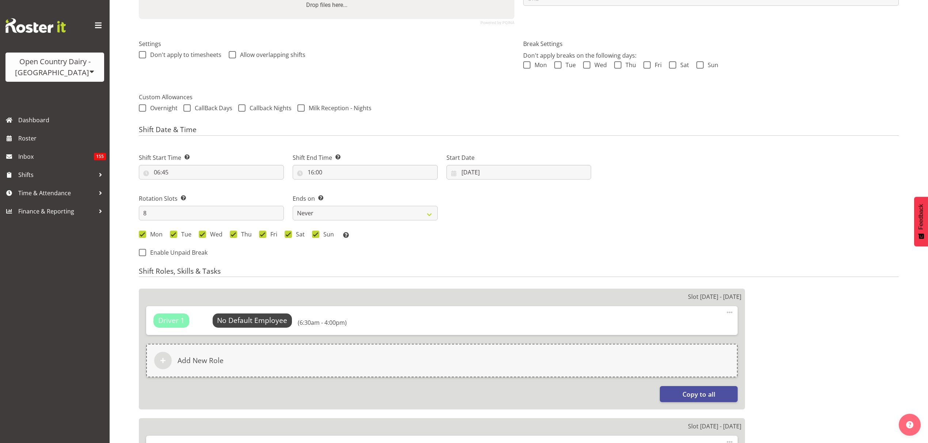
select select
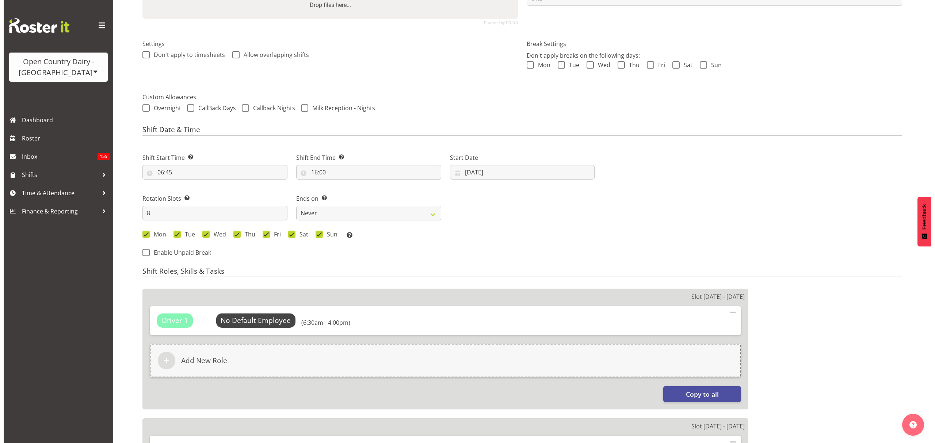
scroll to position [195, 0]
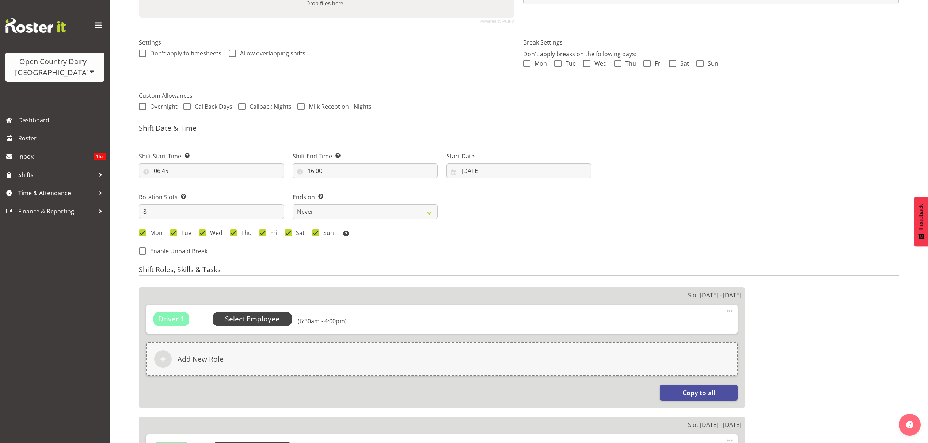
click at [266, 314] on span "Select Employee" at bounding box center [252, 319] width 54 height 11
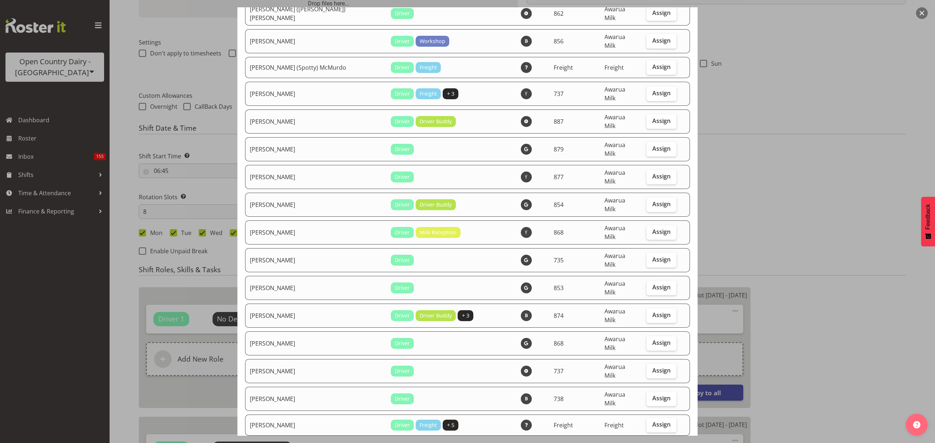
scroll to position [535, 0]
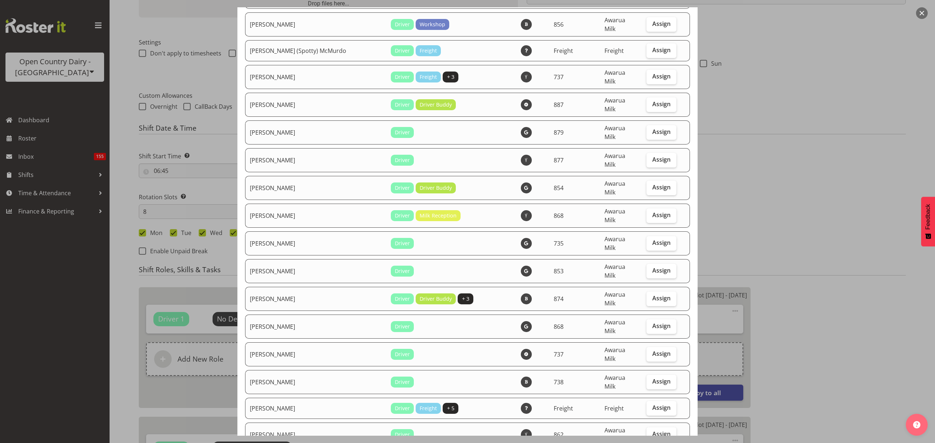
click at [669, 343] on td "Assign" at bounding box center [661, 355] width 39 height 24
click at [660, 347] on label "Assign" at bounding box center [661, 354] width 30 height 15
click at [651, 352] on input "Assign" at bounding box center [648, 354] width 5 height 5
checkbox input "true"
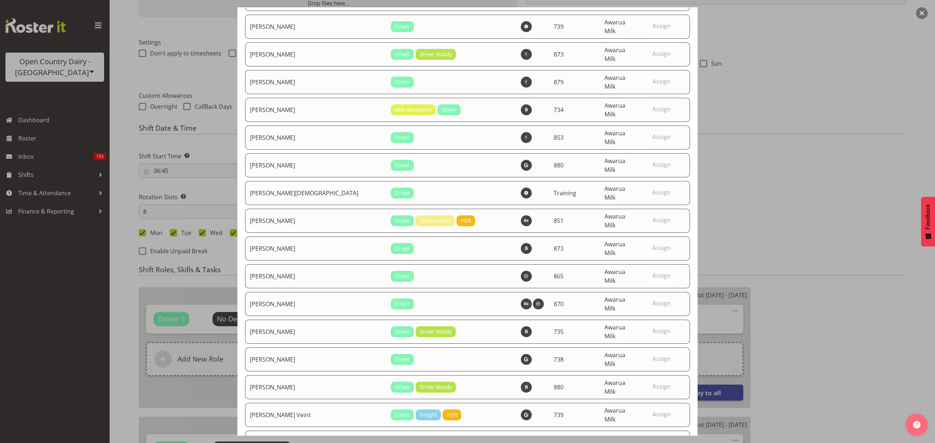
select select "909"
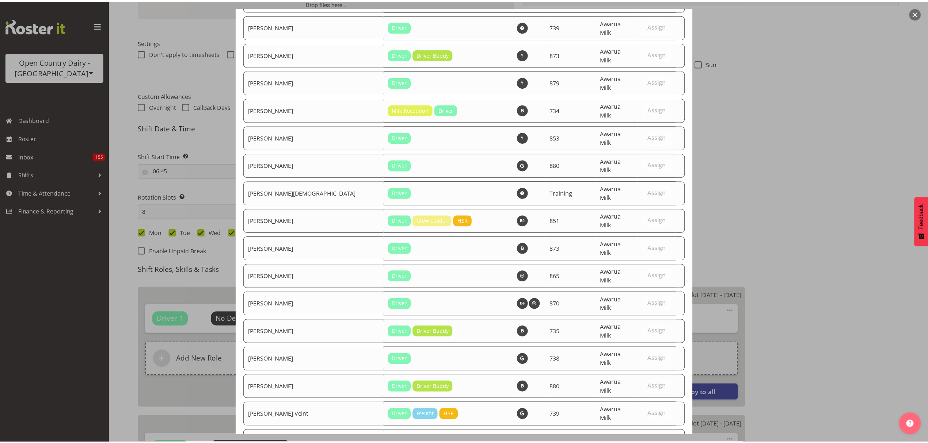
scroll to position [2493, 0]
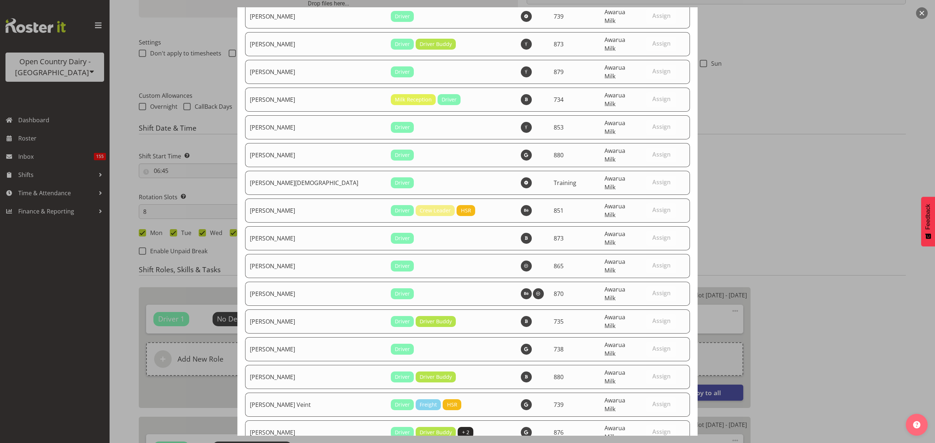
drag, startPoint x: 657, startPoint y: 423, endPoint x: 603, endPoint y: 418, distance: 53.5
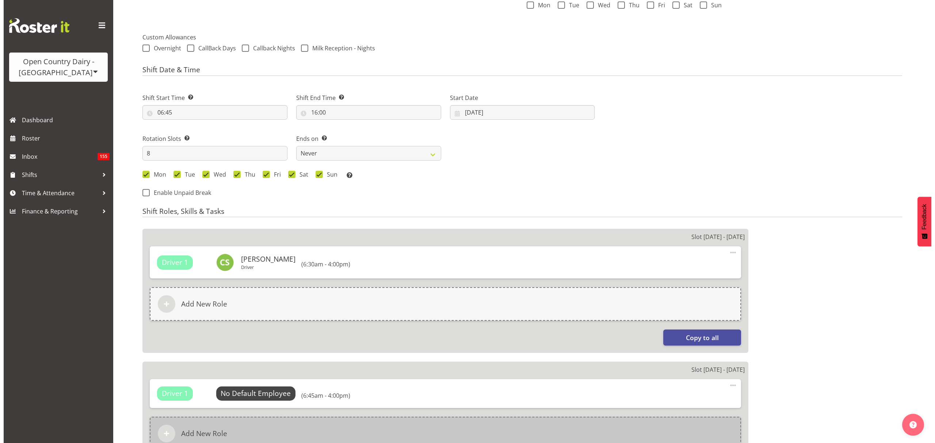
scroll to position [341, 0]
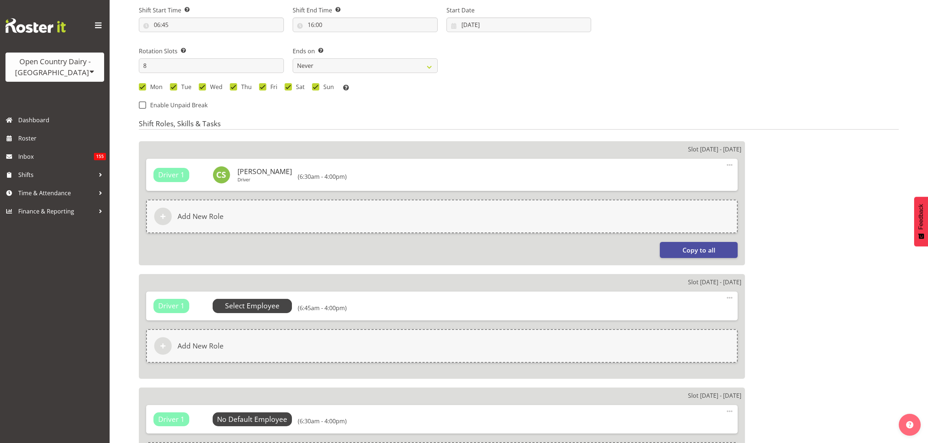
click at [218, 303] on span "Select Employee" at bounding box center [253, 306] width 80 height 14
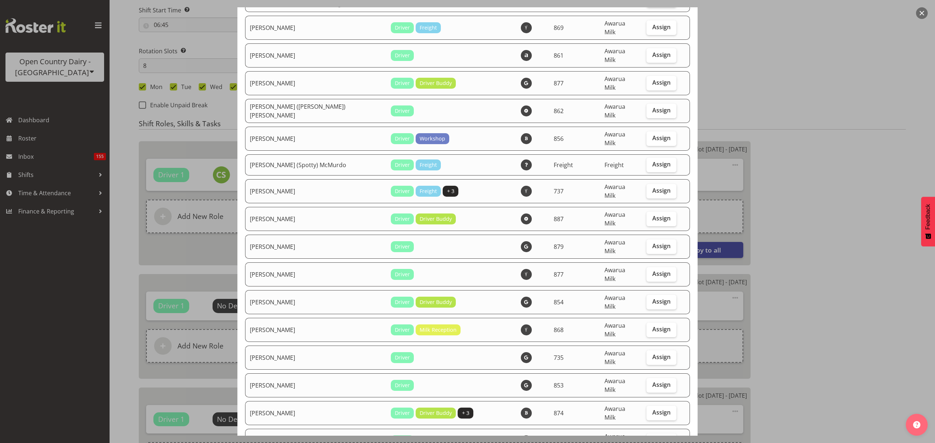
scroll to position [438, 0]
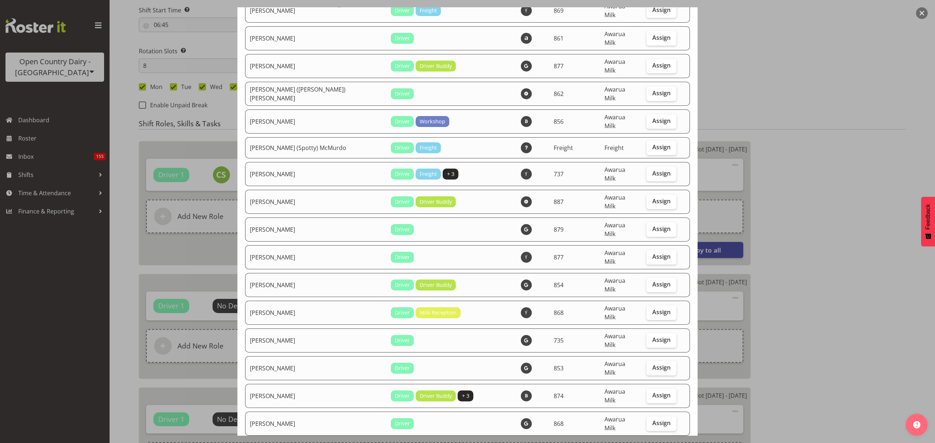
click at [652, 443] on span "Assign" at bounding box center [661, 450] width 18 height 7
click at [650, 443] on input "Assign" at bounding box center [648, 451] width 5 height 5
checkbox input "true"
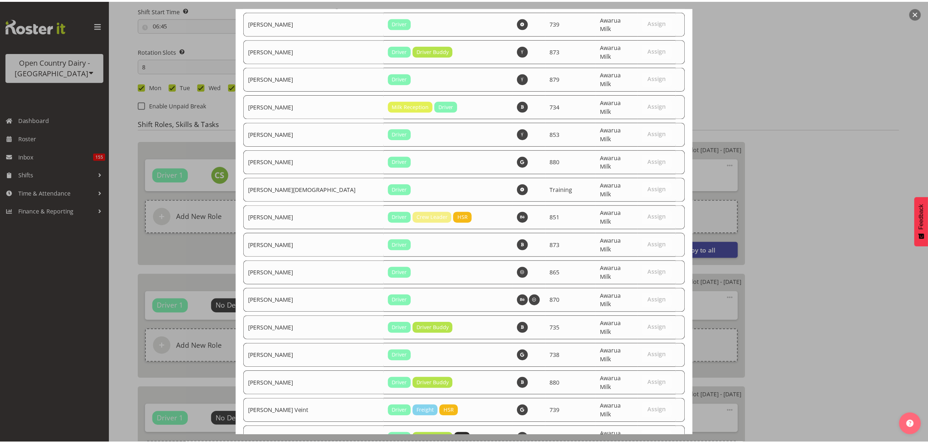
scroll to position [2493, 0]
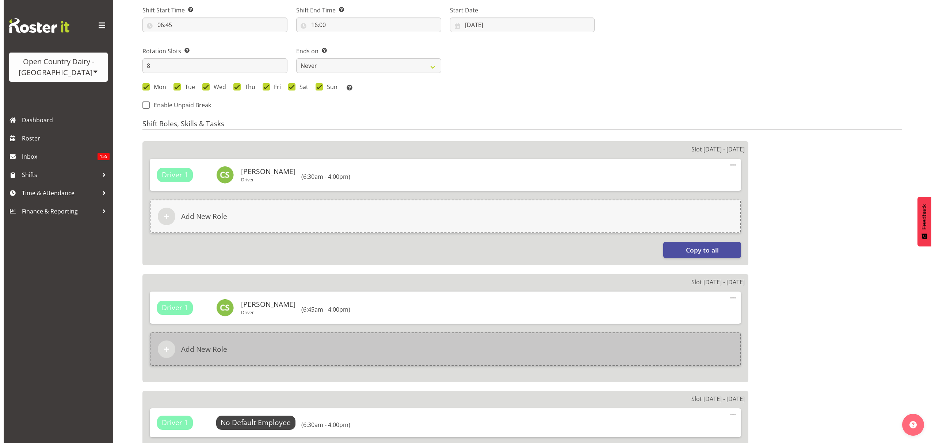
scroll to position [438, 0]
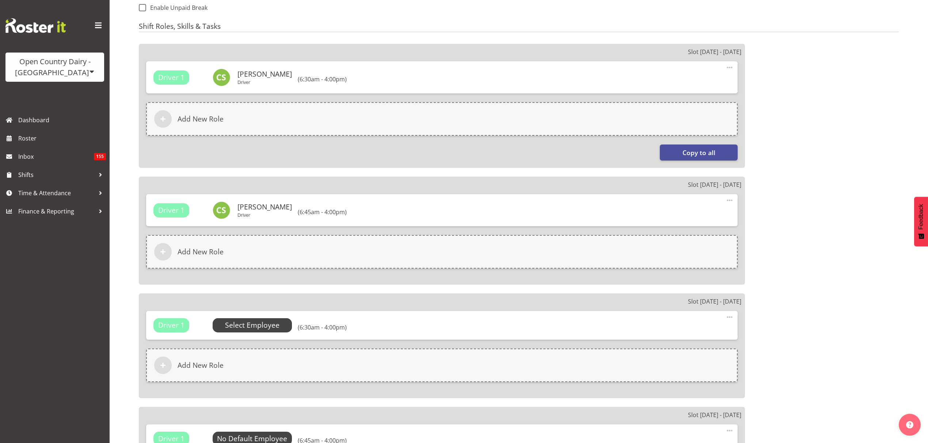
click at [274, 320] on span "Select Employee" at bounding box center [252, 325] width 54 height 11
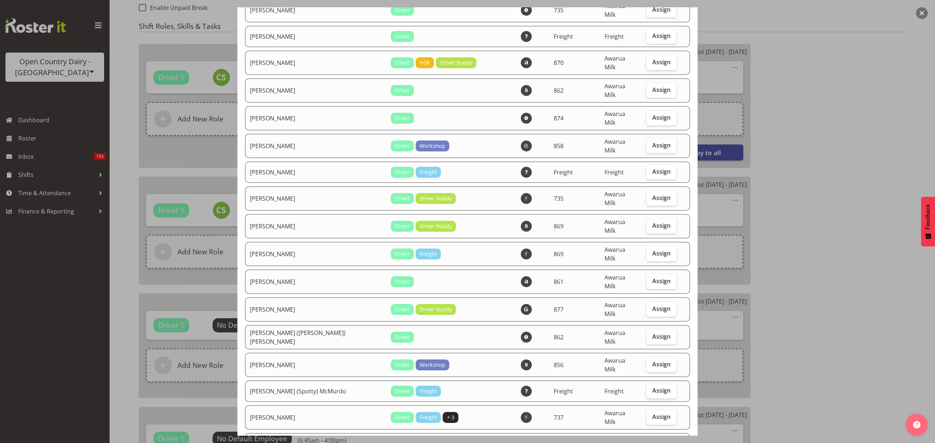
scroll to position [389, 0]
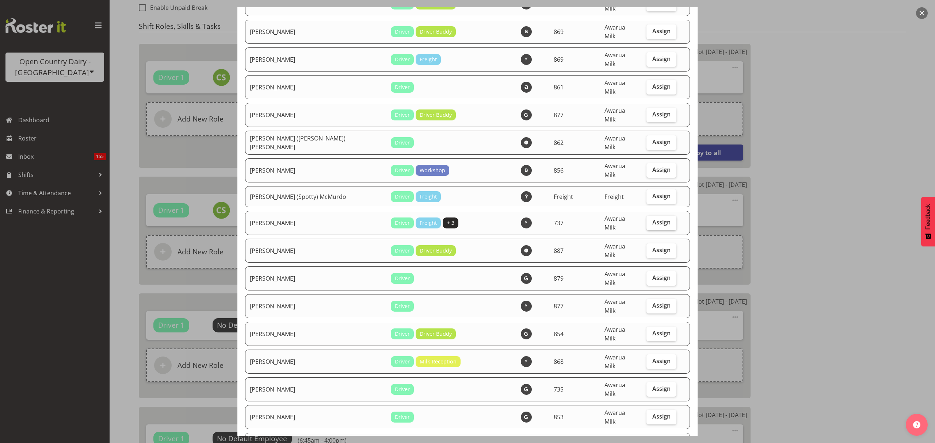
click at [652, 219] on span "Assign" at bounding box center [661, 222] width 18 height 7
click at [646, 220] on input "Assign" at bounding box center [648, 222] width 5 height 5
checkbox input "true"
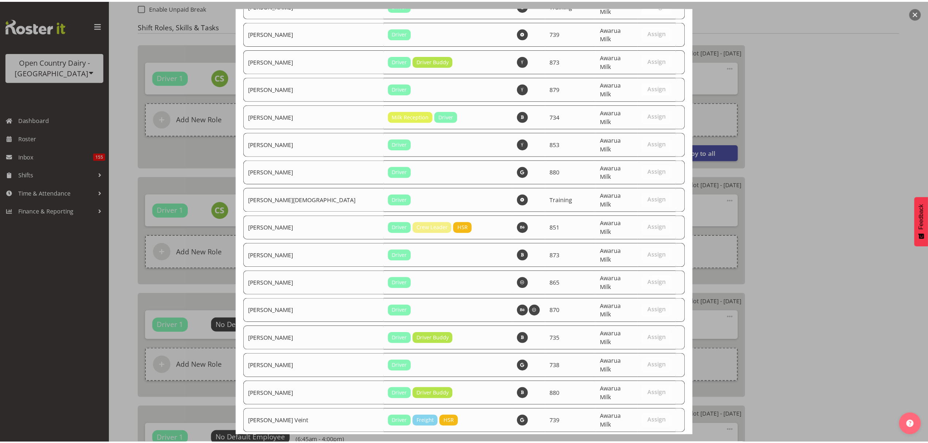
scroll to position [2493, 0]
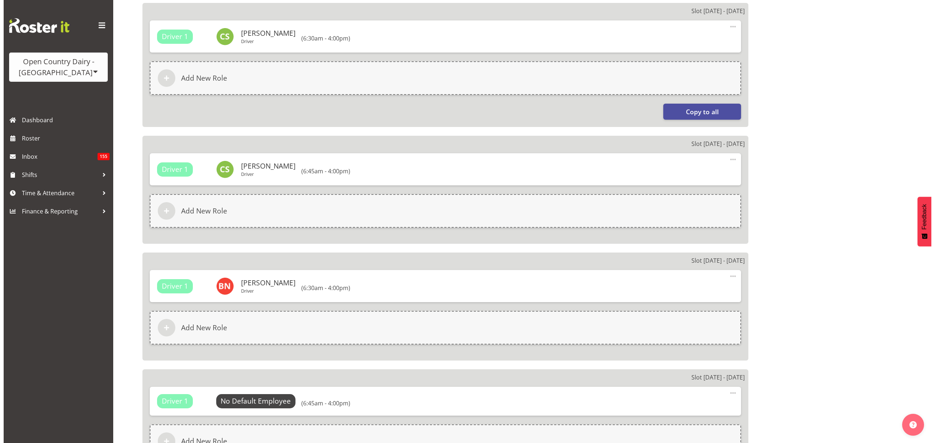
scroll to position [535, 0]
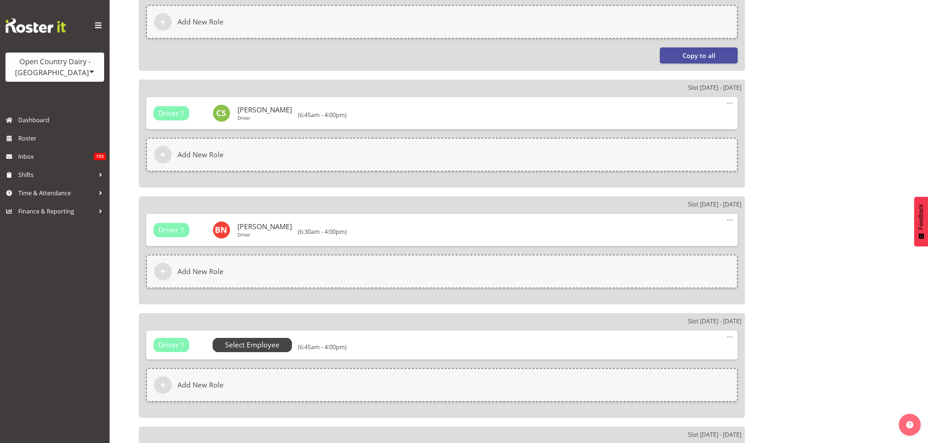
click at [261, 340] on span "Select Employee" at bounding box center [252, 345] width 54 height 11
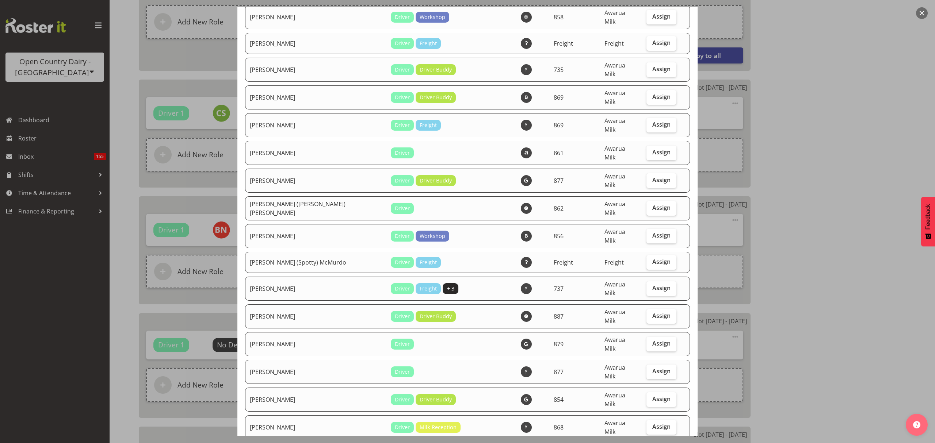
scroll to position [389, 0]
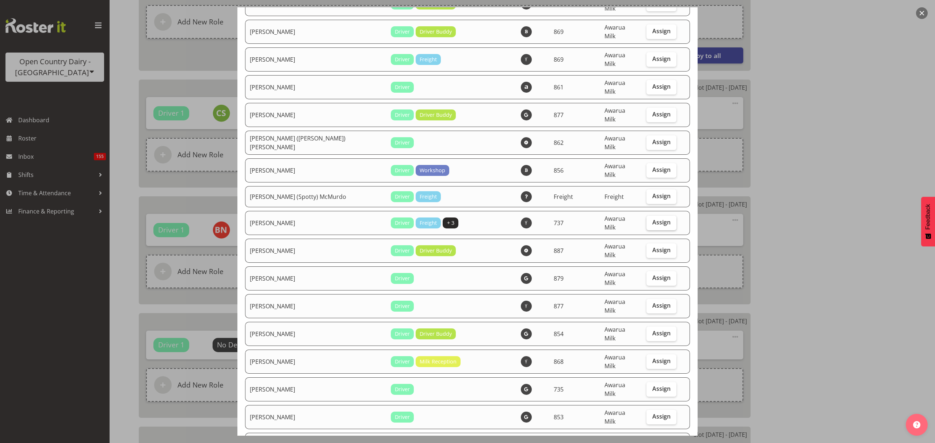
click at [646, 216] on label "Assign" at bounding box center [661, 223] width 30 height 15
click at [646, 220] on input "Assign" at bounding box center [648, 222] width 5 height 5
checkbox input "true"
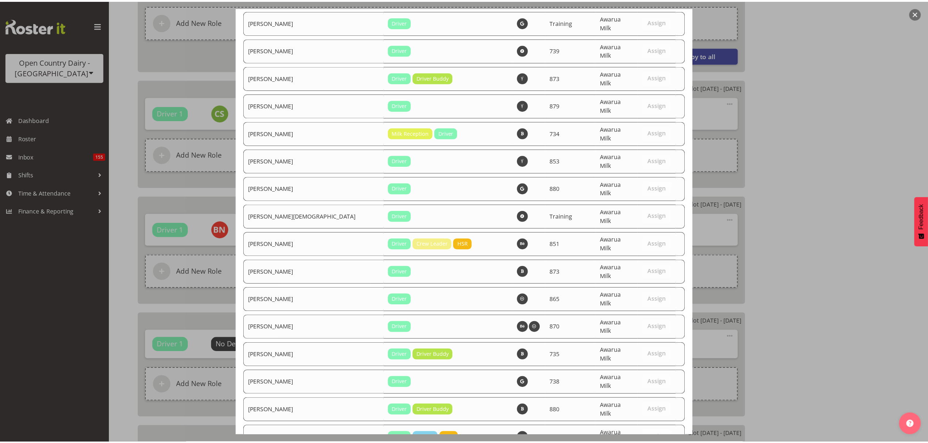
scroll to position [2493, 0]
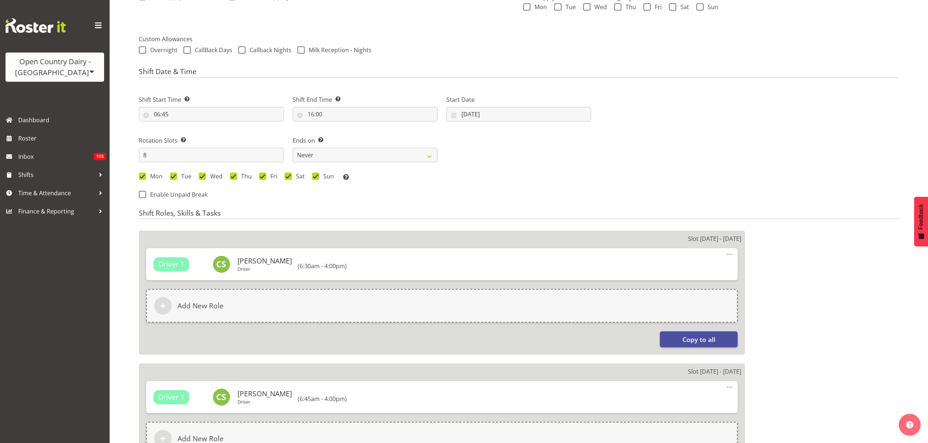
scroll to position [243, 0]
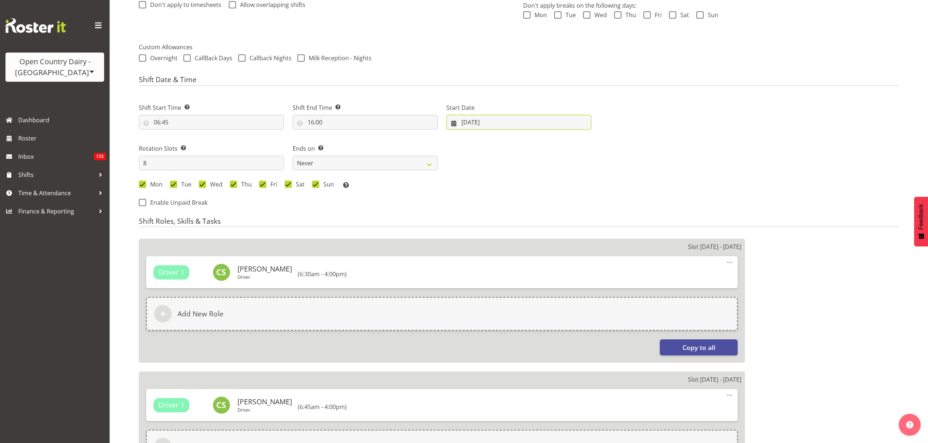
click at [500, 115] on input "[DATE]" at bounding box center [518, 122] width 145 height 15
click at [484, 233] on span "25" at bounding box center [484, 236] width 6 height 7
type input "[DATE]"
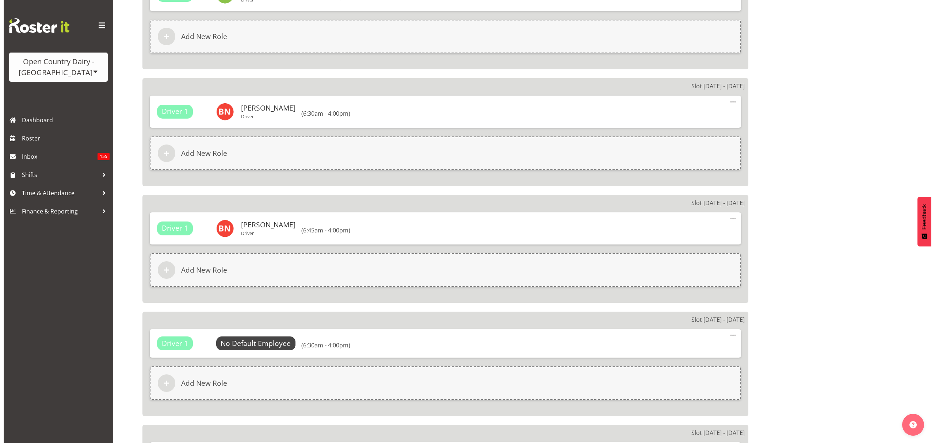
scroll to position [779, 0]
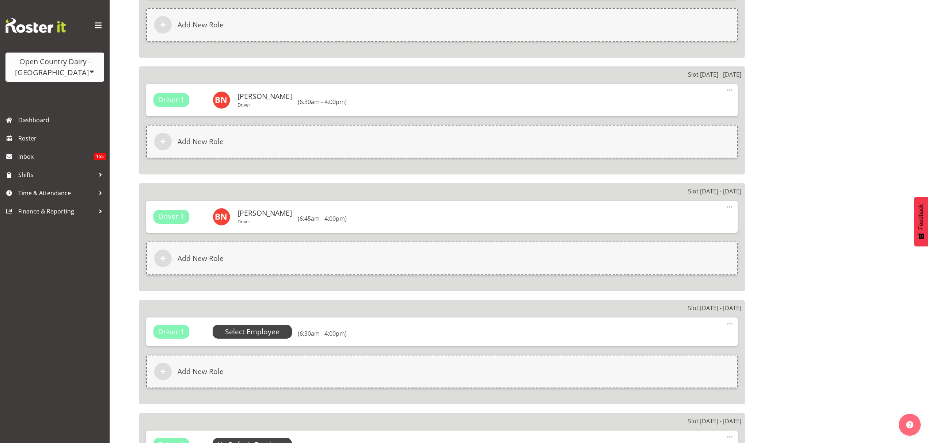
click at [0, 0] on span "Select Employee" at bounding box center [0, 0] width 0 height 0
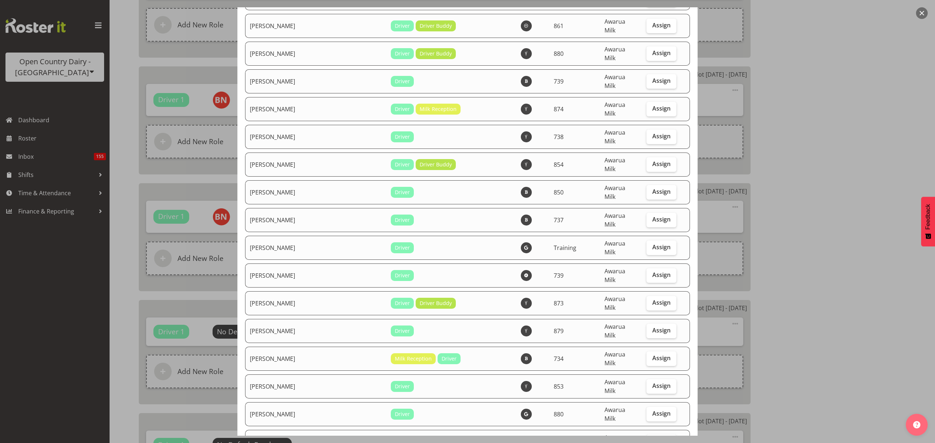
scroll to position [2240, 0]
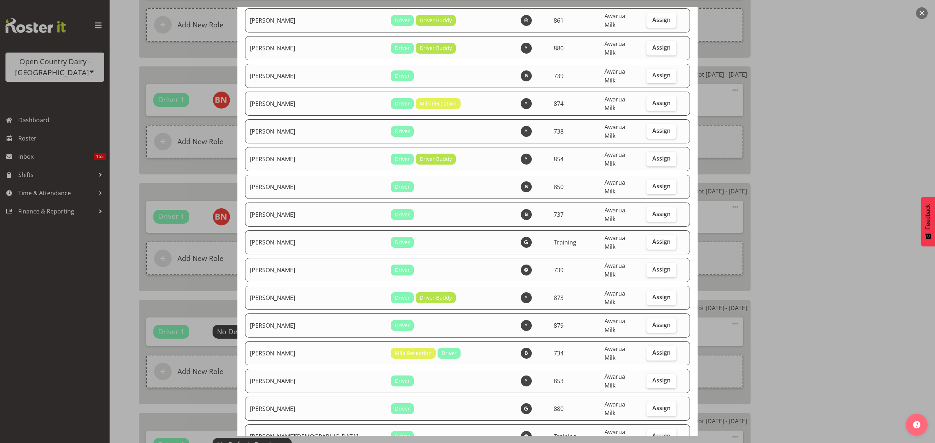
checkbox input "true"
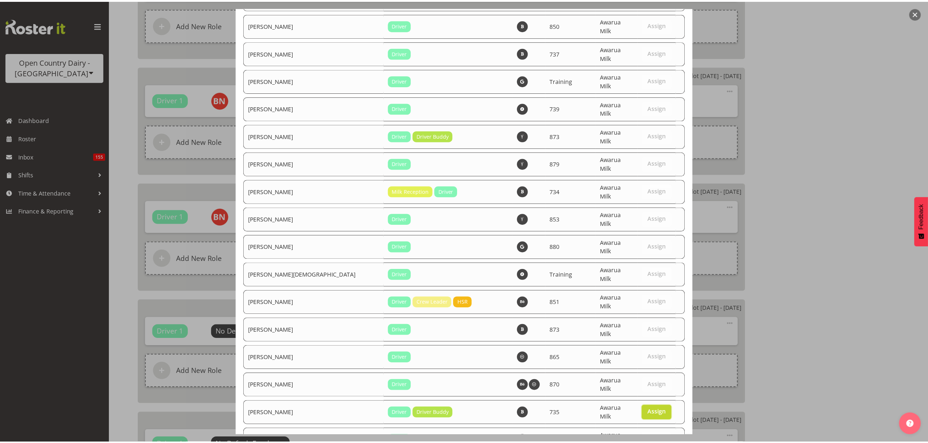
scroll to position [2493, 0]
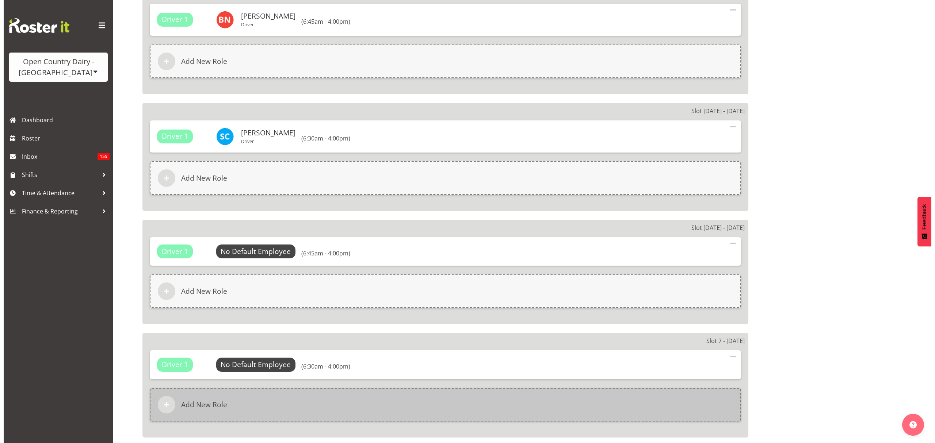
scroll to position [1023, 0]
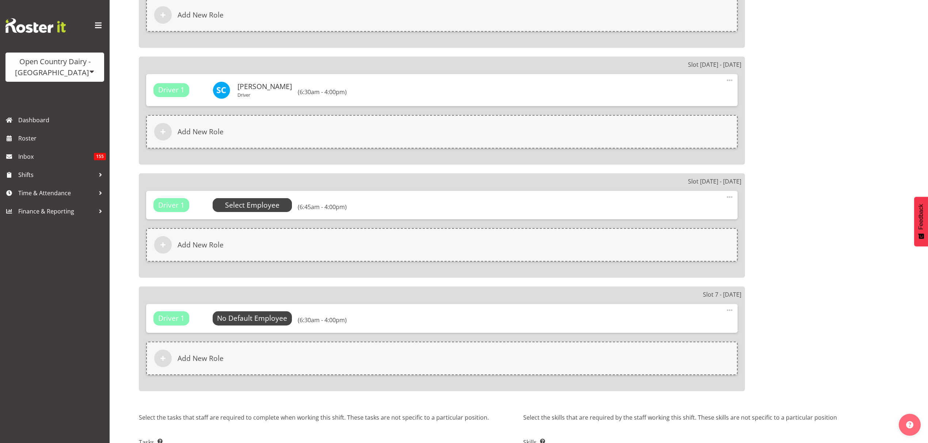
click at [0, 0] on span "Select Employee" at bounding box center [0, 0] width 0 height 0
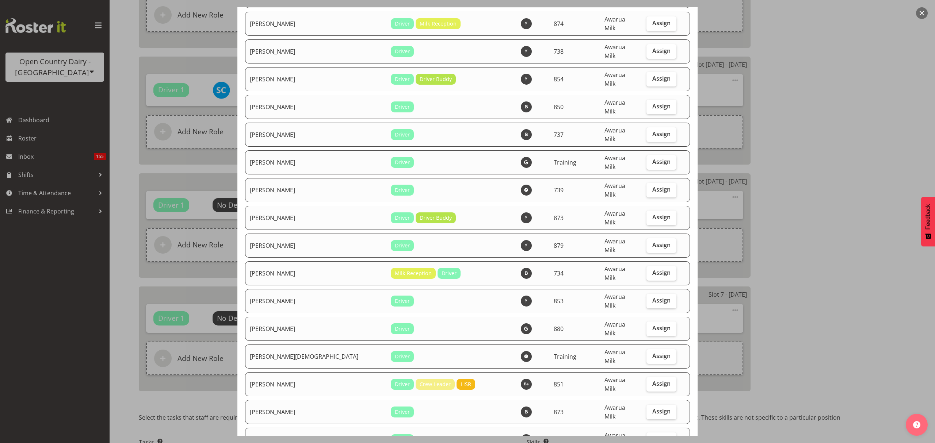
scroll to position [2337, 0]
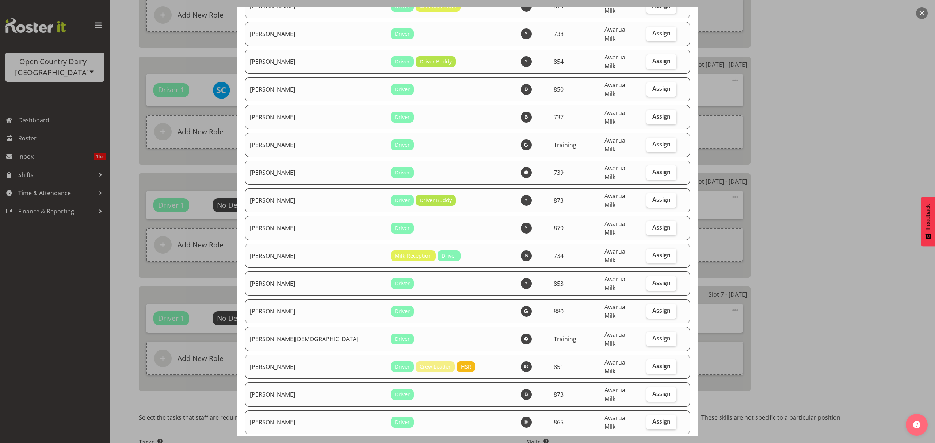
checkbox input "true"
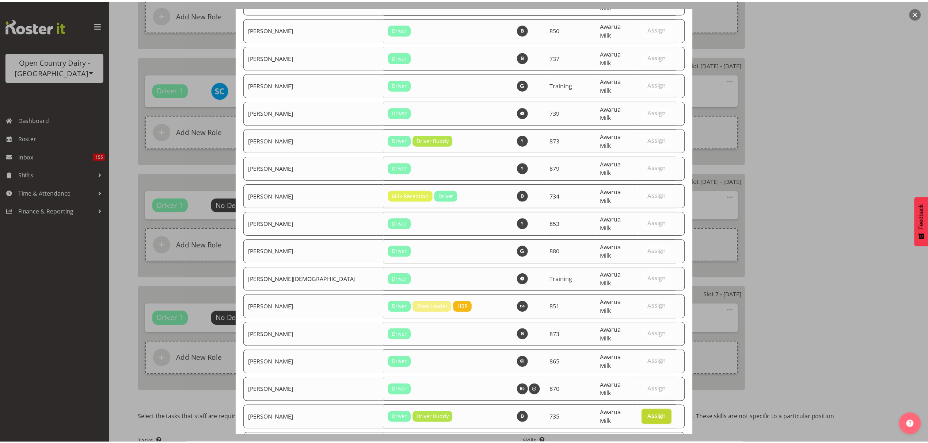
scroll to position [2493, 0]
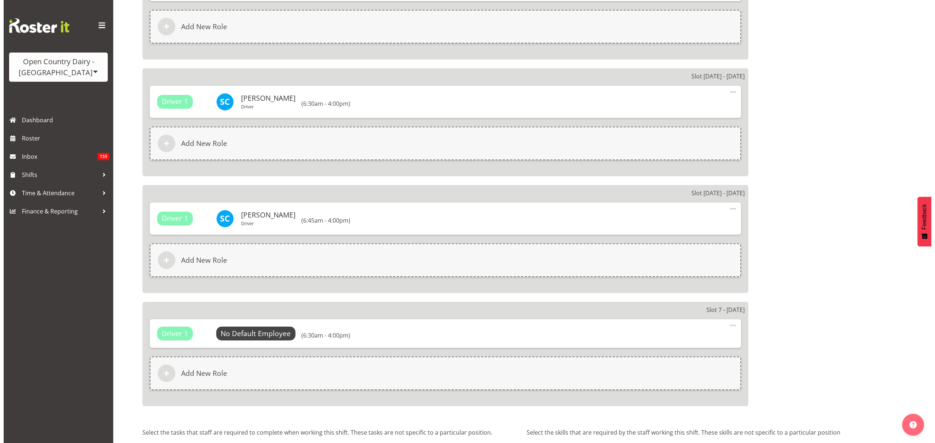
scroll to position [1073, 0]
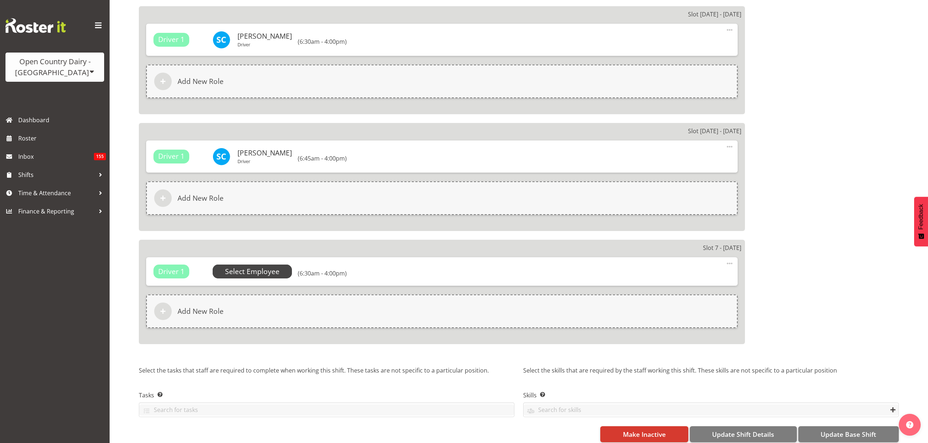
click at [0, 0] on span "Select Employee" at bounding box center [0, 0] width 0 height 0
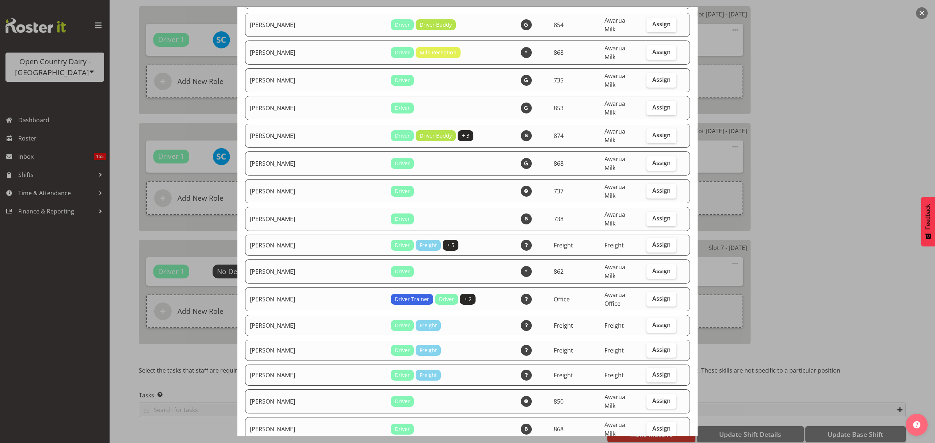
scroll to position [681, 0]
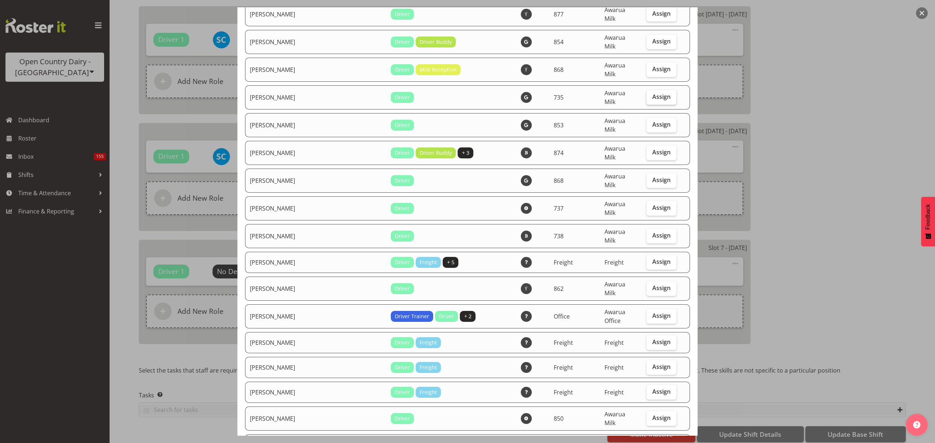
click at [646, 90] on label "Assign" at bounding box center [661, 97] width 30 height 15
click at [646, 95] on input "Assign" at bounding box center [648, 97] width 5 height 5
checkbox input "true"
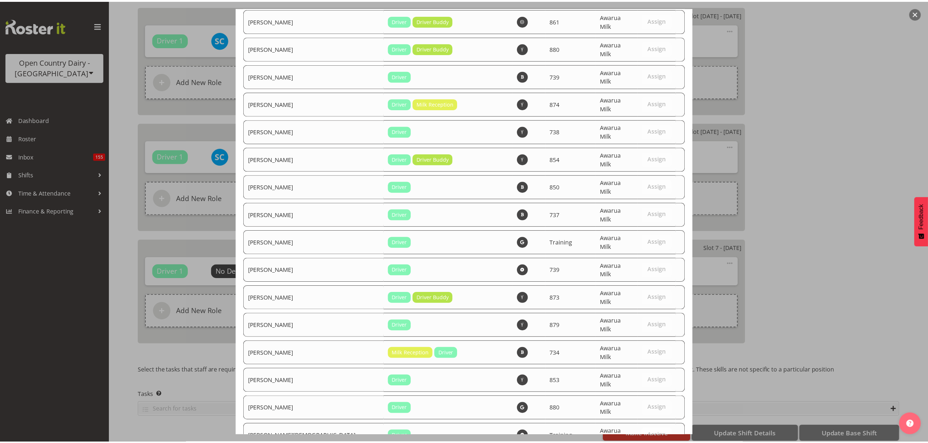
scroll to position [2483, 0]
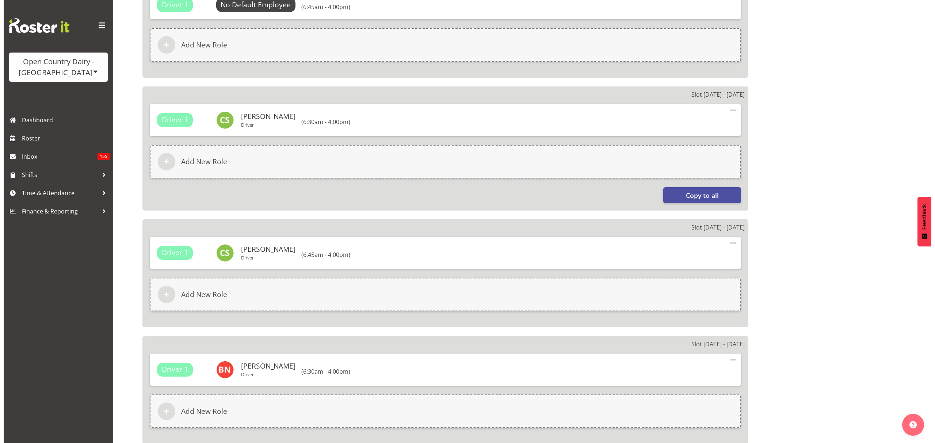
scroll to position [391, 0]
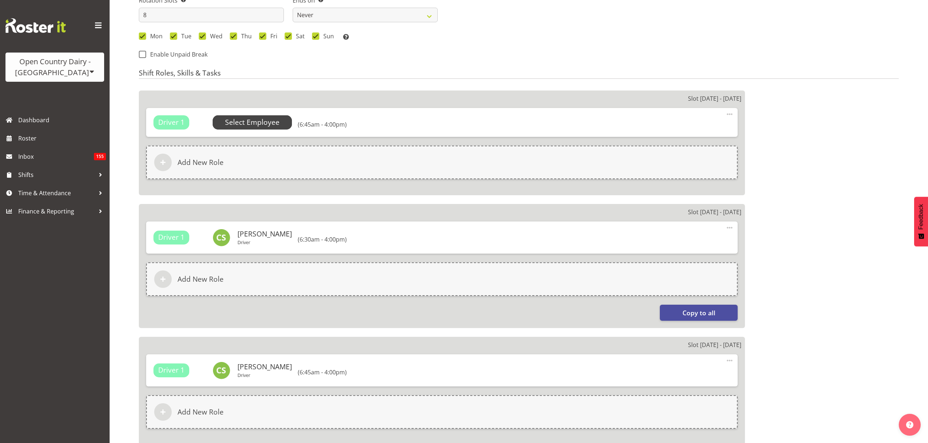
click at [260, 118] on span "Select Employee" at bounding box center [252, 122] width 54 height 11
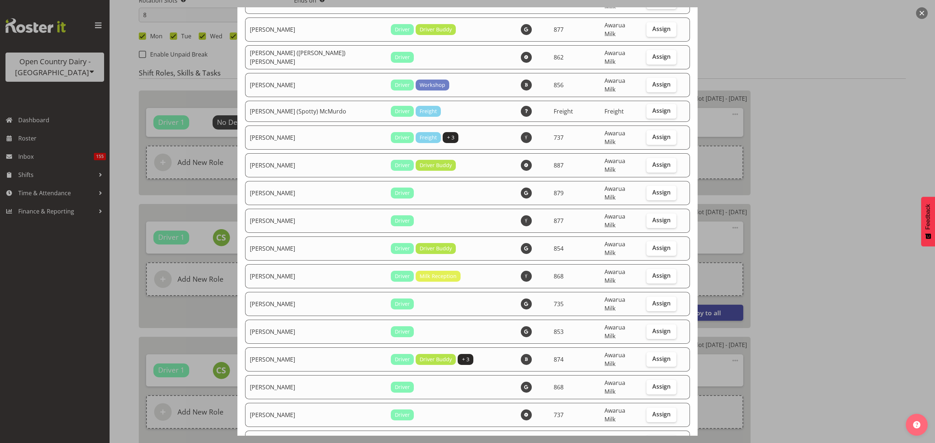
scroll to position [535, 0]
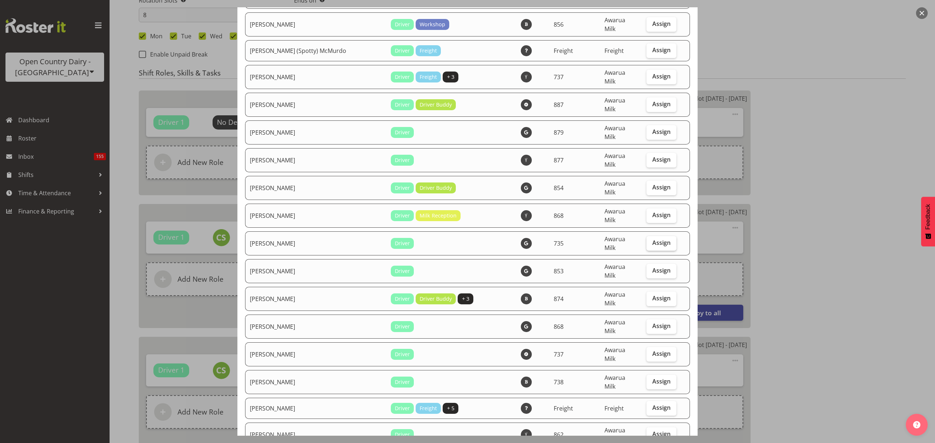
click at [652, 239] on span "Assign" at bounding box center [661, 242] width 18 height 7
click at [646, 241] on input "Assign" at bounding box center [648, 243] width 5 height 5
checkbox input "true"
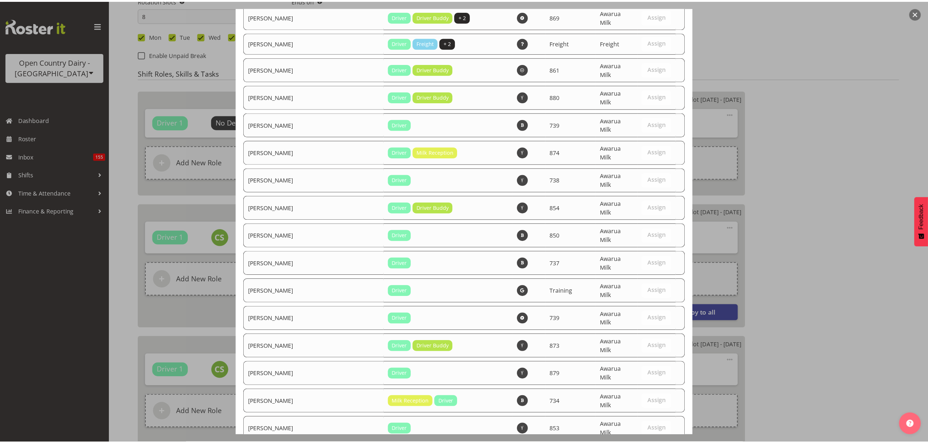
scroll to position [2493, 0]
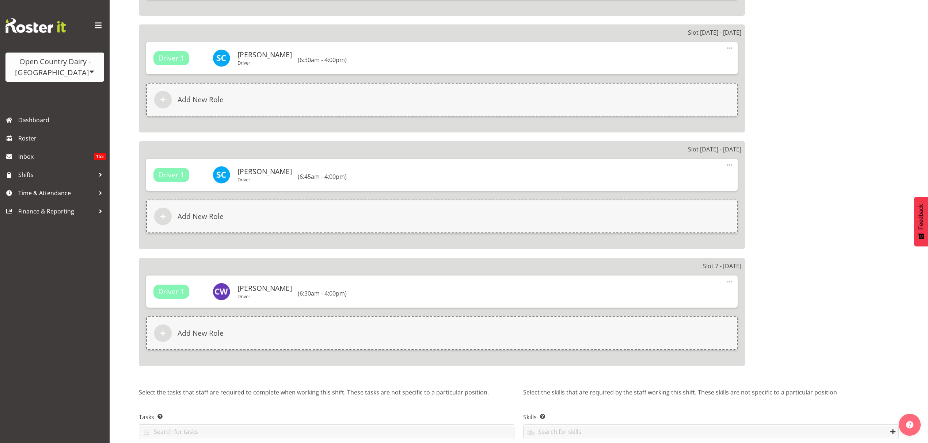
scroll to position [1080, 0]
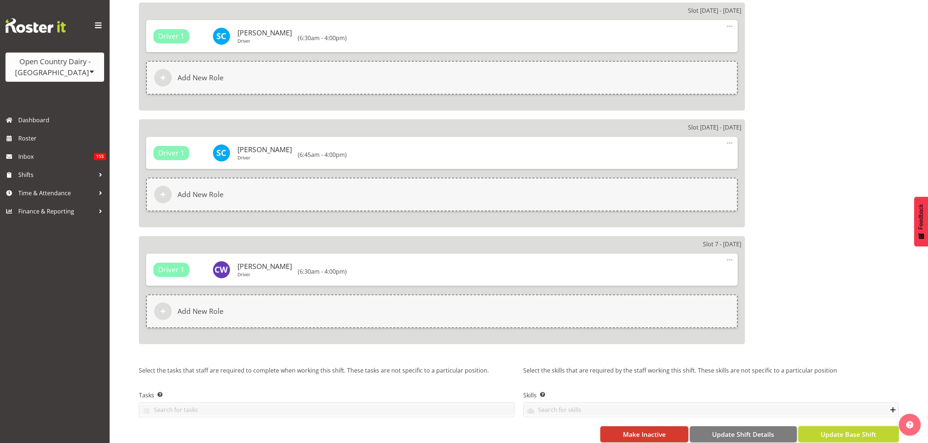
click at [864, 430] on span "Update Base Shift" at bounding box center [848, 434] width 56 height 9
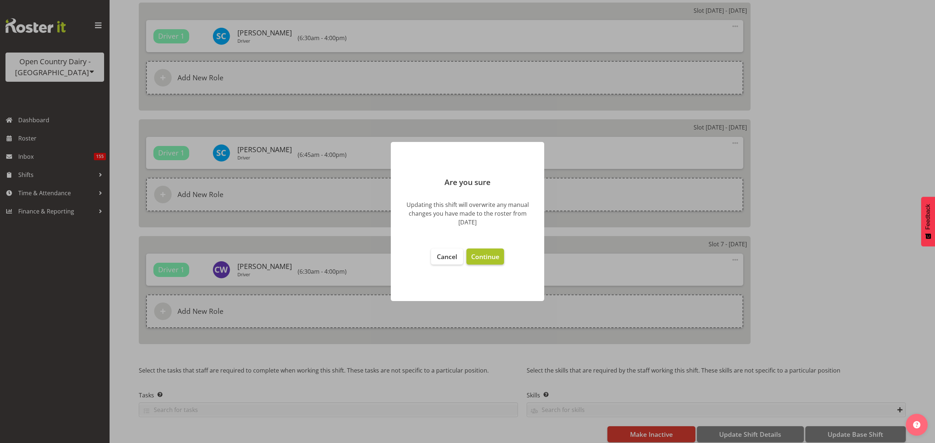
click at [497, 255] on span "Continue" at bounding box center [485, 256] width 28 height 9
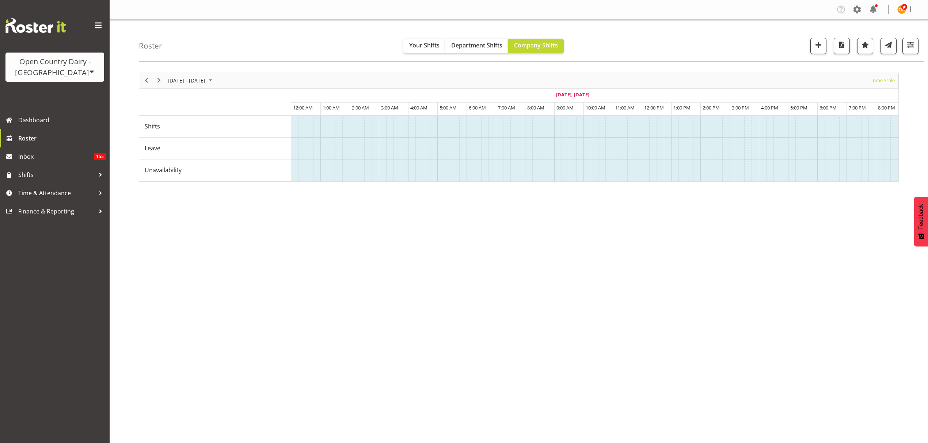
scroll to position [0, 263]
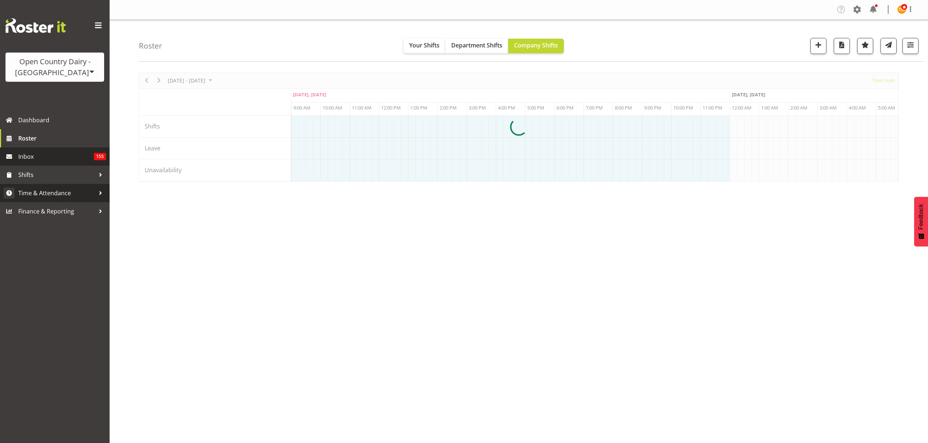
click at [63, 186] on link "Time & Attendance" at bounding box center [55, 193] width 110 height 18
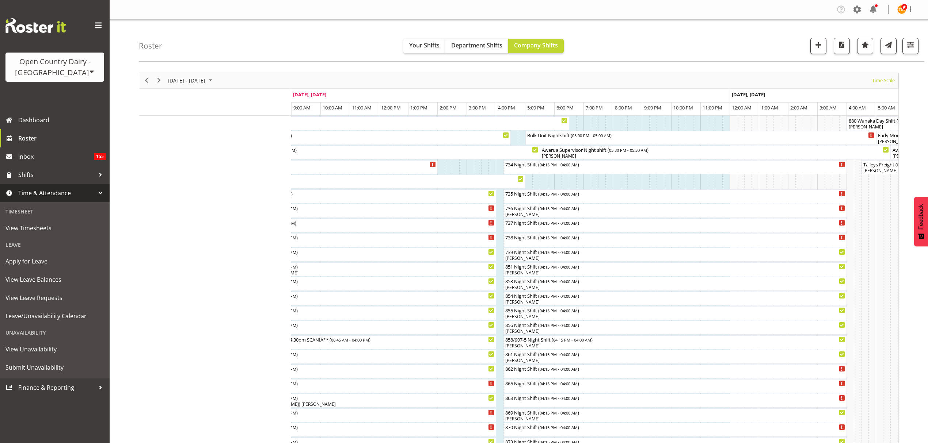
click at [42, 189] on span "Time & Attendance" at bounding box center [56, 193] width 77 height 11
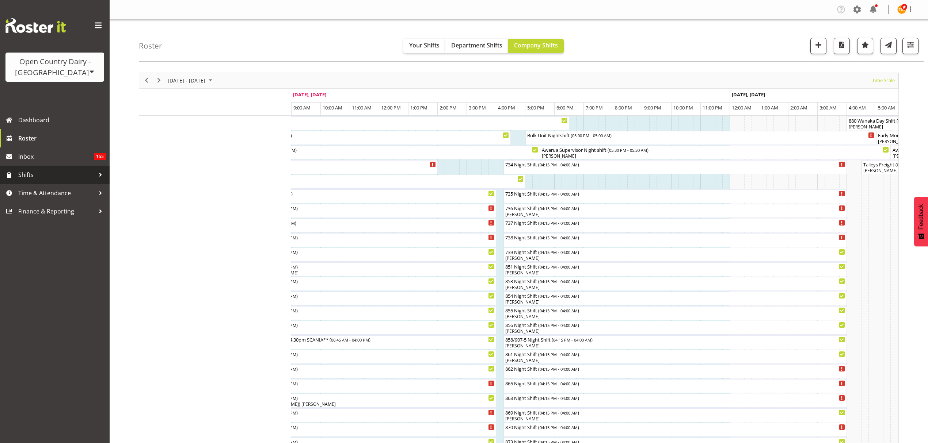
click at [40, 175] on span "Shifts" at bounding box center [56, 174] width 77 height 11
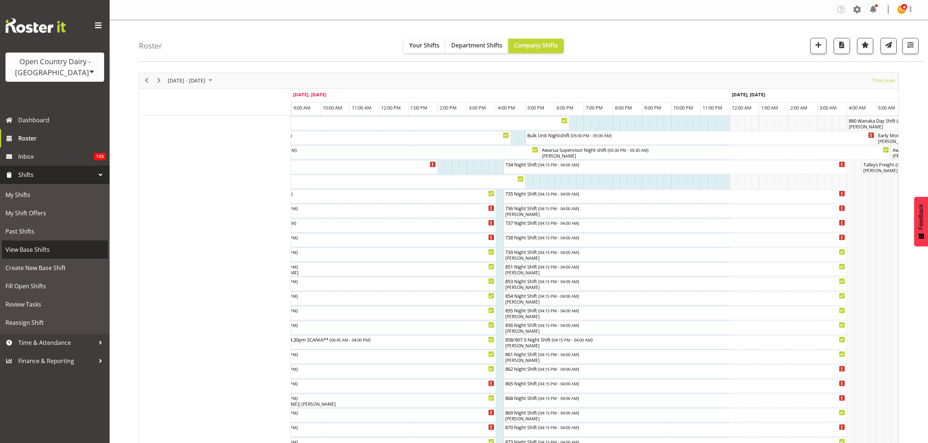
drag, startPoint x: 34, startPoint y: 249, endPoint x: 40, endPoint y: 253, distance: 7.5
click at [34, 250] on span "View Base Shifts" at bounding box center [54, 249] width 99 height 11
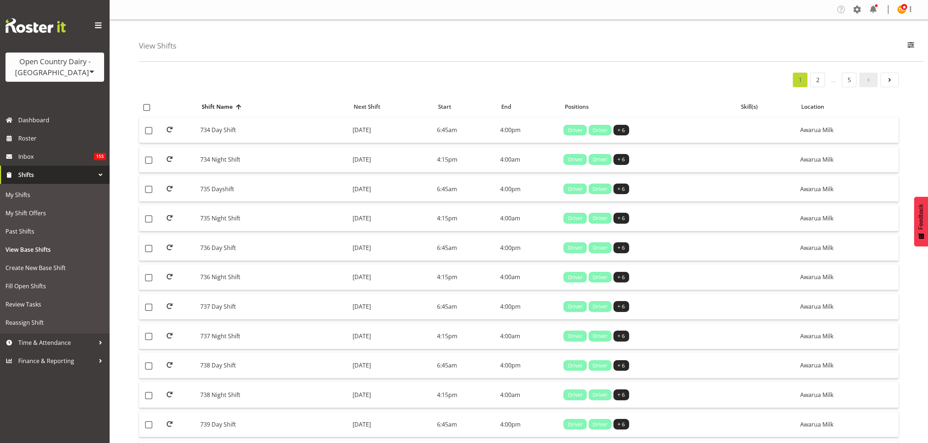
click at [900, 43] on div "View Shifts Search All Locations All Departments Active Shifts Inactive Shifts …" at bounding box center [531, 41] width 785 height 42
click at [906, 46] on button "button" at bounding box center [910, 46] width 15 height 16
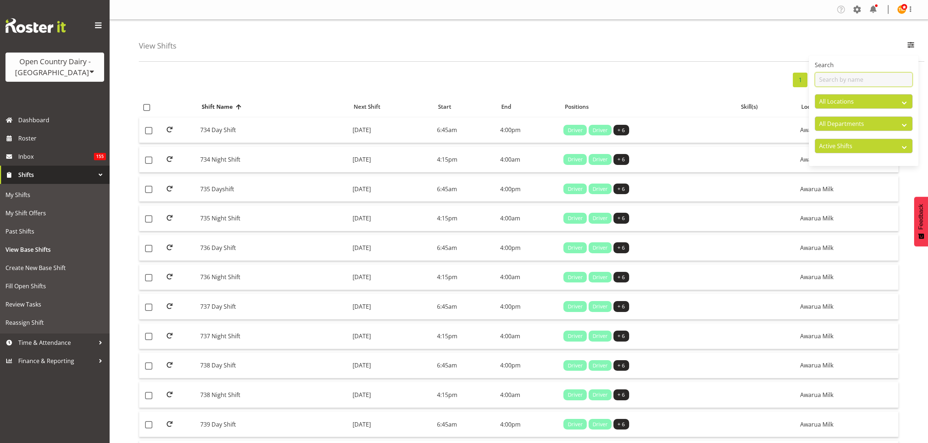
click at [879, 79] on input "text" at bounding box center [863, 79] width 98 height 15
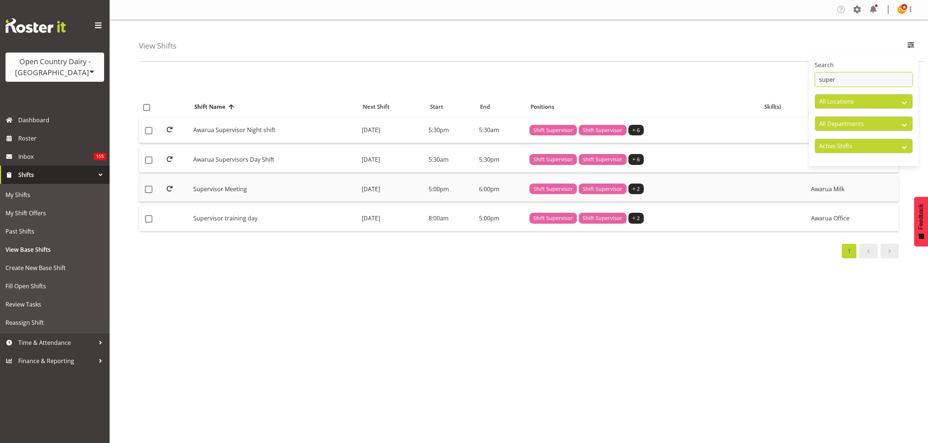
type input "super"
click at [260, 194] on td "Supervisor Meeting" at bounding box center [274, 189] width 168 height 26
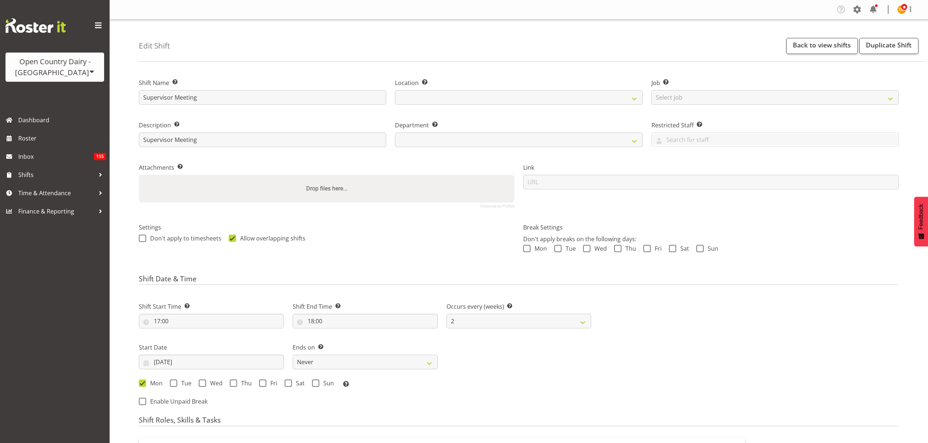
select select "2"
select select
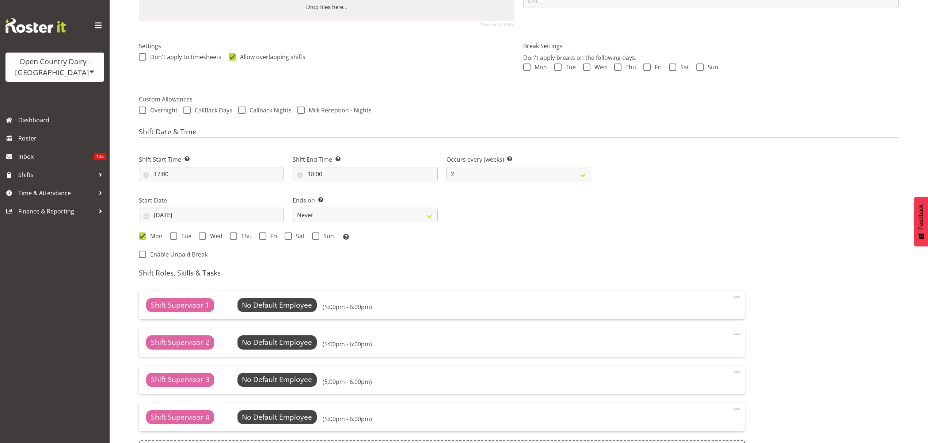
scroll to position [146, 0]
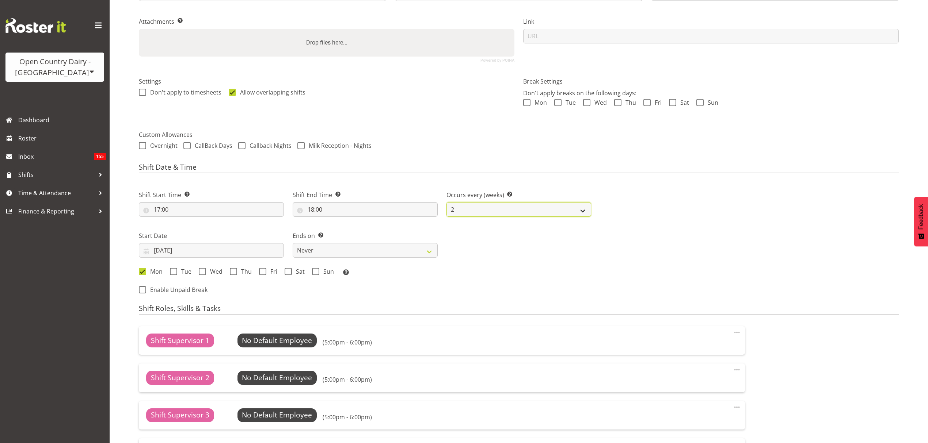
click at [497, 215] on select "1 2 3 4 5 6 7 8 9 10 11 12" at bounding box center [518, 209] width 145 height 15
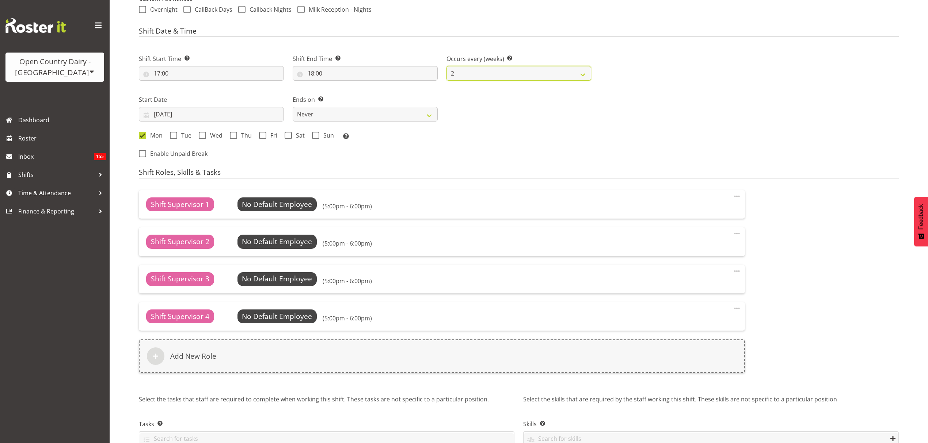
scroll to position [227, 0]
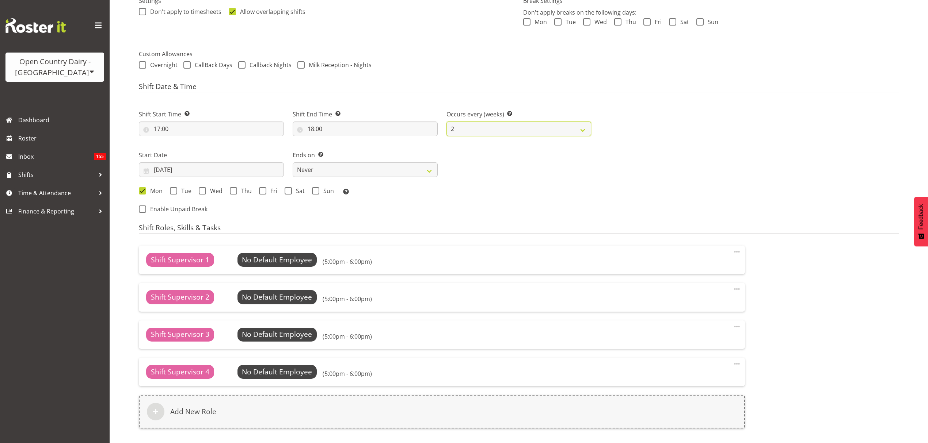
select select "696"
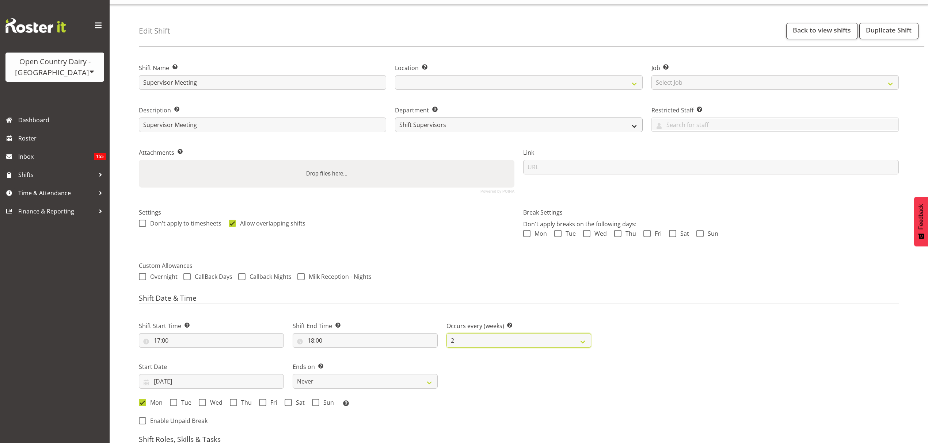
scroll to position [0, 0]
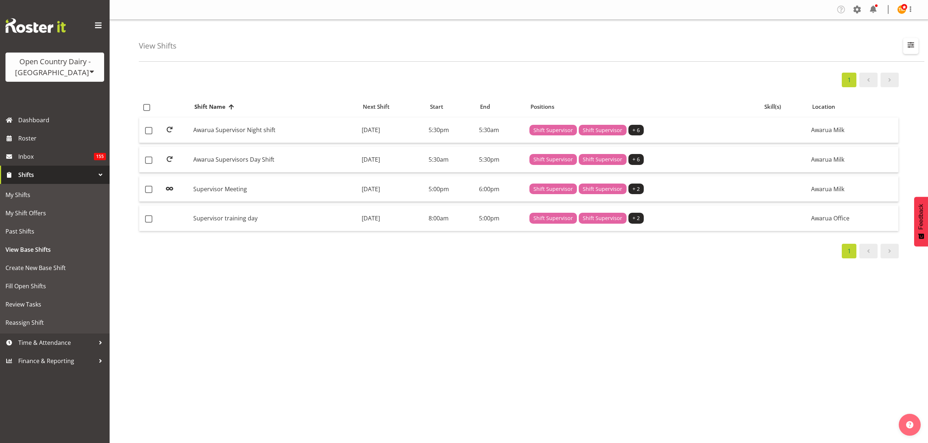
click at [907, 45] on span "button" at bounding box center [910, 44] width 9 height 9
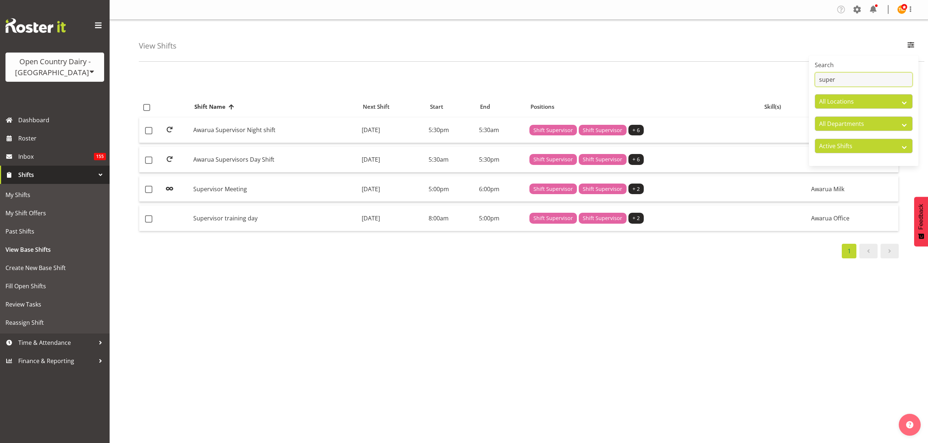
click at [851, 80] on input "super" at bounding box center [863, 79] width 98 height 15
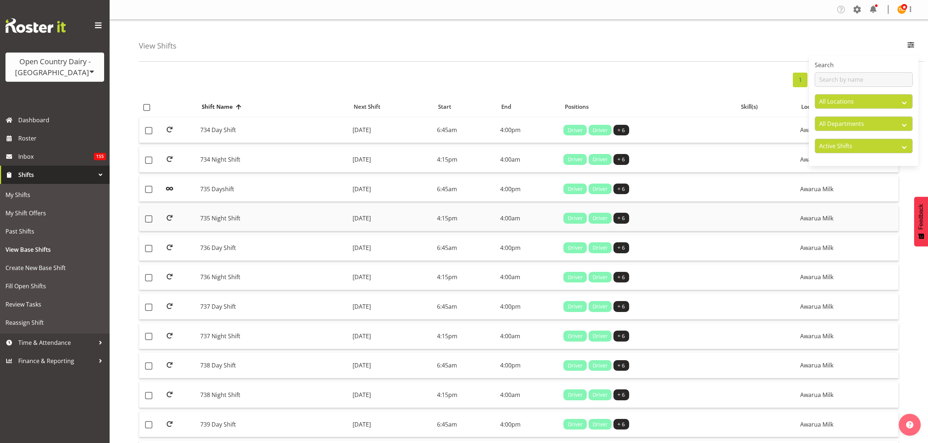
click at [243, 221] on td "735 Night Shift" at bounding box center [273, 219] width 152 height 26
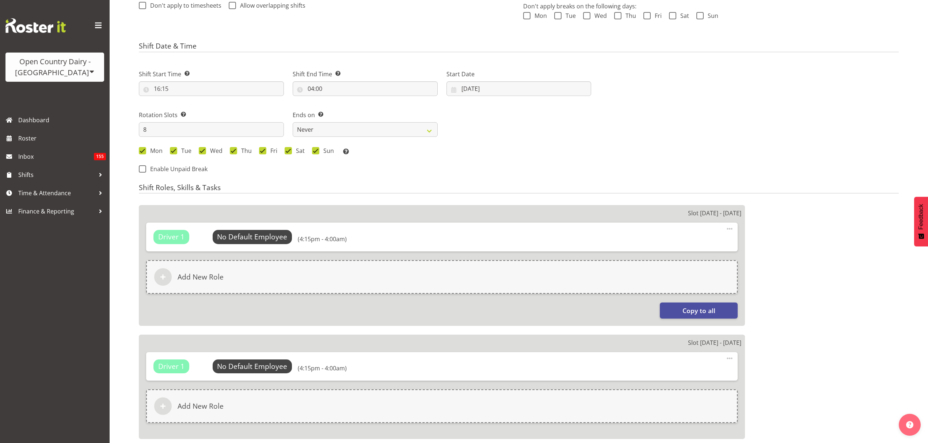
scroll to position [243, 0]
select select
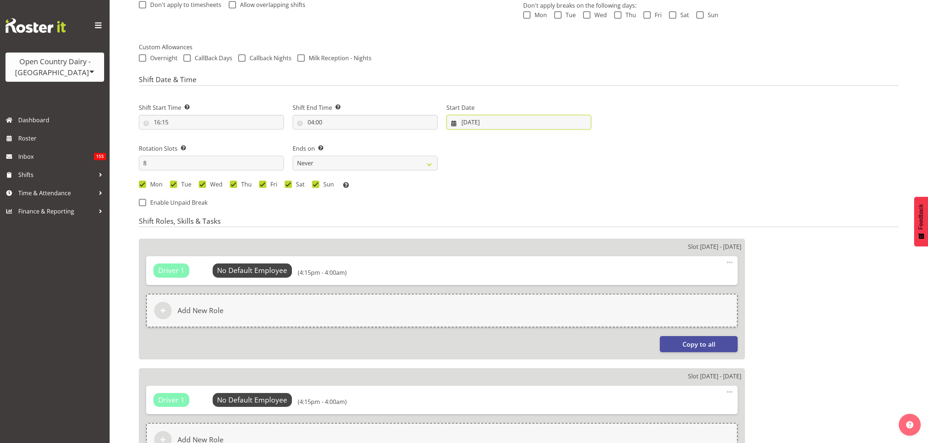
click at [491, 129] on input "[DATE]" at bounding box center [518, 122] width 145 height 15
click at [484, 232] on link "25" at bounding box center [483, 237] width 15 height 14
select select
type input "[DATE]"
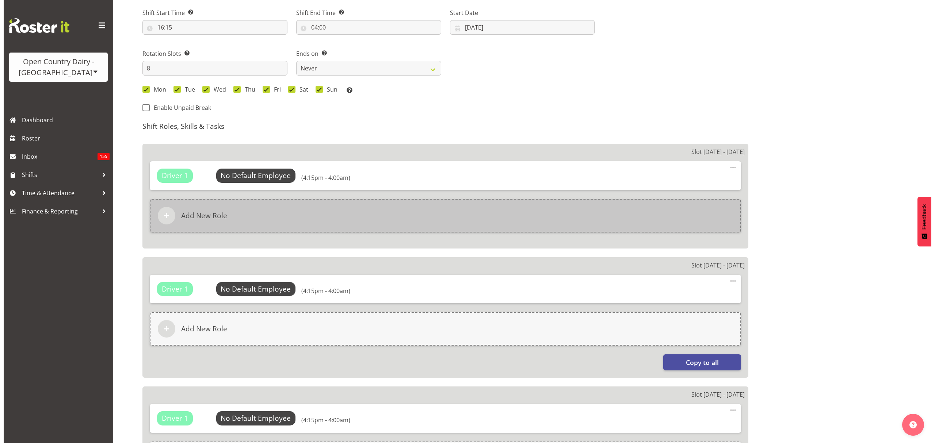
scroll to position [341, 0]
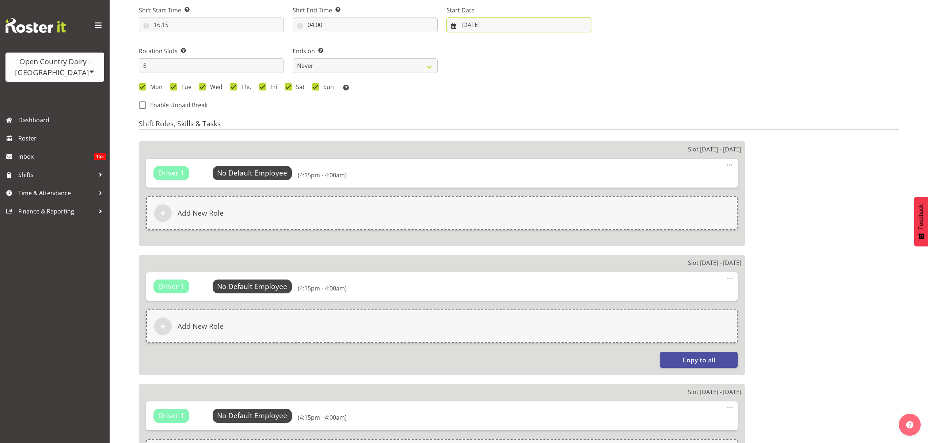
click at [521, 30] on input "[DATE]" at bounding box center [518, 25] width 145 height 15
click at [471, 142] on span "24" at bounding box center [469, 138] width 6 height 7
select select
type input "[DATE]"
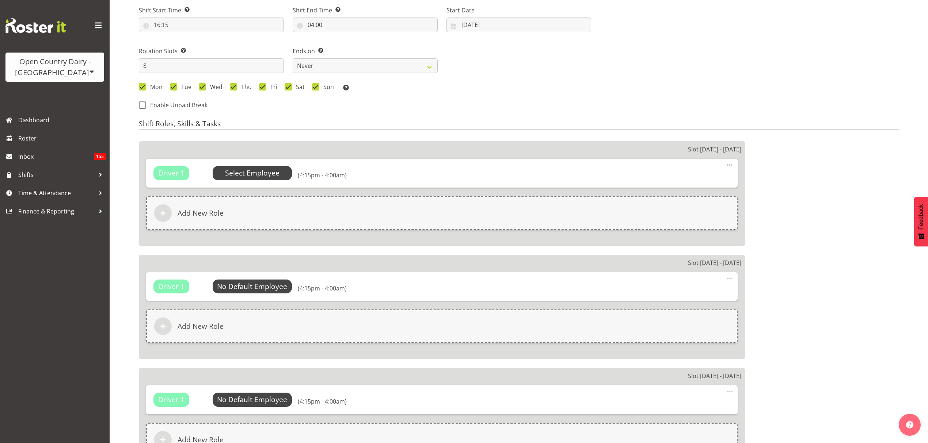
click at [285, 170] on span "Select Employee" at bounding box center [253, 173] width 80 height 14
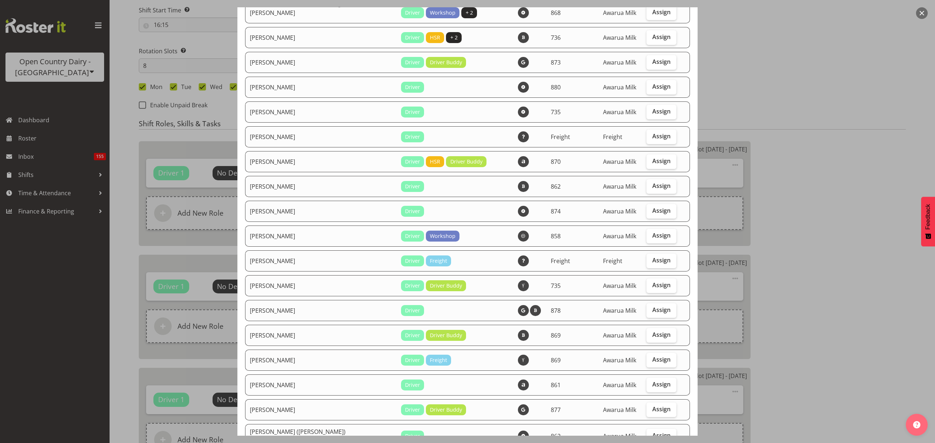
scroll to position [97, 0]
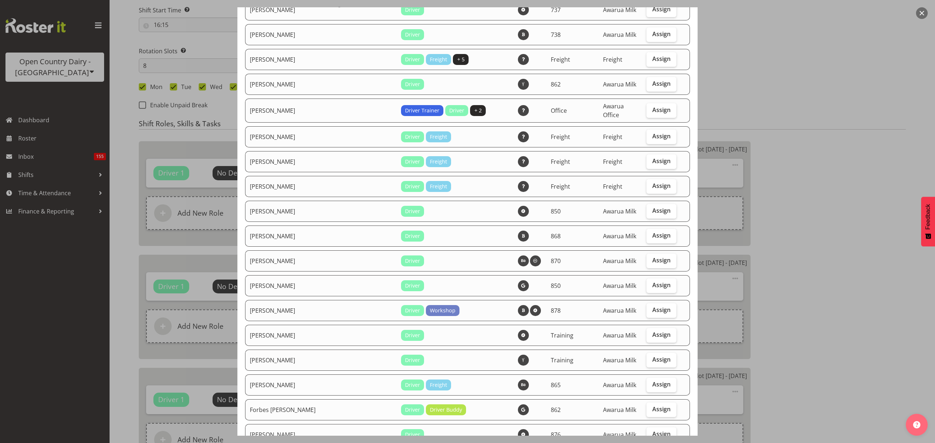
select select "909"
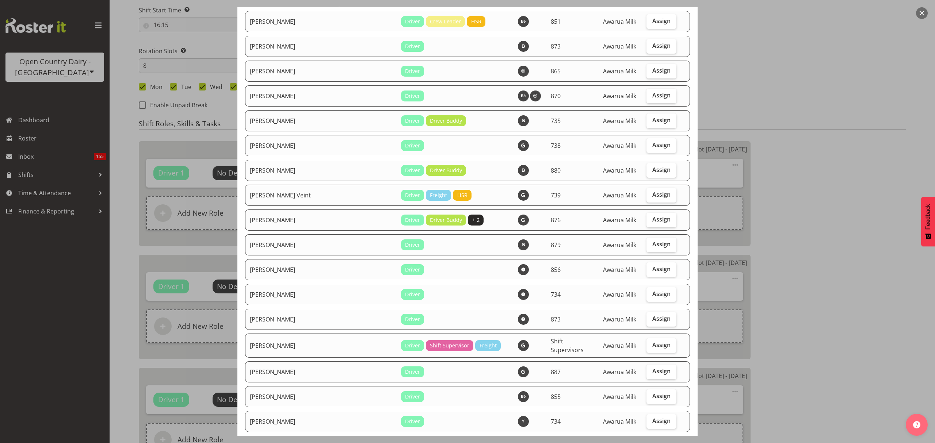
scroll to position [2493, 0]
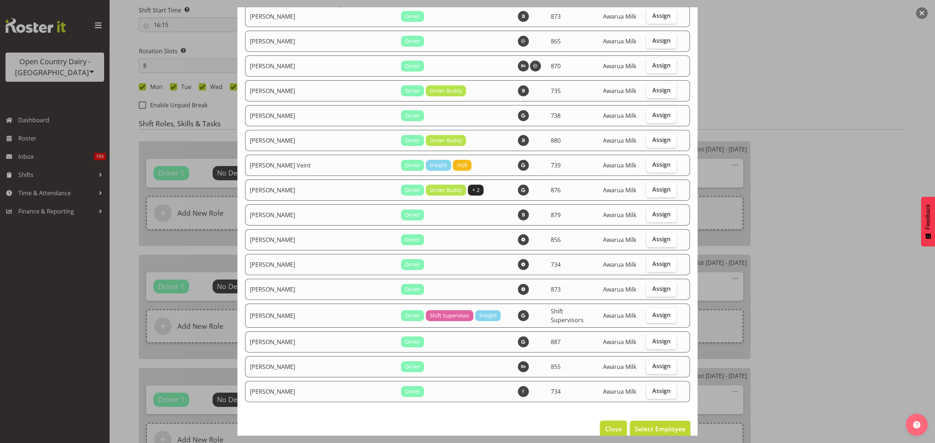
click at [600, 421] on button "Close" at bounding box center [613, 429] width 26 height 16
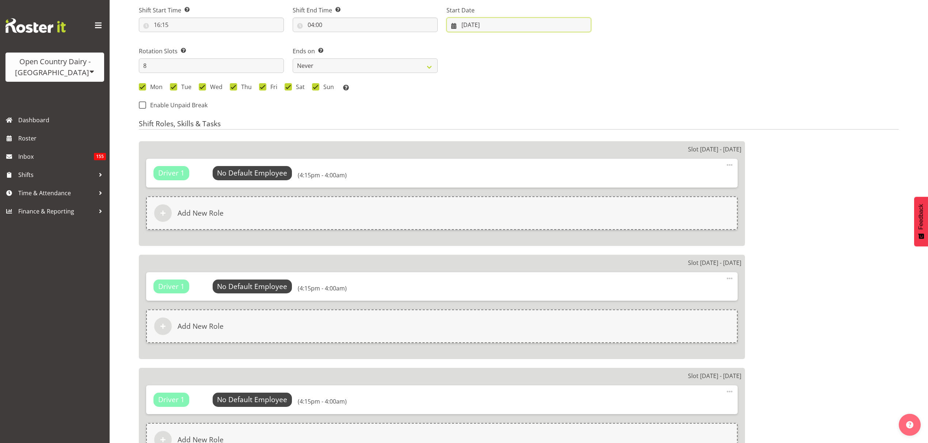
click at [465, 31] on input "[DATE]" at bounding box center [518, 25] width 145 height 15
click at [485, 140] on span "25" at bounding box center [484, 138] width 6 height 7
type input "[DATE]"
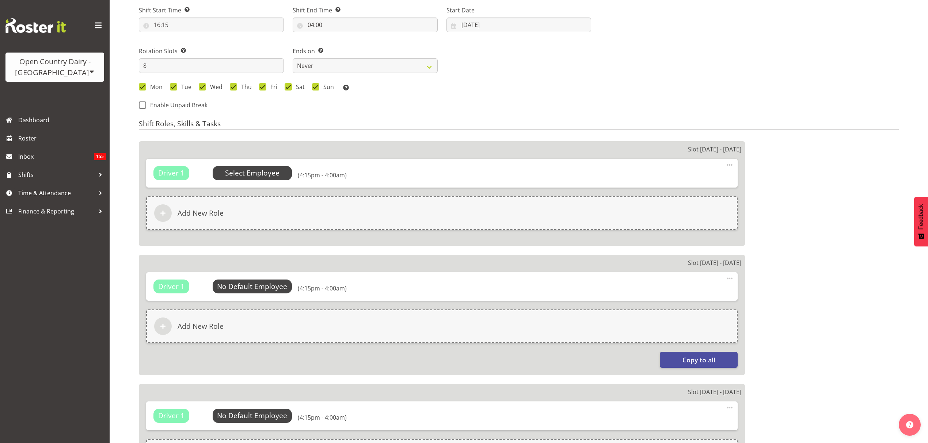
click at [275, 177] on span "Select Employee" at bounding box center [252, 173] width 54 height 11
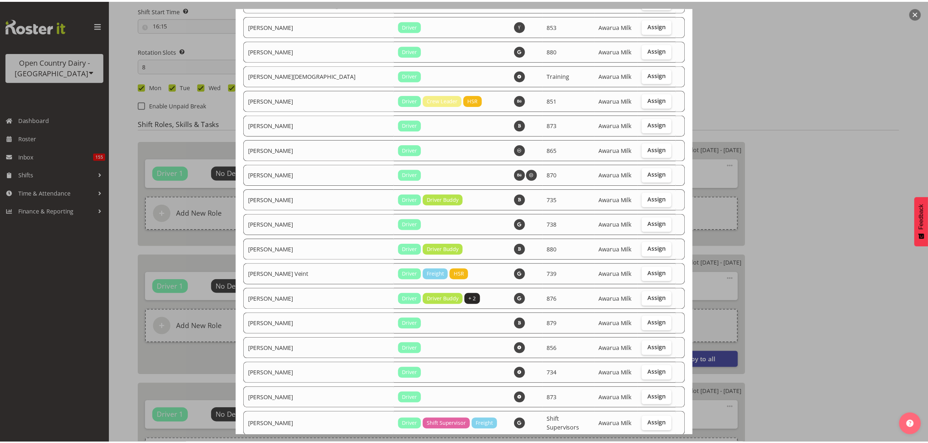
scroll to position [2483, 0]
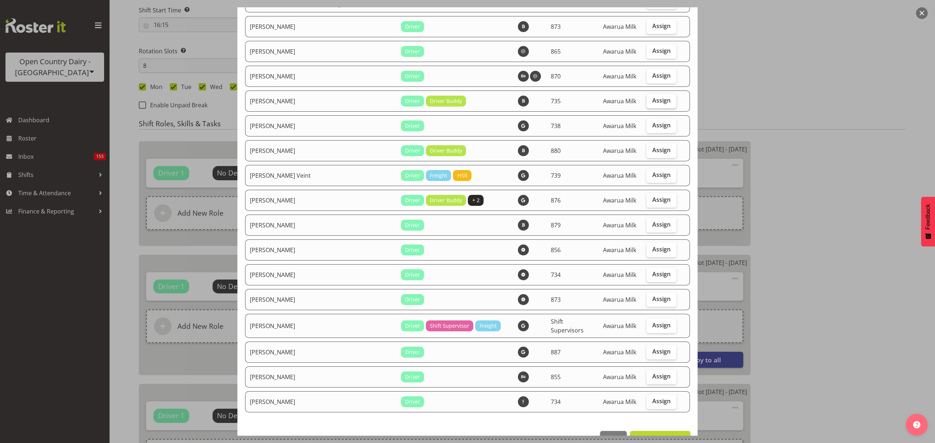
click at [657, 97] on span "Assign" at bounding box center [661, 100] width 18 height 7
click at [651, 98] on input "Assign" at bounding box center [648, 100] width 5 height 5
checkbox input "true"
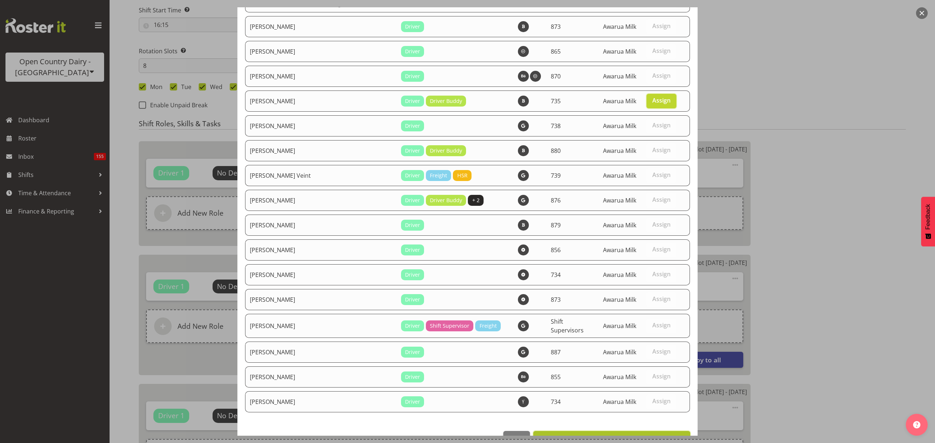
click at [629, 435] on span "Set [PERSON_NAME] as default for this position" at bounding box center [612, 439] width 148 height 9
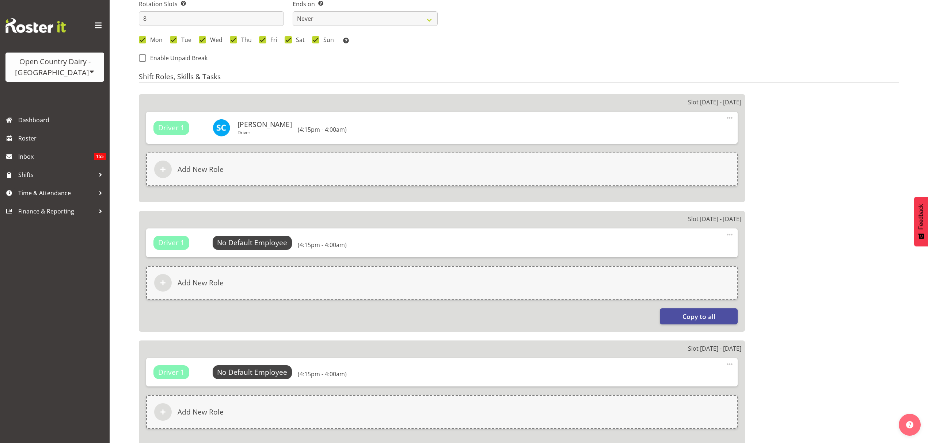
scroll to position [341, 0]
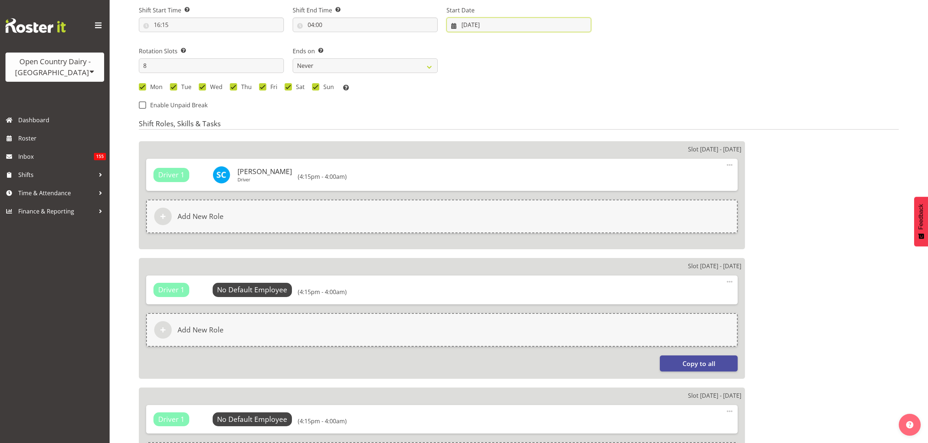
click at [473, 32] on input "[DATE]" at bounding box center [518, 25] width 145 height 15
click at [472, 138] on link "24" at bounding box center [468, 139] width 15 height 14
type input "[DATE]"
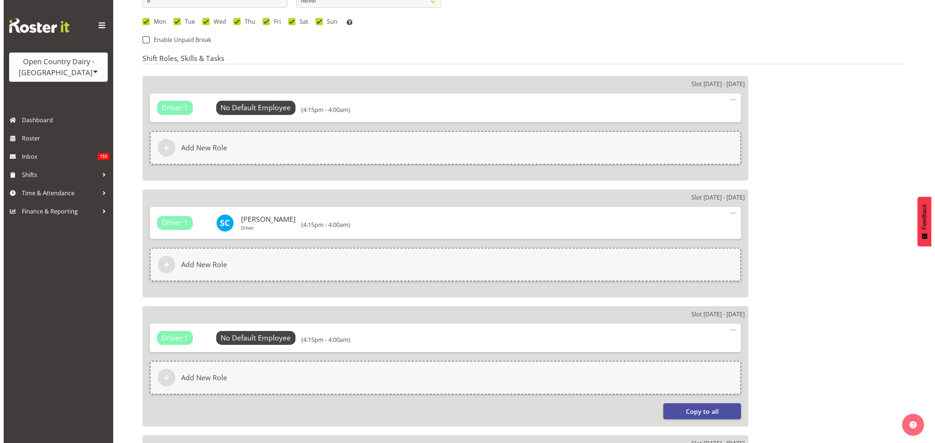
scroll to position [487, 0]
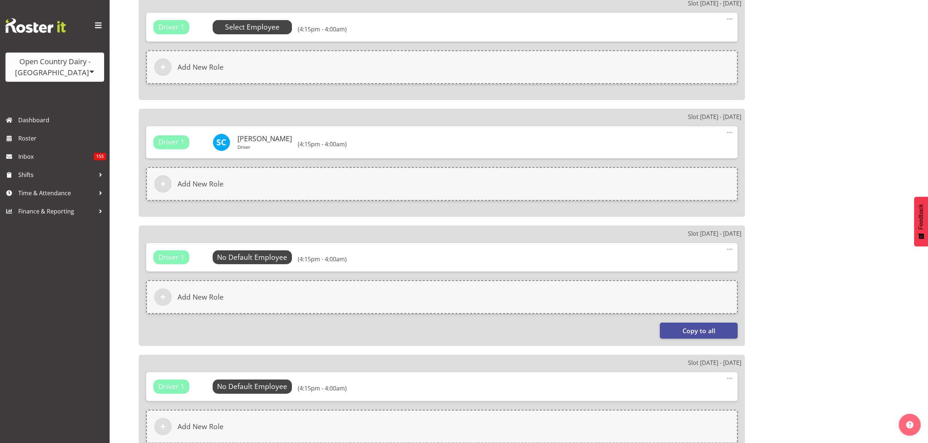
click at [262, 25] on span "Select Employee" at bounding box center [252, 27] width 54 height 11
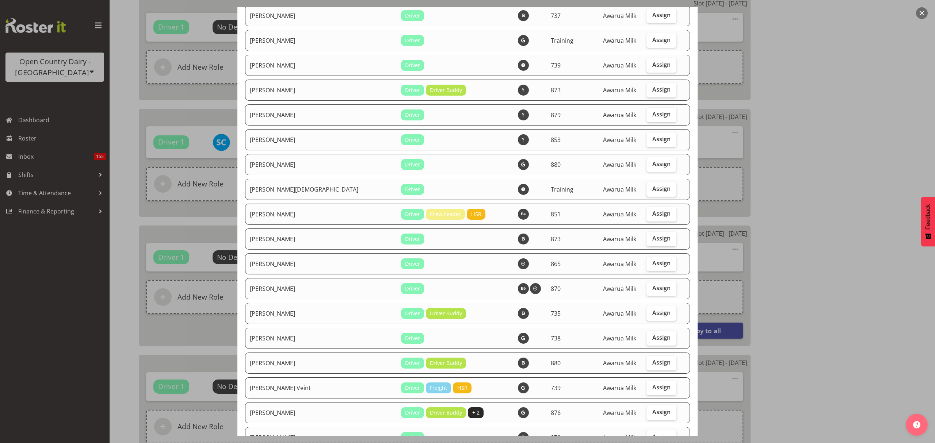
scroll to position [2288, 0]
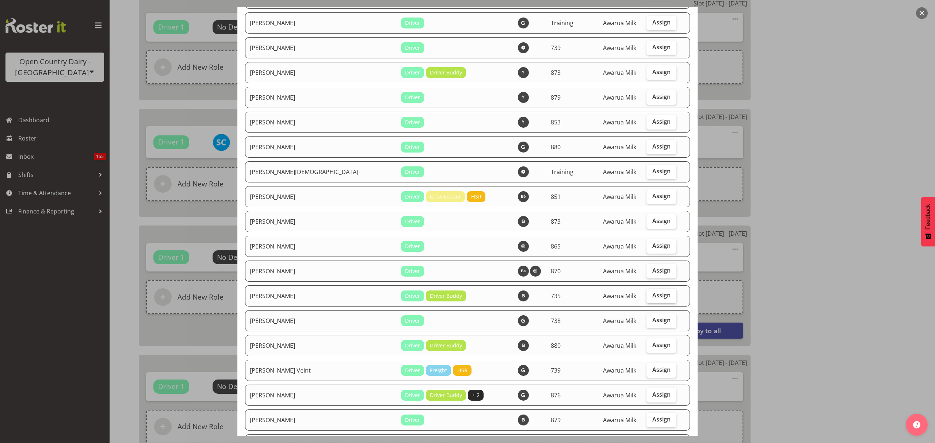
click at [652, 292] on span "Assign" at bounding box center [661, 295] width 18 height 7
click at [646, 293] on input "Assign" at bounding box center [648, 295] width 5 height 5
checkbox input "true"
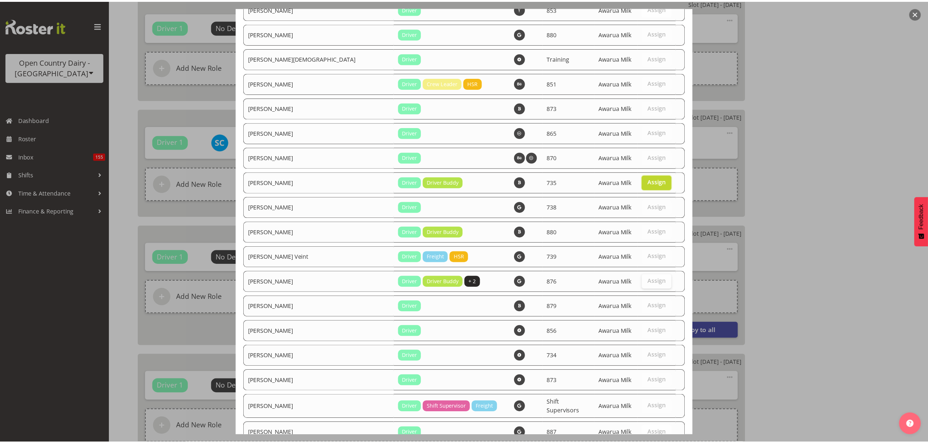
scroll to position [2493, 0]
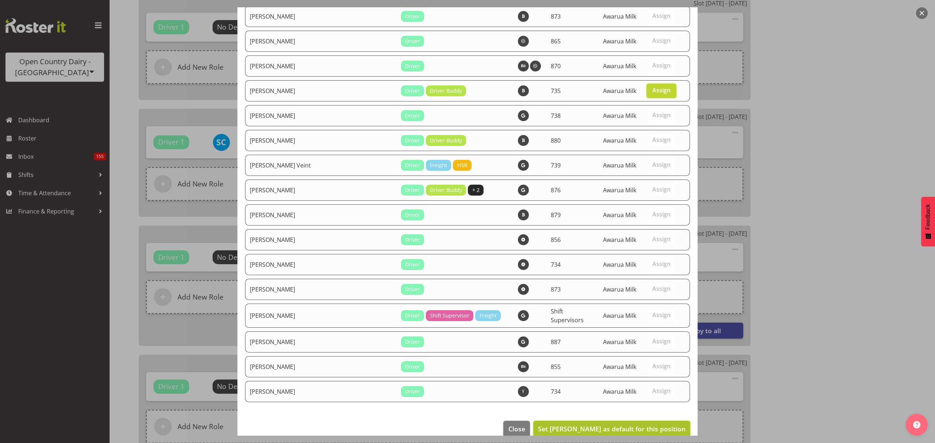
click at [668, 425] on button "Set [PERSON_NAME] as default for this position" at bounding box center [611, 429] width 157 height 16
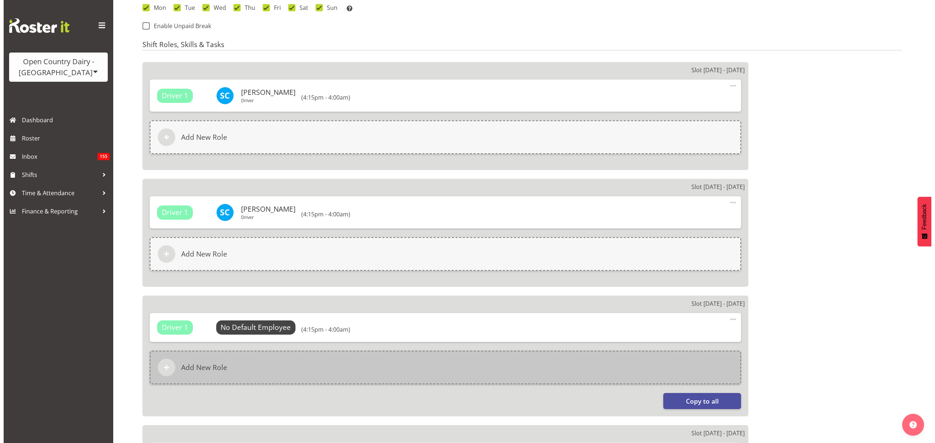
scroll to position [584, 0]
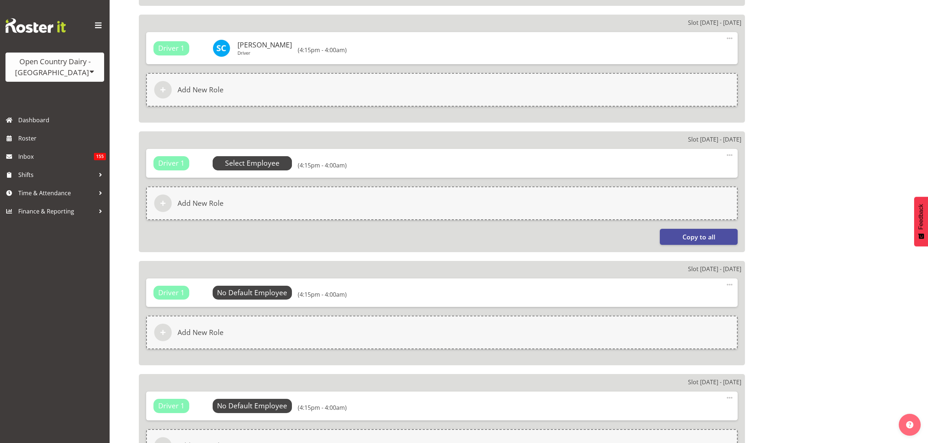
click at [257, 168] on span "Select Employee" at bounding box center [252, 163] width 54 height 11
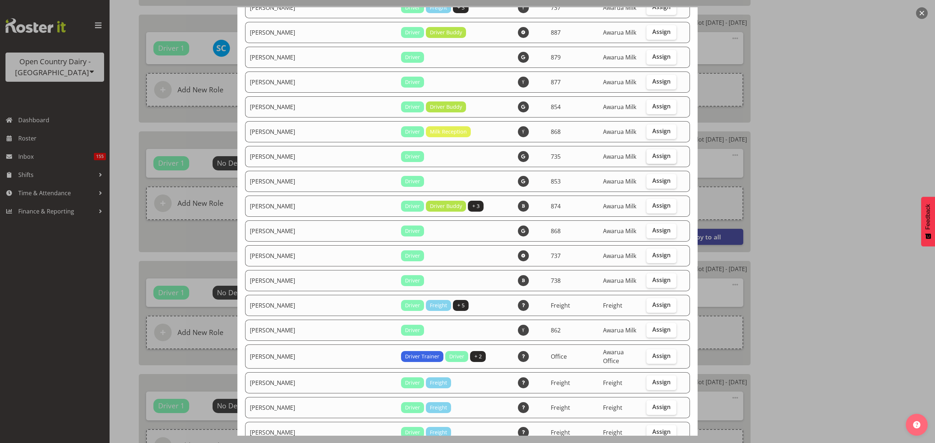
click at [665, 149] on label "Assign" at bounding box center [661, 156] width 30 height 15
click at [651, 154] on input "Assign" at bounding box center [648, 156] width 5 height 5
checkbox input "true"
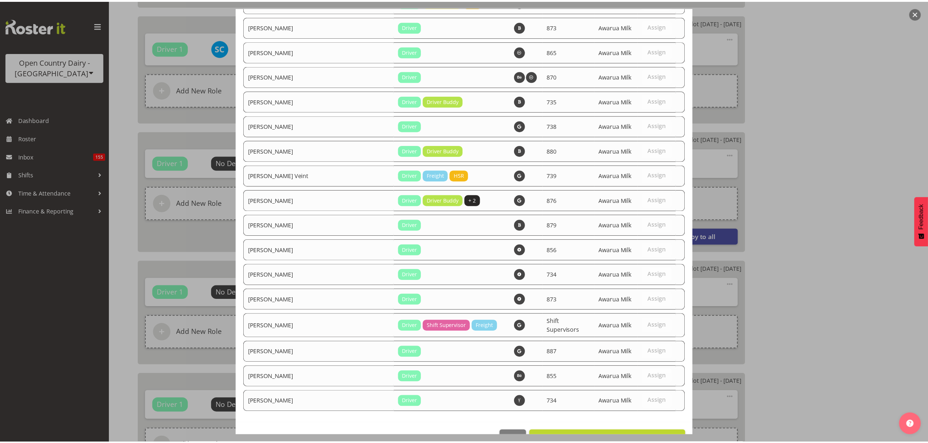
scroll to position [2493, 0]
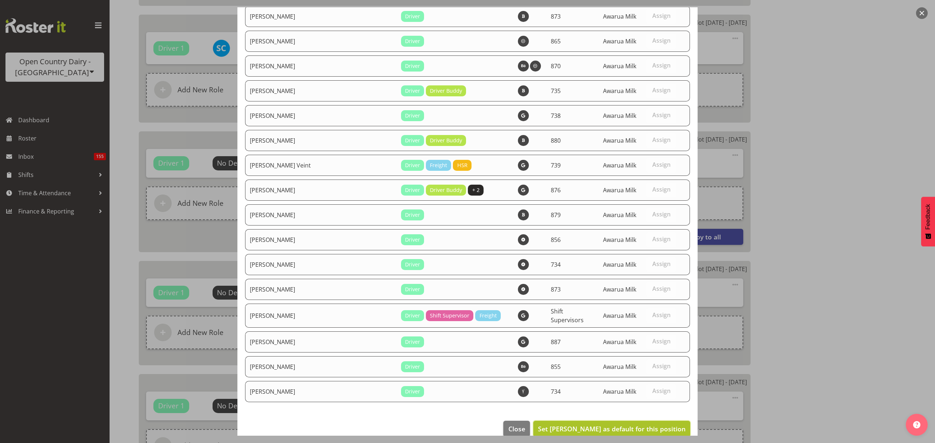
click at [649, 425] on span "Set [PERSON_NAME] as default for this position" at bounding box center [612, 429] width 148 height 9
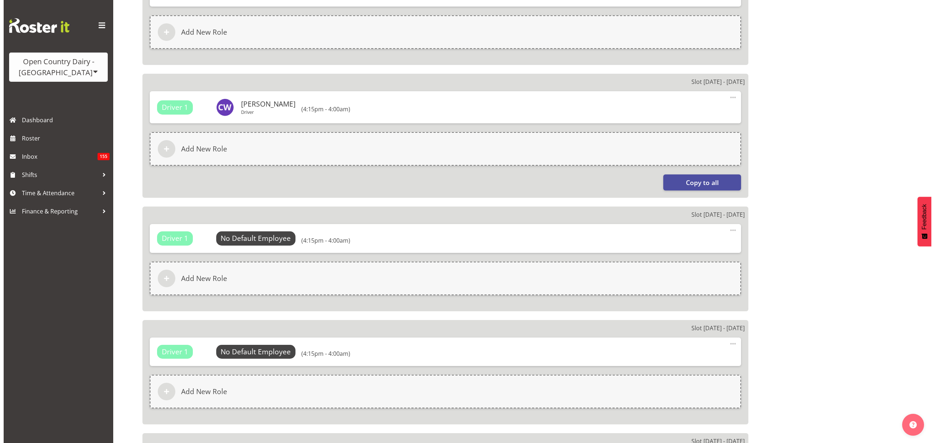
scroll to position [730, 0]
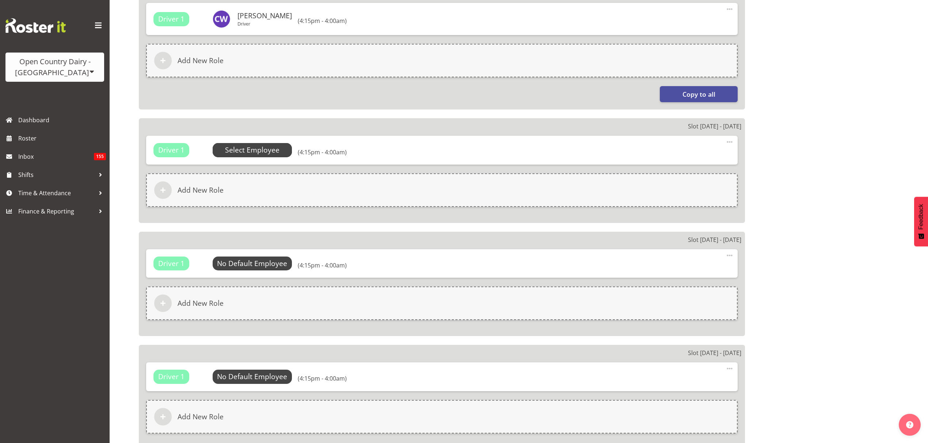
click at [270, 147] on span "Select Employee" at bounding box center [252, 150] width 54 height 11
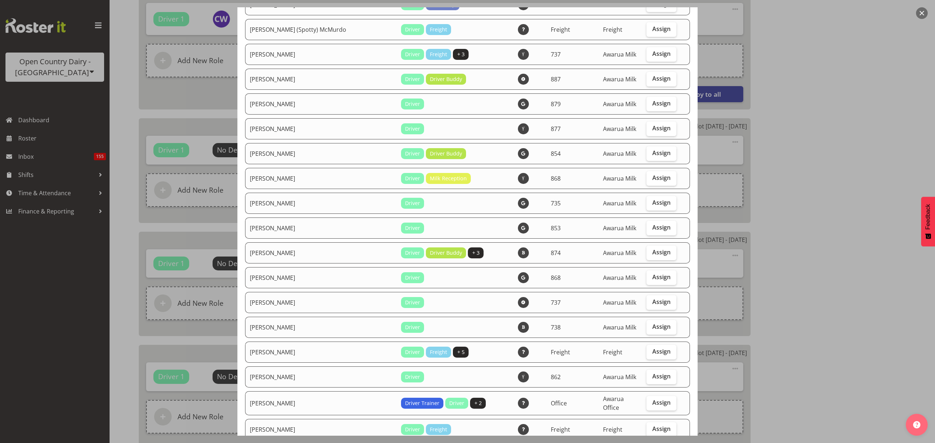
scroll to position [584, 0]
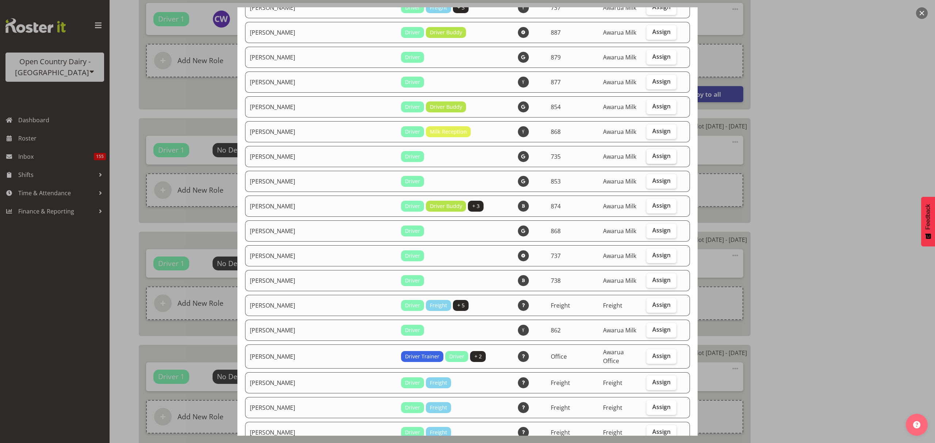
click at [652, 152] on span "Assign" at bounding box center [661, 155] width 18 height 7
click at [646, 154] on input "Assign" at bounding box center [648, 156] width 5 height 5
checkbox input "true"
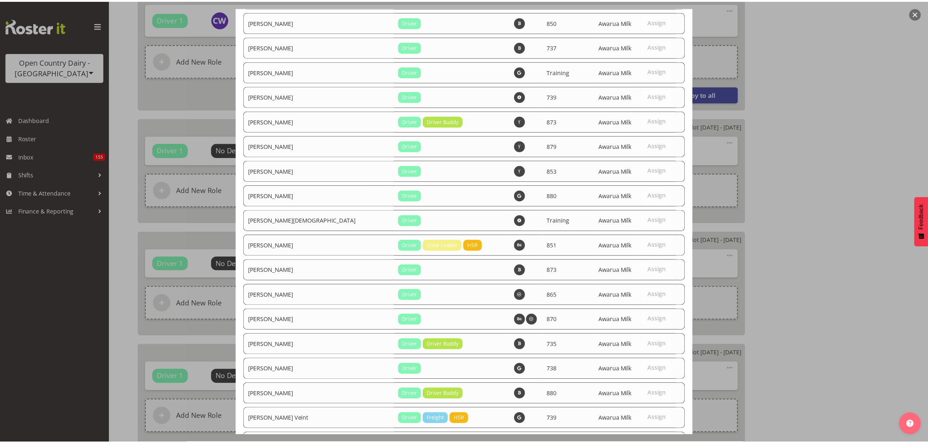
scroll to position [2493, 0]
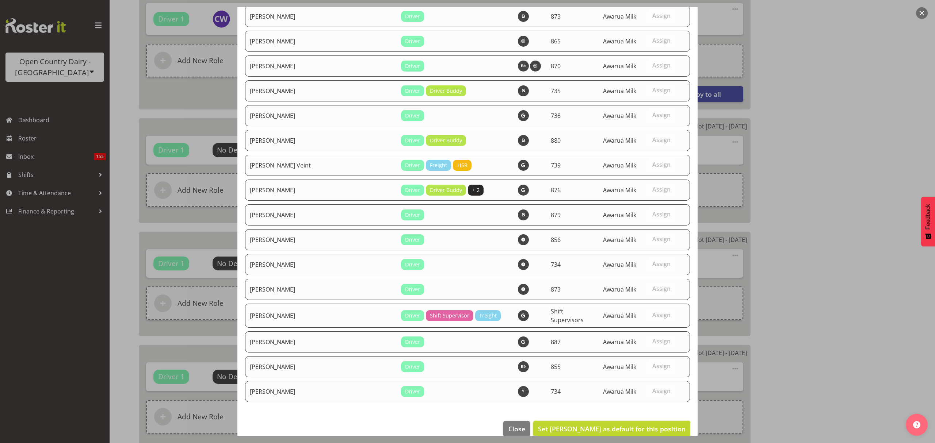
click at [627, 421] on button "Set [PERSON_NAME] as default for this position" at bounding box center [611, 429] width 157 height 16
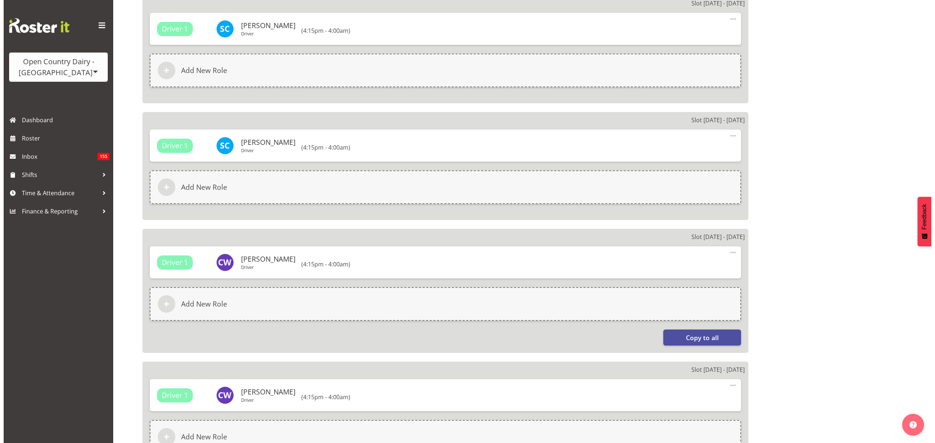
scroll to position [828, 0]
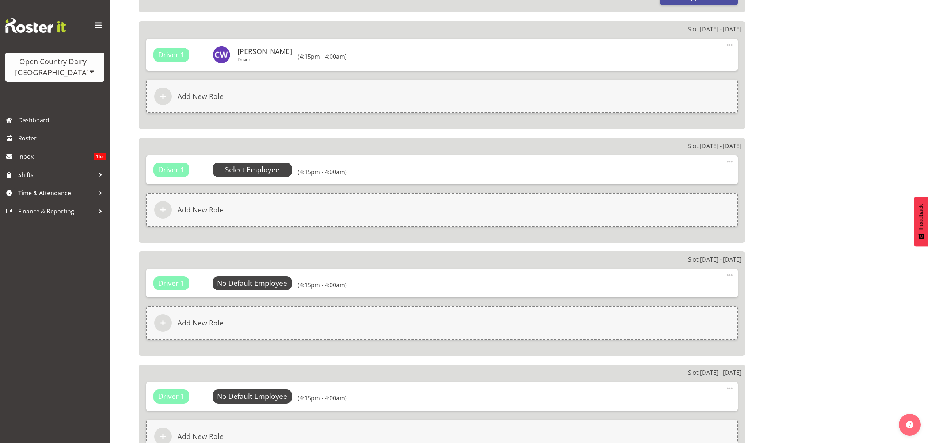
click at [273, 170] on span "Select Employee" at bounding box center [252, 170] width 54 height 11
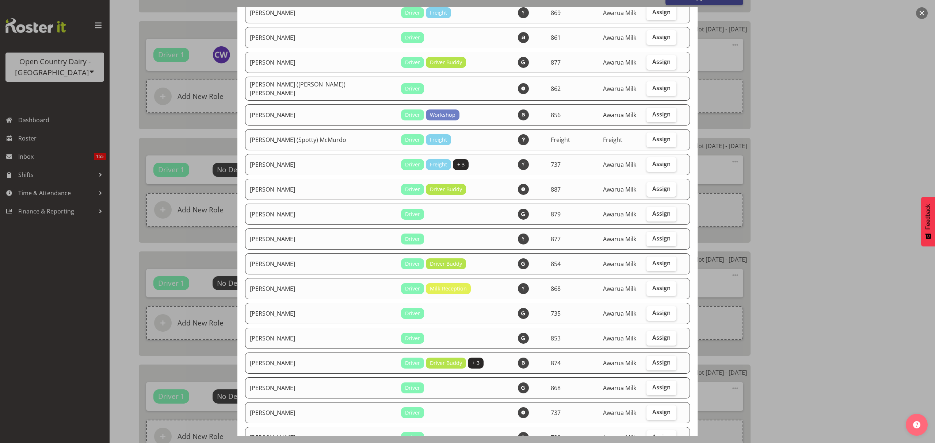
scroll to position [535, 0]
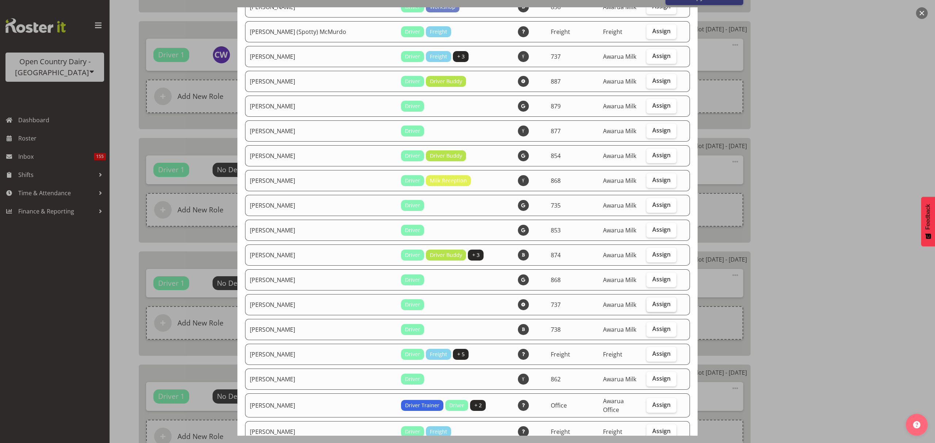
click at [665, 304] on label "Assign" at bounding box center [661, 305] width 30 height 15
click at [651, 304] on input "Assign" at bounding box center [648, 304] width 5 height 5
checkbox input "true"
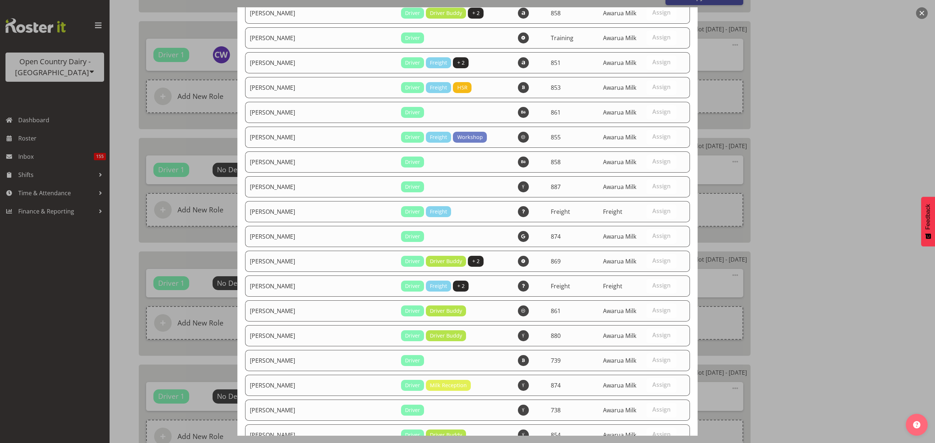
scroll to position [2240, 0]
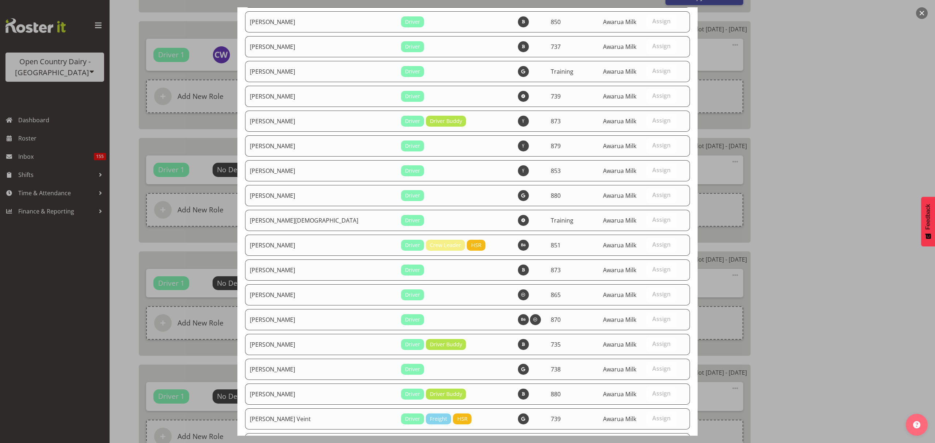
drag, startPoint x: 643, startPoint y: 383, endPoint x: 695, endPoint y: 410, distance: 57.8
click at [695, 410] on div "Available Employees Employee Name Roles Skills Department Location Actions [PER…" at bounding box center [467, 221] width 475 height 429
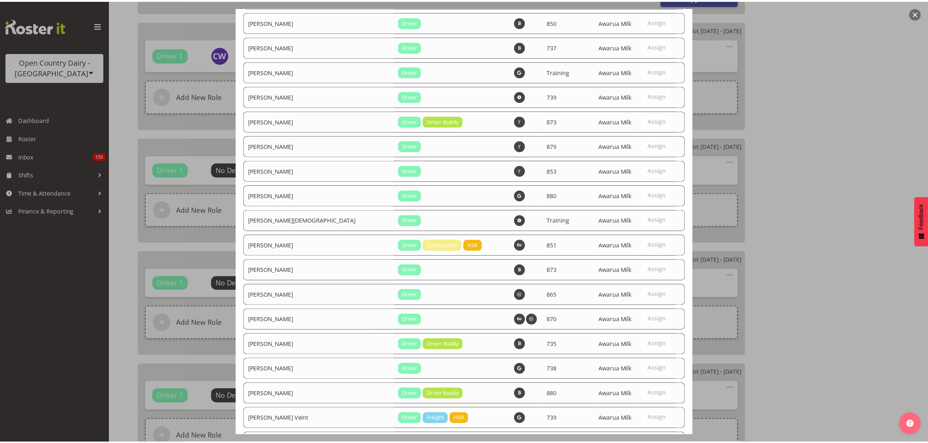
scroll to position [2493, 0]
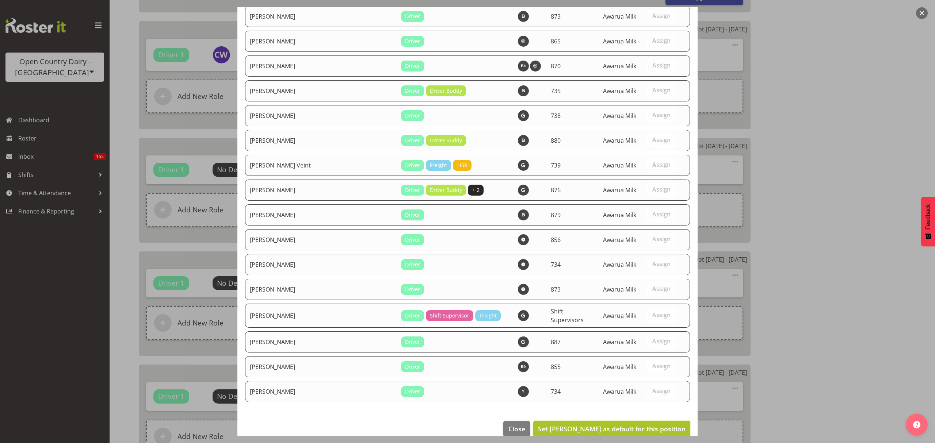
click at [648, 425] on span "Set Christopher Sutherland as default for this position" at bounding box center [612, 429] width 148 height 9
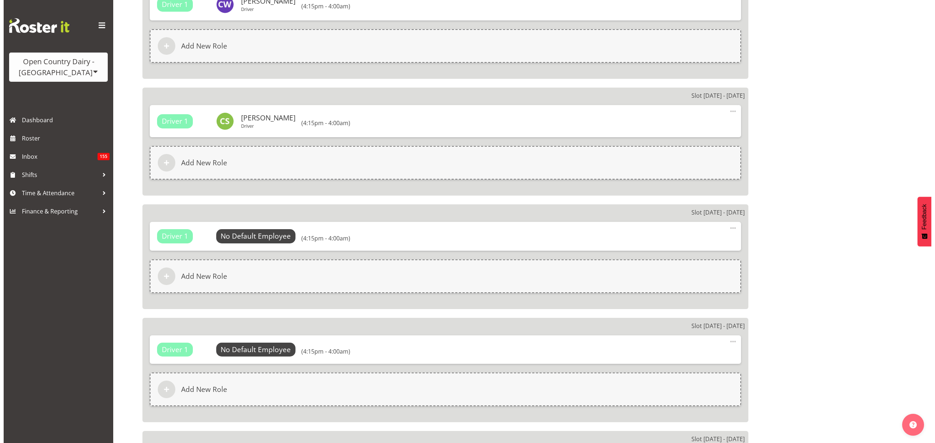
scroll to position [925, 0]
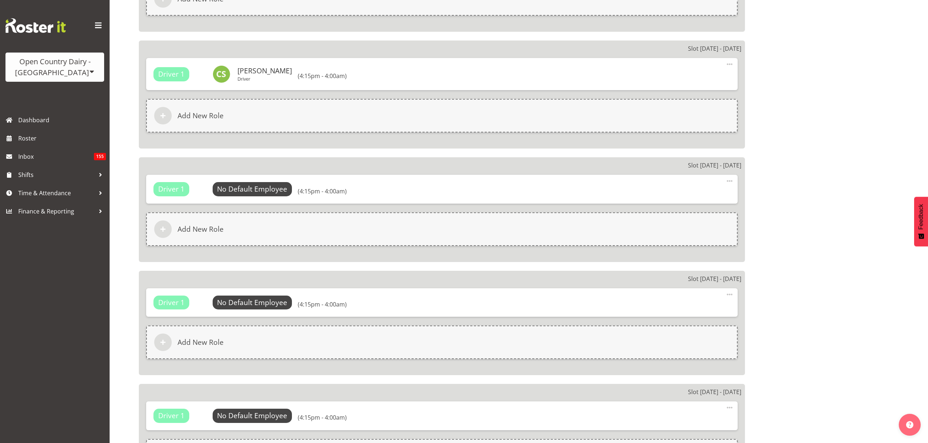
click at [248, 177] on div "Driver 1 No Default Employee Select Employee (4:15pm - 4:00am) Edit Delete" at bounding box center [441, 189] width 591 height 28
click at [252, 189] on span "Select Employee" at bounding box center [252, 189] width 54 height 11
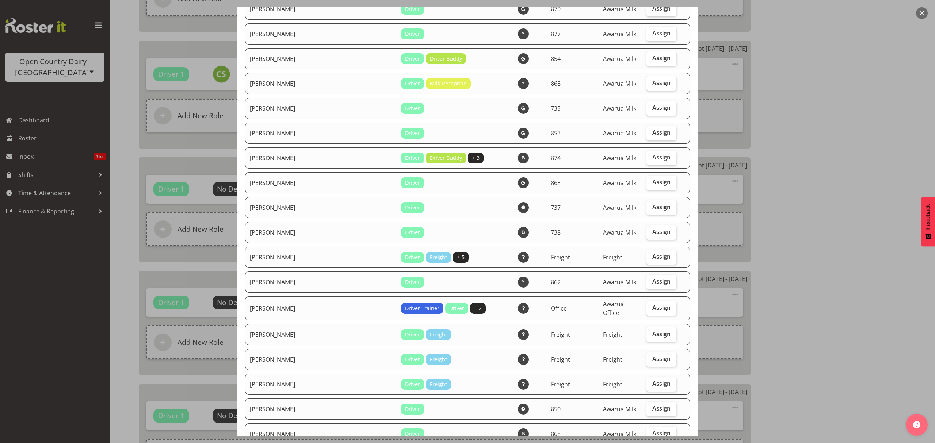
scroll to position [633, 0]
click at [654, 206] on span "Assign" at bounding box center [661, 206] width 18 height 7
click at [651, 206] on input "Assign" at bounding box center [648, 207] width 5 height 5
checkbox input "true"
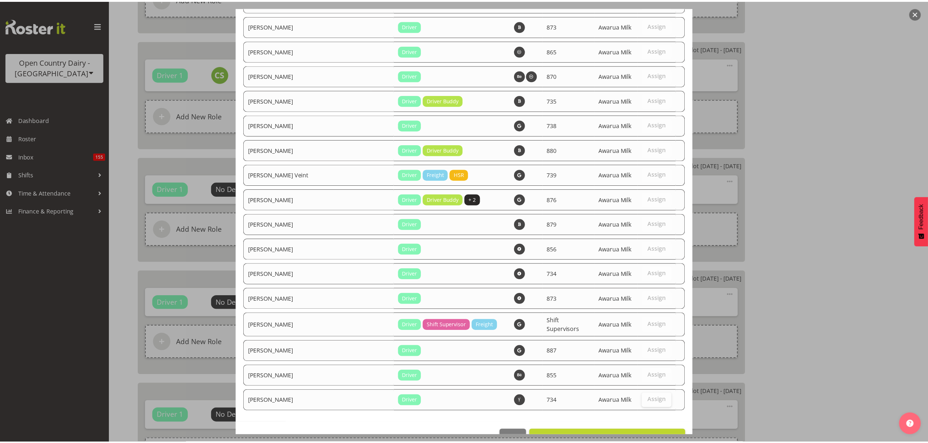
scroll to position [2493, 0]
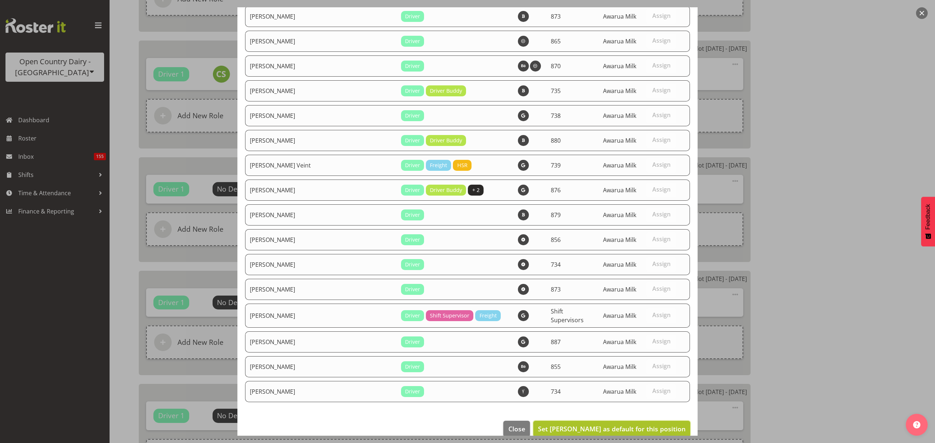
click at [632, 425] on span "Set Christopher Sutherland as default for this position" at bounding box center [612, 429] width 148 height 9
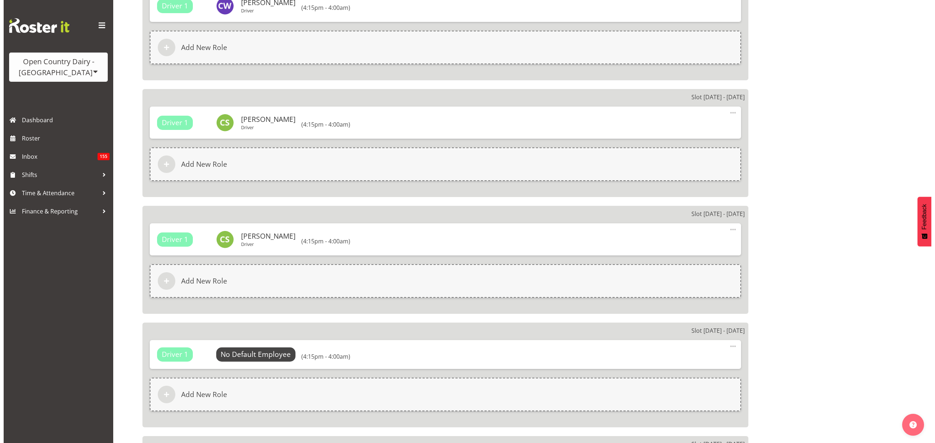
scroll to position [1083, 0]
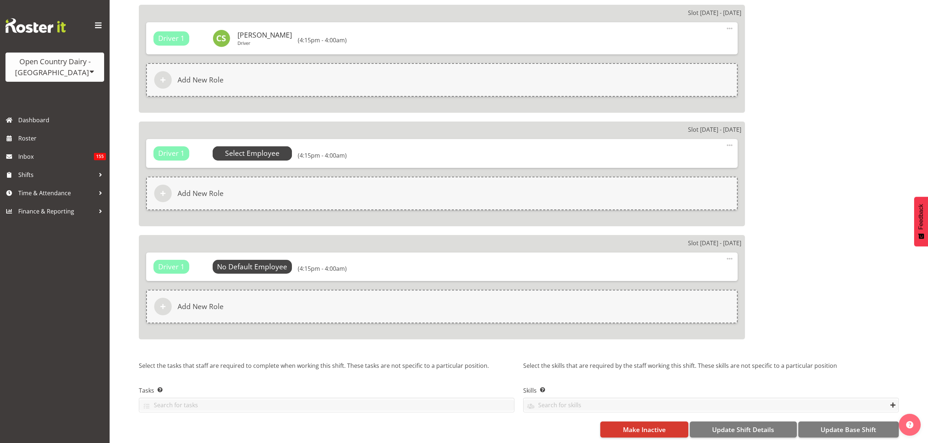
click at [262, 149] on span "Select Employee" at bounding box center [252, 153] width 54 height 11
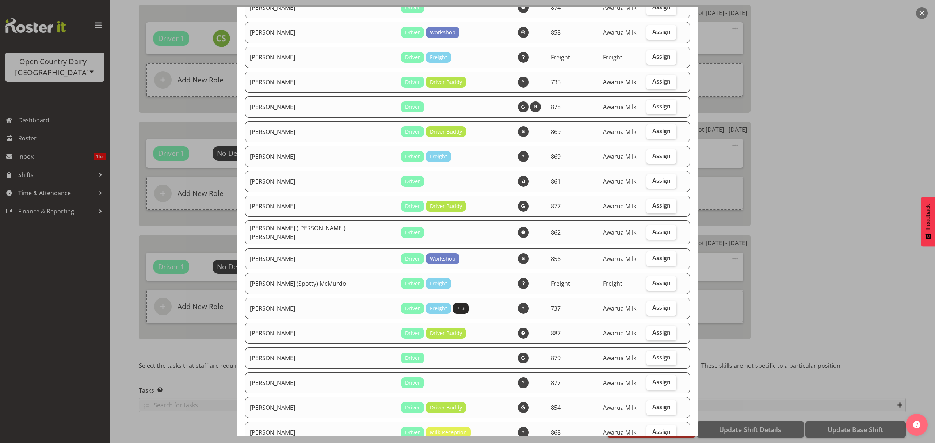
scroll to position [292, 0]
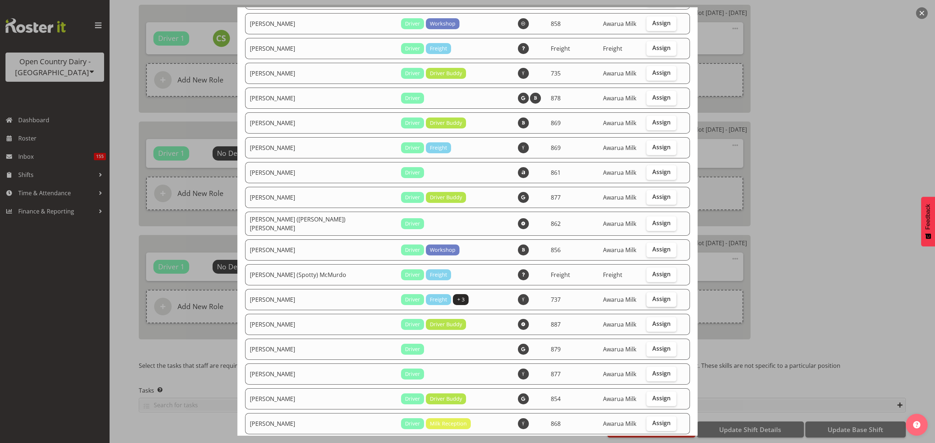
click at [653, 297] on span "Assign" at bounding box center [661, 298] width 18 height 7
click at [651, 297] on input "Assign" at bounding box center [648, 299] width 5 height 5
checkbox input "true"
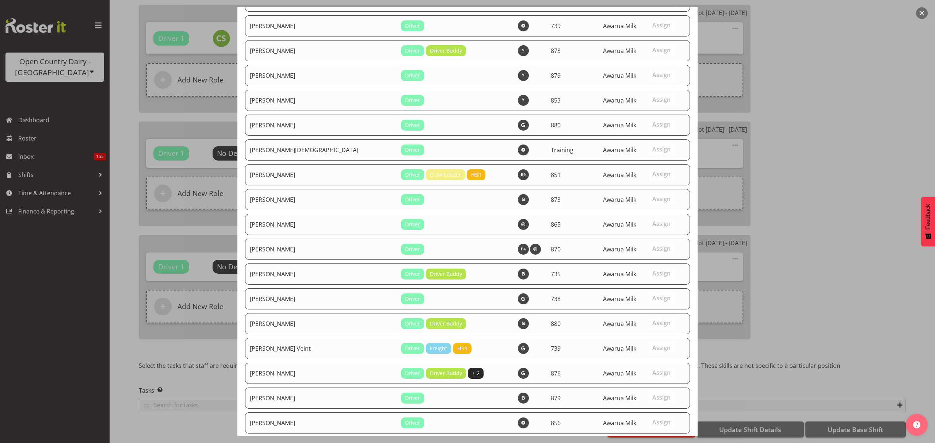
scroll to position [2493, 0]
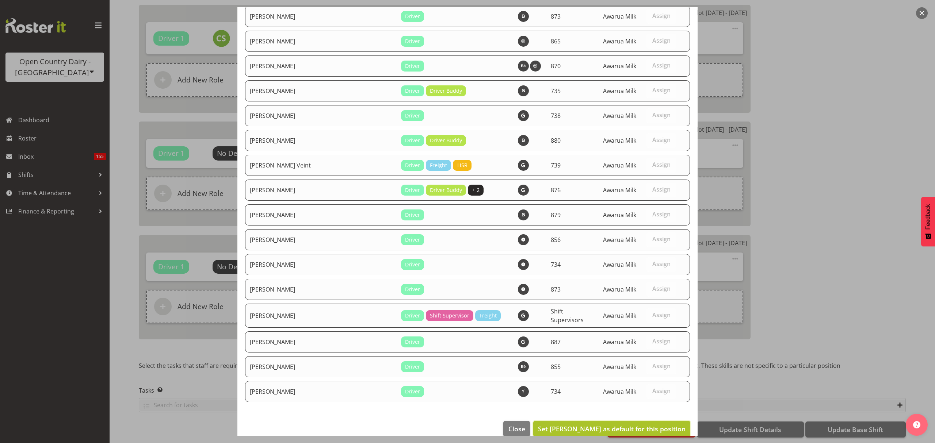
click at [669, 425] on span "Set Brian Neas as default for this position" at bounding box center [612, 429] width 148 height 9
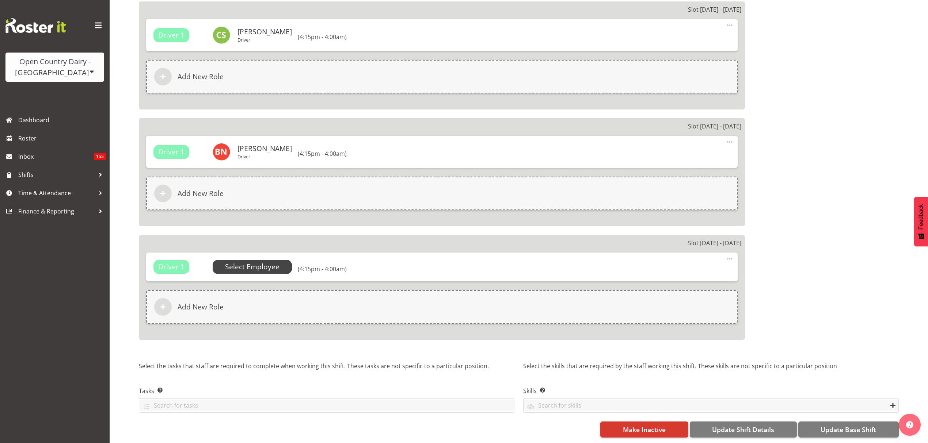
click at [243, 262] on span "Select Employee" at bounding box center [252, 267] width 54 height 11
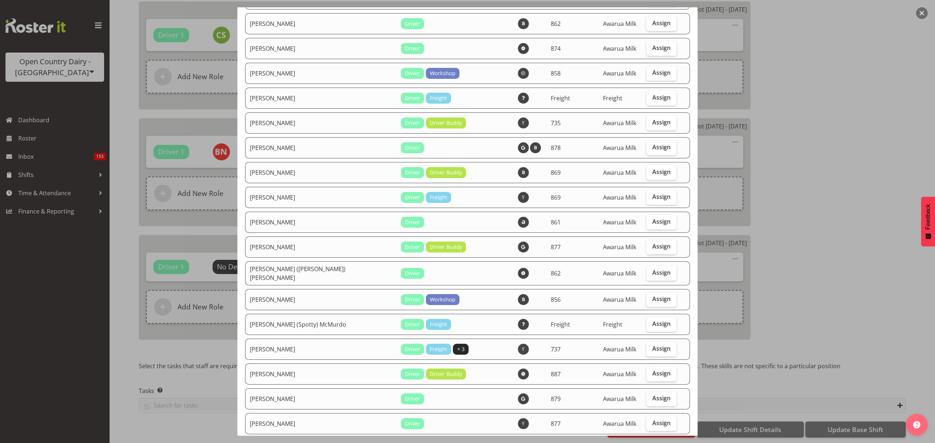
scroll to position [243, 0]
click at [646, 348] on label "Assign" at bounding box center [661, 348] width 30 height 15
click at [646, 348] on input "Assign" at bounding box center [648, 348] width 5 height 5
checkbox input "true"
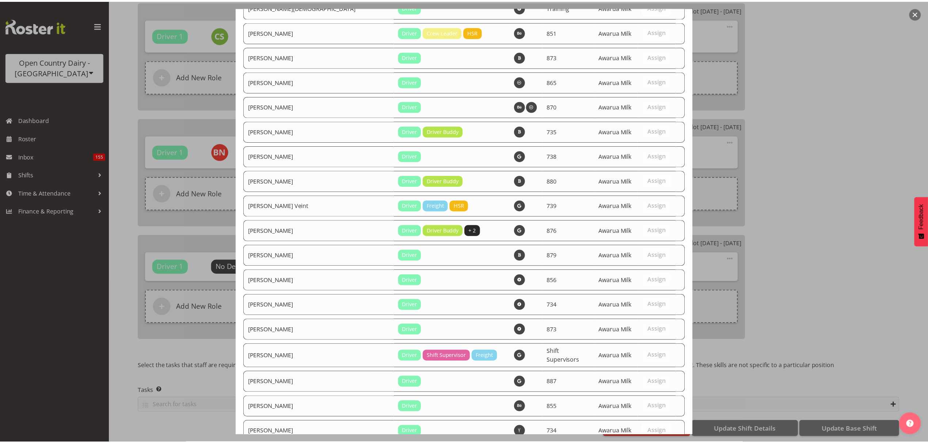
scroll to position [2493, 0]
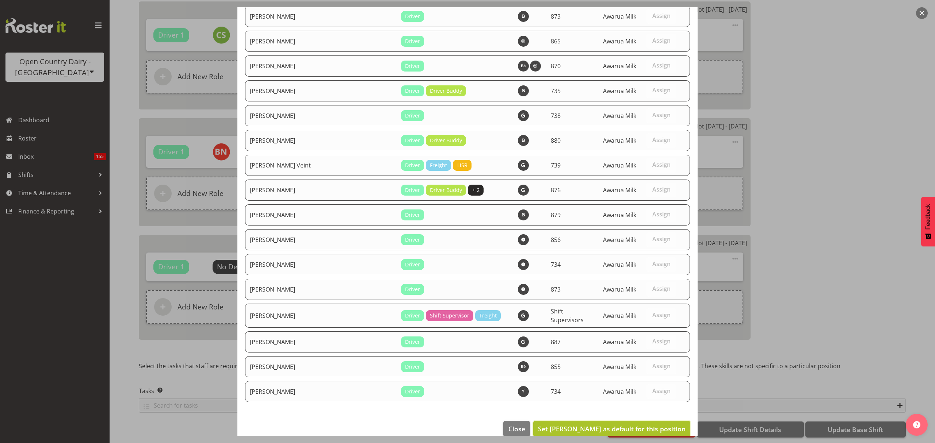
click at [659, 425] on span "Set Brian Neas as default for this position" at bounding box center [612, 429] width 148 height 9
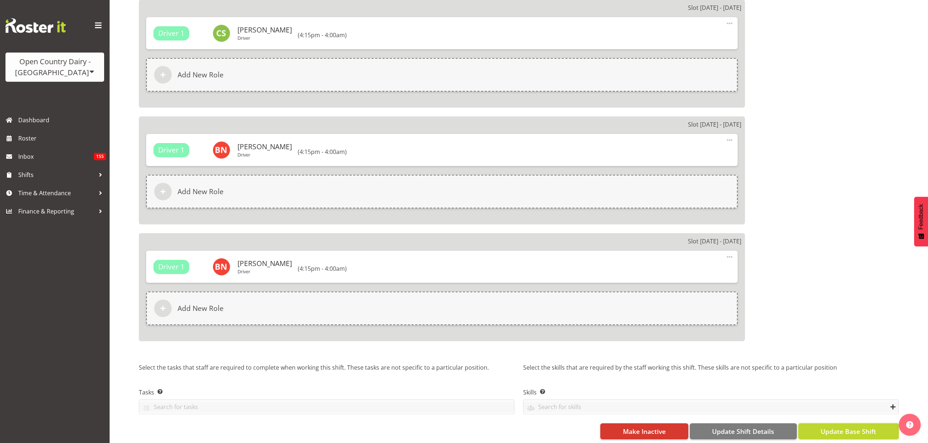
click at [863, 430] on span "Update Base Shift" at bounding box center [848, 431] width 56 height 9
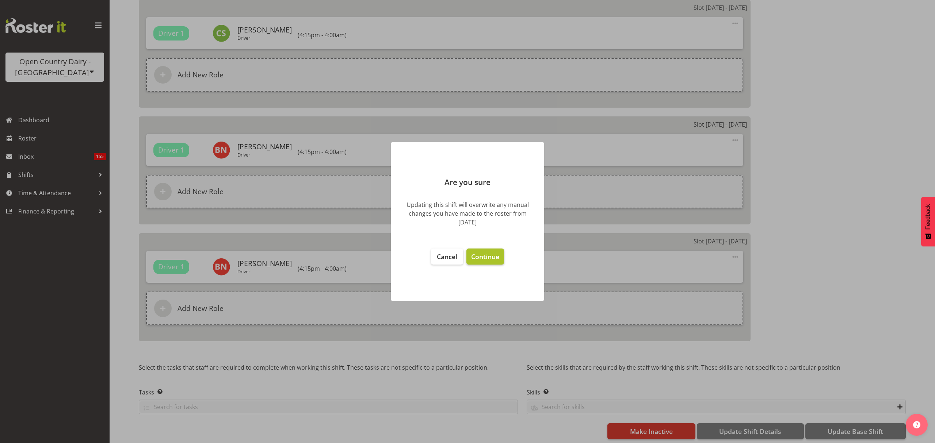
click at [484, 260] on span "Continue" at bounding box center [485, 256] width 28 height 9
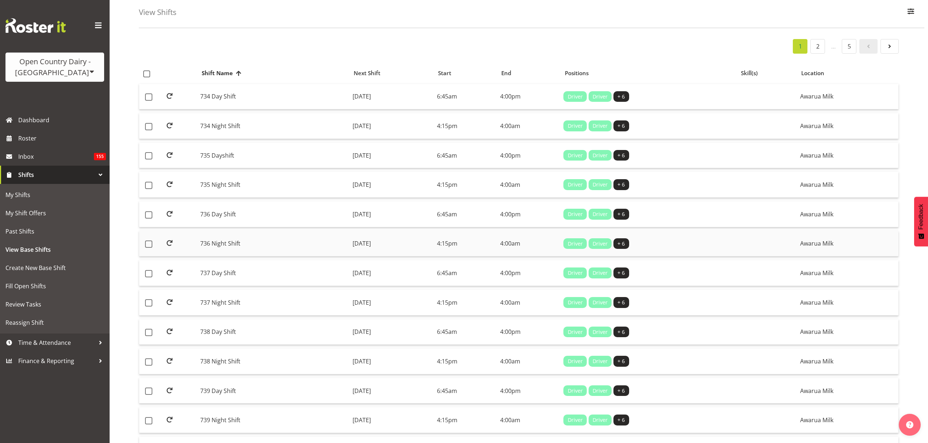
scroll to position [49, 0]
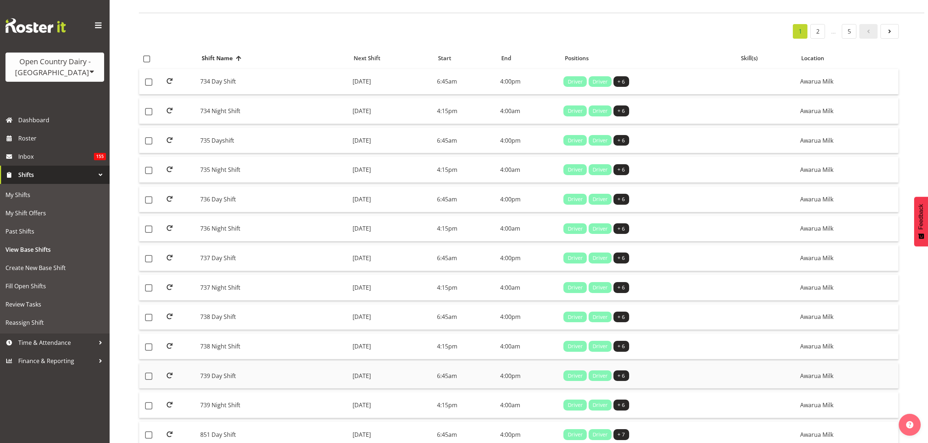
click at [243, 372] on td "739 Day Shift" at bounding box center [273, 376] width 152 height 26
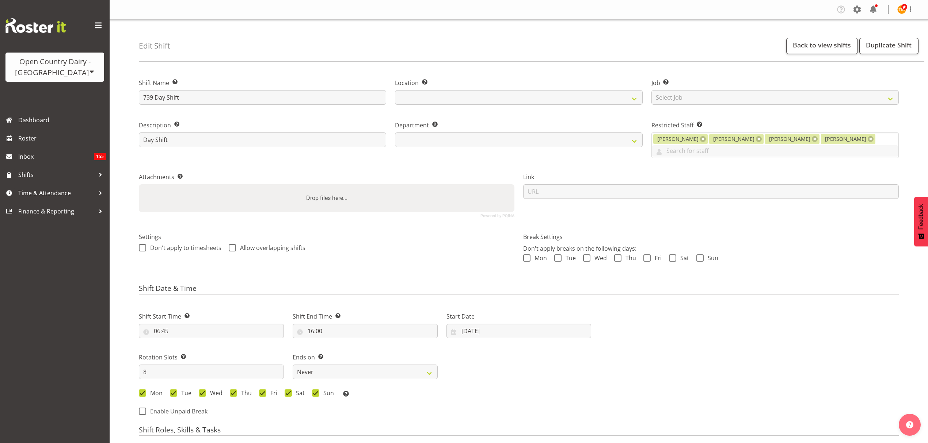
select select
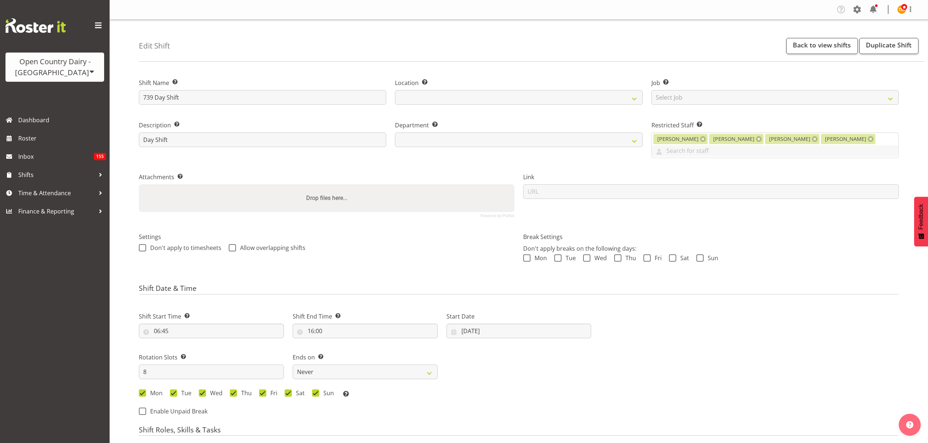
select select
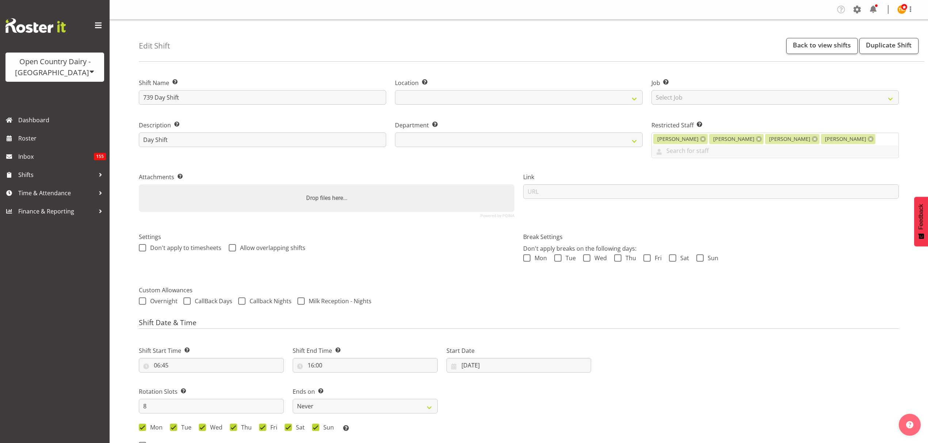
select select
click at [452, 244] on div "Don't apply to timesheets Allow overlapping shifts" at bounding box center [326, 248] width 375 height 9
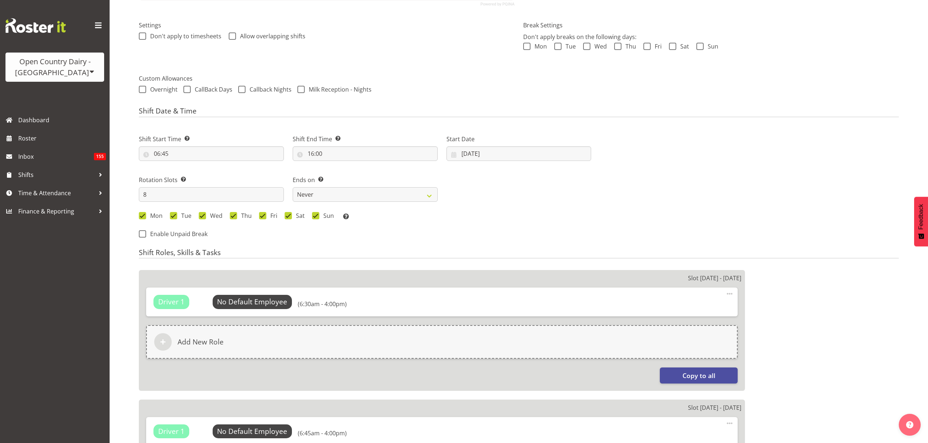
scroll to position [292, 0]
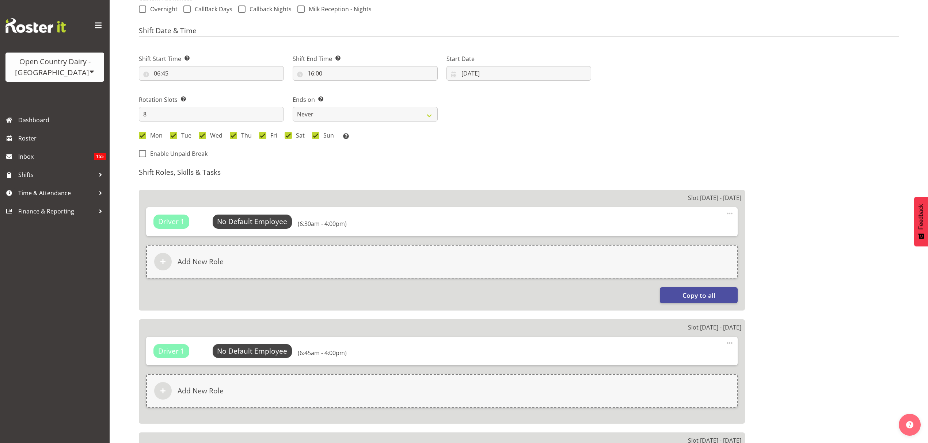
click at [493, 56] on div "Start Date [DATE] January February March April May June July August September O…" at bounding box center [518, 67] width 145 height 26
click at [499, 66] on input "[DATE]" at bounding box center [518, 73] width 145 height 15
click at [478, 181] on link "25" at bounding box center [483, 188] width 15 height 14
select select
type input "[DATE]"
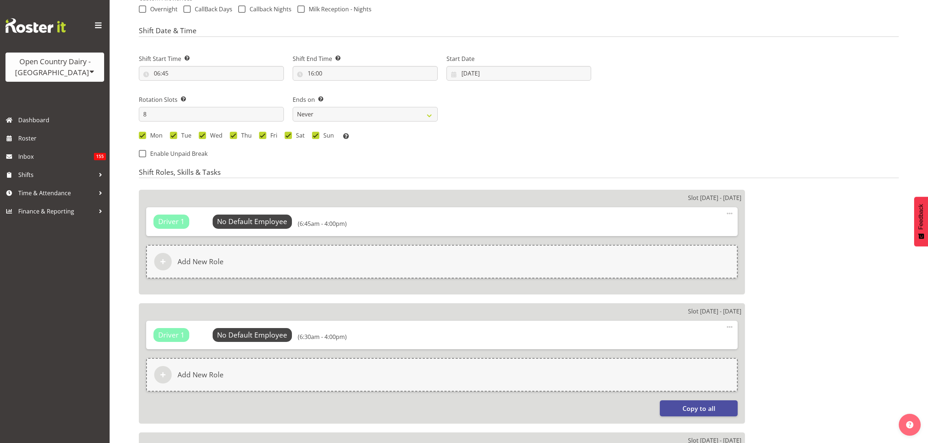
click at [496, 54] on label "Start Date" at bounding box center [518, 58] width 145 height 9
click at [500, 66] on input "[DATE]" at bounding box center [518, 73] width 145 height 15
click at [470, 184] on span "24" at bounding box center [469, 187] width 6 height 7
select select
type input "24/08/2025"
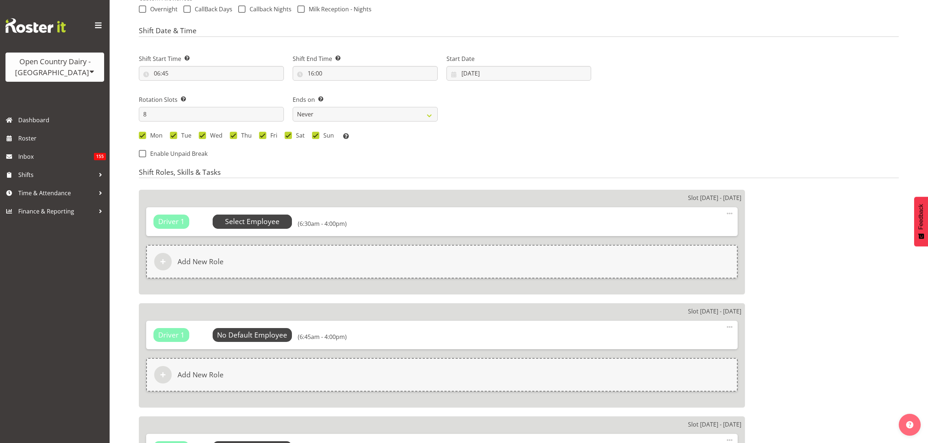
click at [262, 217] on span "Select Employee" at bounding box center [252, 222] width 54 height 11
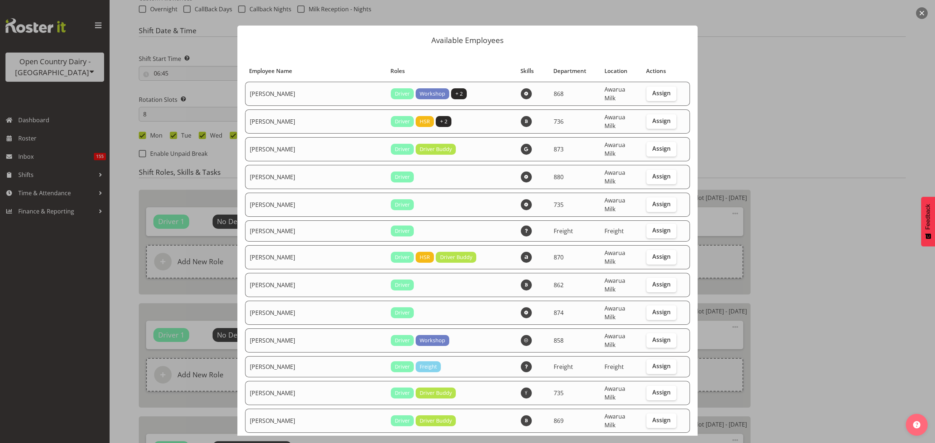
select select "902"
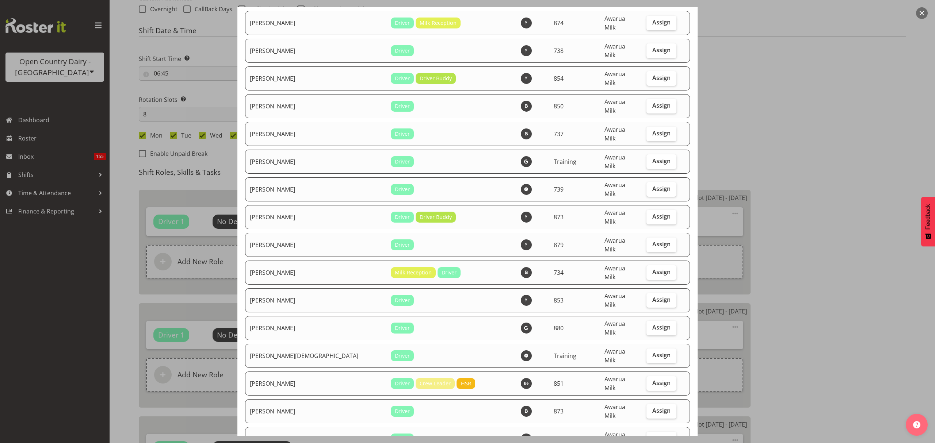
scroll to position [2337, 0]
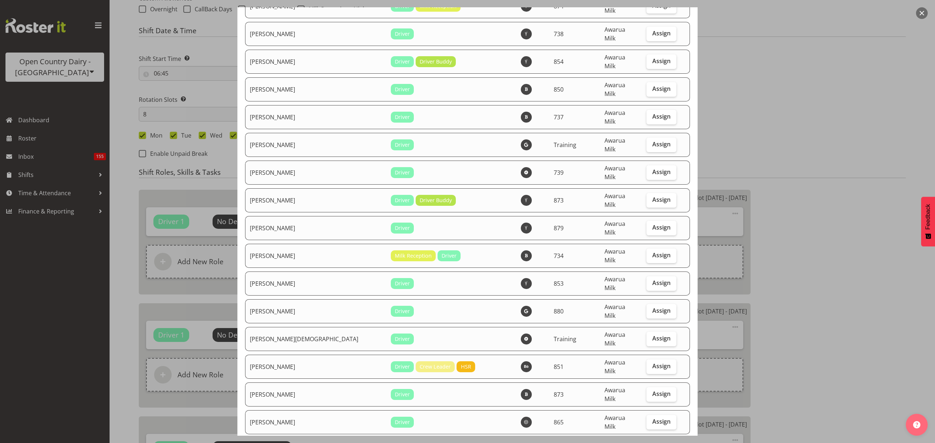
checkbox input "true"
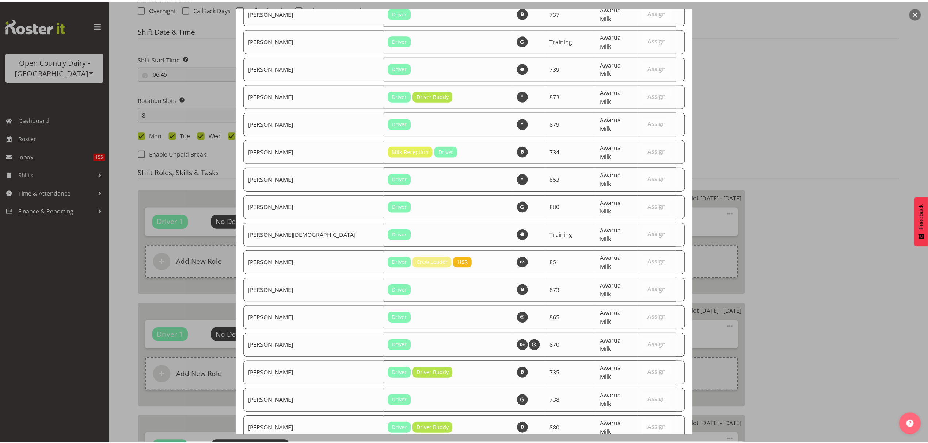
scroll to position [2493, 0]
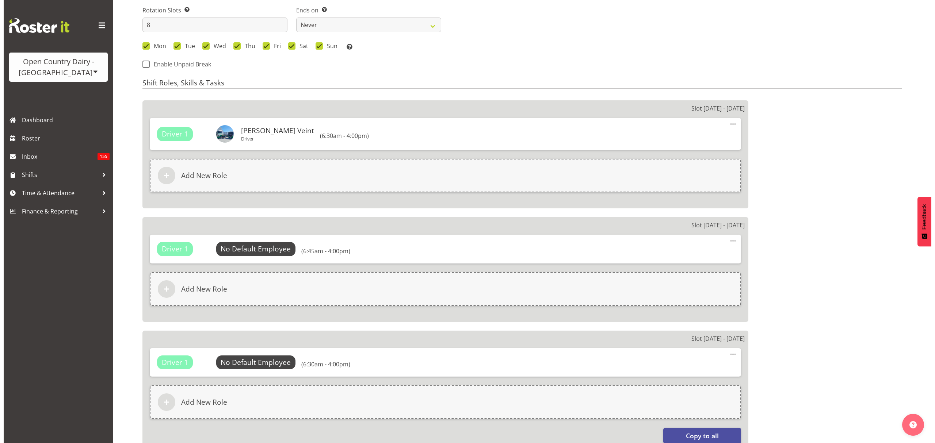
scroll to position [389, 0]
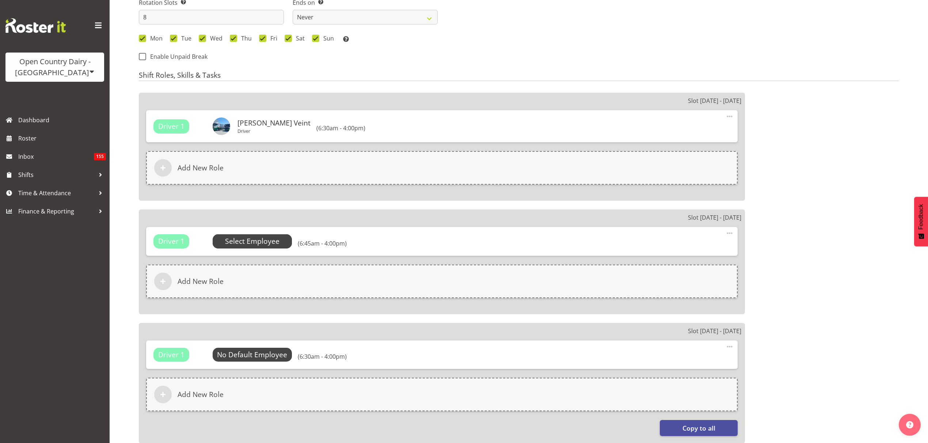
click at [270, 236] on span "Select Employee" at bounding box center [252, 241] width 54 height 11
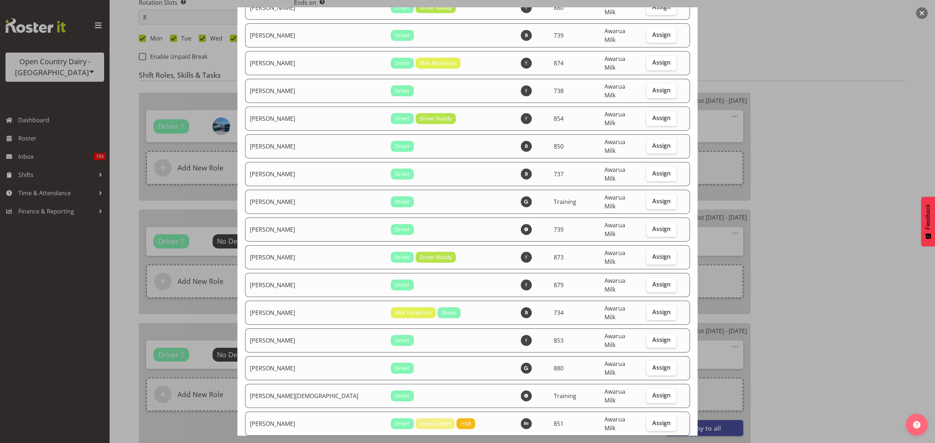
scroll to position [2434, 0]
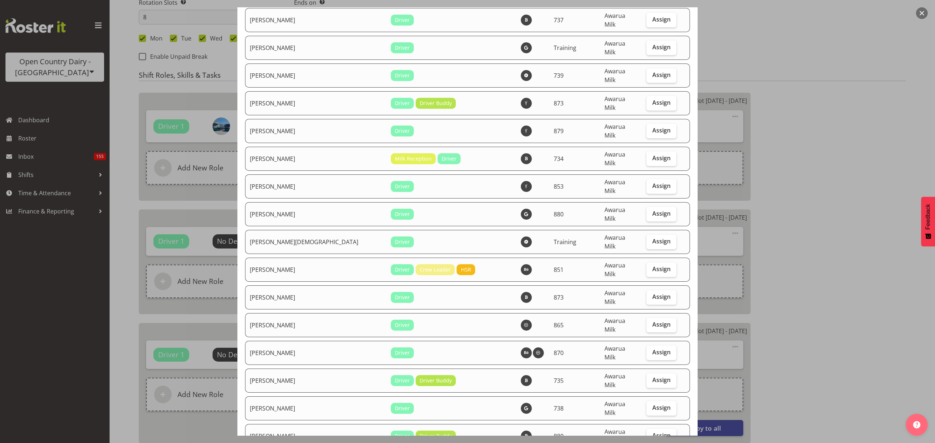
checkbox input "true"
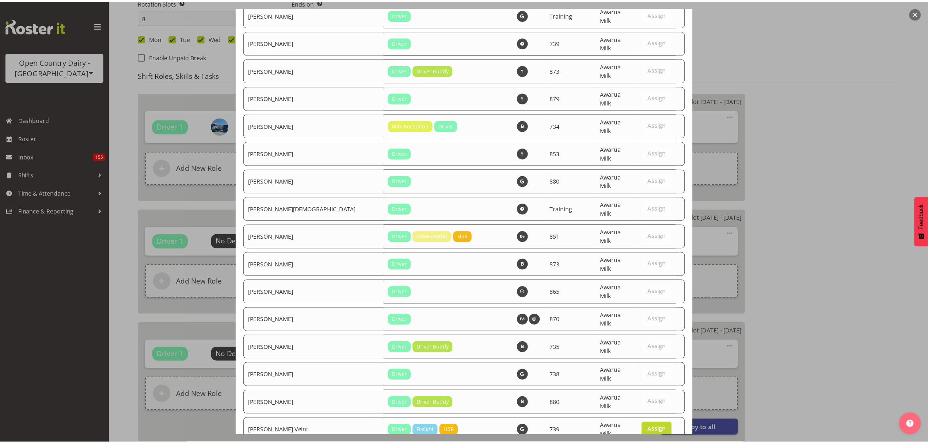
scroll to position [2493, 0]
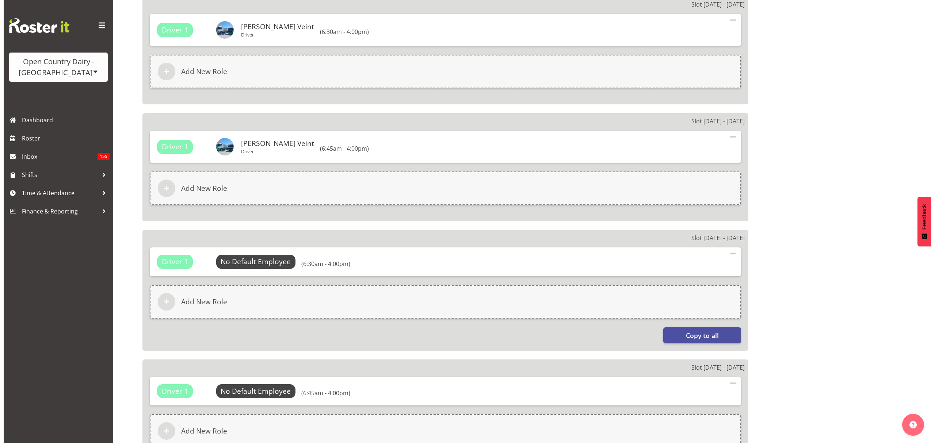
scroll to position [487, 0]
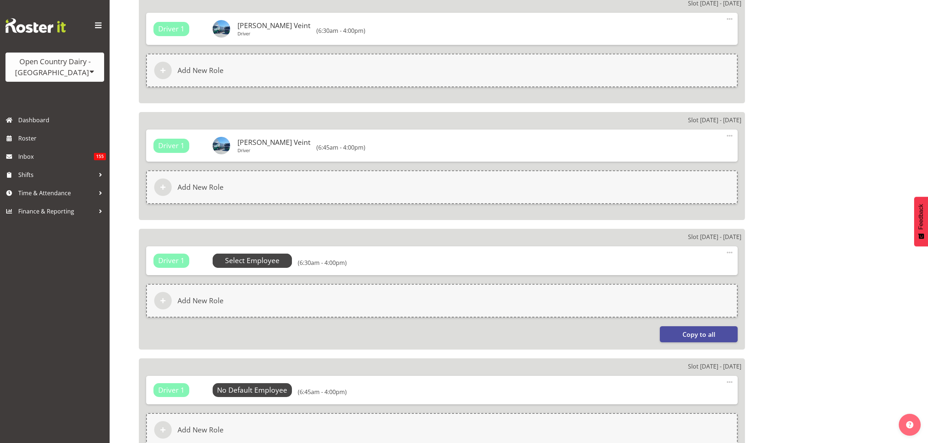
click at [280, 254] on span "Select Employee" at bounding box center [253, 261] width 80 height 14
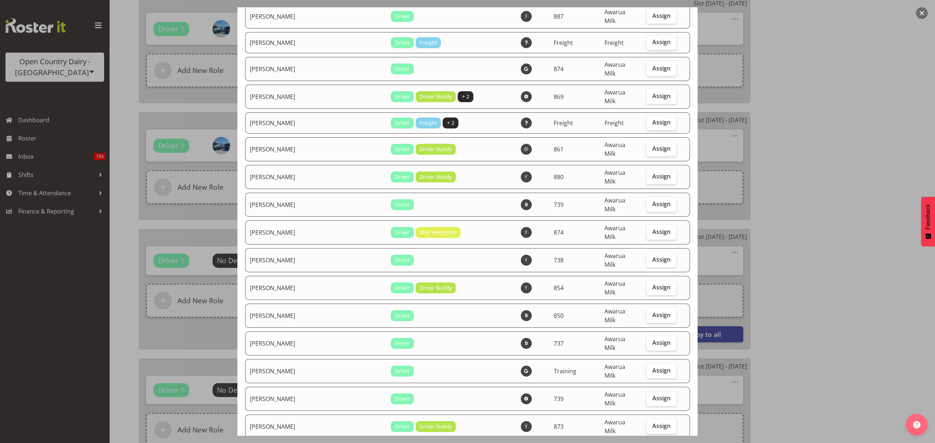
scroll to position [2094, 0]
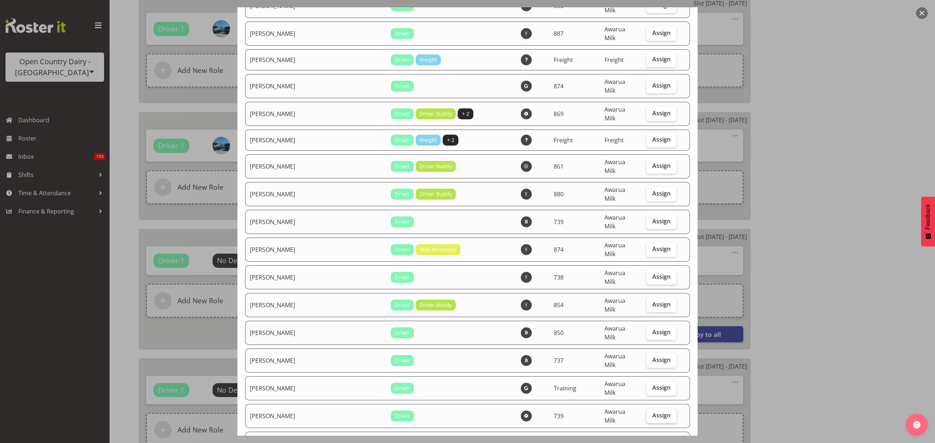
drag, startPoint x: 648, startPoint y: 188, endPoint x: 649, endPoint y: 185, distance: 3.9
click at [649, 409] on label "Assign" at bounding box center [661, 416] width 30 height 15
click at [649, 413] on input "Assign" at bounding box center [648, 415] width 5 height 5
checkbox input "true"
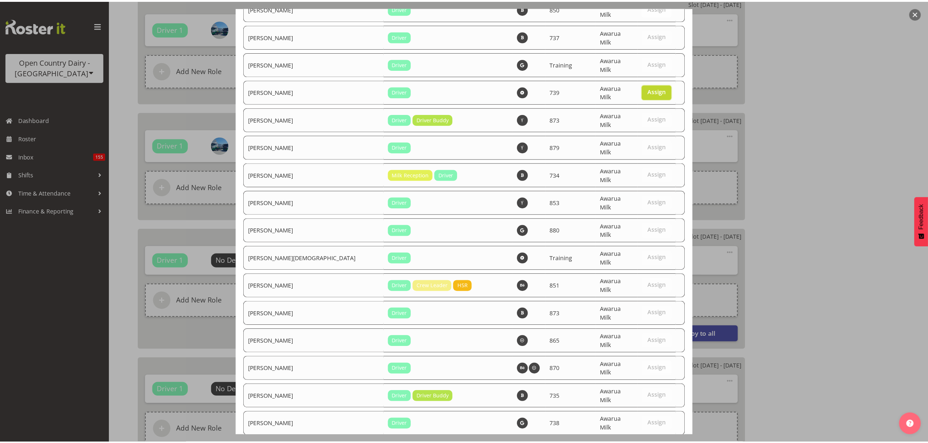
scroll to position [2493, 0]
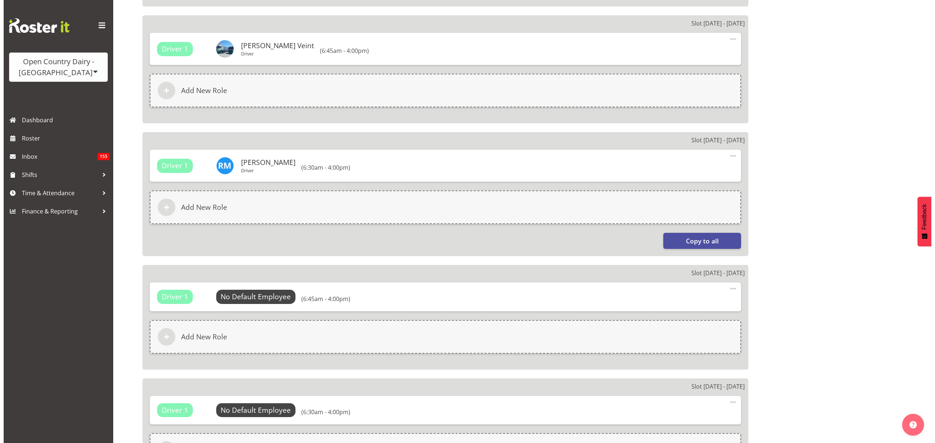
scroll to position [584, 0]
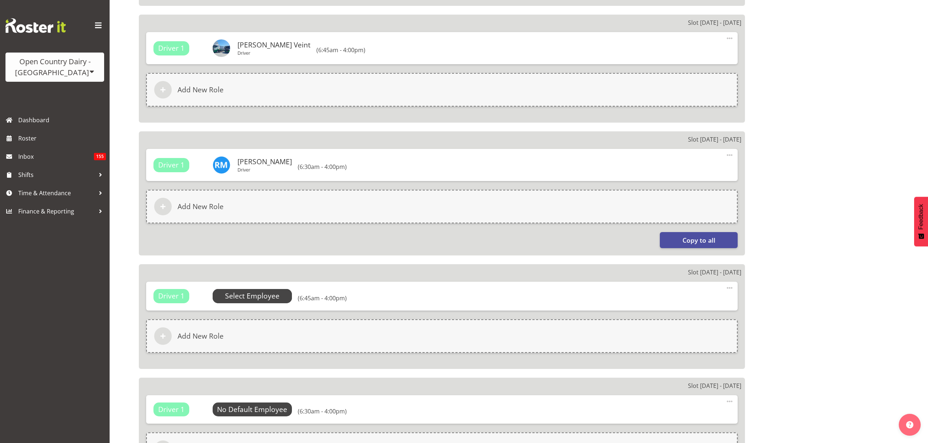
click at [251, 289] on span "Select Employee" at bounding box center [253, 296] width 80 height 14
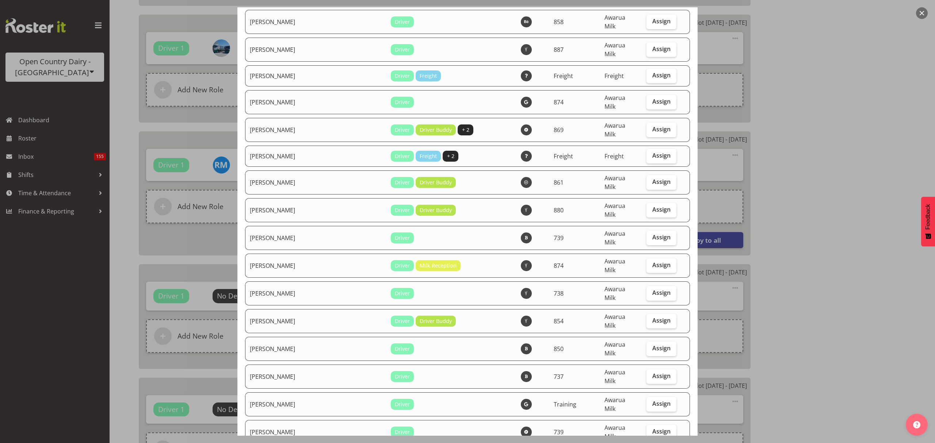
scroll to position [2094, 0]
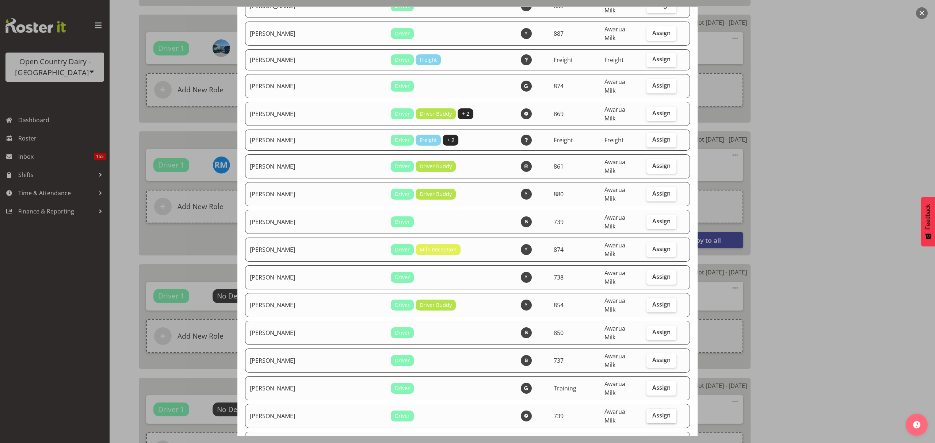
click at [652, 412] on span "Assign" at bounding box center [661, 415] width 18 height 7
click at [646, 413] on input "Assign" at bounding box center [648, 415] width 5 height 5
checkbox input "true"
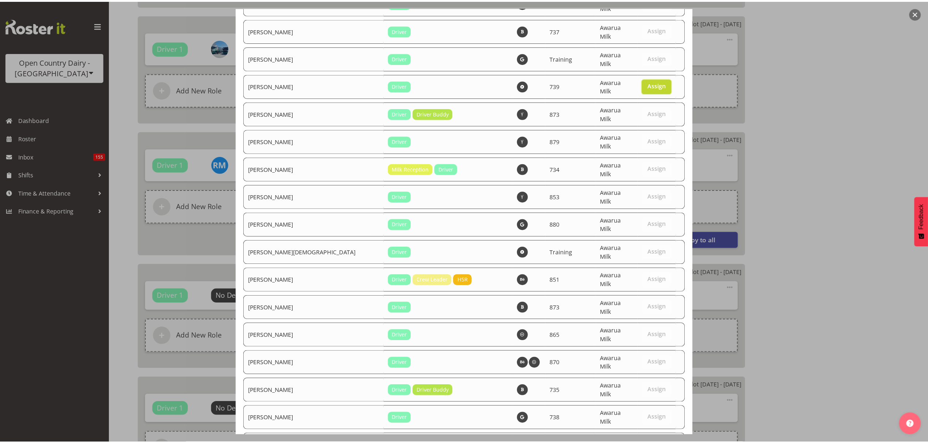
scroll to position [2493, 0]
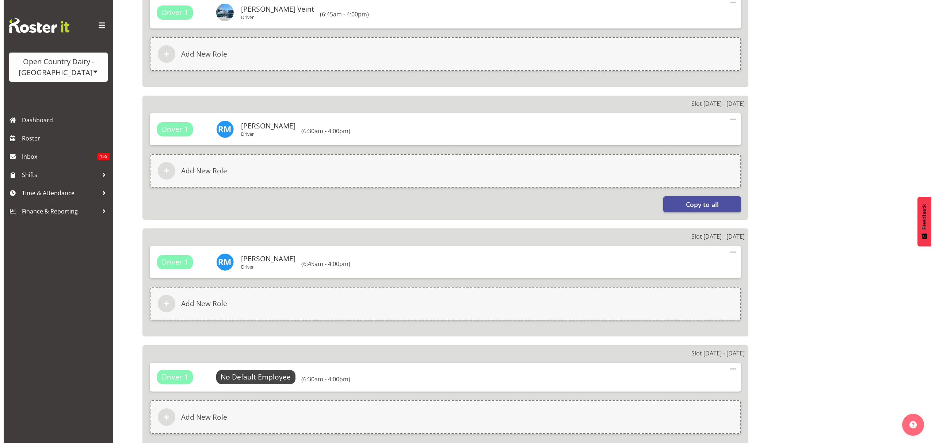
scroll to position [730, 0]
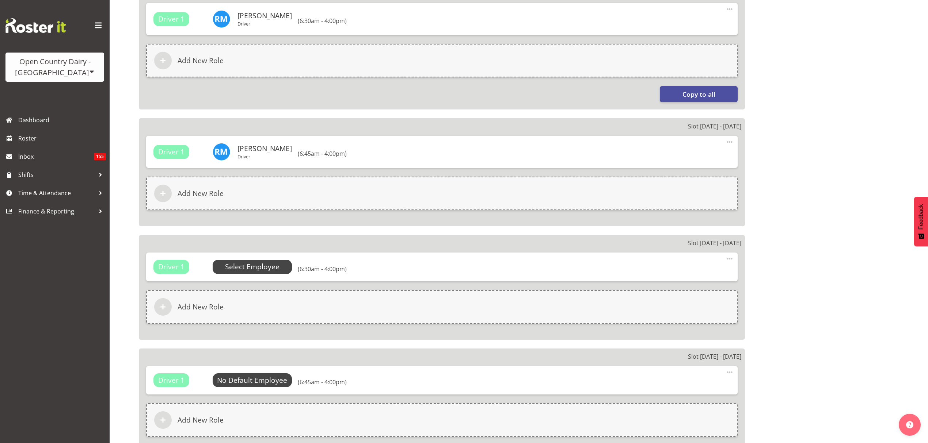
click at [243, 262] on span "Select Employee" at bounding box center [252, 267] width 54 height 11
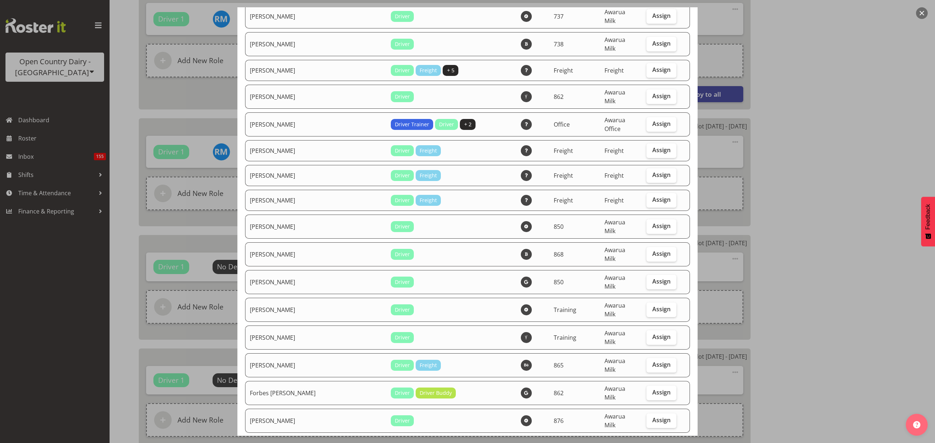
scroll to position [925, 0]
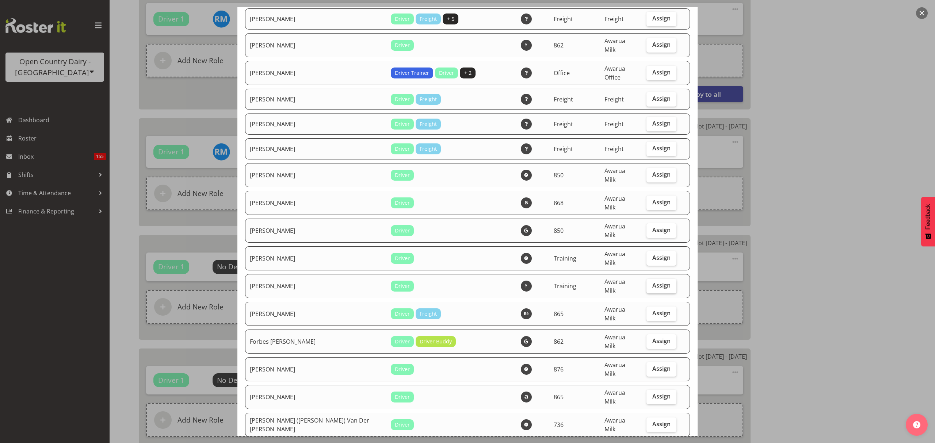
click at [650, 279] on label "Assign" at bounding box center [661, 286] width 30 height 15
click at [650, 283] on input "Assign" at bounding box center [648, 285] width 5 height 5
checkbox input "true"
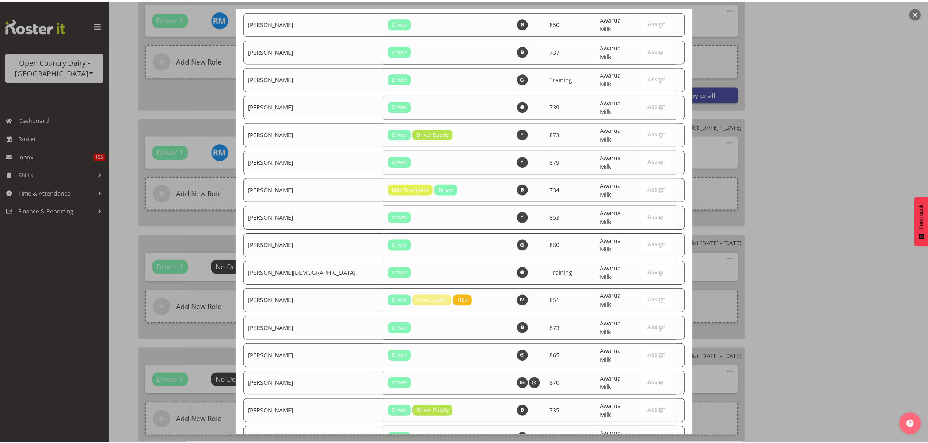
scroll to position [2493, 0]
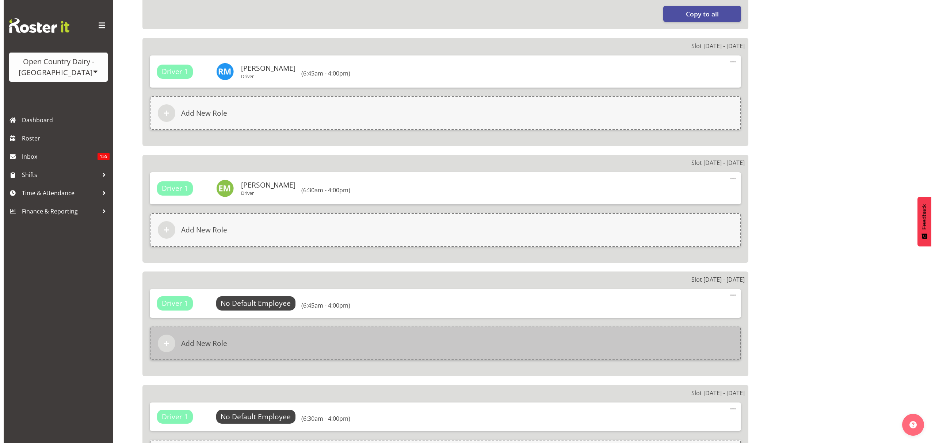
scroll to position [828, 0]
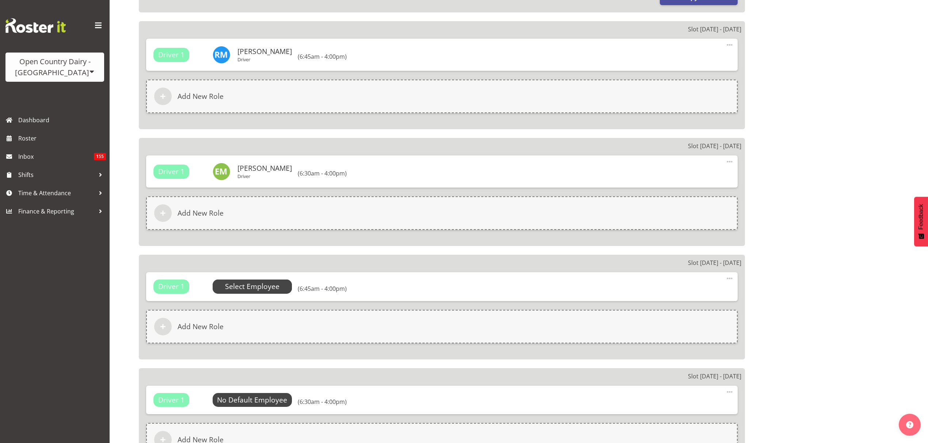
click at [262, 282] on span "Select Employee" at bounding box center [252, 287] width 54 height 11
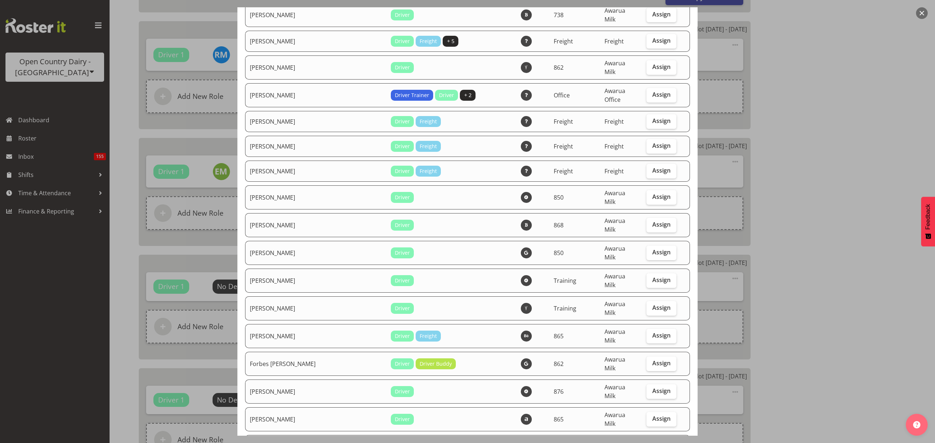
scroll to position [925, 0]
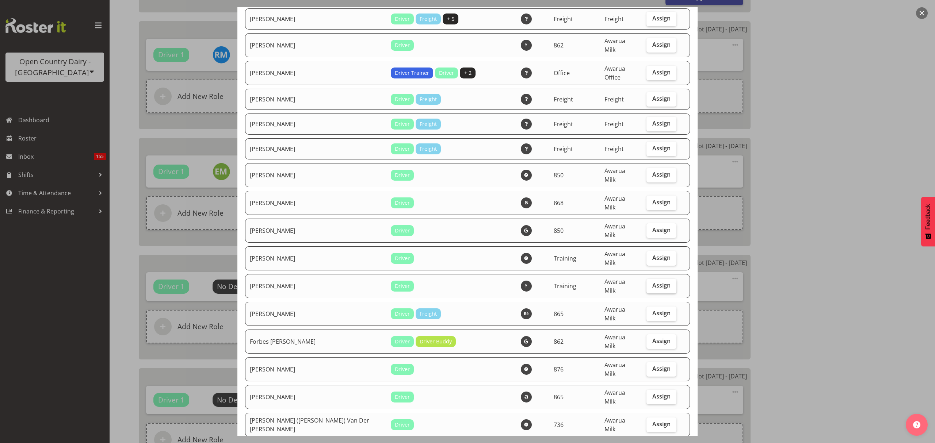
click at [659, 282] on span "Assign" at bounding box center [661, 285] width 18 height 7
click at [651, 283] on input "Assign" at bounding box center [648, 285] width 5 height 5
checkbox input "true"
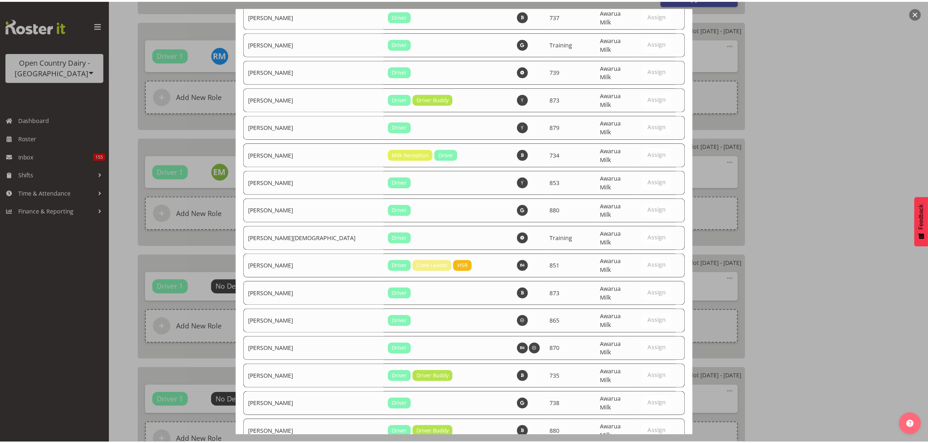
scroll to position [2483, 0]
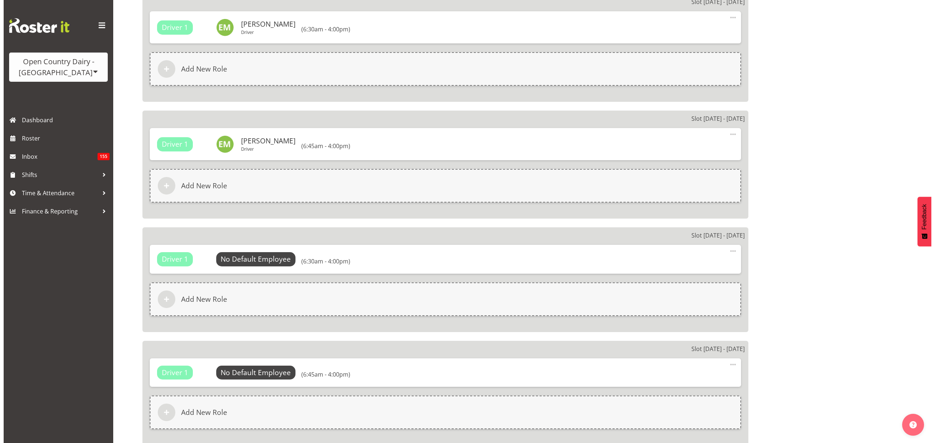
scroll to position [974, 0]
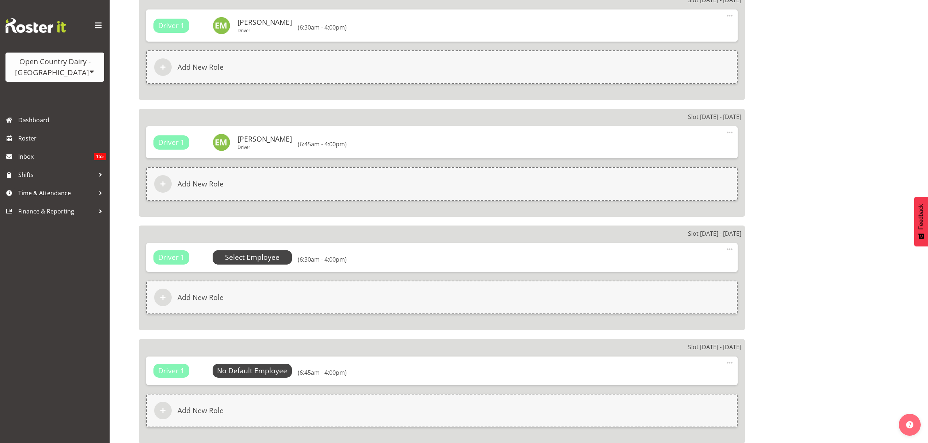
click at [279, 251] on span "Select Employee" at bounding box center [253, 258] width 80 height 14
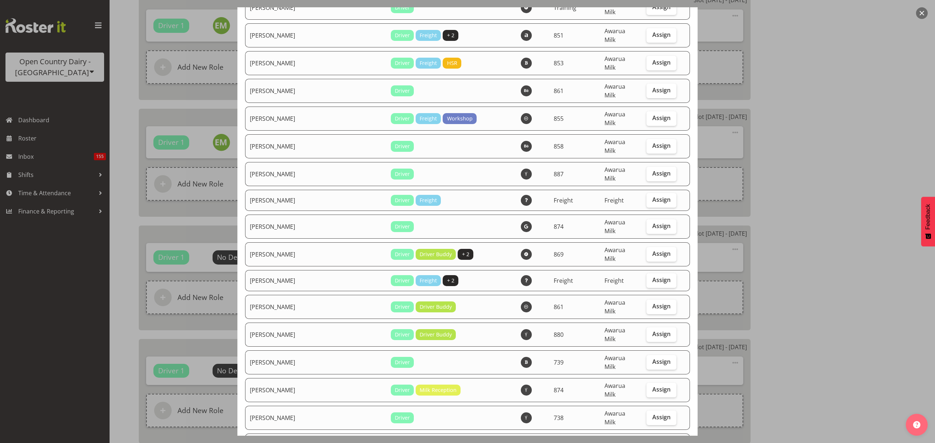
scroll to position [1996, 0]
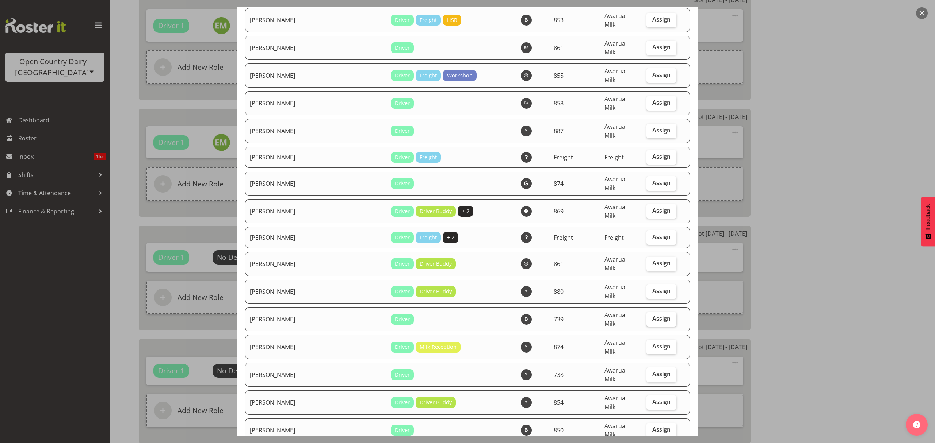
click at [646, 312] on label "Assign" at bounding box center [661, 319] width 30 height 15
click at [646, 317] on input "Assign" at bounding box center [648, 319] width 5 height 5
checkbox input "true"
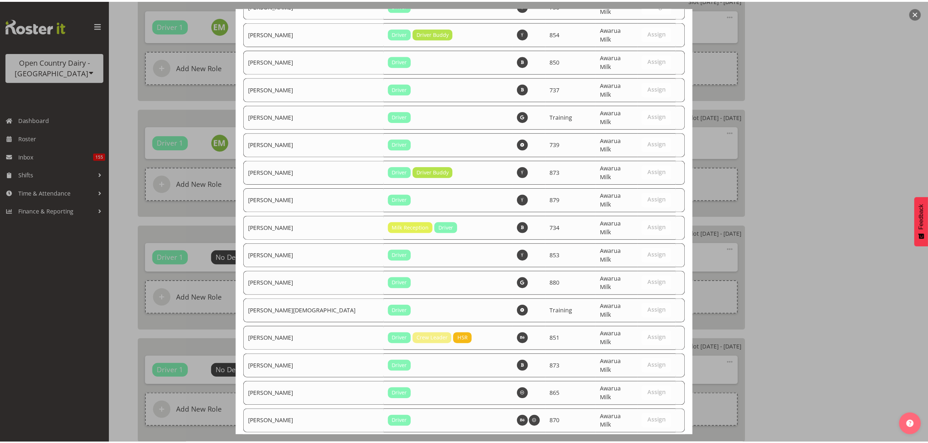
scroll to position [2493, 0]
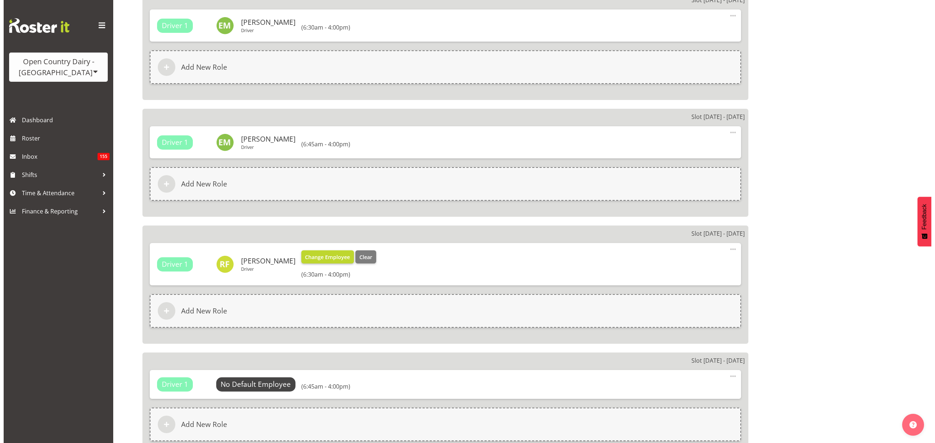
scroll to position [1071, 0]
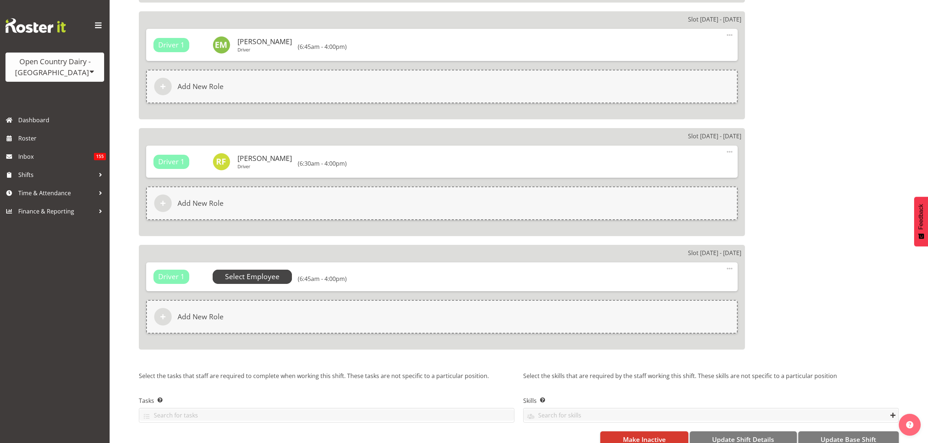
click at [284, 270] on span "Select Employee" at bounding box center [253, 277] width 80 height 14
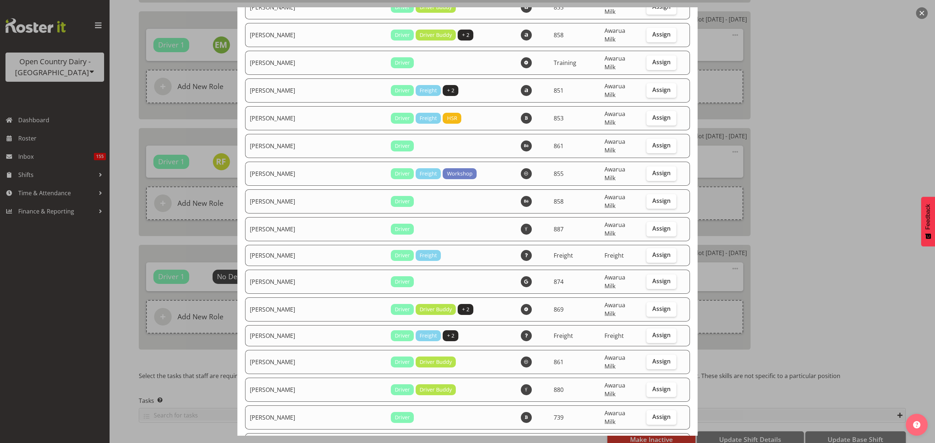
scroll to position [1899, 0]
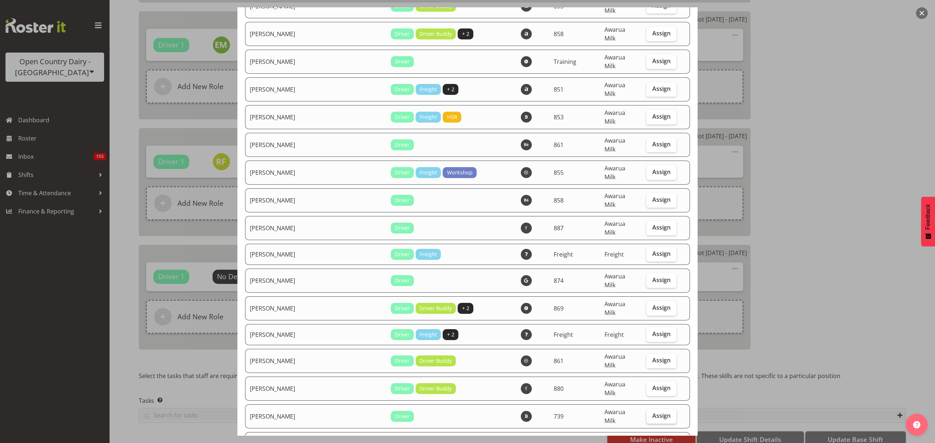
click at [656, 409] on label "Assign" at bounding box center [661, 416] width 30 height 15
click at [651, 414] on input "Assign" at bounding box center [648, 416] width 5 height 5
checkbox input "true"
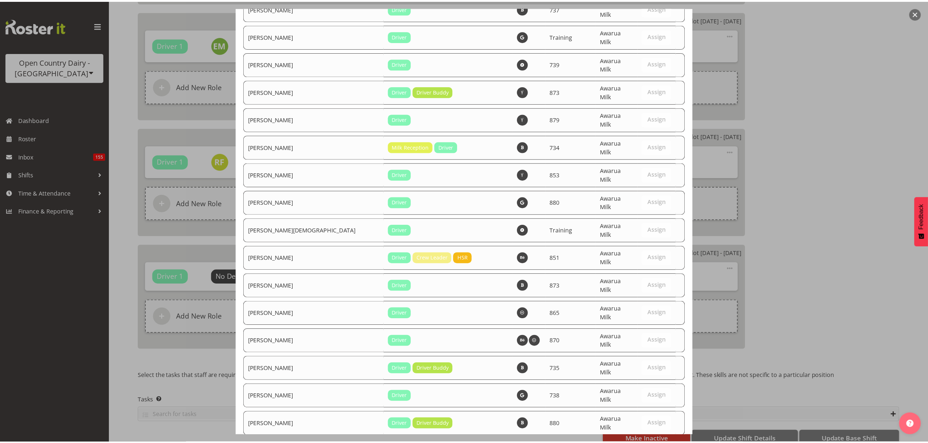
scroll to position [2493, 0]
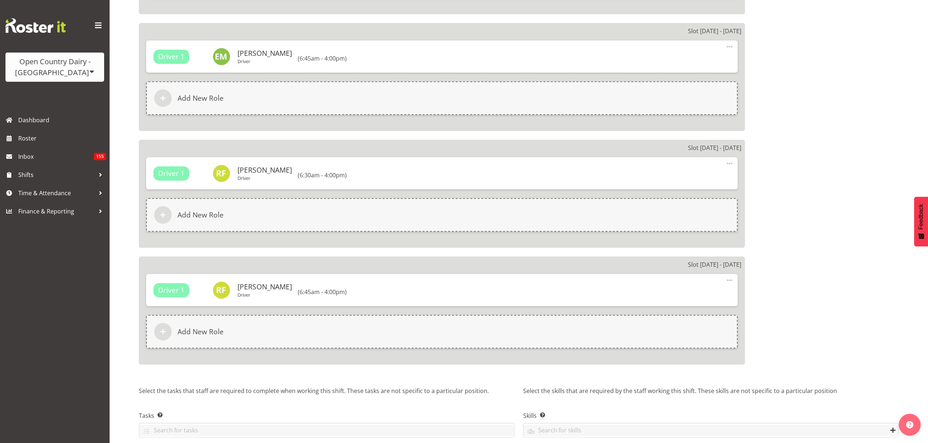
scroll to position [1080, 0]
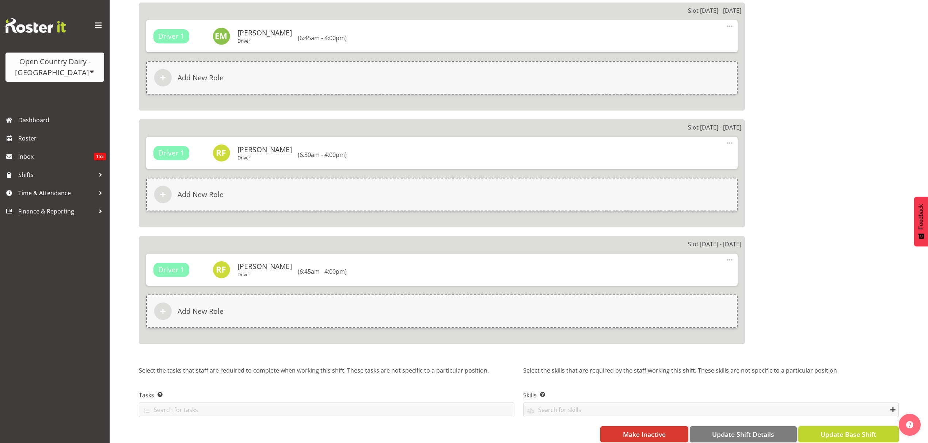
click at [851, 427] on button "Update Base Shift" at bounding box center [848, 435] width 100 height 16
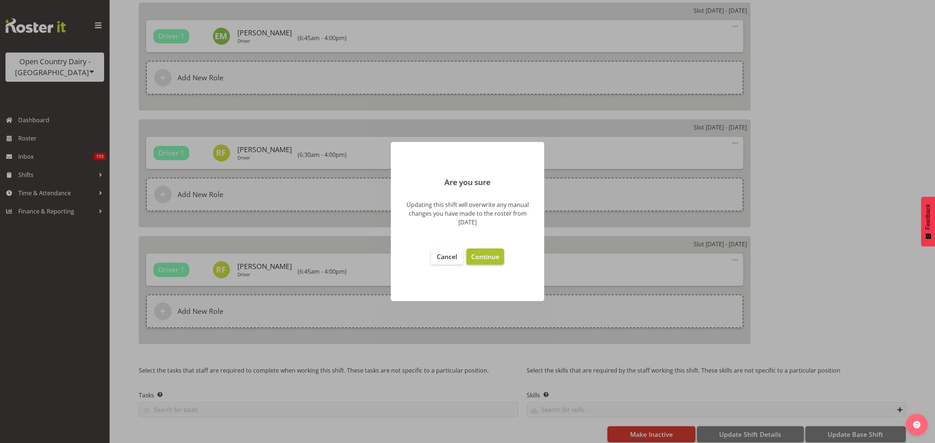
click at [475, 261] on button "Continue" at bounding box center [485, 257] width 38 height 16
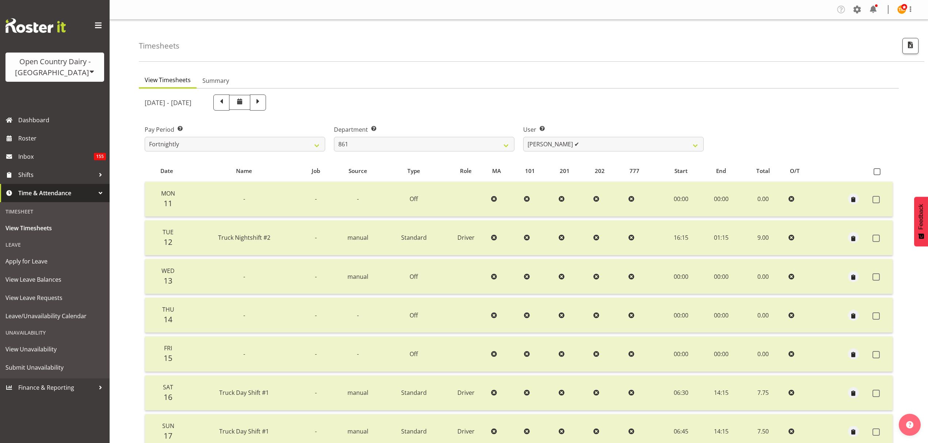
click at [462, 137] on select "734 735 736 737 738 739 850 851 852 853 854 855 856 858 861 862 865 868 869 870" at bounding box center [424, 144] width 180 height 15
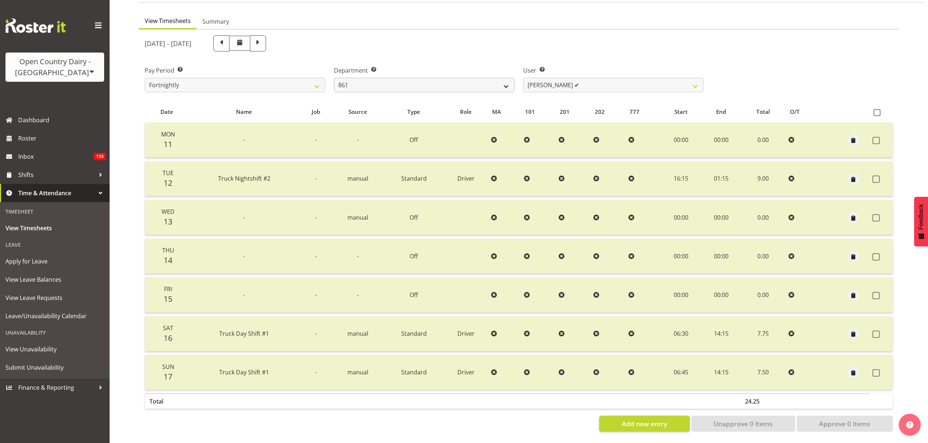
scroll to position [75, 0]
select select "806"
click at [334, 78] on select "734 735 736 737 738 739 850 851 852 853 854 855 856 858 861 862 865 868 869 870" at bounding box center [424, 85] width 180 height 15
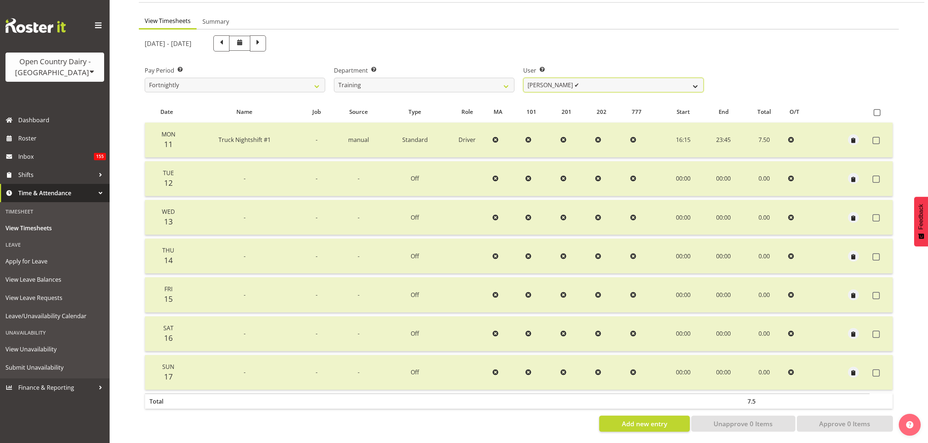
click at [556, 78] on select "Dean Henderson ✔ Erika McNaught ✔ Jason Gough ❌ Josh Winship ✔ Marcy Tuuta ✔ Ri…" at bounding box center [613, 85] width 180 height 15
select select "11796"
click at [523, 78] on select "Dean Henderson ✔ Erika McNaught ✔ Jason Gough ❌ Josh Winship ✔ Marcy Tuuta ✔ Ri…" at bounding box center [613, 85] width 180 height 15
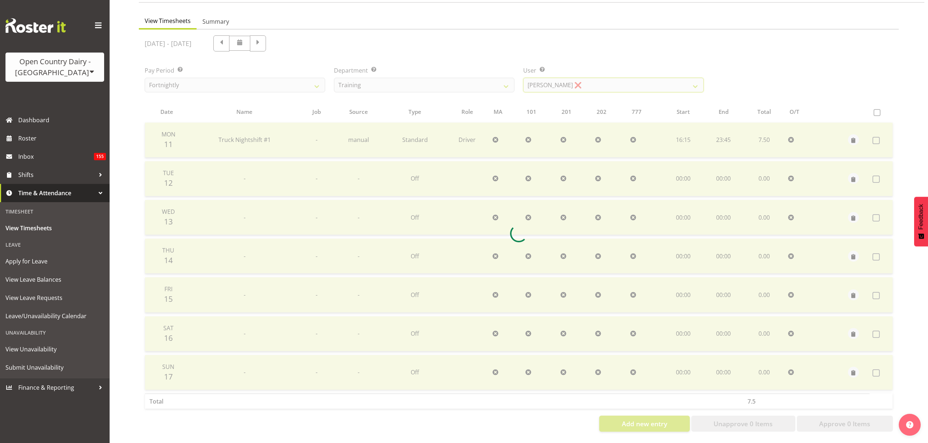
scroll to position [11, 0]
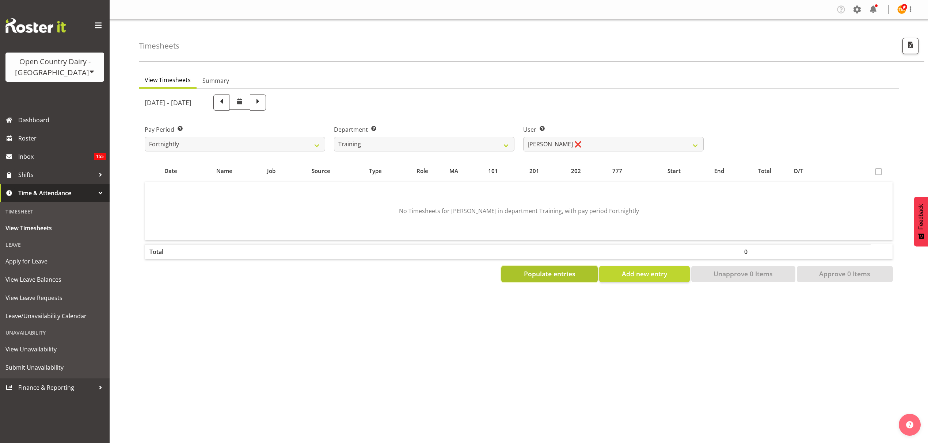
click at [554, 269] on span "Populate entries" at bounding box center [549, 273] width 51 height 9
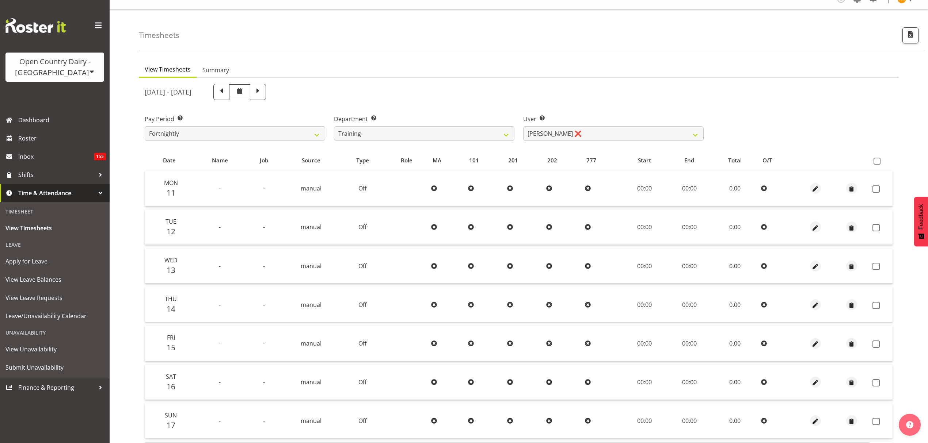
drag, startPoint x: 879, startPoint y: 160, endPoint x: 864, endPoint y: 172, distance: 19.2
click at [877, 161] on span at bounding box center [876, 161] width 7 height 7
click at [877, 161] on input "checkbox" at bounding box center [875, 161] width 5 height 5
checkbox input "true"
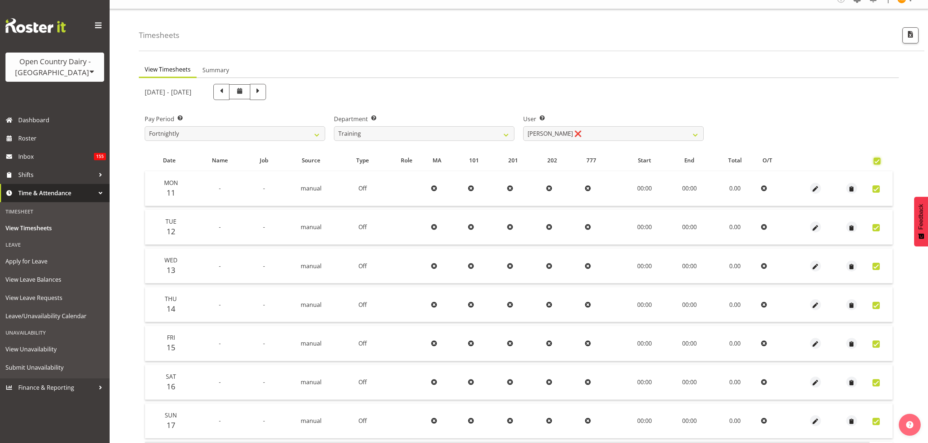
checkbox input "true"
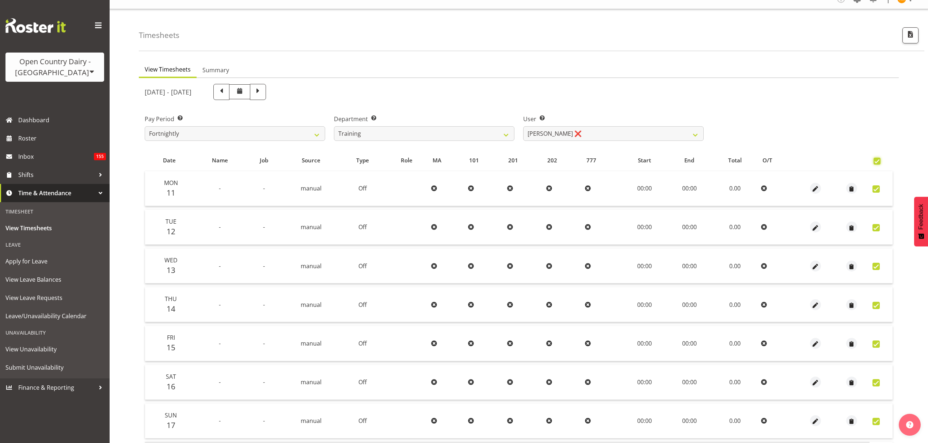
checkbox input "true"
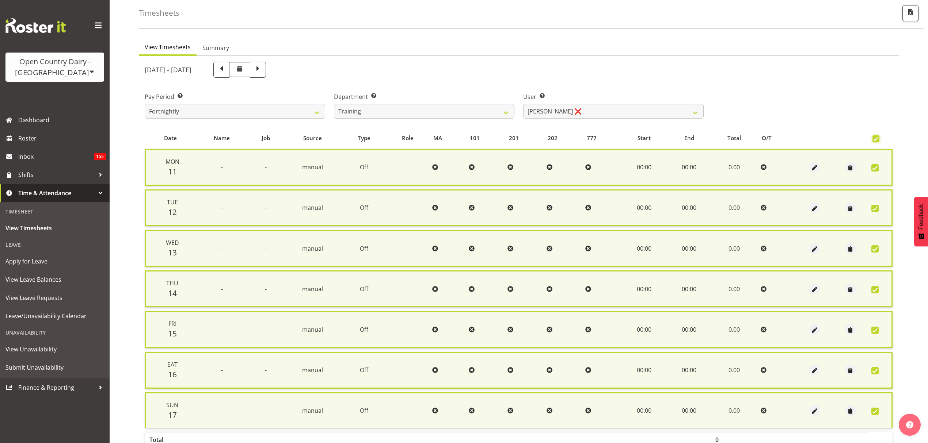
scroll to position [85, 0]
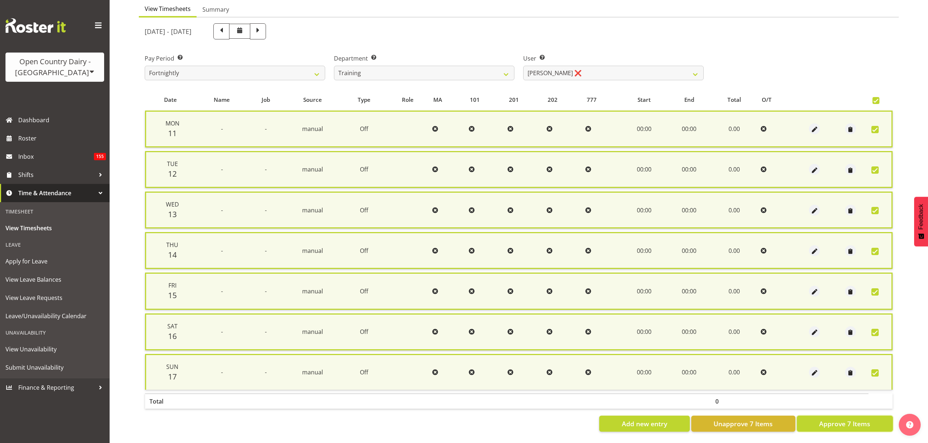
click at [824, 416] on button "Approve 7 Items" at bounding box center [844, 424] width 96 height 16
checkbox input "false"
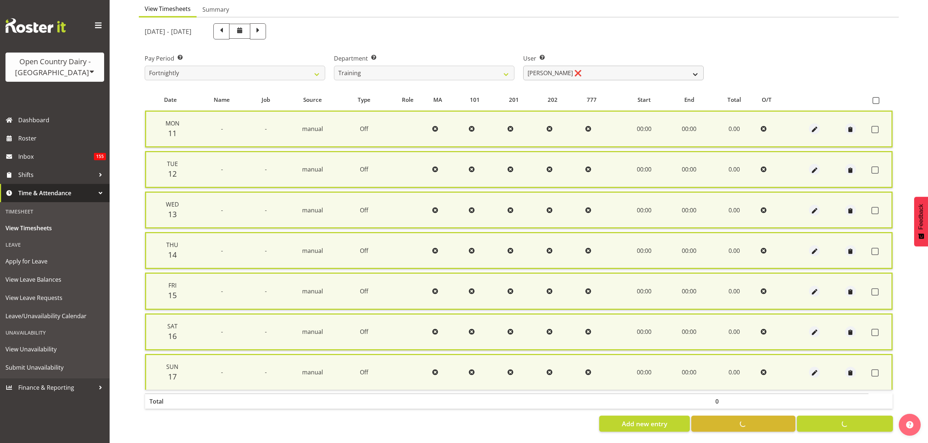
checkbox input "false"
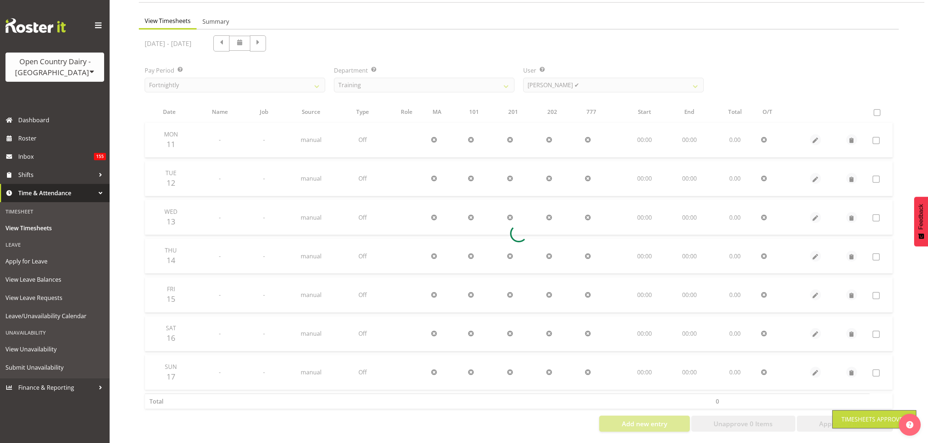
click at [554, 69] on div at bounding box center [519, 234] width 760 height 408
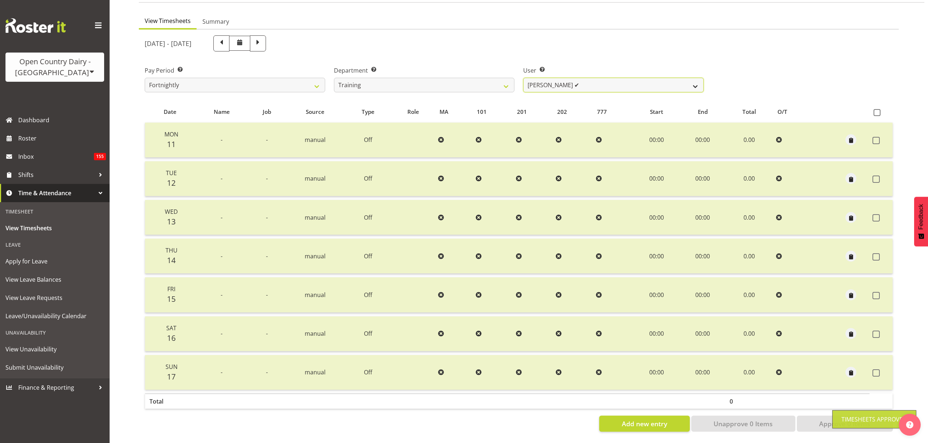
click at [555, 78] on select "Dean Henderson ✔ Erika McNaught ✔ Jason Gough ✔ Josh Winship ✔ Marcy Tuuta ✔ Ri…" at bounding box center [613, 85] width 180 height 15
select select "11799"
click at [523, 78] on select "Dean Henderson ✔ Erika McNaught ✔ Jason Gough ✔ Josh Winship ✔ Marcy Tuuta ✔ Ri…" at bounding box center [613, 85] width 180 height 15
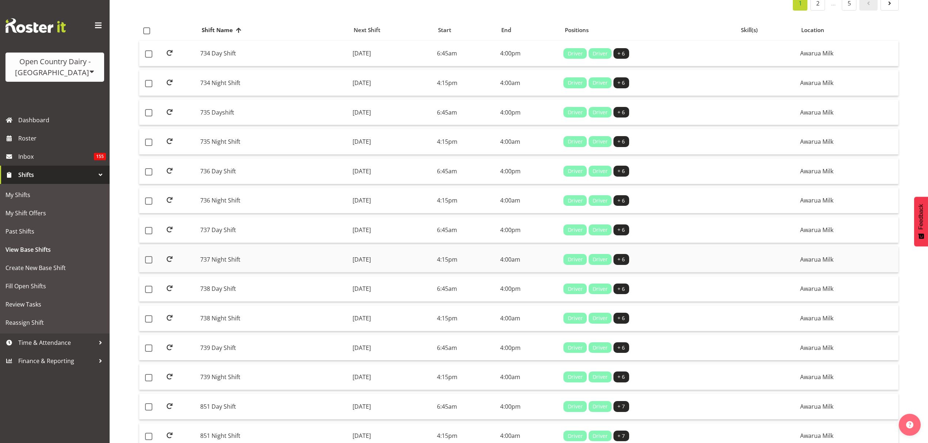
scroll to position [97, 0]
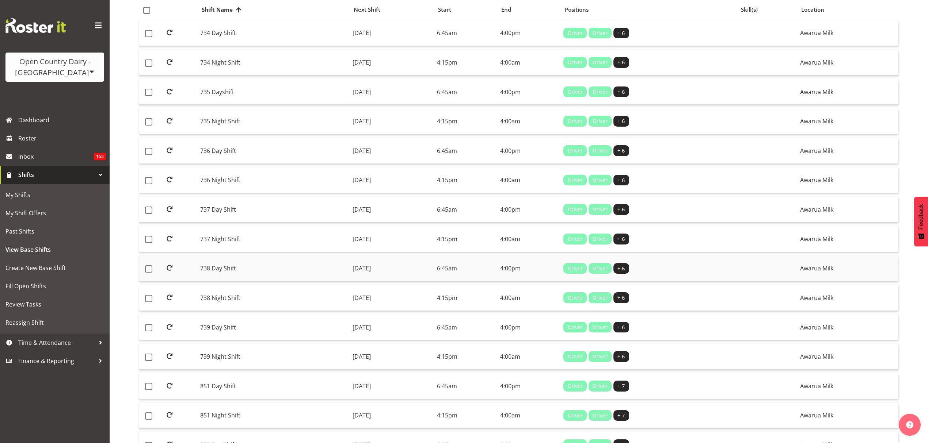
click at [259, 267] on td "738 Day Shift" at bounding box center [273, 269] width 152 height 26
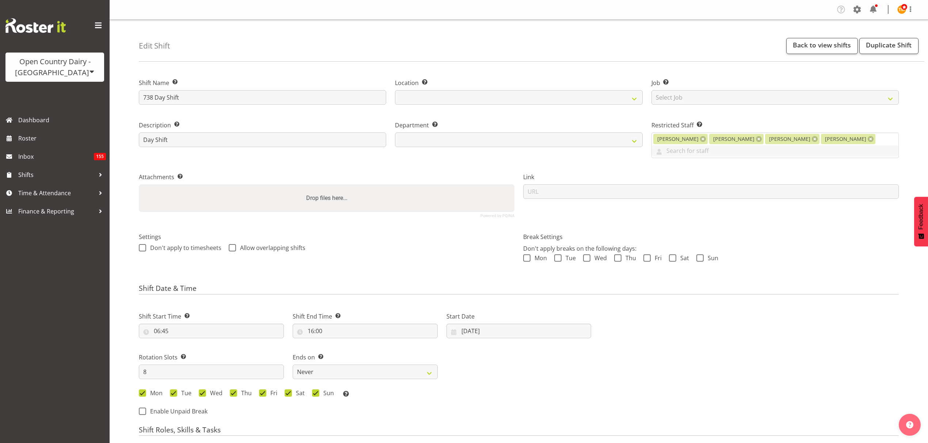
select select "7"
select select "2025"
select select
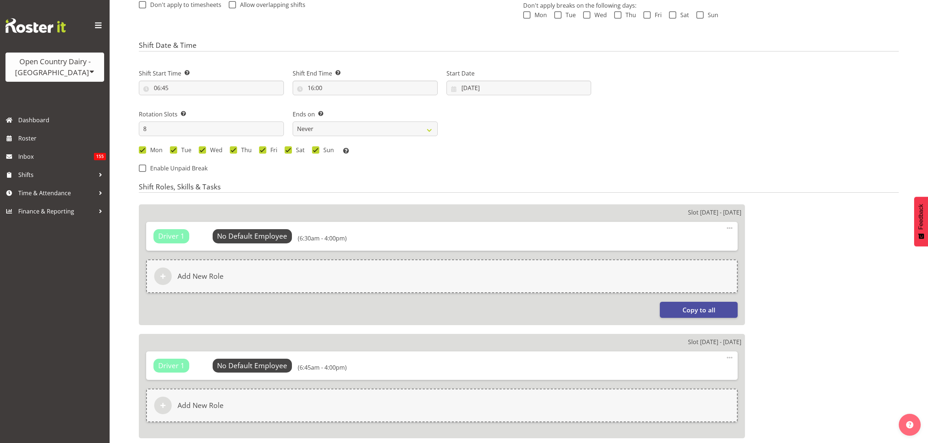
select select
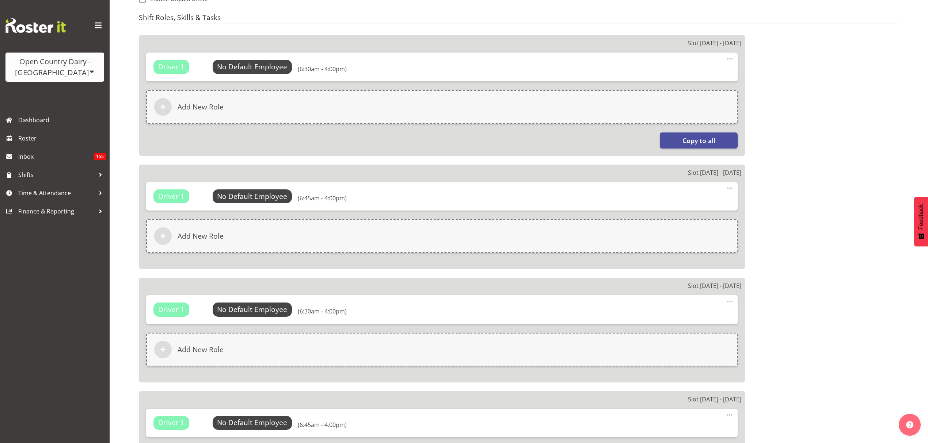
select select
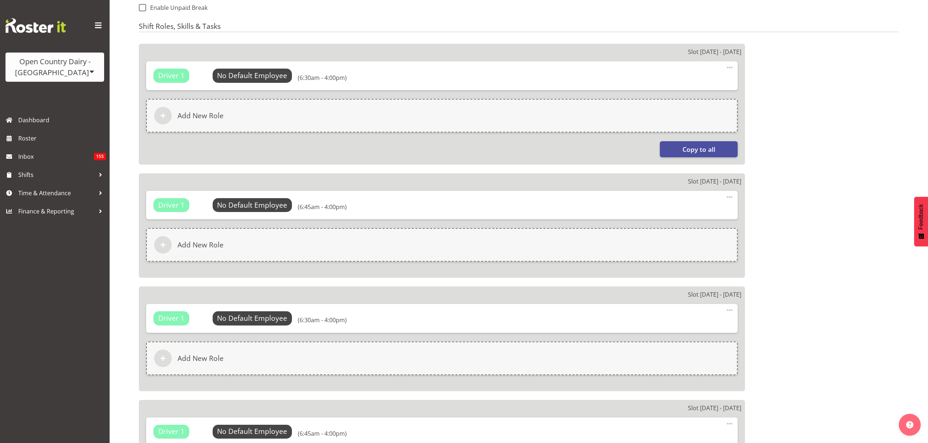
scroll to position [195, 0]
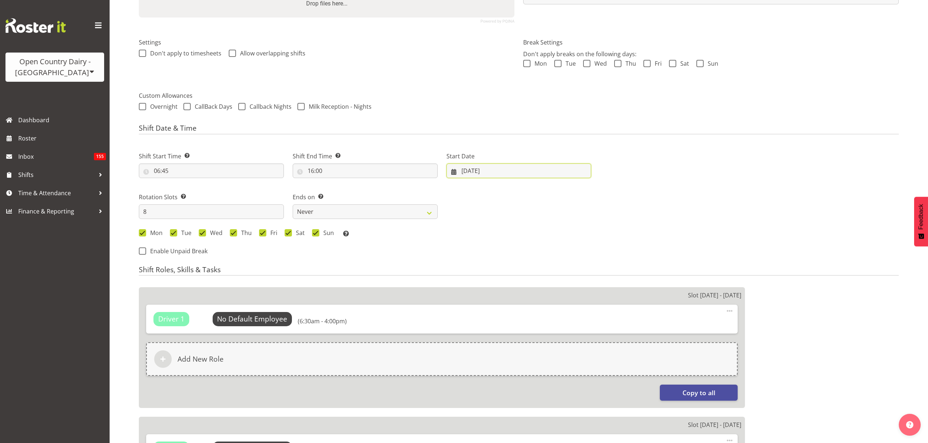
click at [479, 166] on input "[DATE]" at bounding box center [518, 171] width 145 height 15
select select
click at [465, 278] on link "24" at bounding box center [468, 285] width 15 height 14
select select
type input "[DATE]"
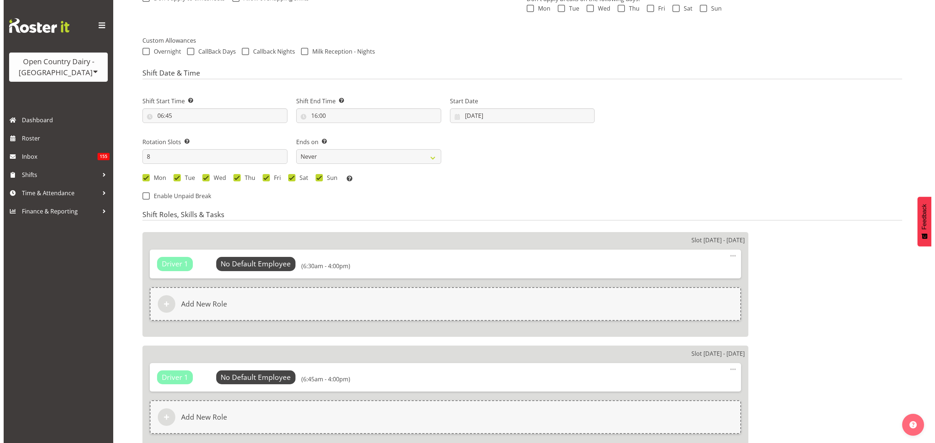
scroll to position [341, 0]
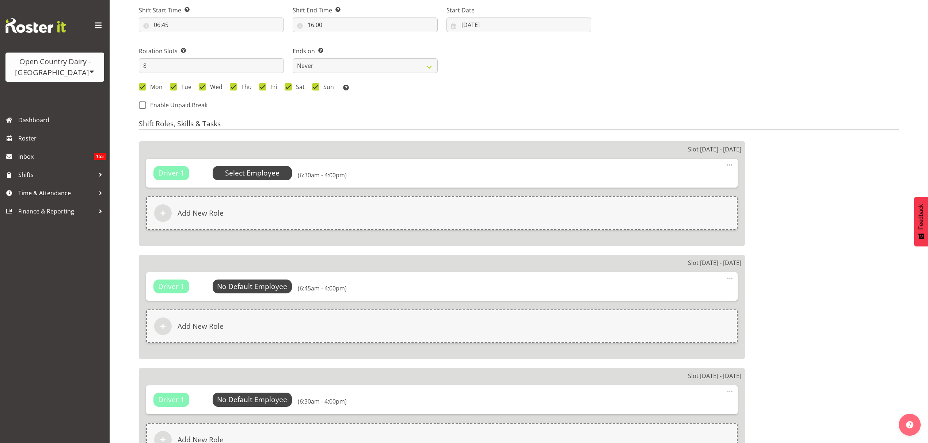
click at [230, 171] on span "Select Employee" at bounding box center [253, 173] width 80 height 14
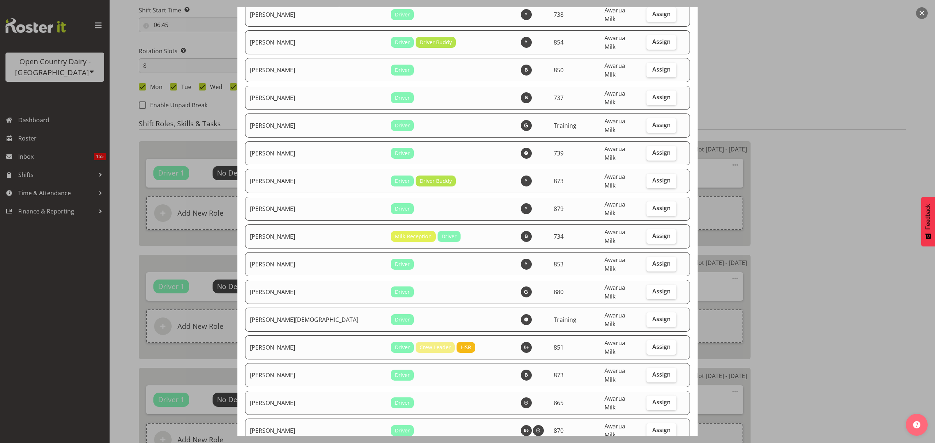
scroll to position [2434, 0]
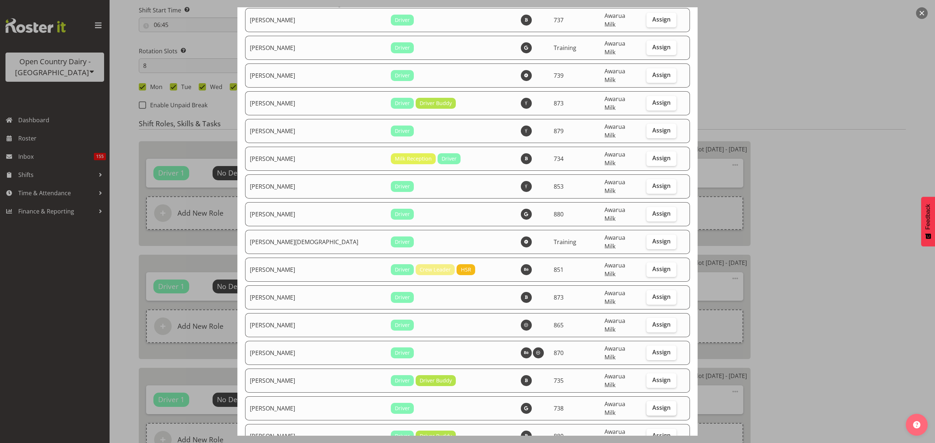
click at [652, 404] on span "Assign" at bounding box center [661, 407] width 18 height 7
click at [646, 406] on input "Assign" at bounding box center [648, 408] width 5 height 5
checkbox input "true"
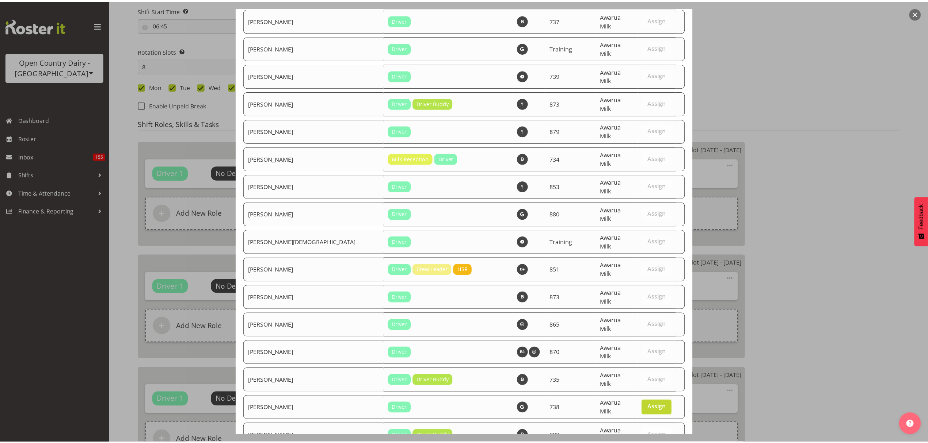
scroll to position [2493, 0]
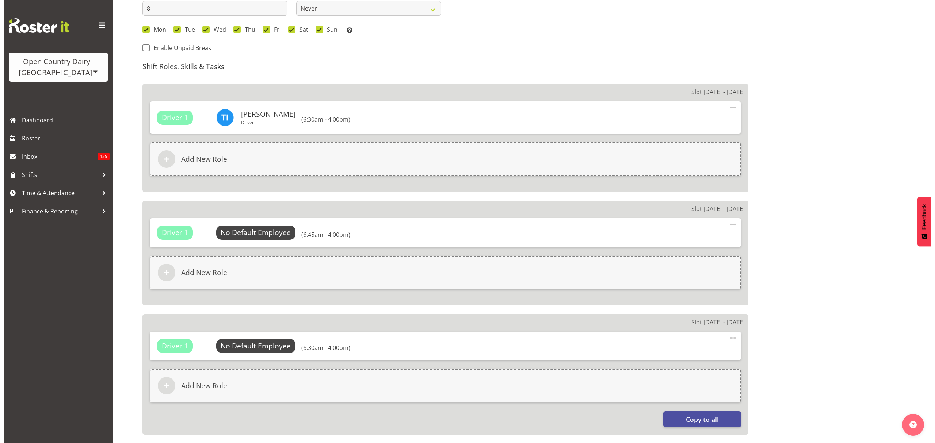
scroll to position [487, 0]
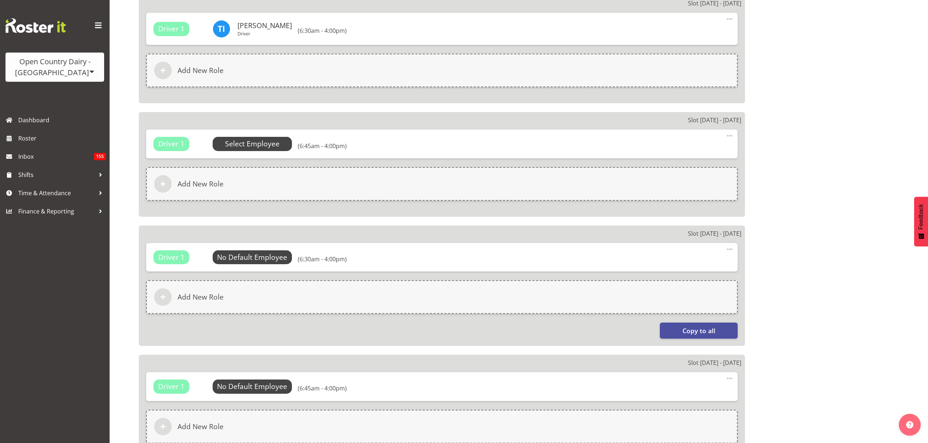
click at [275, 139] on span "Select Employee" at bounding box center [252, 144] width 54 height 11
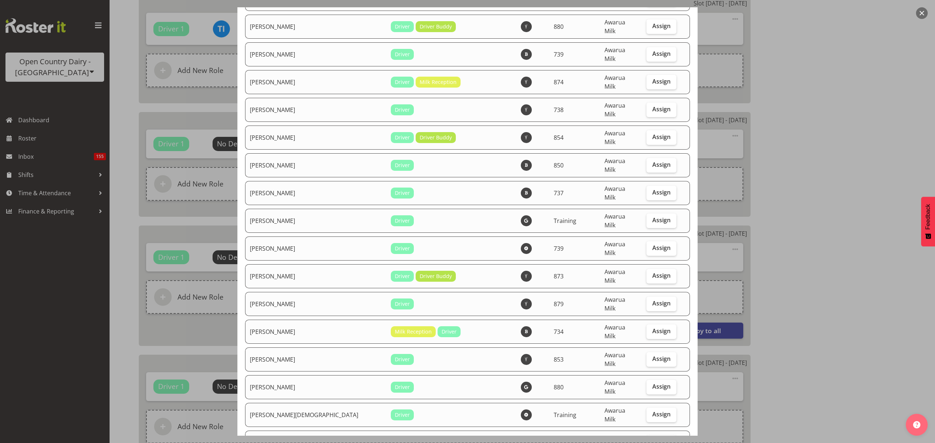
scroll to position [2337, 0]
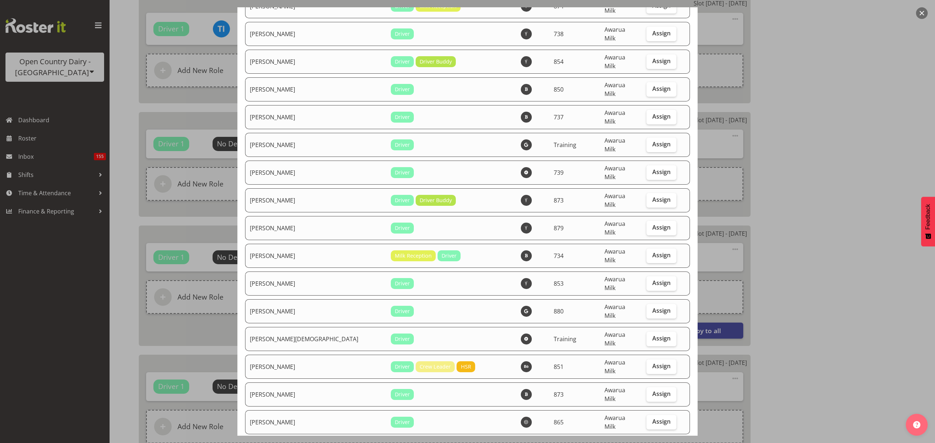
drag, startPoint x: 659, startPoint y: 240, endPoint x: 652, endPoint y: 257, distance: 19.0
checkbox input "true"
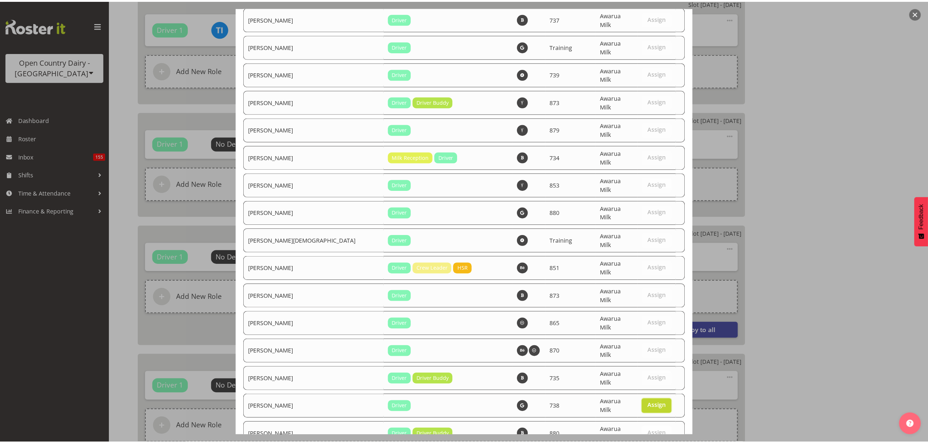
scroll to position [2493, 0]
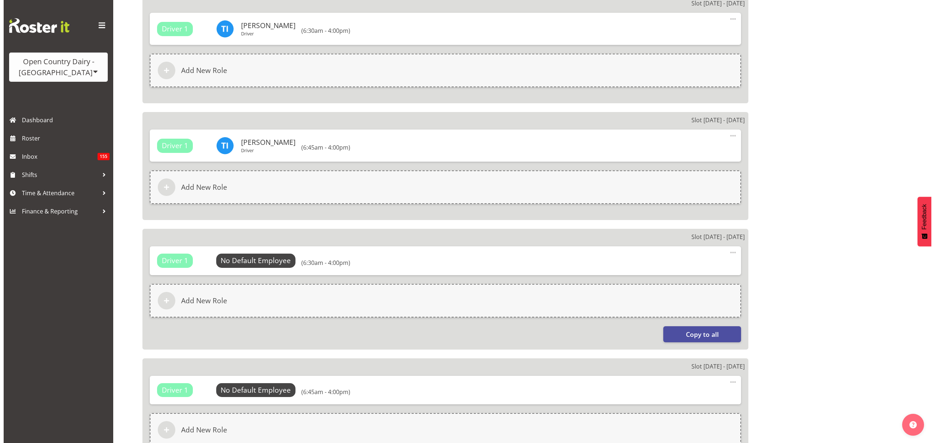
scroll to position [584, 0]
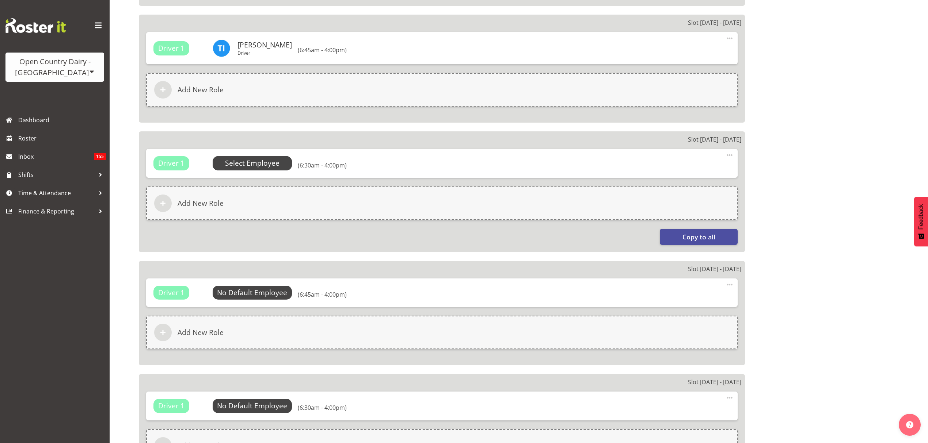
click at [255, 158] on span "Select Employee" at bounding box center [252, 163] width 54 height 11
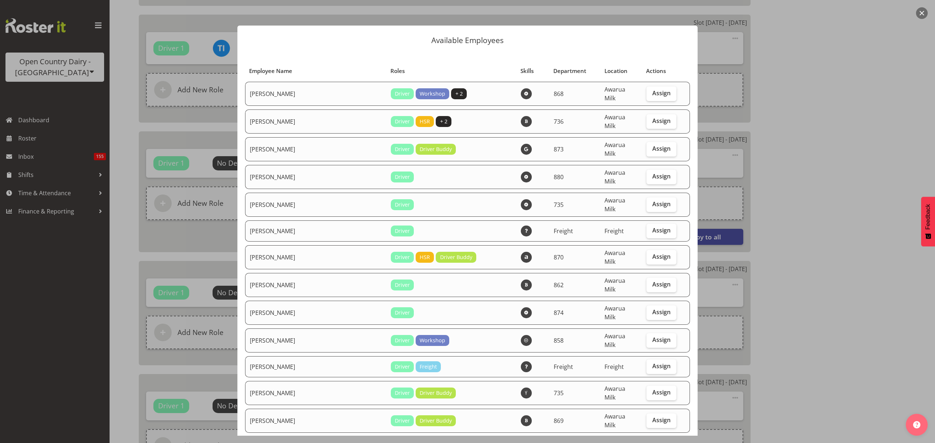
select select "904"
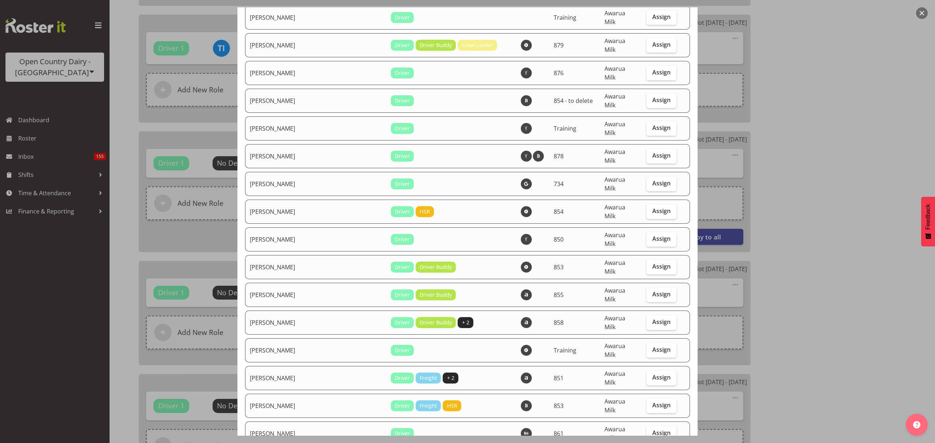
scroll to position [1607, 0]
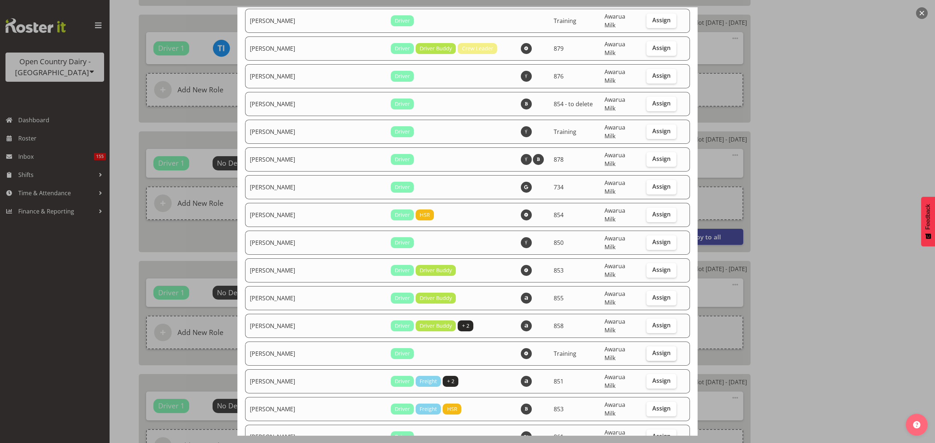
click at [652, 349] on span "Assign" at bounding box center [661, 352] width 18 height 7
click at [646, 351] on input "Assign" at bounding box center [648, 353] width 5 height 5
checkbox input "true"
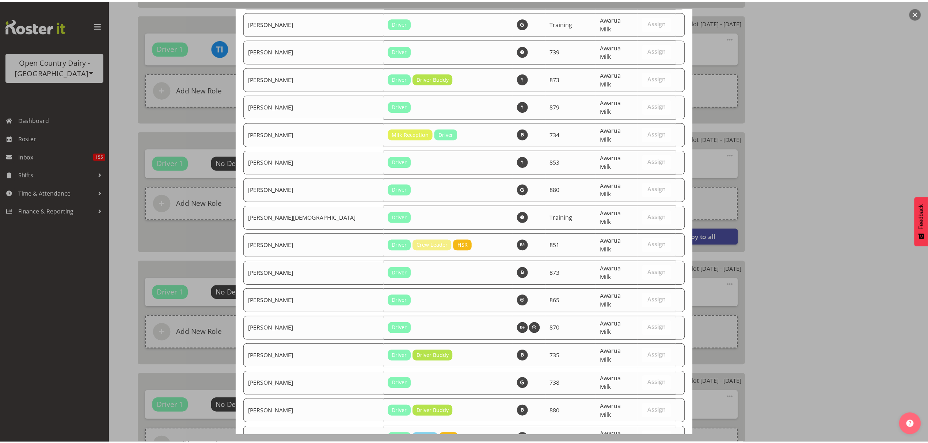
scroll to position [2493, 0]
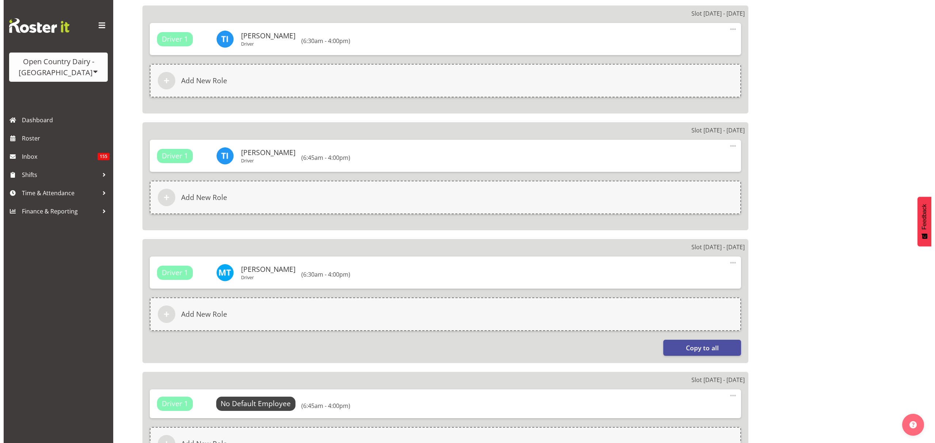
scroll to position [584, 0]
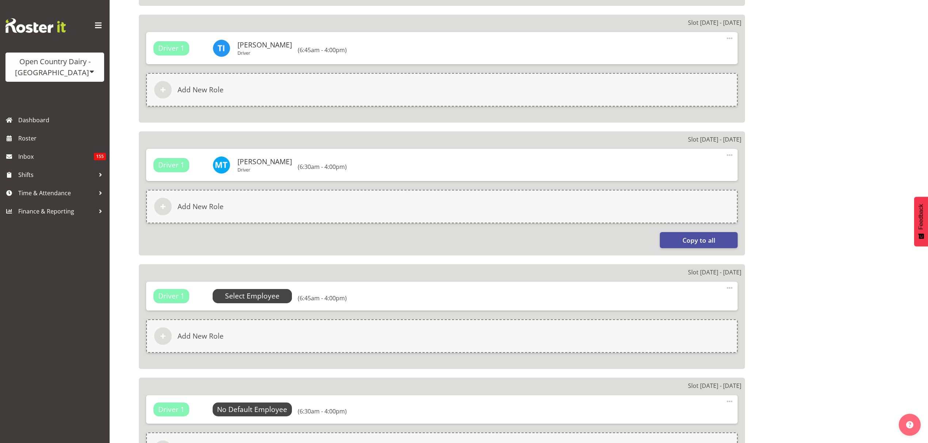
click at [272, 291] on span "Select Employee" at bounding box center [252, 296] width 54 height 11
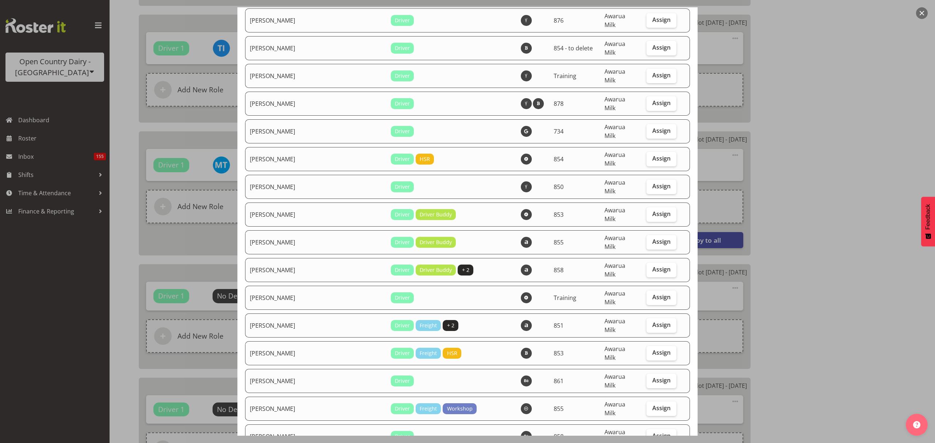
scroll to position [1607, 0]
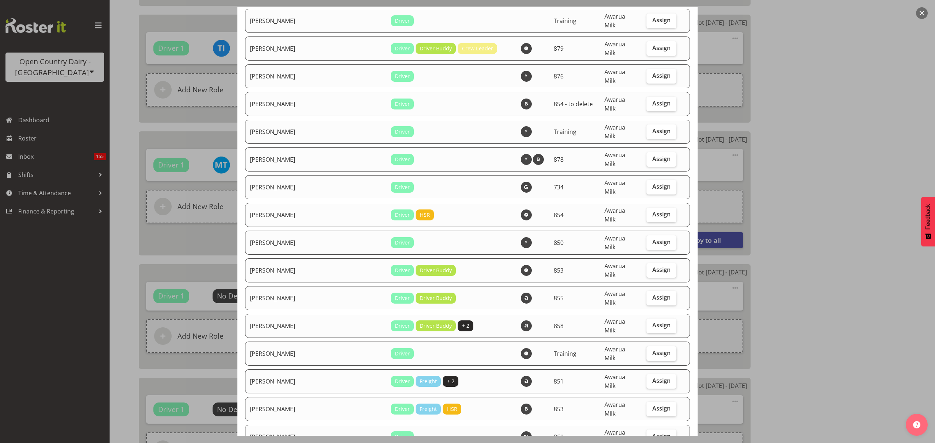
click at [652, 349] on span "Assign" at bounding box center [661, 352] width 18 height 7
click at [649, 351] on input "Assign" at bounding box center [648, 353] width 5 height 5
checkbox input "true"
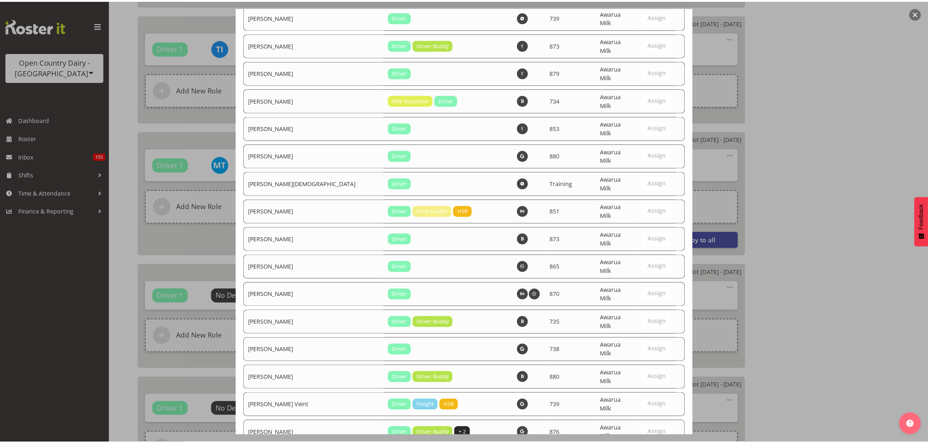
scroll to position [2493, 0]
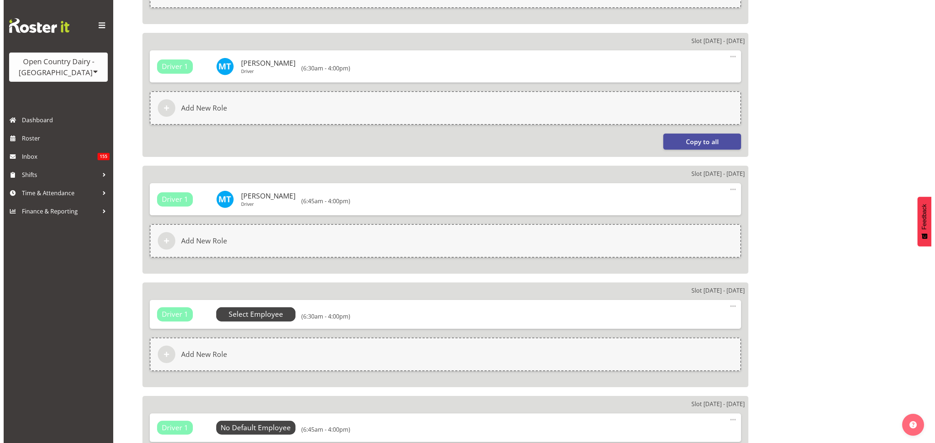
scroll to position [730, 0]
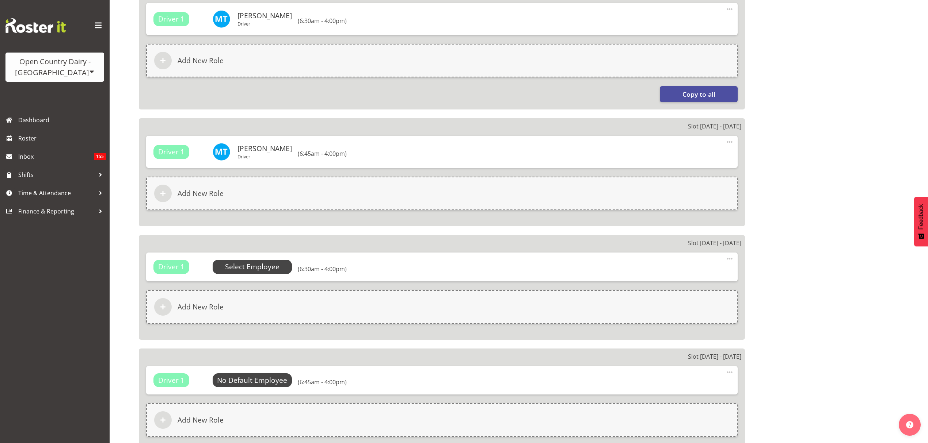
click at [264, 262] on span "Select Employee" at bounding box center [252, 267] width 54 height 11
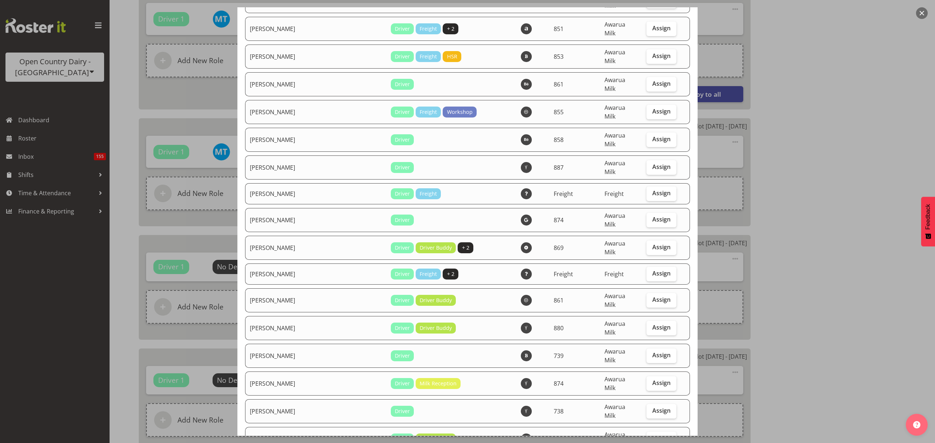
scroll to position [2045, 0]
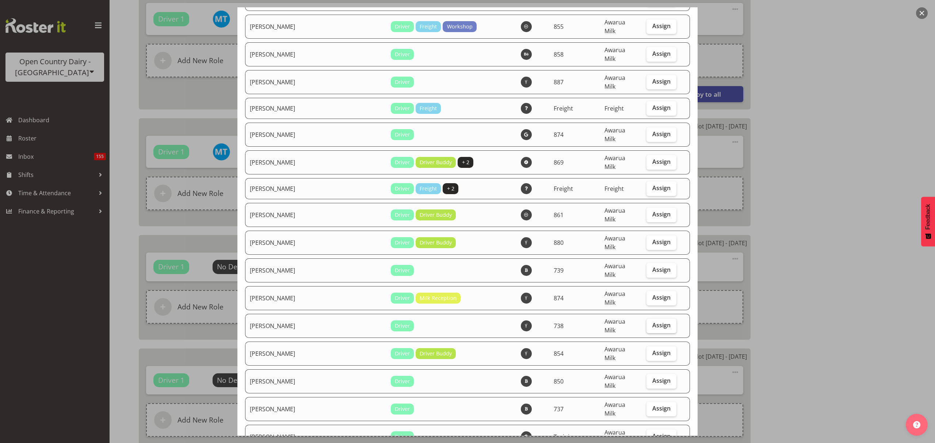
click at [659, 322] on span "Assign" at bounding box center [661, 325] width 18 height 7
click at [651, 323] on input "Assign" at bounding box center [648, 325] width 5 height 5
checkbox input "true"
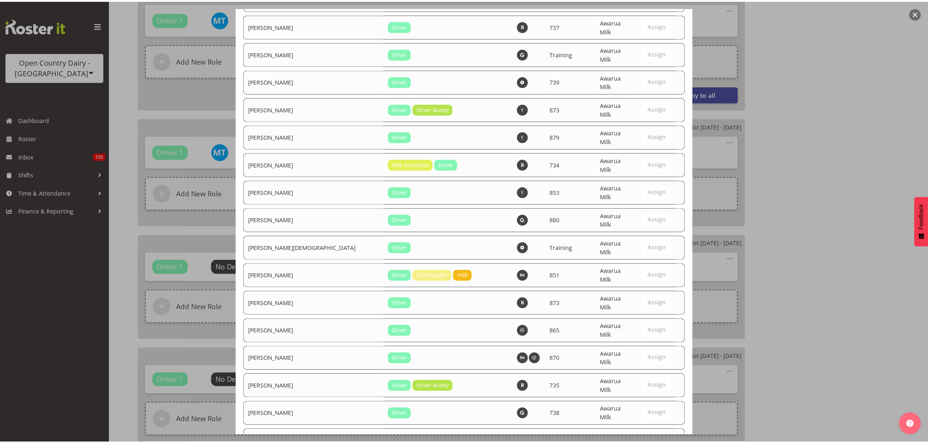
scroll to position [2493, 0]
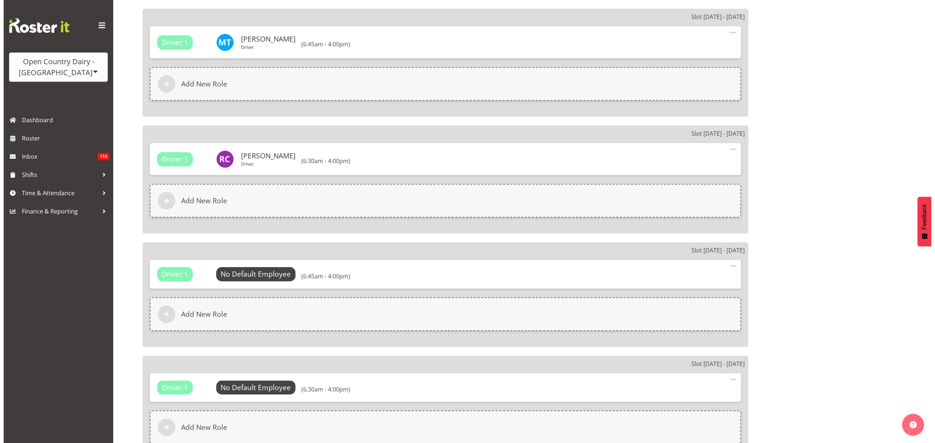
scroll to position [876, 0]
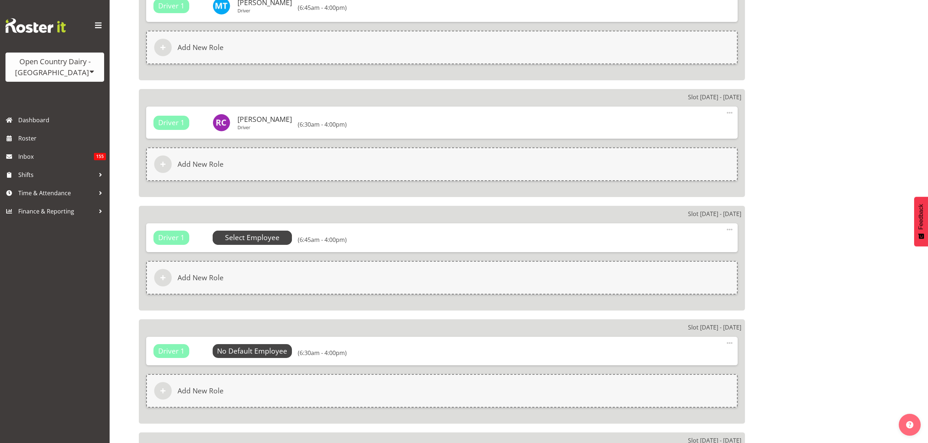
click at [271, 233] on span "Select Employee" at bounding box center [252, 238] width 54 height 11
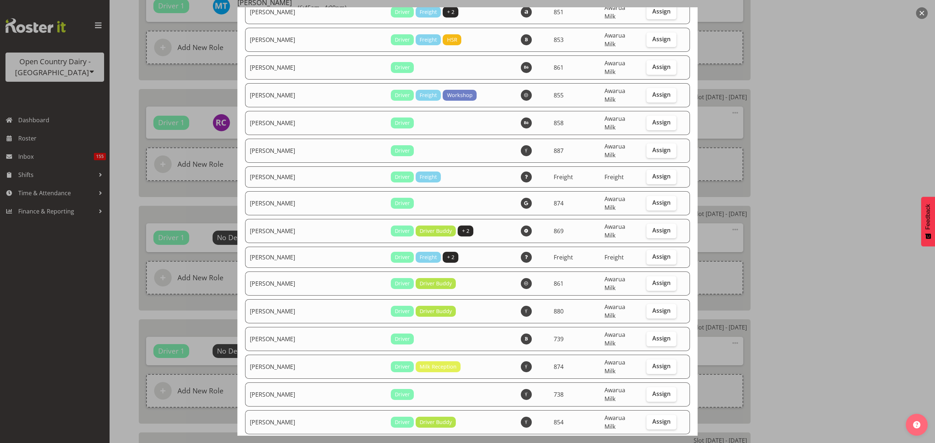
scroll to position [2094, 0]
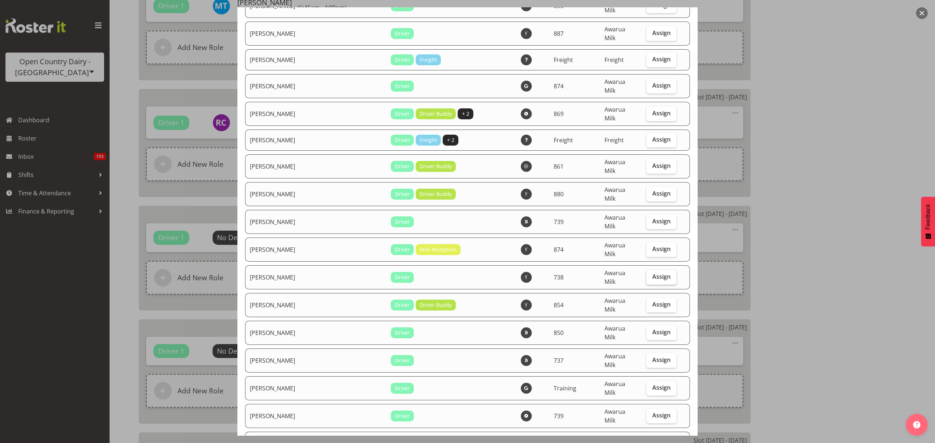
click at [664, 270] on label "Assign" at bounding box center [661, 277] width 30 height 15
click at [651, 275] on input "Assign" at bounding box center [648, 277] width 5 height 5
checkbox input "true"
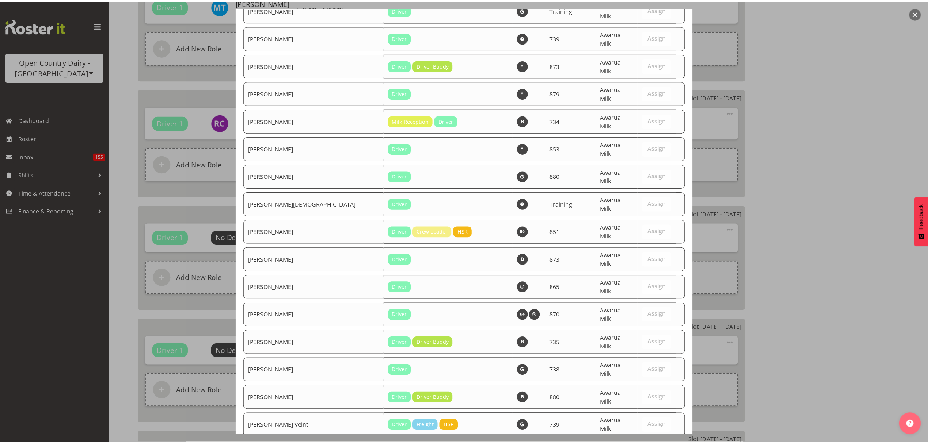
scroll to position [2493, 0]
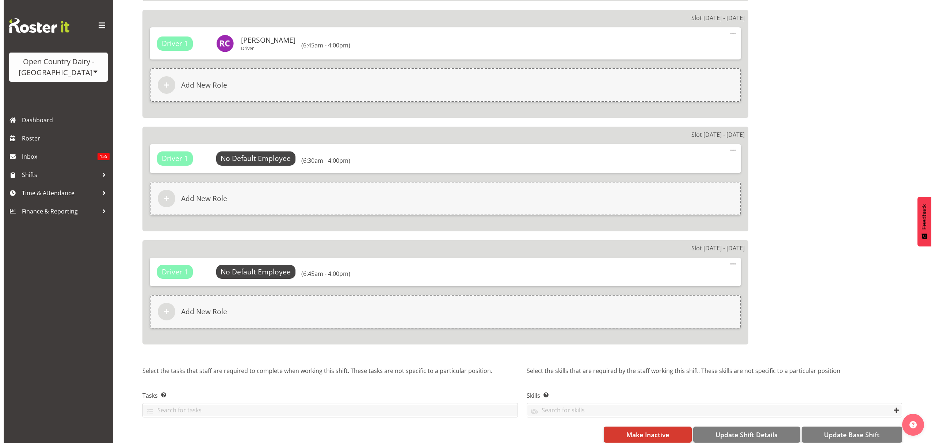
scroll to position [1073, 0]
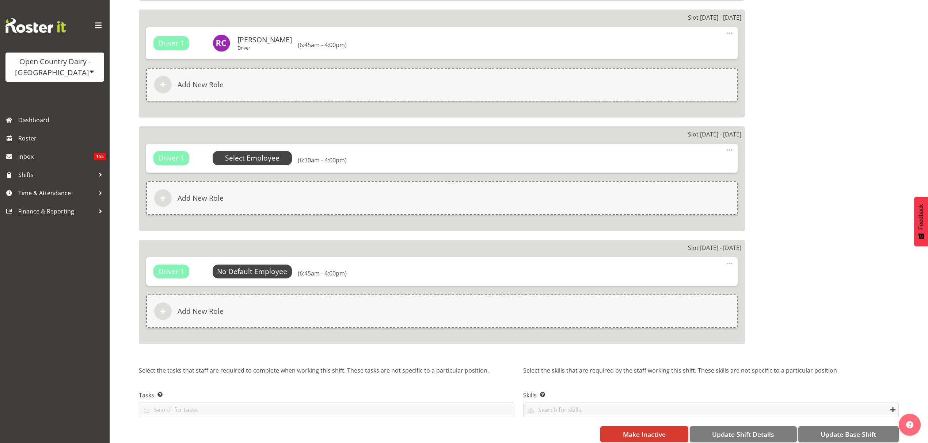
click at [274, 153] on span "Select Employee" at bounding box center [252, 158] width 54 height 11
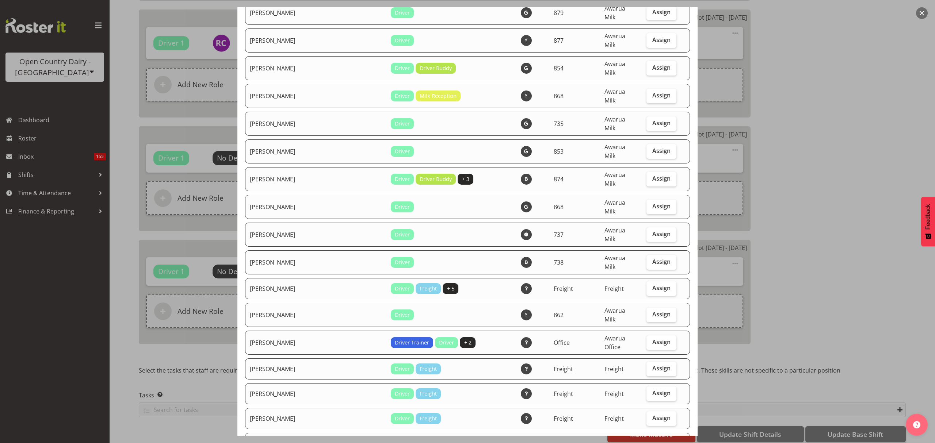
scroll to position [681, 0]
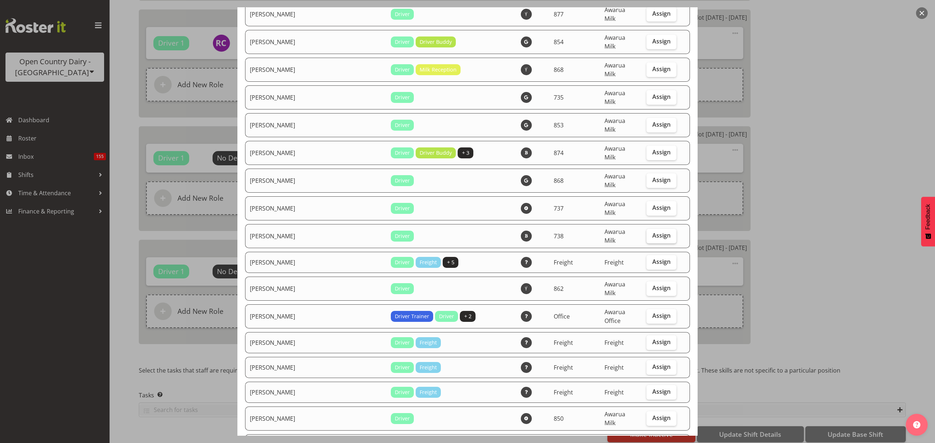
drag, startPoint x: 659, startPoint y: 152, endPoint x: 662, endPoint y: 190, distance: 38.1
click at [659, 232] on span "Assign" at bounding box center [661, 235] width 18 height 7
click at [651, 233] on input "Assign" at bounding box center [648, 235] width 5 height 5
checkbox input "true"
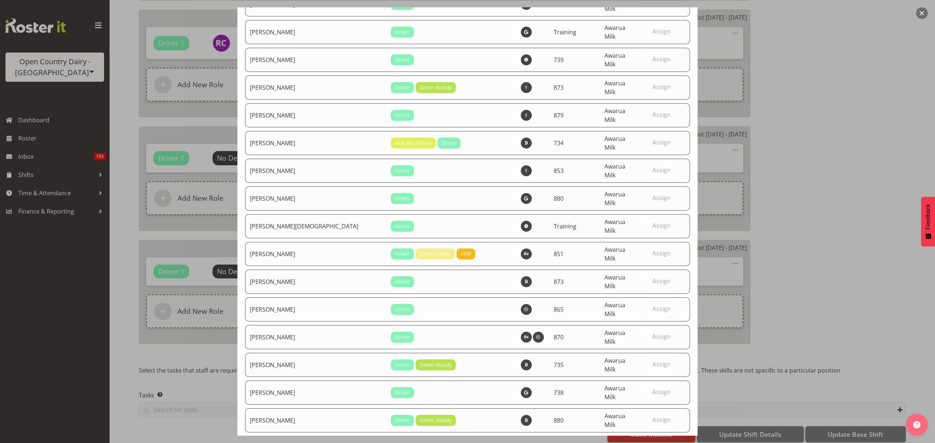
scroll to position [2493, 0]
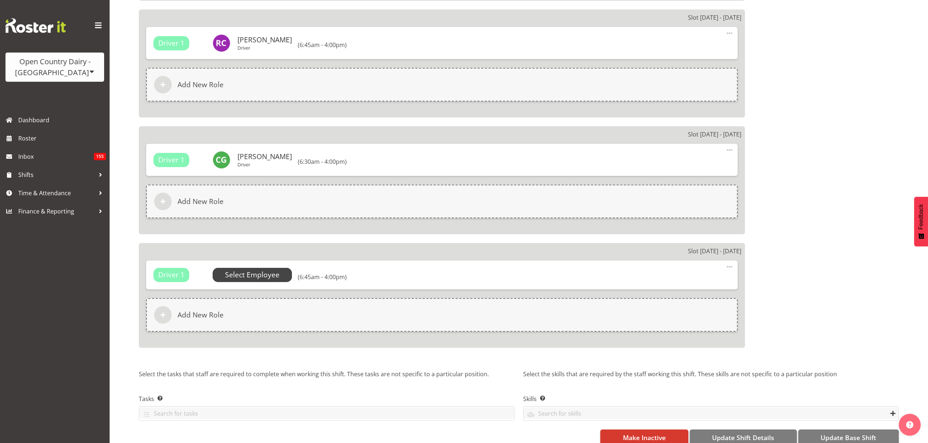
click at [281, 268] on span "Select Employee" at bounding box center [253, 275] width 80 height 14
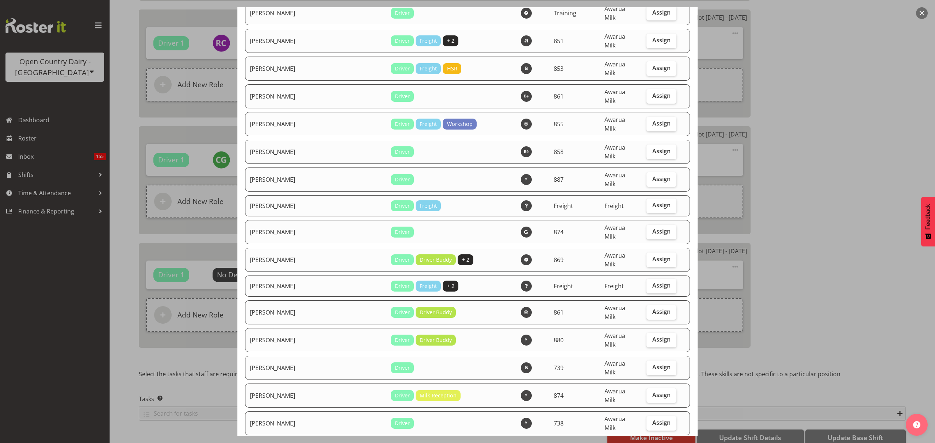
scroll to position [2094, 0]
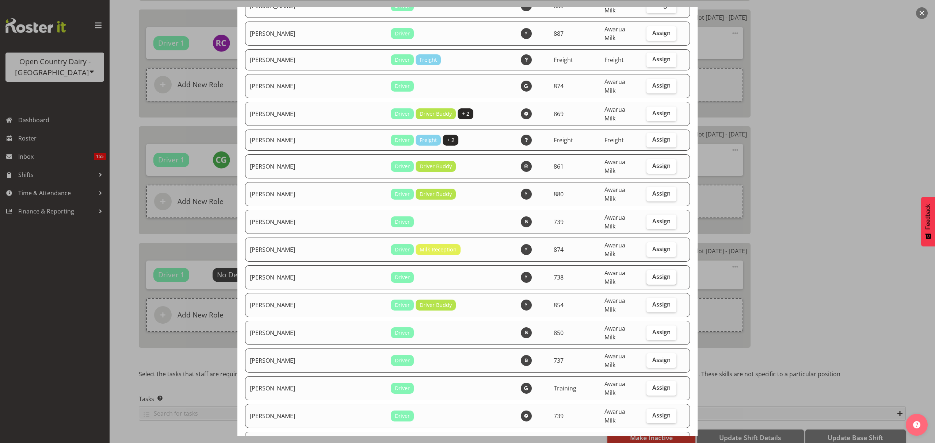
click at [646, 270] on label "Assign" at bounding box center [661, 277] width 30 height 15
click at [646, 275] on input "Assign" at bounding box center [648, 277] width 5 height 5
checkbox input "true"
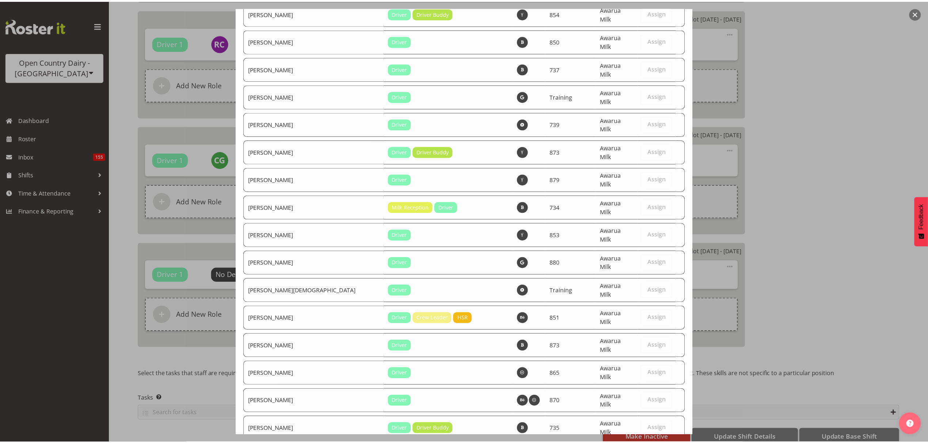
scroll to position [2493, 0]
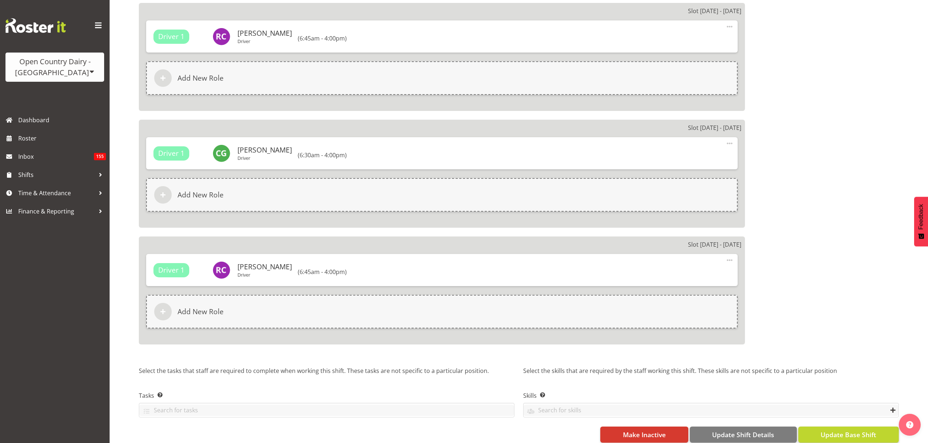
scroll to position [1080, 0]
click at [837, 430] on span "Update Base Shift" at bounding box center [848, 434] width 56 height 9
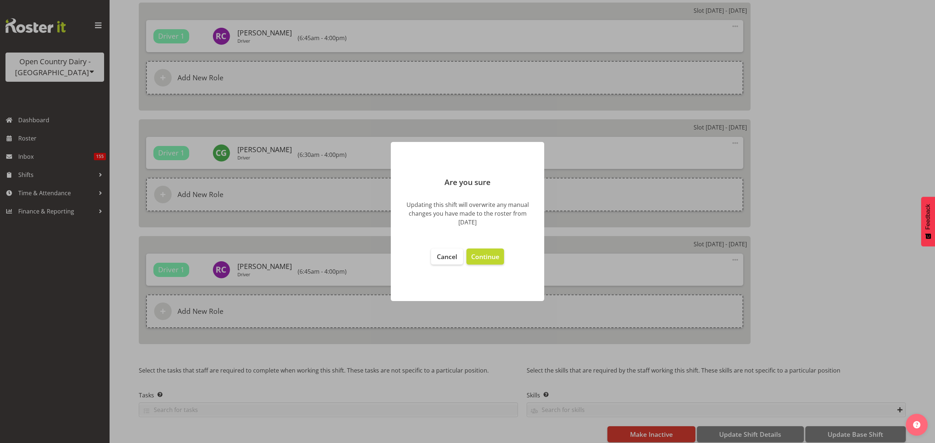
click at [505, 260] on footer "Cancel Continue" at bounding box center [467, 271] width 153 height 60
click at [498, 260] on span "Continue" at bounding box center [485, 256] width 28 height 9
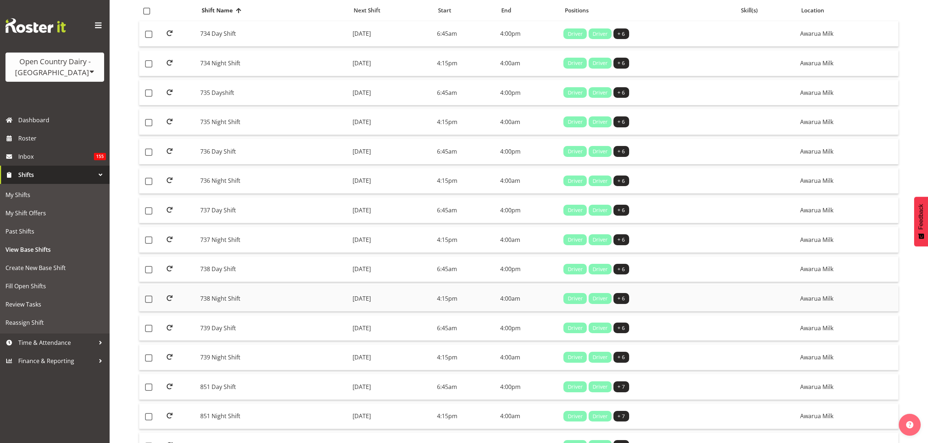
scroll to position [97, 0]
click at [259, 295] on td "738 Night Shift" at bounding box center [273, 298] width 152 height 26
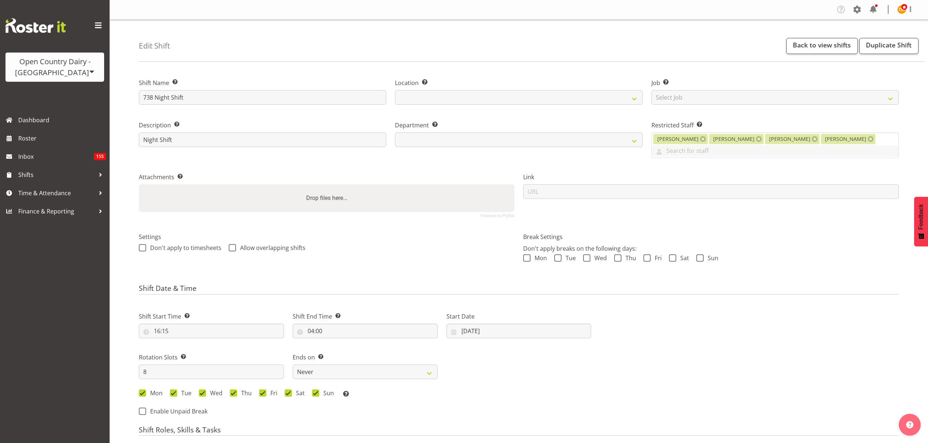
select select "7"
select select "2025"
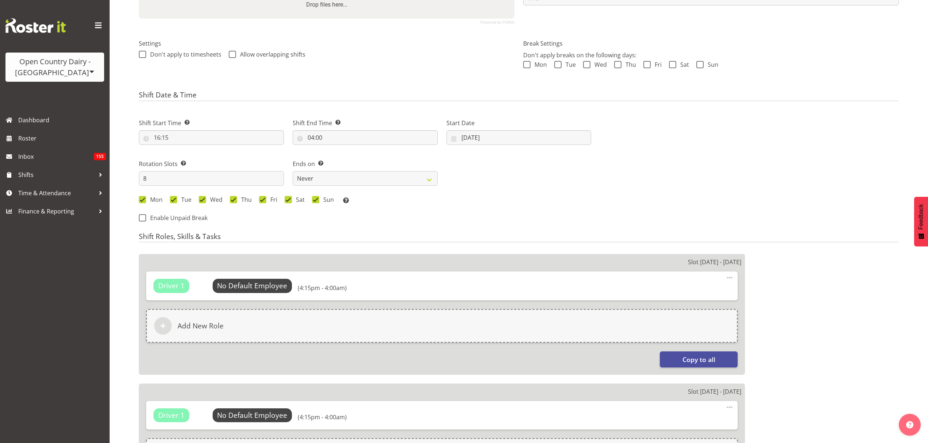
scroll to position [195, 0]
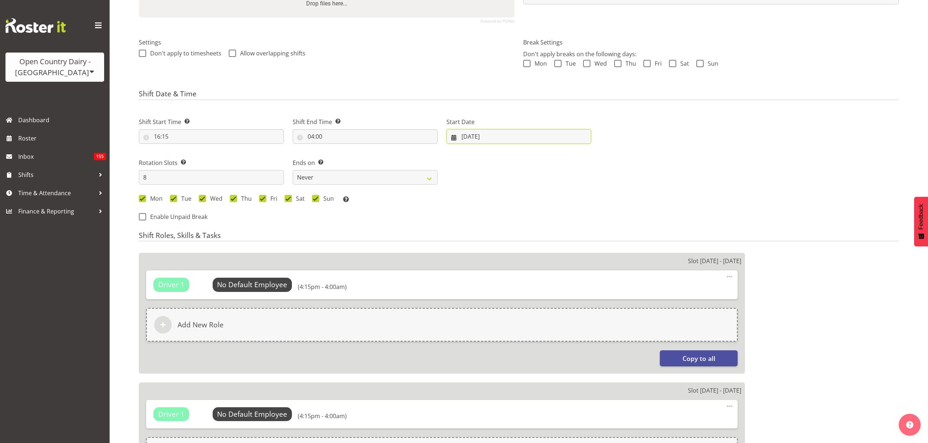
click at [481, 140] on input "[DATE]" at bounding box center [518, 136] width 145 height 15
select select
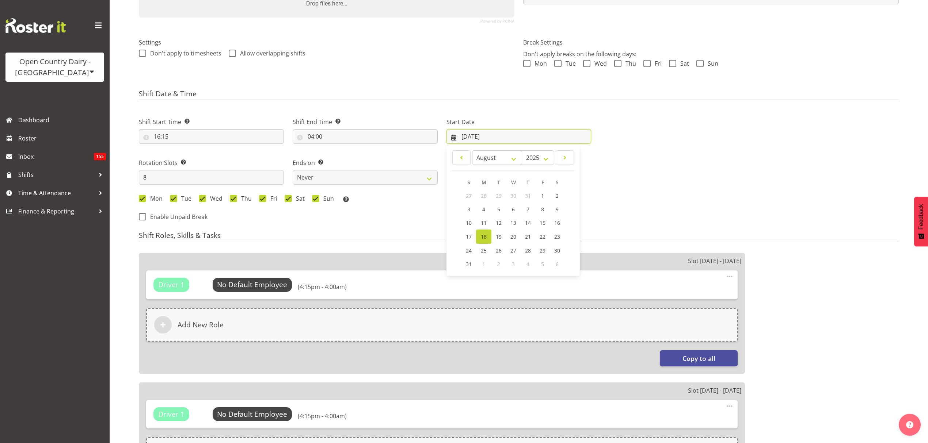
select select
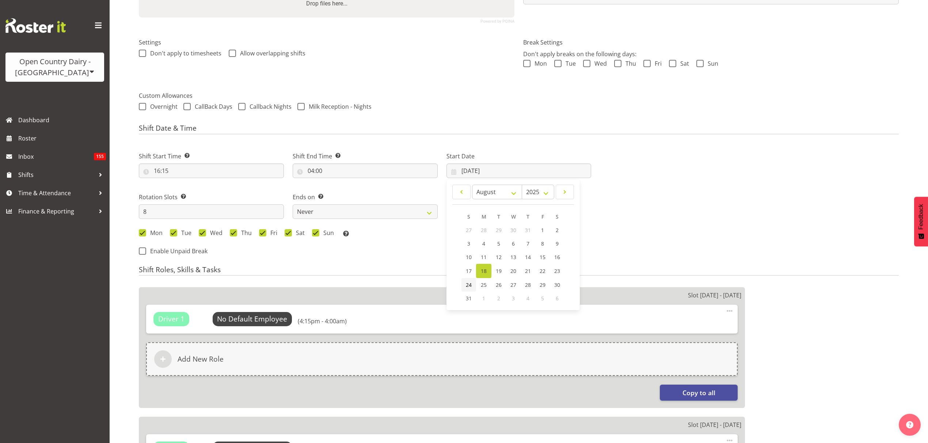
click at [469, 288] on span "24" at bounding box center [469, 285] width 6 height 7
select select
type input "[DATE]"
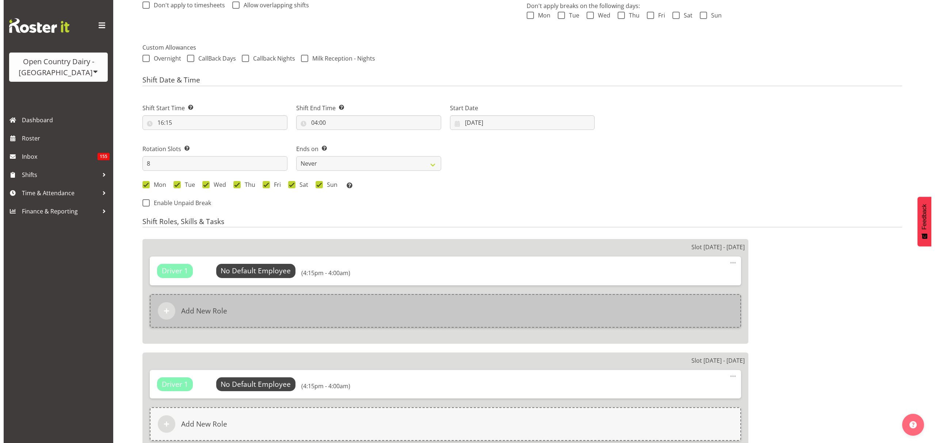
scroll to position [341, 0]
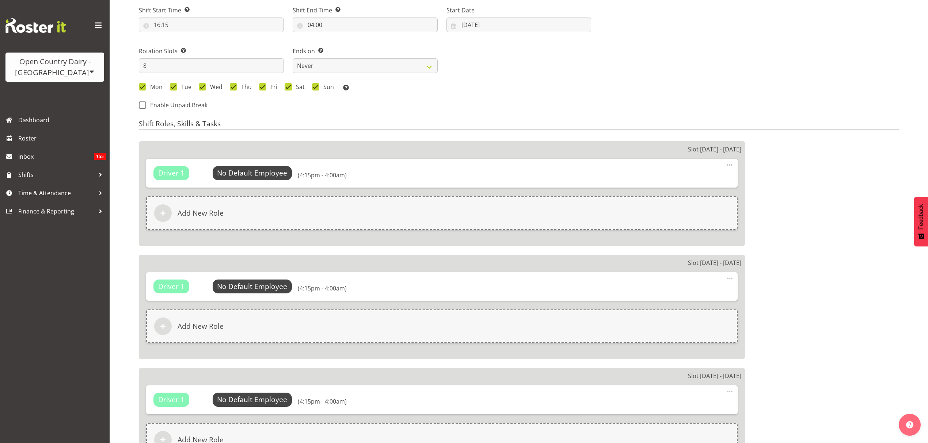
click at [250, 167] on div "Driver 1 No Default Employee Select Employee (4:15pm - 4:00am) Edit Delete" at bounding box center [441, 173] width 591 height 28
click at [252, 171] on span "Select Employee" at bounding box center [252, 173] width 54 height 11
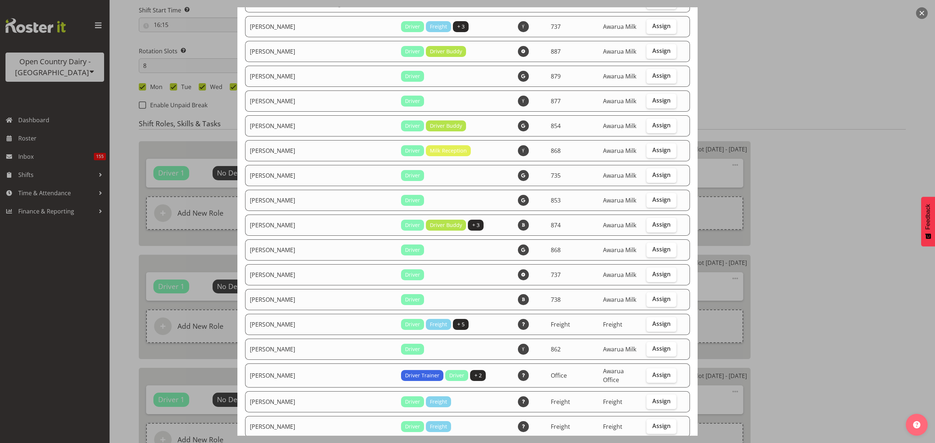
scroll to position [584, 0]
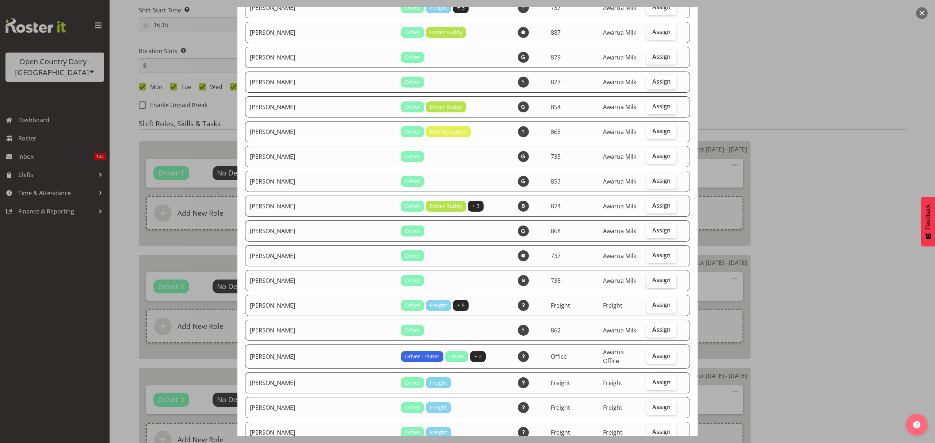
click at [655, 278] on span "Assign" at bounding box center [661, 279] width 18 height 7
click at [651, 278] on input "Assign" at bounding box center [648, 280] width 5 height 5
checkbox input "true"
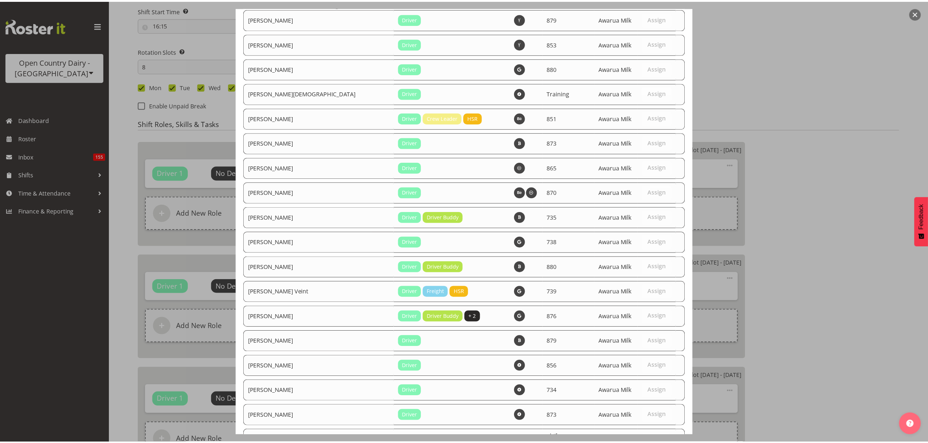
scroll to position [2483, 0]
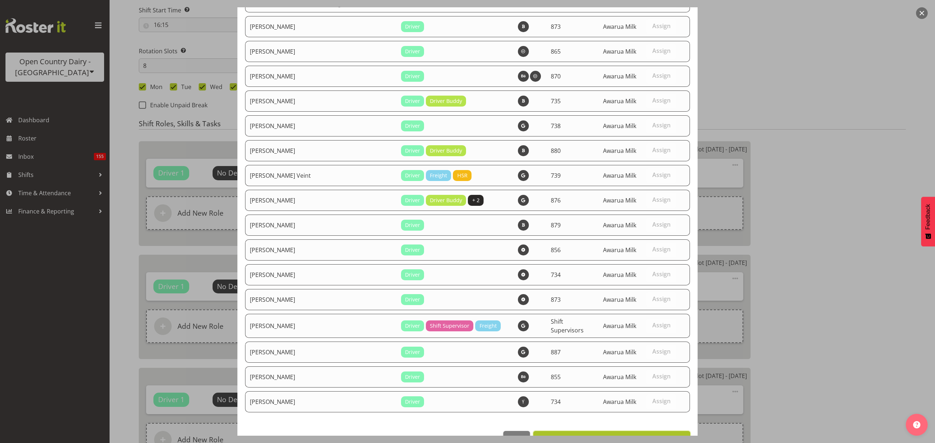
click at [664, 435] on span "Set [PERSON_NAME] as default for this position" at bounding box center [612, 439] width 148 height 9
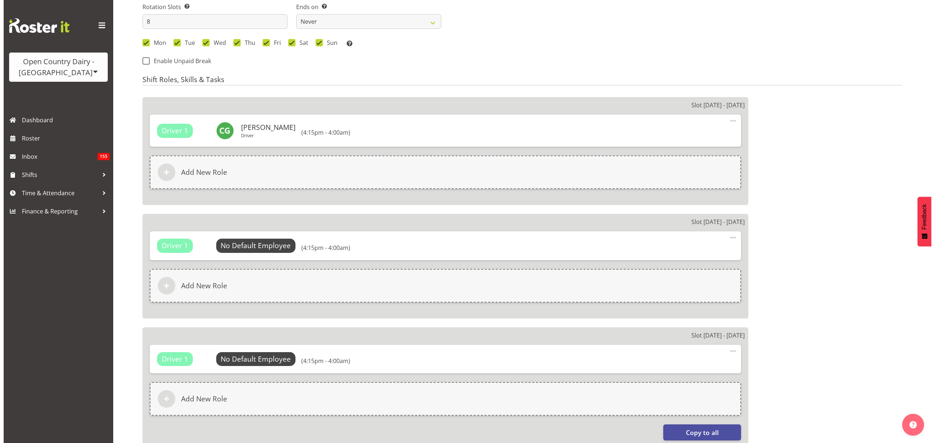
scroll to position [438, 0]
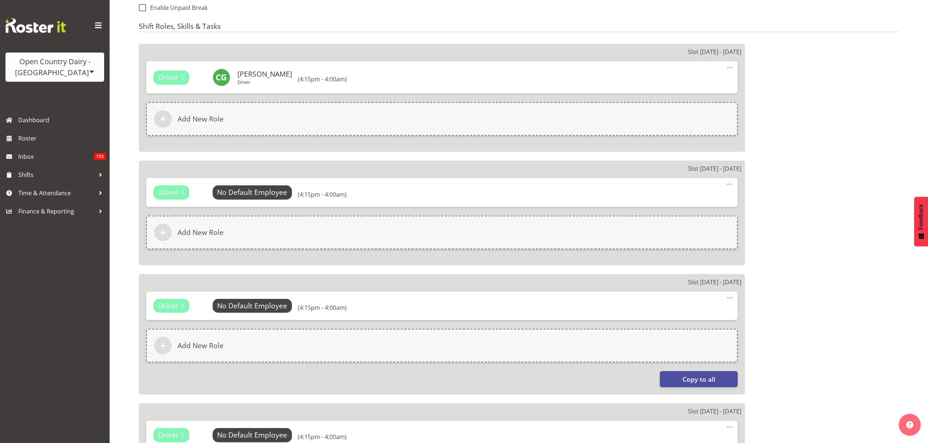
click at [251, 186] on div "Driver 1 No Default Employee Select Employee (4:15pm - 4:00am) Edit Delete" at bounding box center [441, 192] width 591 height 28
click at [252, 192] on span "Select Employee" at bounding box center [252, 192] width 54 height 11
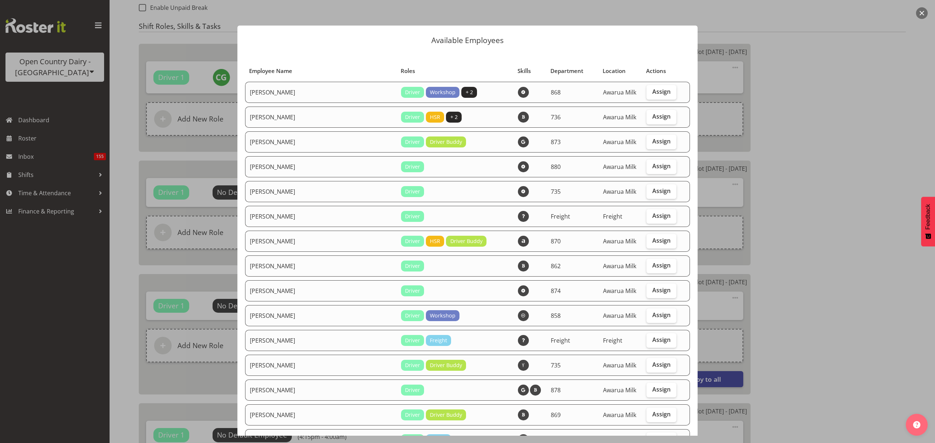
select select "904"
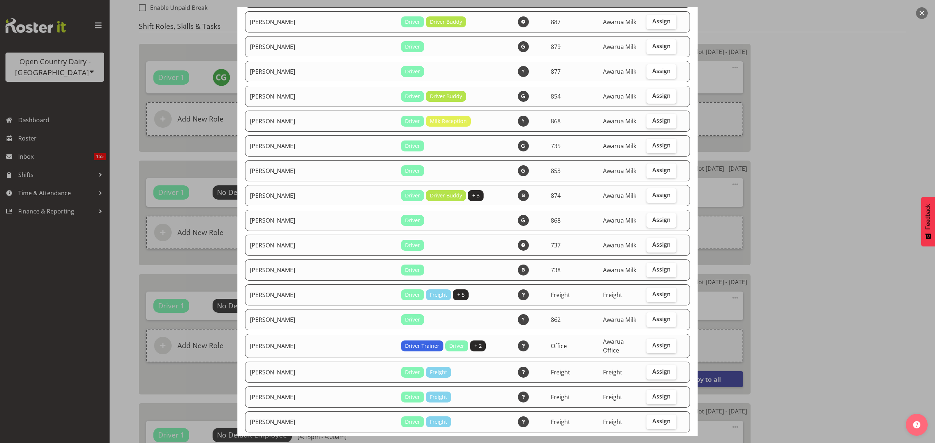
scroll to position [633, 0]
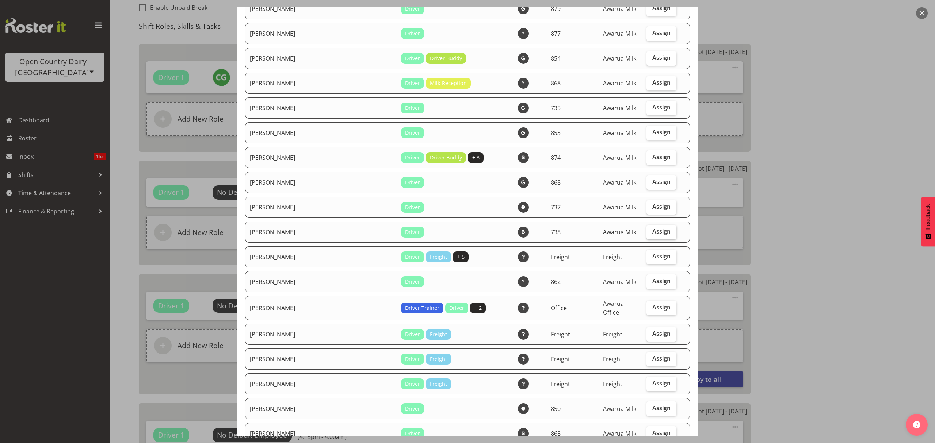
click at [646, 233] on label "Assign" at bounding box center [661, 232] width 30 height 15
click at [646, 233] on input "Assign" at bounding box center [648, 231] width 5 height 5
checkbox input "true"
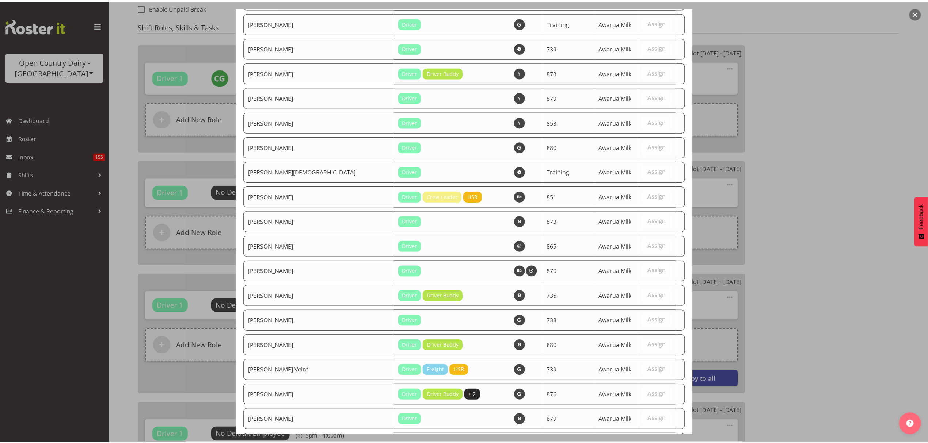
scroll to position [2493, 0]
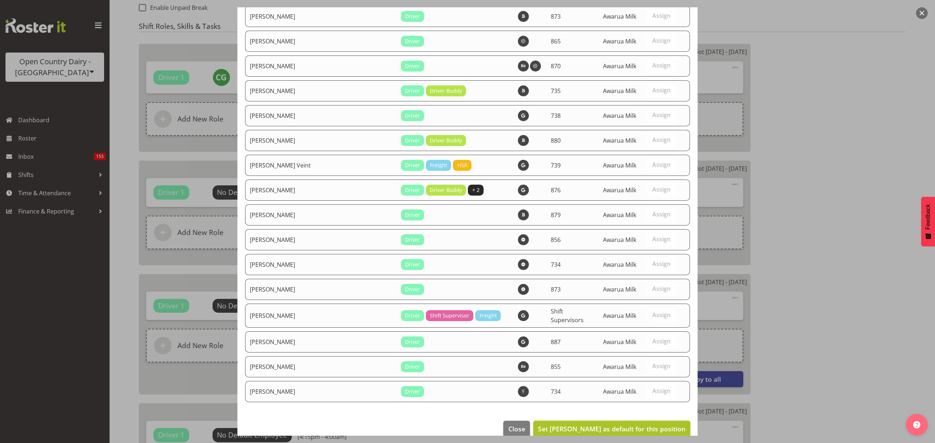
click at [592, 425] on span "Set [PERSON_NAME] as default for this position" at bounding box center [612, 429] width 148 height 9
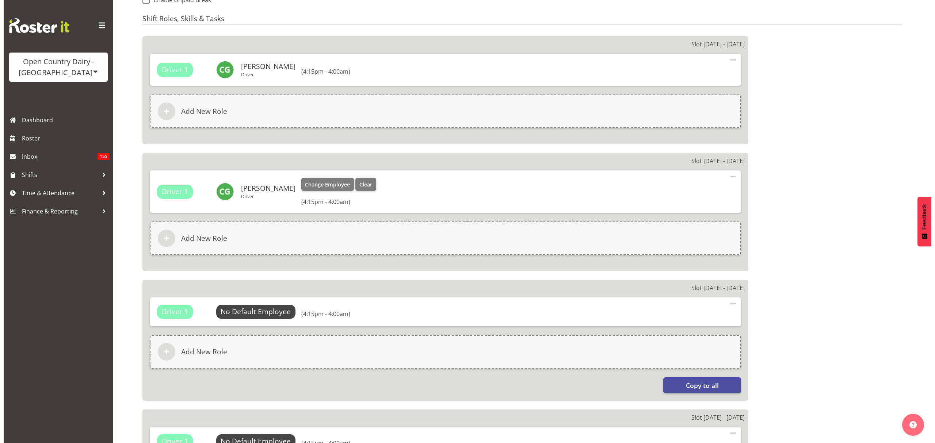
scroll to position [436, 0]
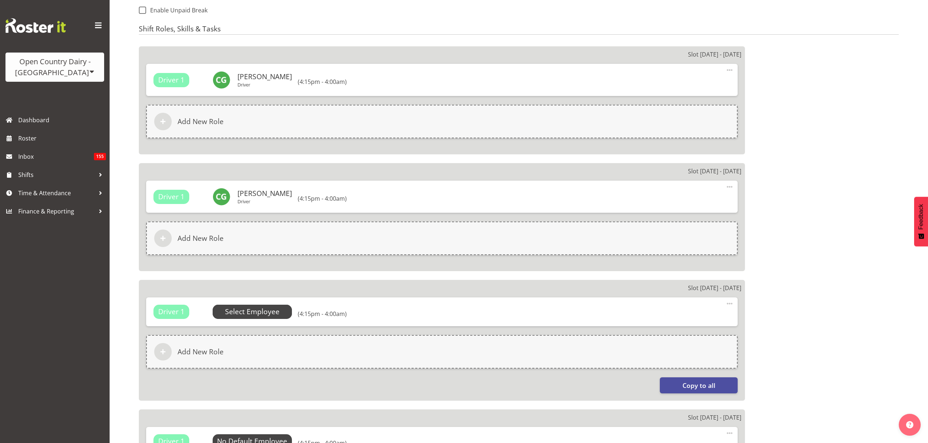
click at [257, 311] on span "Select Employee" at bounding box center [252, 312] width 54 height 11
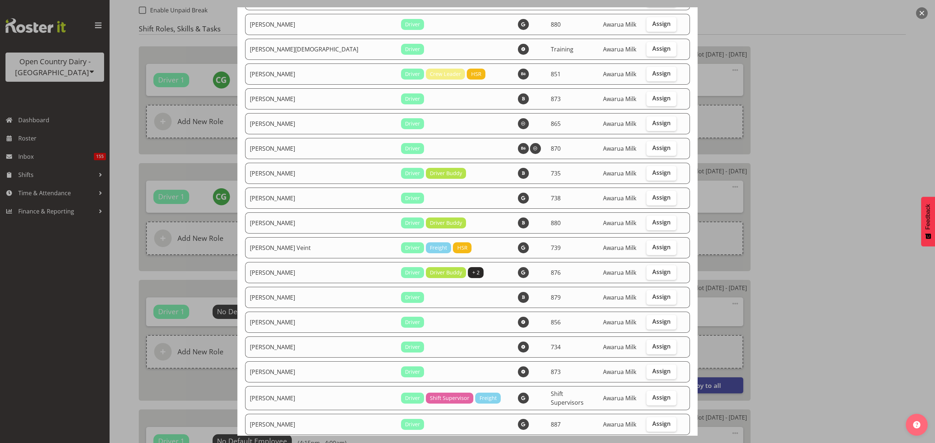
scroll to position [2434, 0]
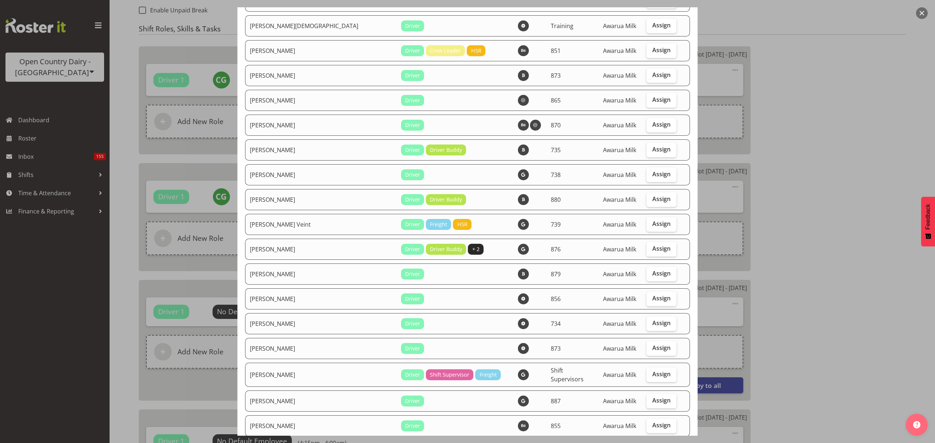
drag, startPoint x: 652, startPoint y: 168, endPoint x: 653, endPoint y: 176, distance: 7.7
click at [652, 171] on span "Assign" at bounding box center [661, 174] width 18 height 7
click at [651, 172] on input "Assign" at bounding box center [648, 174] width 5 height 5
checkbox input "true"
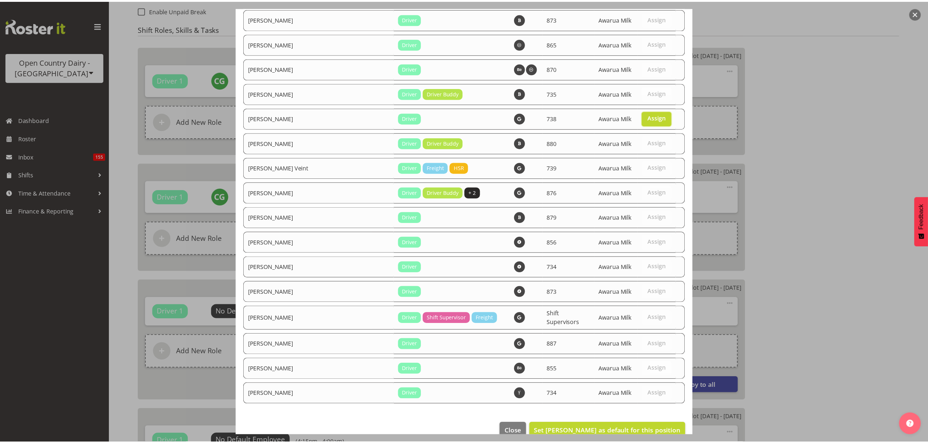
scroll to position [2493, 0]
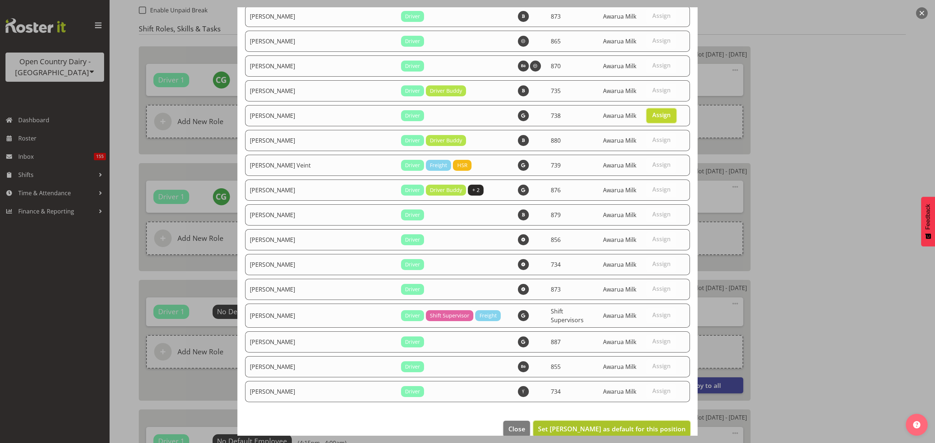
click at [652, 425] on span "Set [PERSON_NAME] as default for this position" at bounding box center [612, 429] width 148 height 9
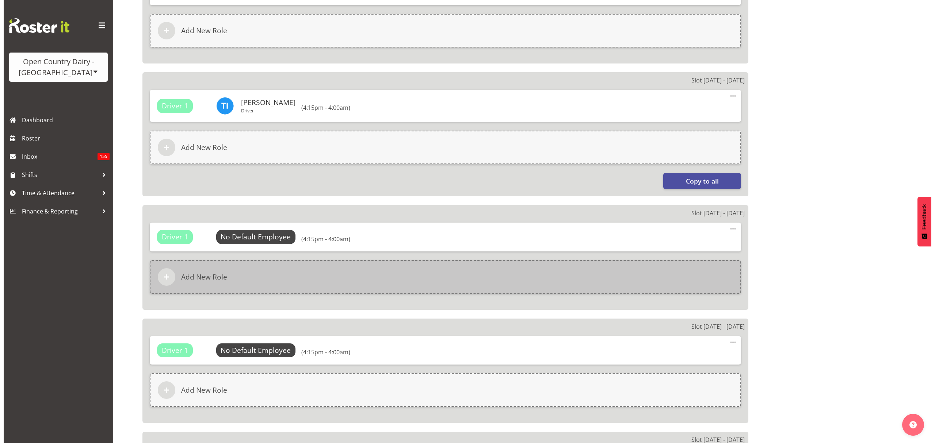
scroll to position [679, 0]
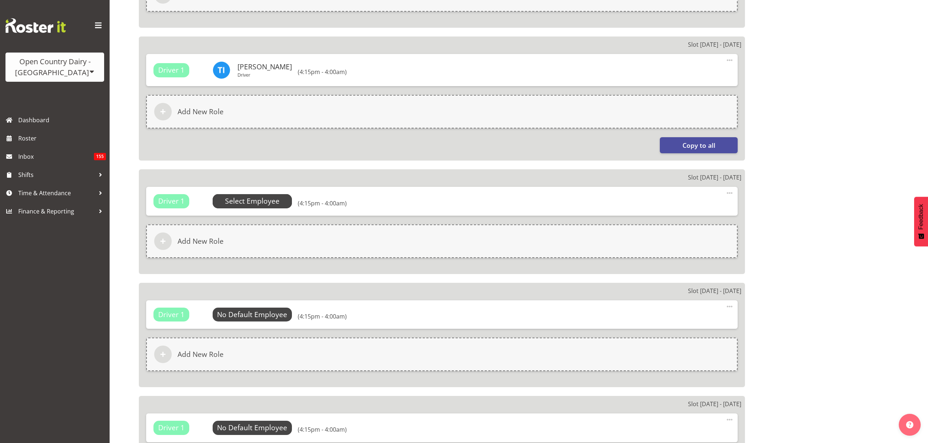
click at [264, 202] on span "Select Employee" at bounding box center [252, 201] width 54 height 11
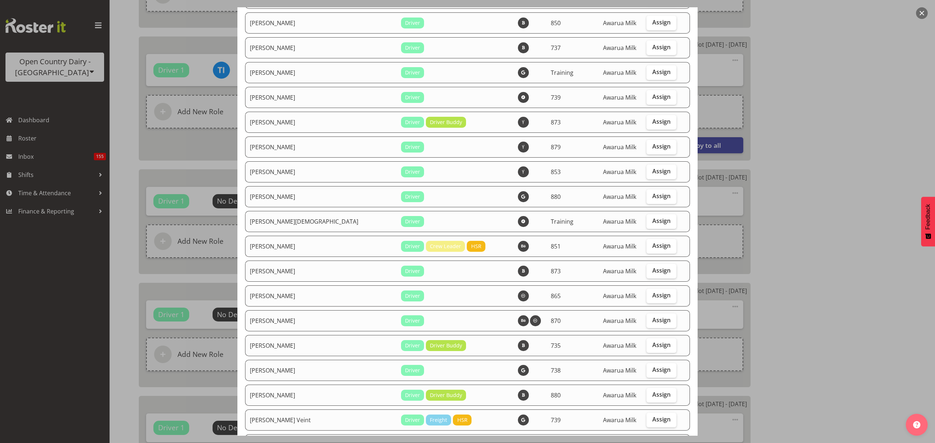
scroll to position [2240, 0]
click at [655, 365] on span "Assign" at bounding box center [661, 368] width 18 height 7
click at [651, 367] on input "Assign" at bounding box center [648, 369] width 5 height 5
checkbox input "true"
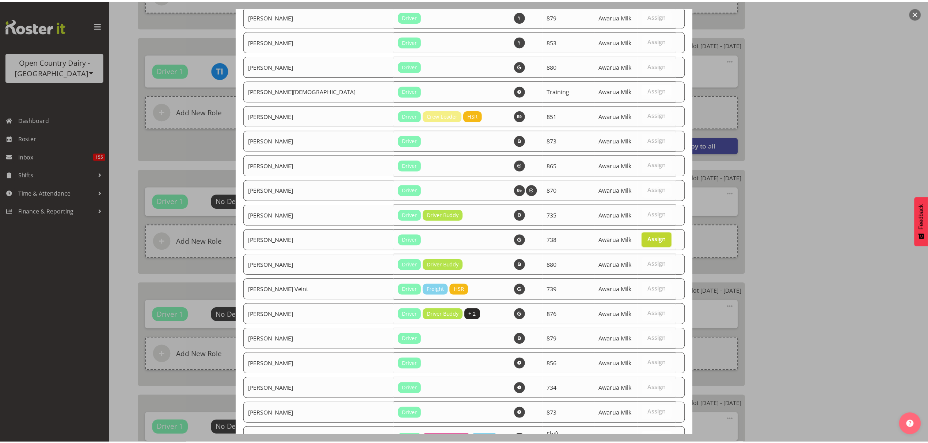
scroll to position [2493, 0]
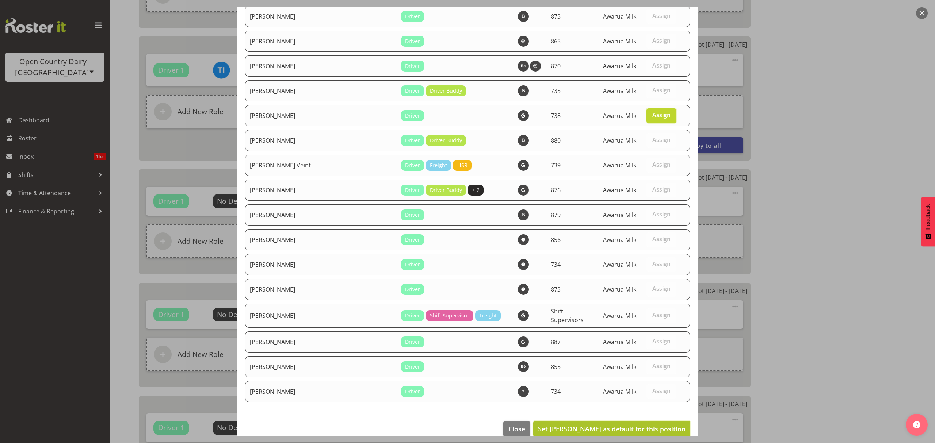
click at [626, 425] on span "Set [PERSON_NAME] as default for this position" at bounding box center [612, 429] width 148 height 9
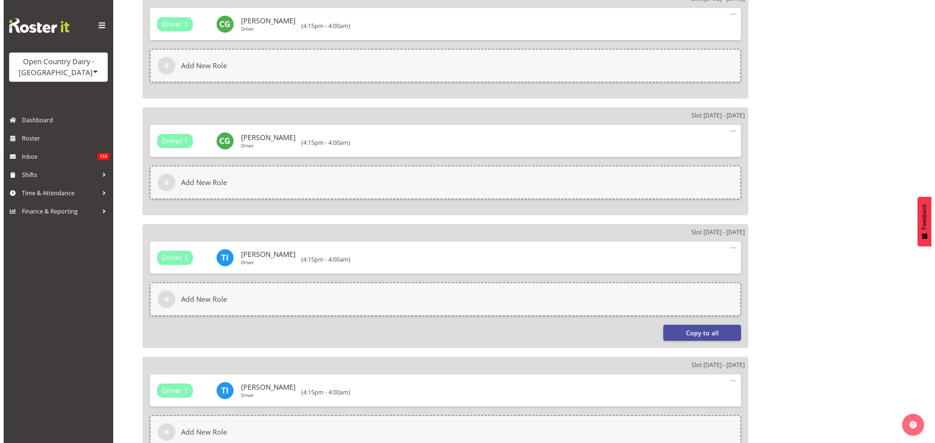
scroll to position [825, 0]
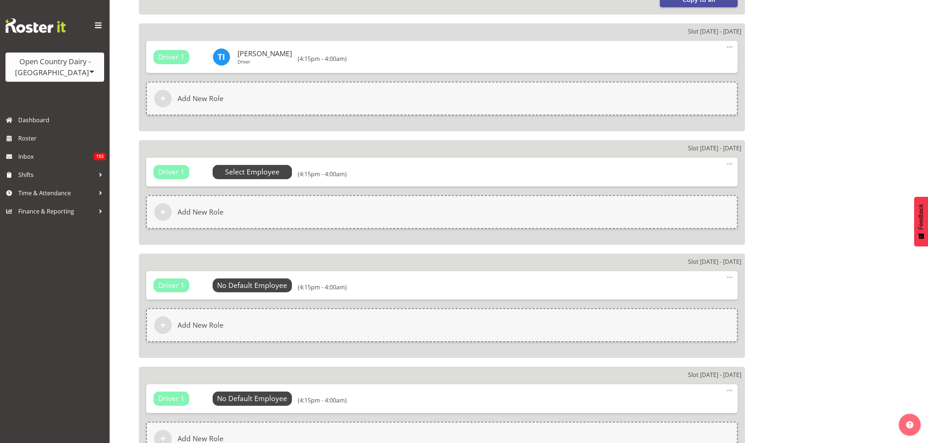
click at [281, 169] on span "Select Employee" at bounding box center [253, 172] width 80 height 14
